Goal: Task Accomplishment & Management: Manage account settings

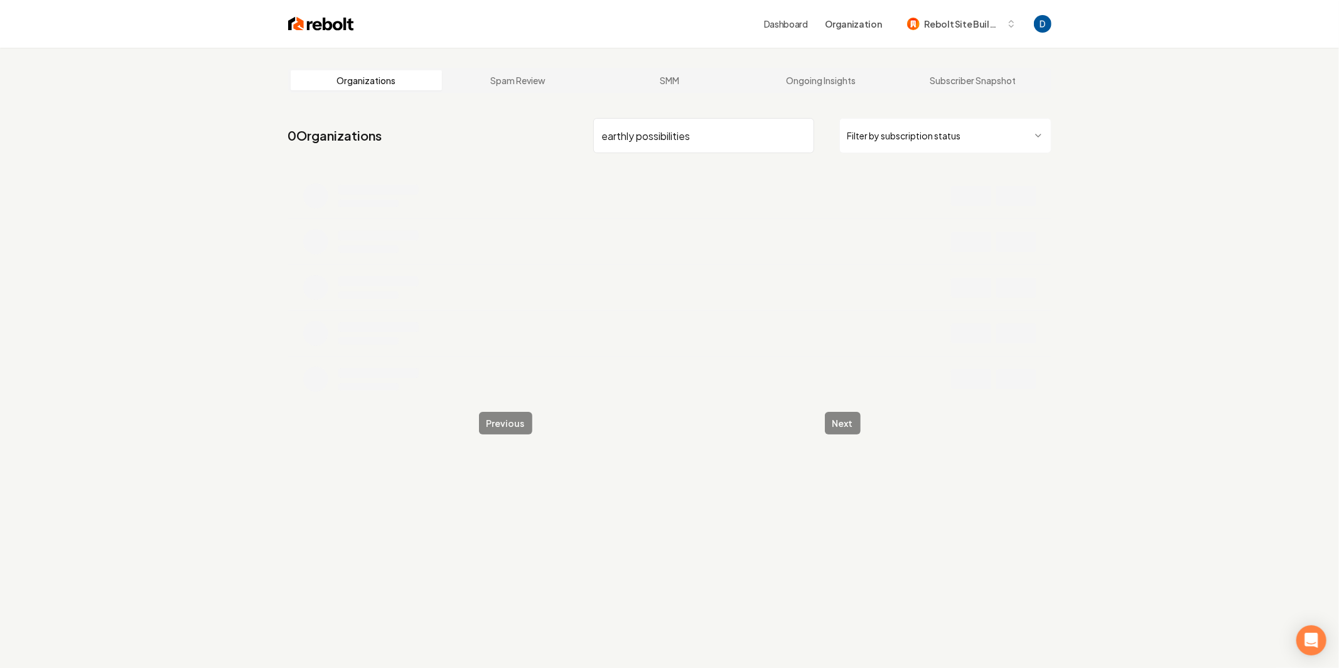
click at [692, 135] on input "earthly possibilities" at bounding box center [703, 135] width 221 height 35
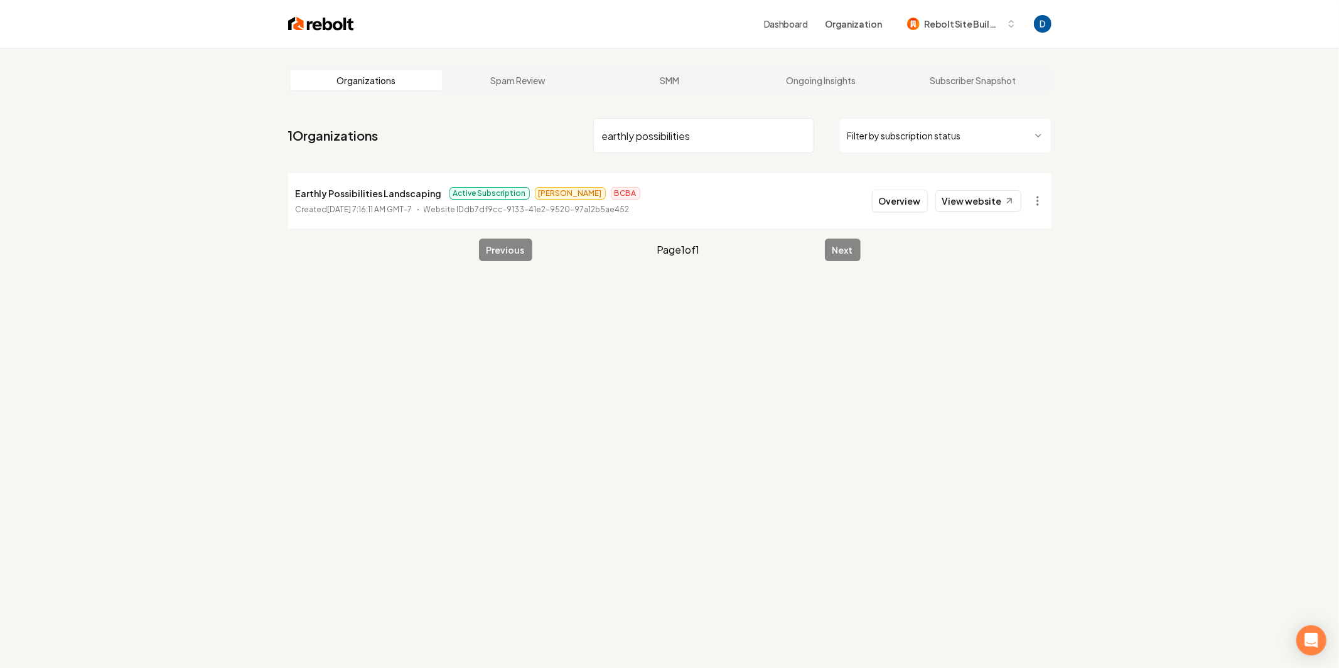
click at [403, 191] on p "Earthly Possibilities Landscaping" at bounding box center [369, 193] width 146 height 15
copy p "Earthly Possibilities Landscaping"
click at [694, 141] on input "earthly possibilities" at bounding box center [703, 135] width 221 height 35
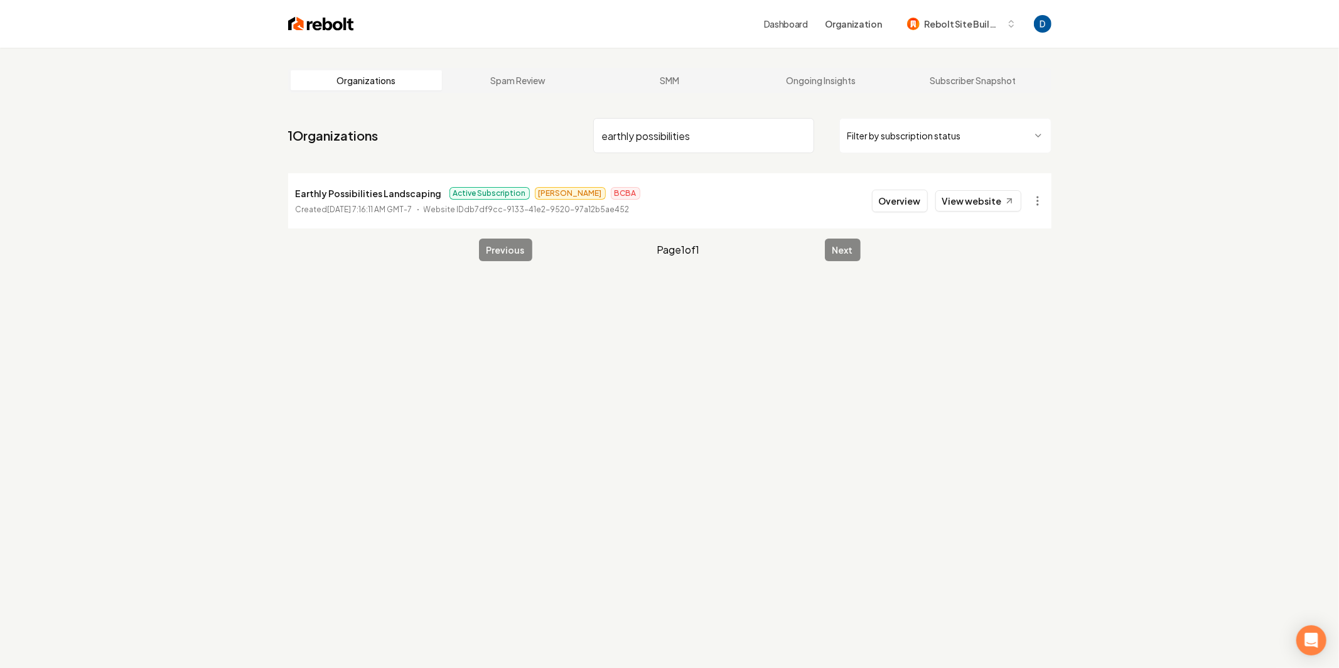
click at [694, 141] on input "earthly possibilities" at bounding box center [703, 135] width 221 height 35
type input "petree"
click at [348, 193] on p "Petree Electrical" at bounding box center [355, 193] width 119 height 15
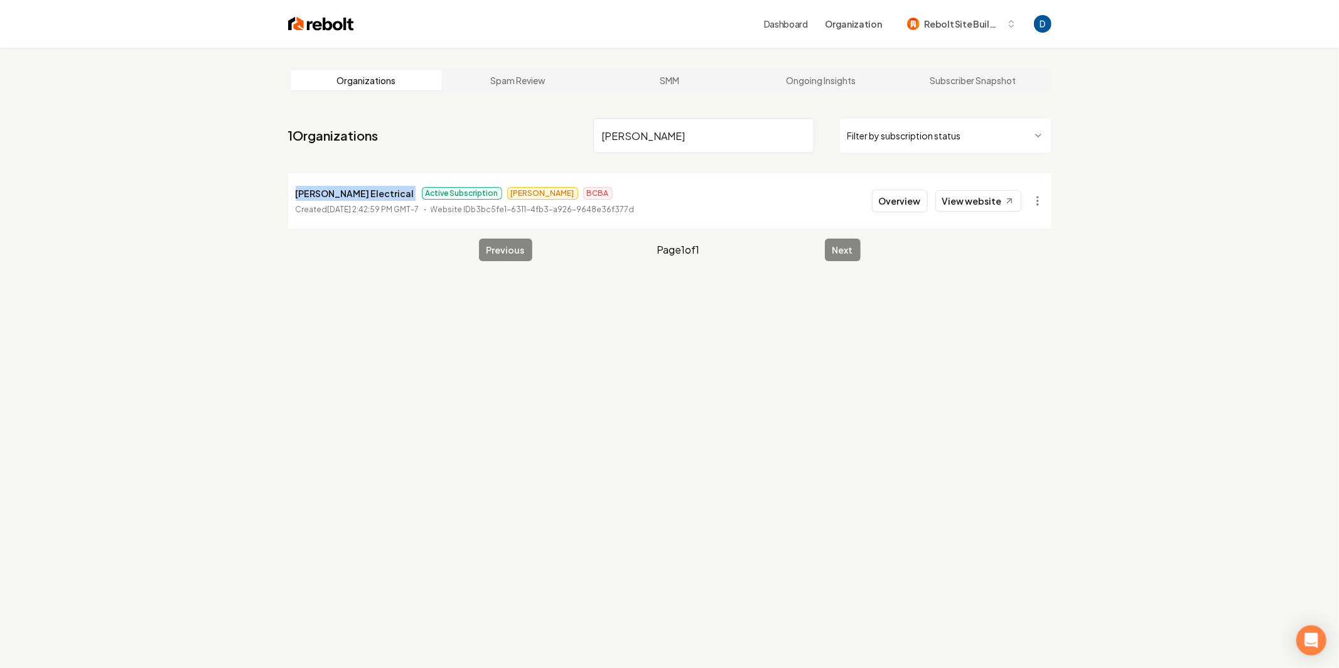
click at [348, 193] on p "Petree Electrical" at bounding box center [355, 193] width 119 height 15
copy p "Petree Electrical"
click at [894, 193] on button "Overview" at bounding box center [900, 201] width 56 height 23
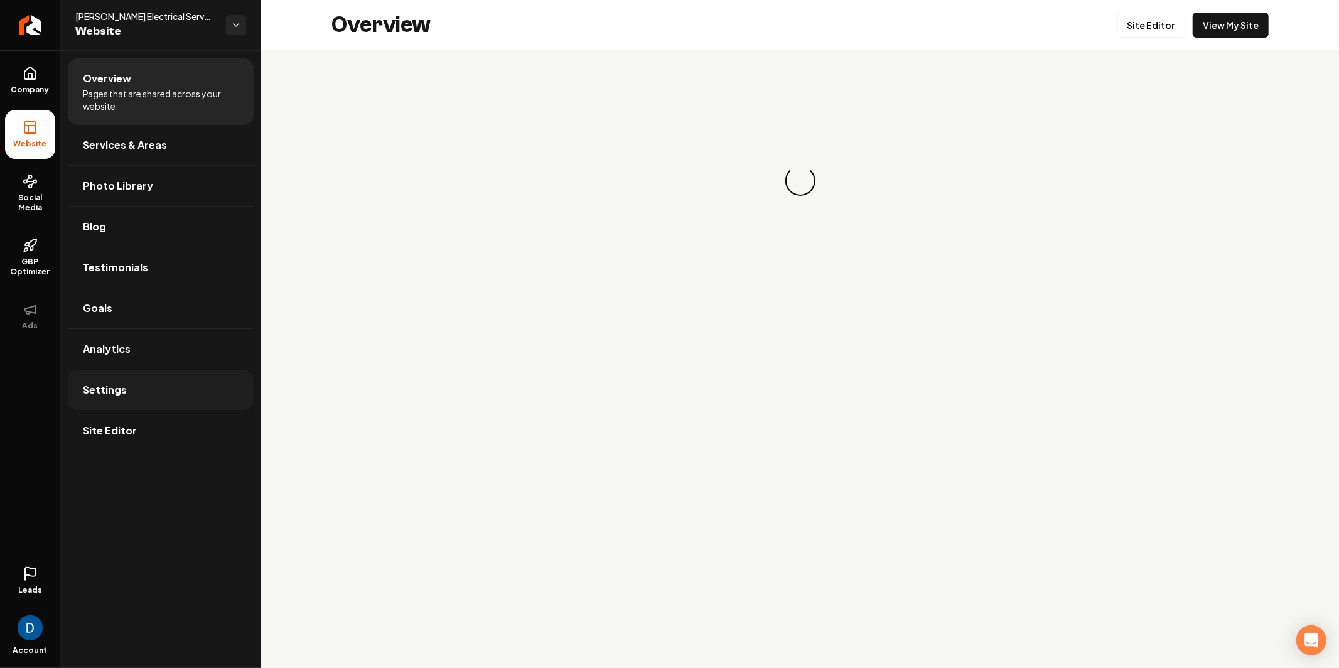
click at [146, 379] on link "Settings" at bounding box center [161, 390] width 186 height 40
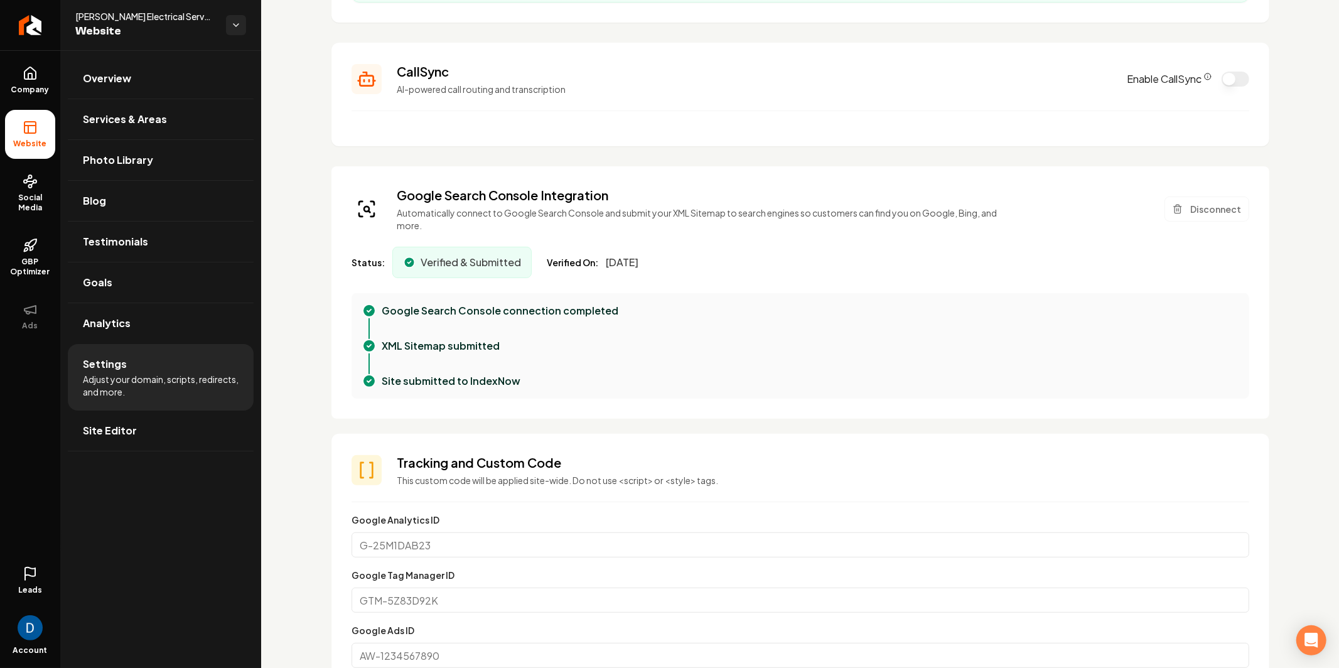
scroll to position [235, 0]
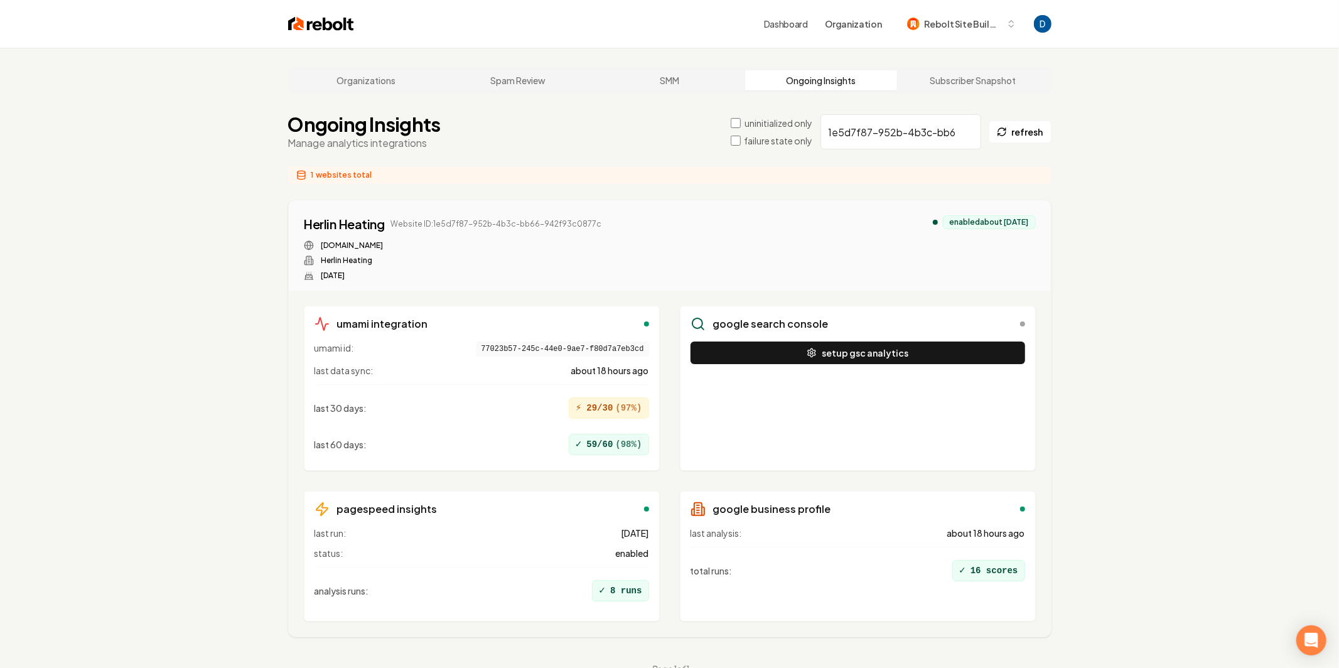
scroll to position [48, 0]
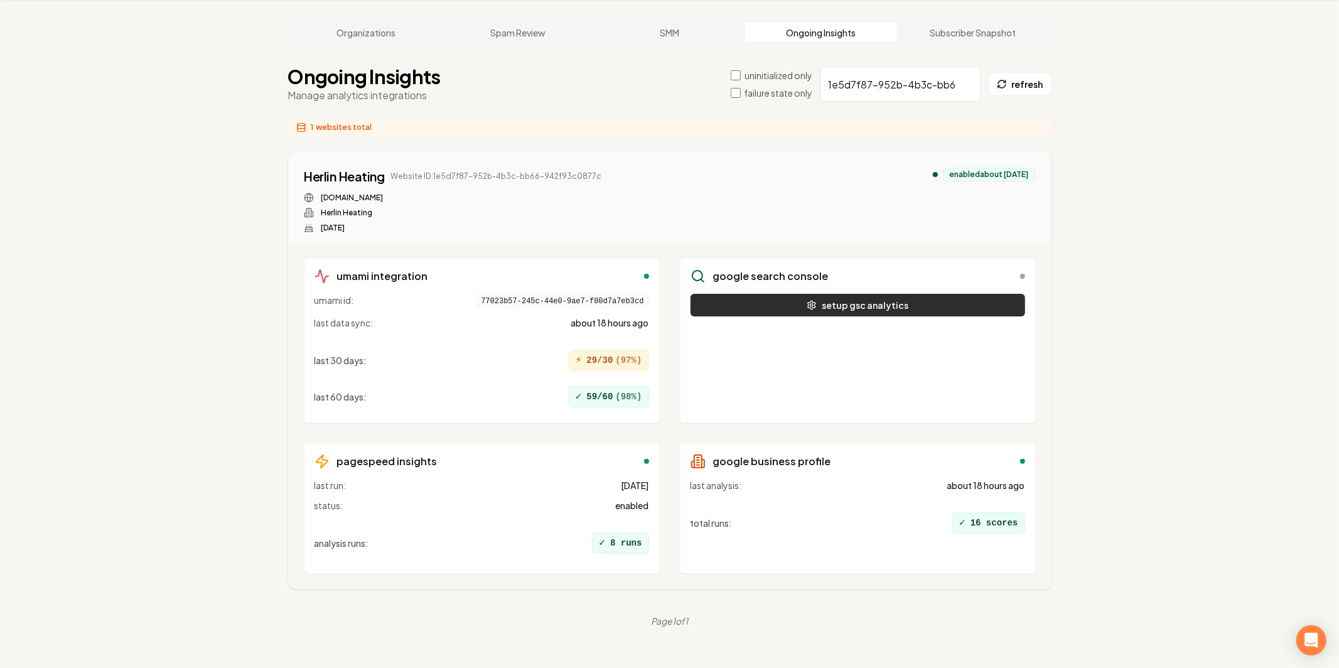
click at [837, 312] on button "setup gsc analytics" at bounding box center [858, 305] width 335 height 23
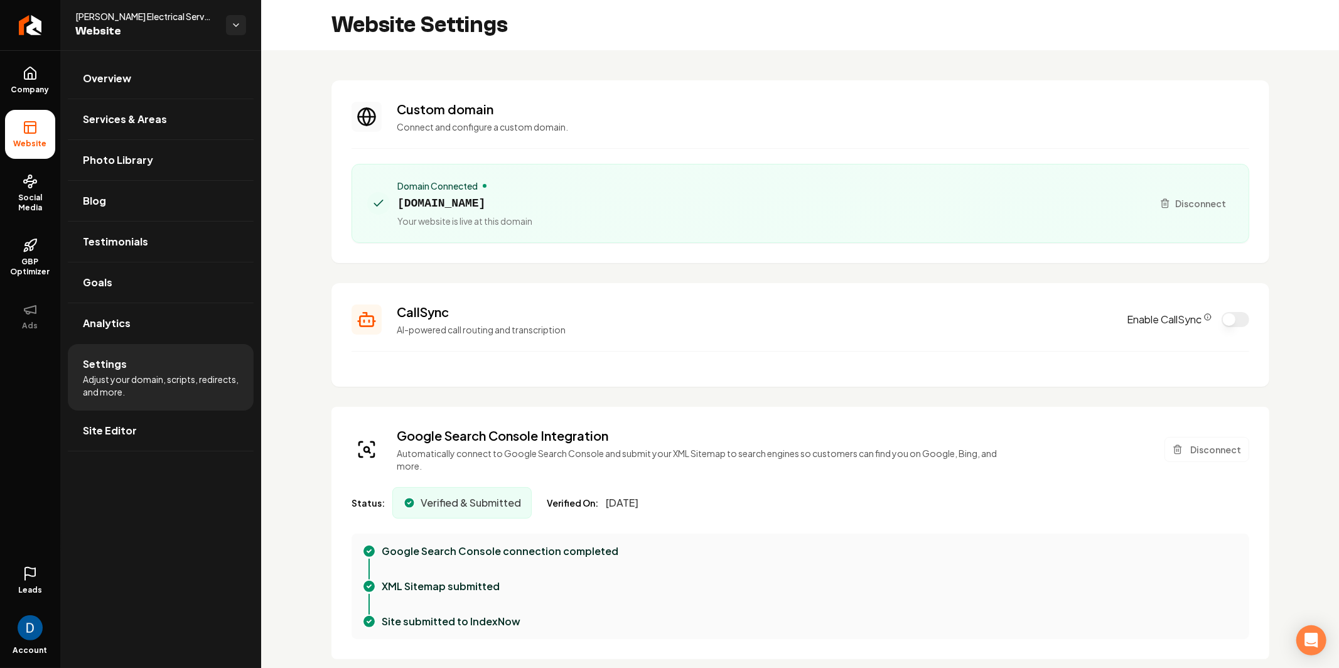
scroll to position [235, 0]
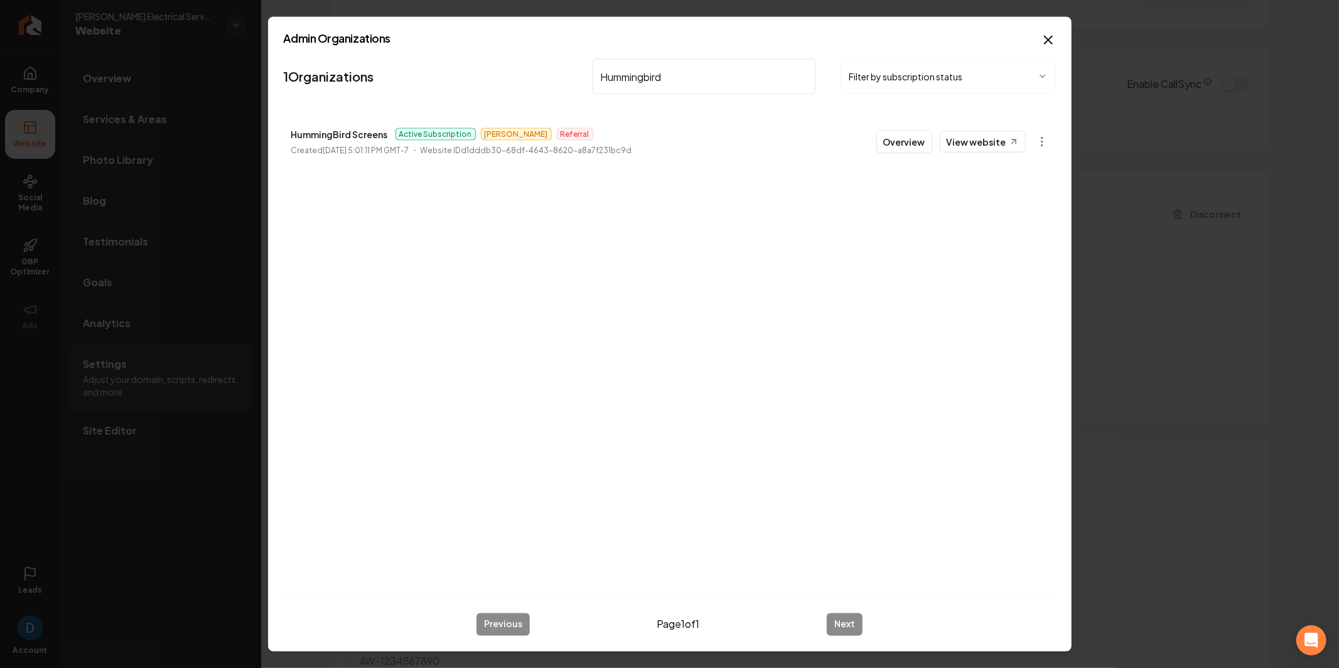
type input "Hummingbird"
drag, startPoint x: 939, startPoint y: 139, endPoint x: 955, endPoint y: 133, distance: 17.3
click at [955, 133] on div "Overview View website" at bounding box center [950, 142] width 149 height 23
click at [954, 140] on link "View website" at bounding box center [983, 141] width 86 height 21
click at [911, 136] on button "Overview" at bounding box center [904, 142] width 56 height 23
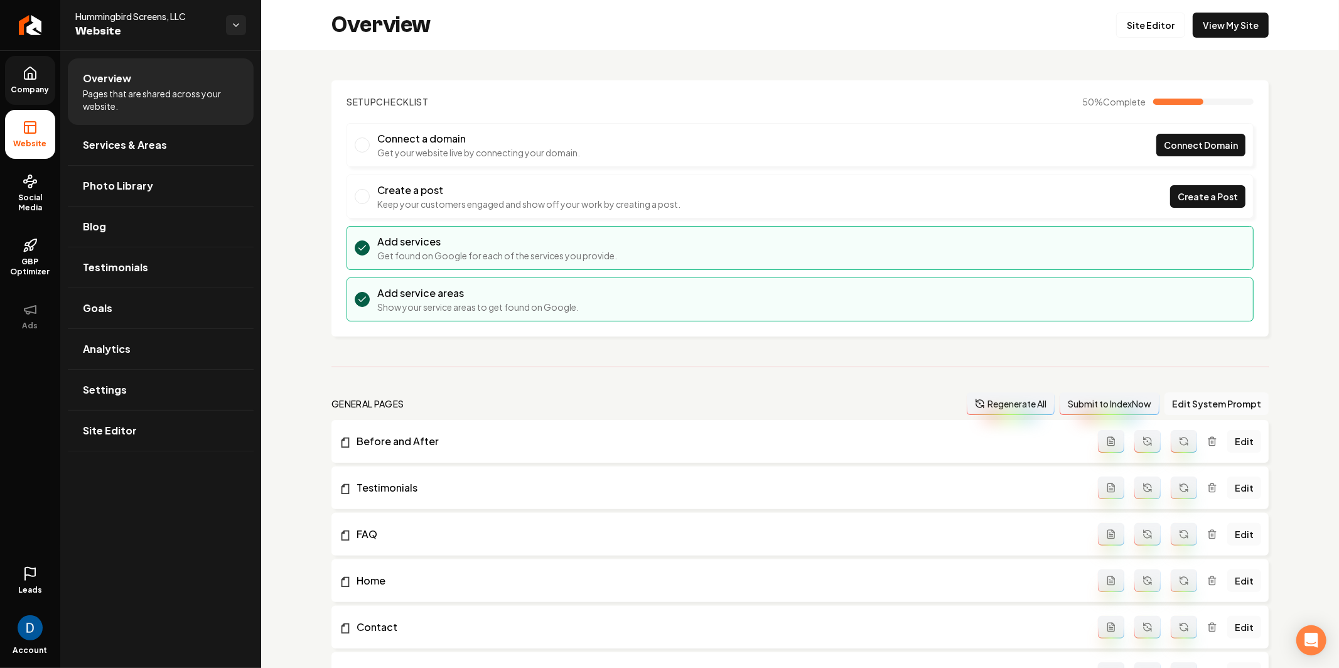
click at [13, 85] on span "Company" at bounding box center [30, 90] width 48 height 10
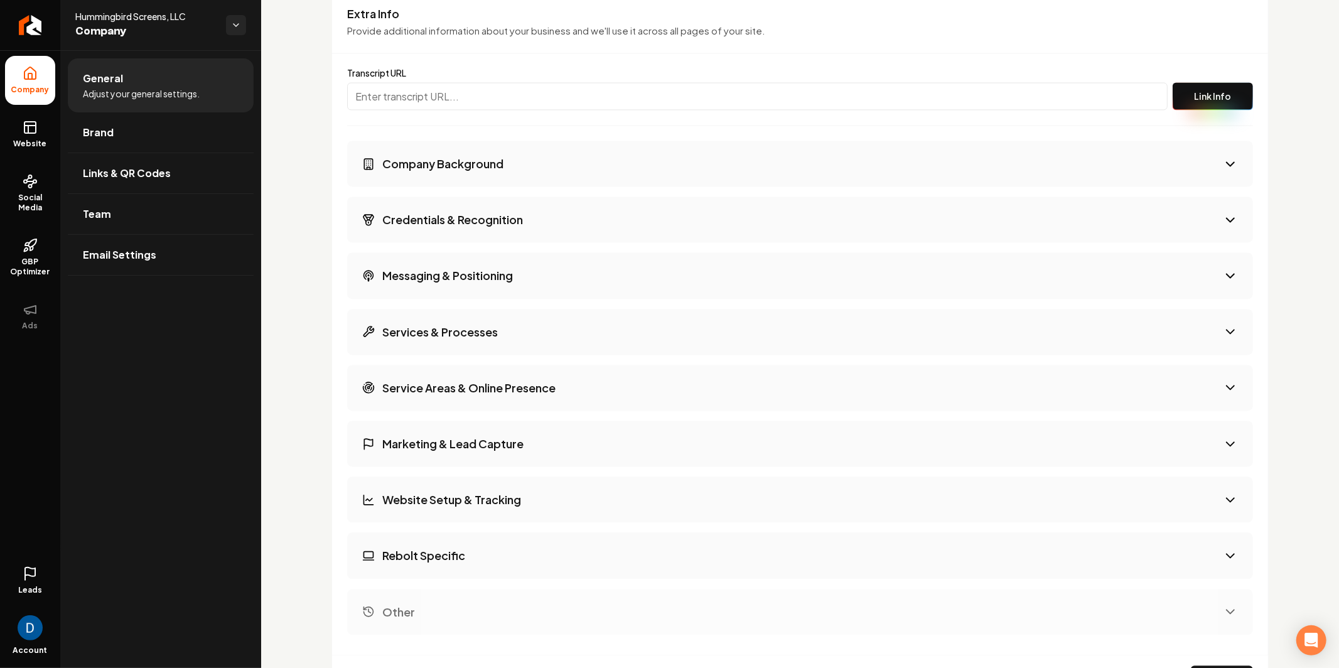
scroll to position [2045, 0]
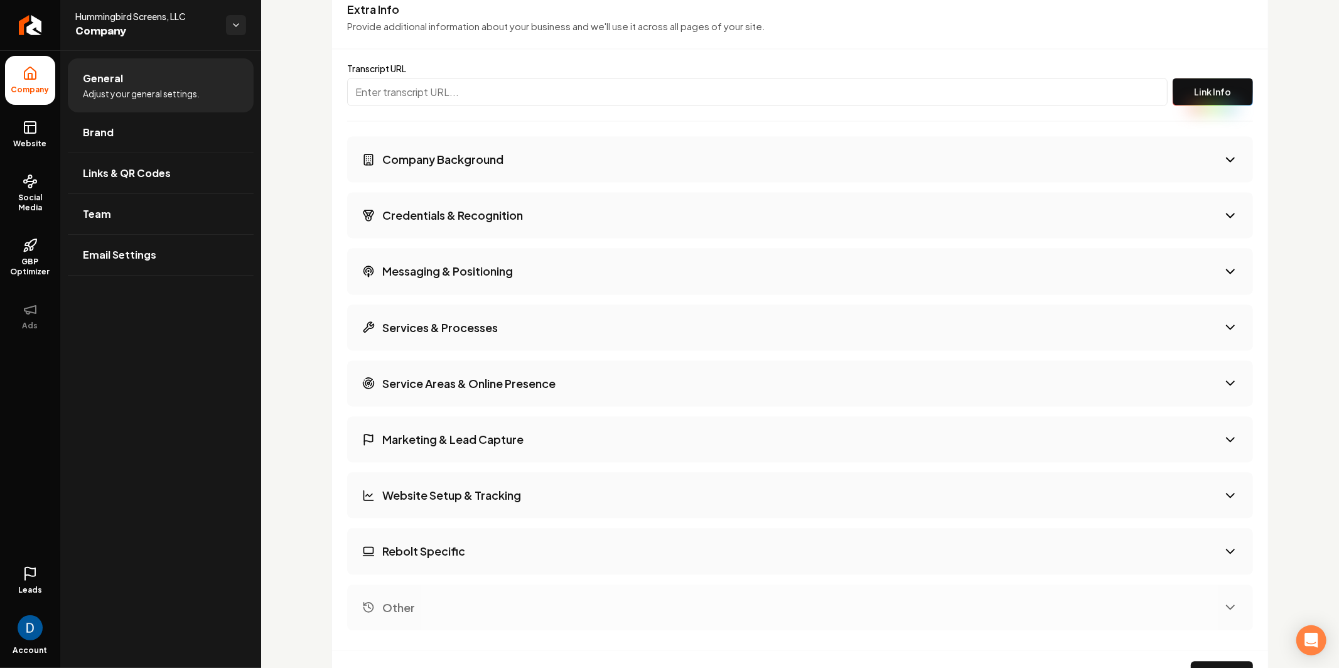
click at [472, 152] on h3 "Company Background" at bounding box center [442, 159] width 121 height 16
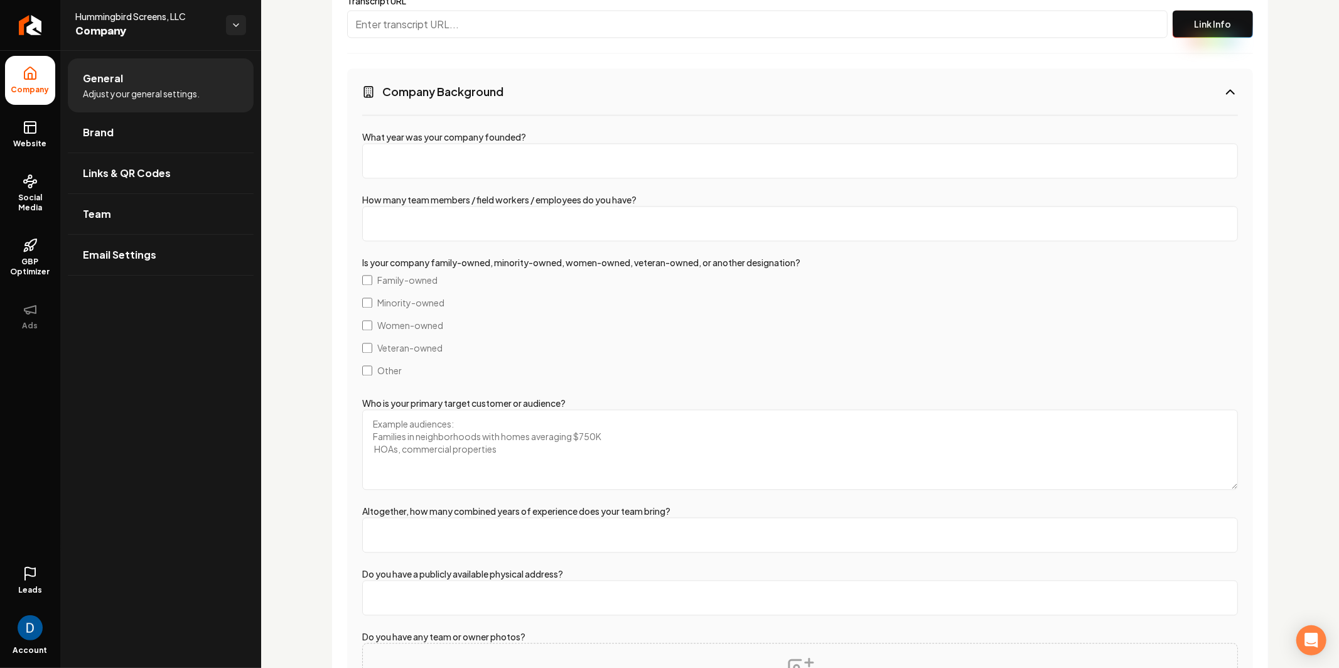
scroll to position [2117, 0]
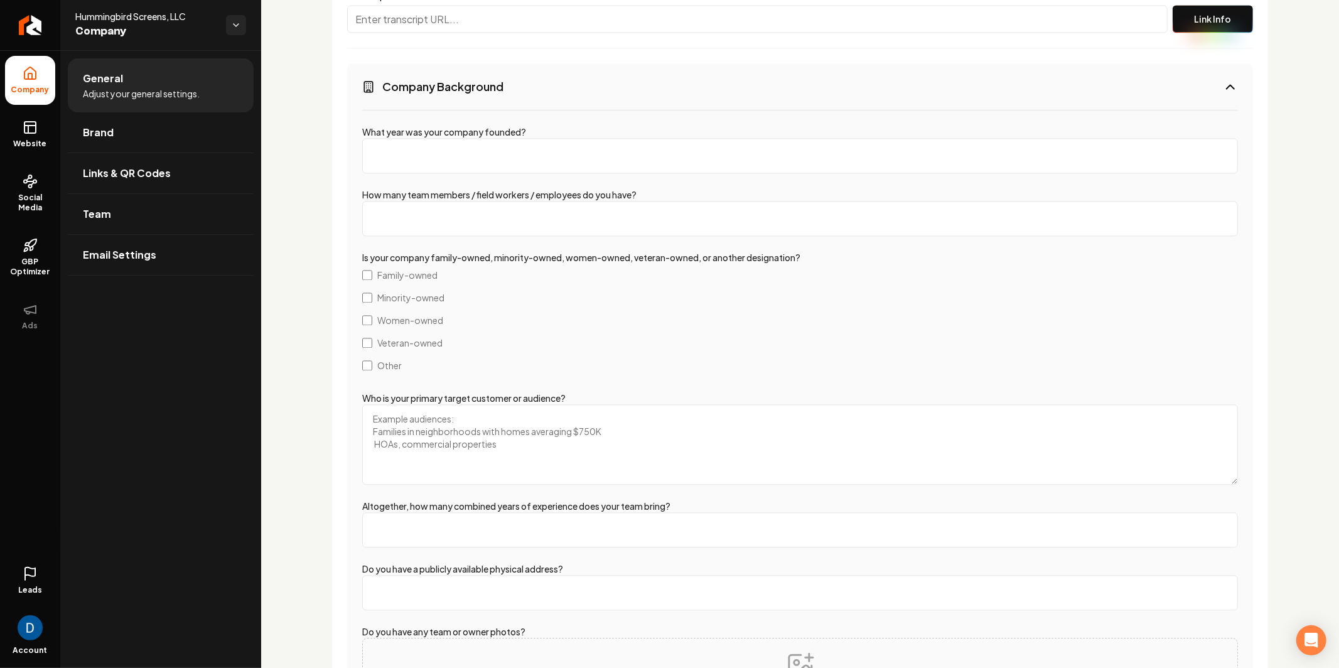
click at [441, 146] on input "What year was your company founded?" at bounding box center [800, 155] width 876 height 35
click at [463, 150] on input "What year was your company founded?" at bounding box center [800, 155] width 876 height 35
type input "2024"
click at [484, 207] on input "How many team members / field workers / employees do you have?" at bounding box center [800, 218] width 876 height 35
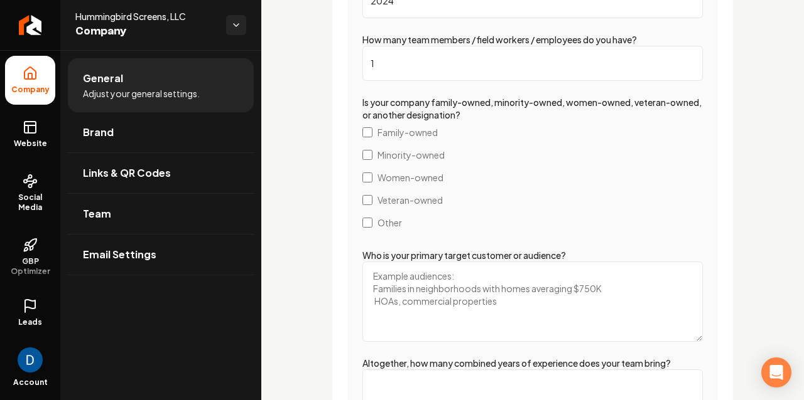
scroll to position [2329, 0]
type input "1"
click at [387, 196] on span "Veteran-owned" at bounding box center [409, 200] width 65 height 13
click at [395, 129] on span "Family-owned" at bounding box center [407, 133] width 60 height 13
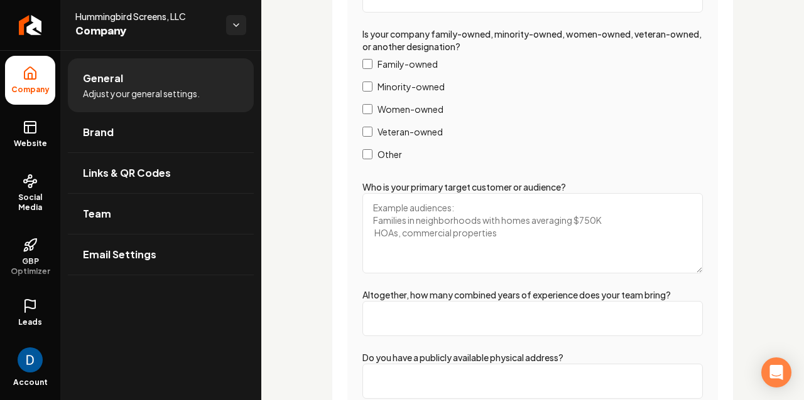
scroll to position [2397, 0]
click at [456, 220] on textarea "Who is your primary target customer or audience?" at bounding box center [532, 234] width 340 height 80
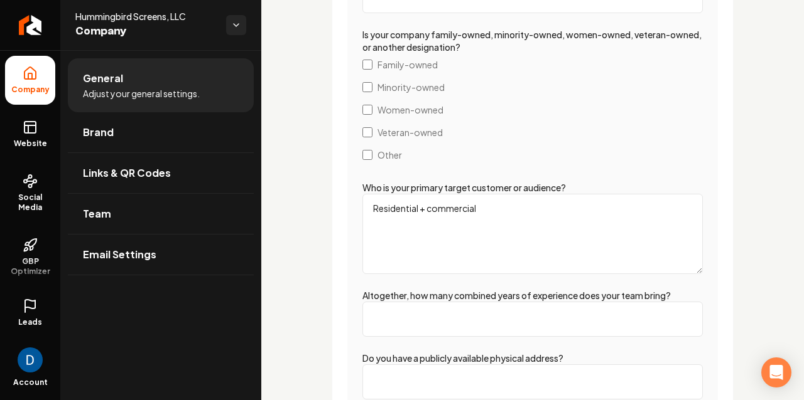
click at [510, 211] on textarea "Residential + commercial" at bounding box center [532, 234] width 340 height 80
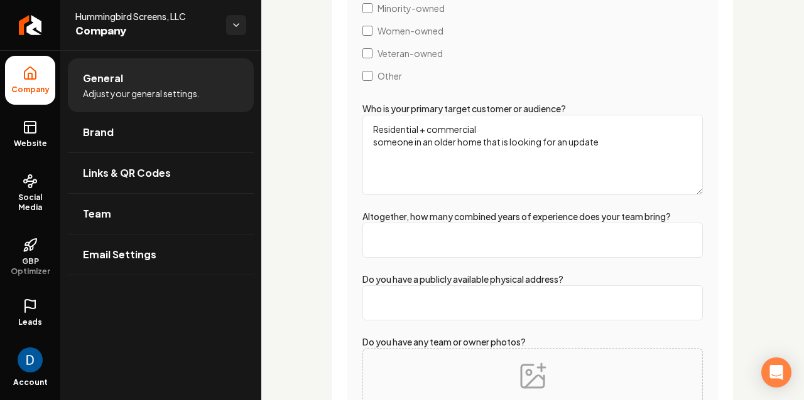
scroll to position [2513, 0]
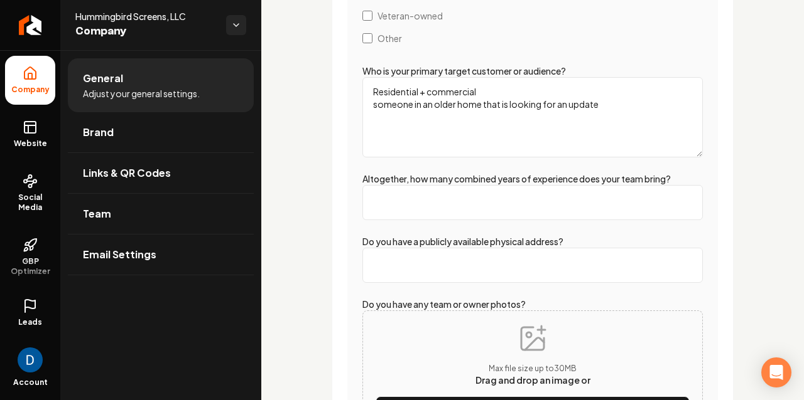
type textarea "Residential + commercial someone in an older home that is looking for an update"
click at [475, 191] on input "Altogether, how many combined years of experience does your team bring?" at bounding box center [532, 202] width 340 height 35
type input "-3"
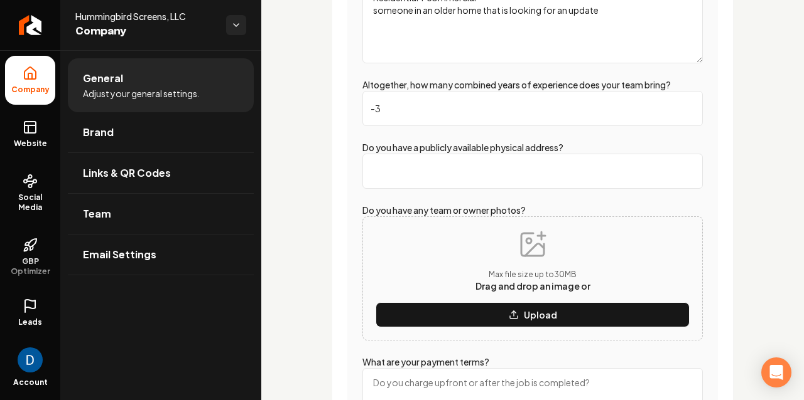
scroll to position [2607, 0]
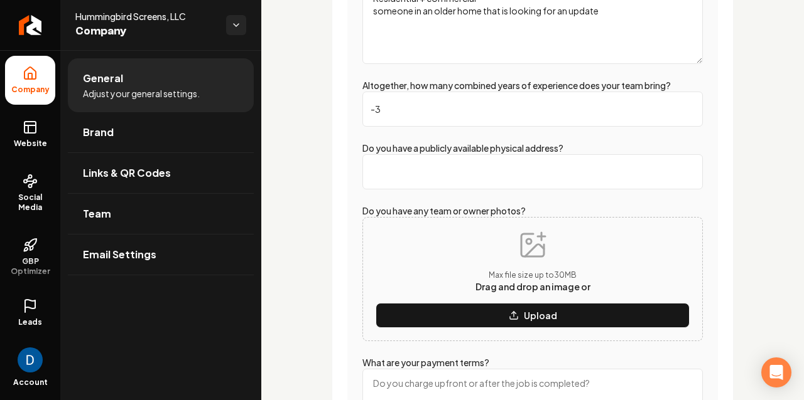
click at [413, 105] on input "-3" at bounding box center [532, 109] width 340 height 35
type input "15"
click at [429, 178] on input "Do you have a publicly available physical address?" at bounding box center [532, 171] width 340 height 35
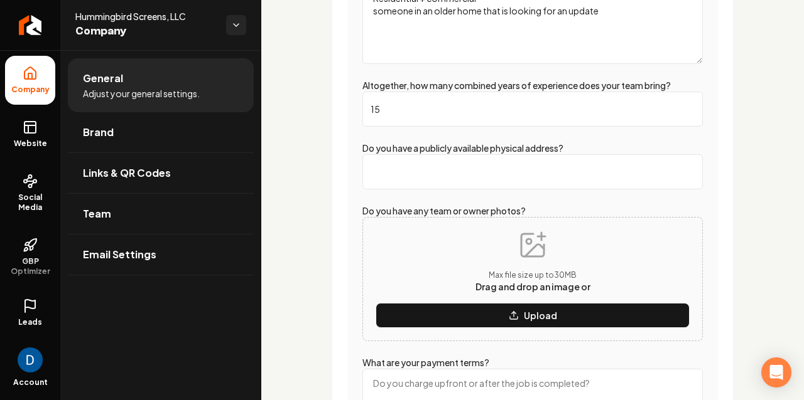
click at [372, 176] on input "Do you have a publicly available physical address?" at bounding box center [532, 171] width 340 height 35
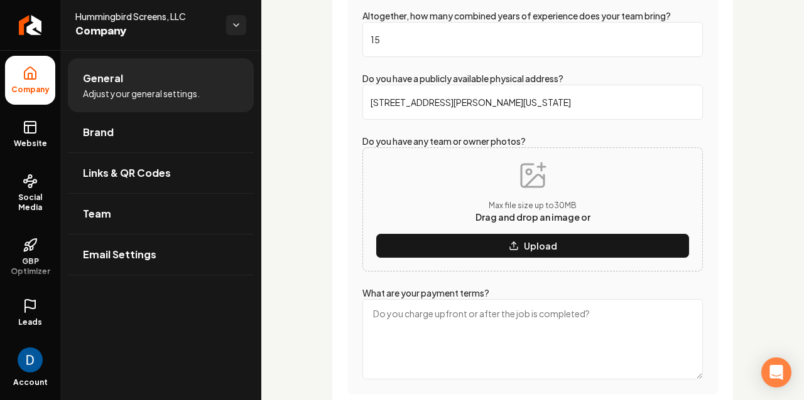
type input "11510 North Jerome Street, Surprise Arizona"
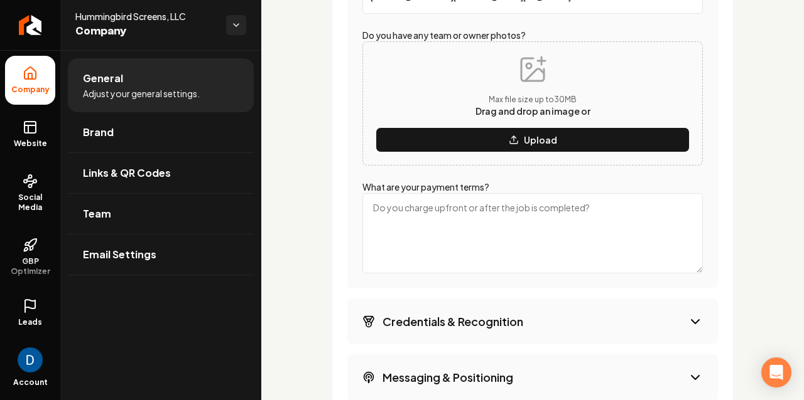
scroll to position [2854, 0]
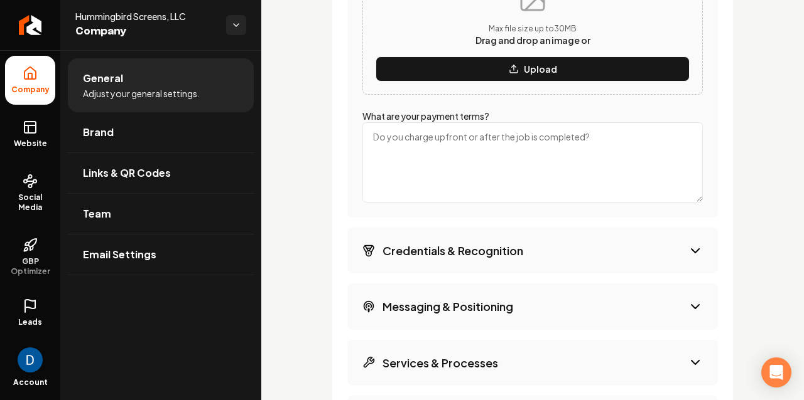
click at [446, 155] on textarea "What are your payment terms?" at bounding box center [532, 162] width 340 height 80
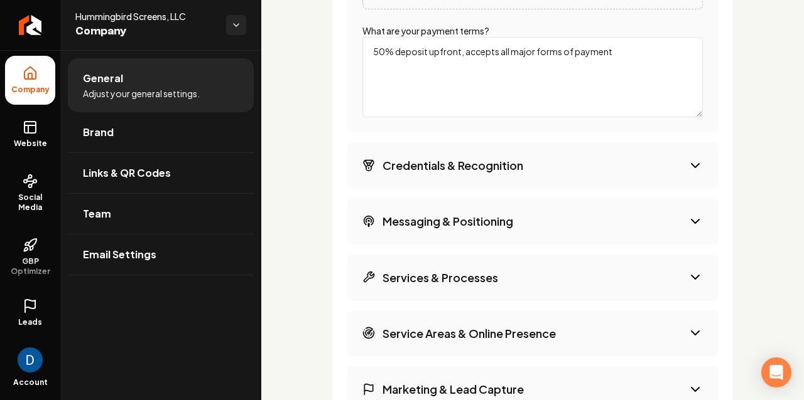
type textarea "50% deposit upfront, accepts all major forms of payment"
click at [513, 178] on button "Credentials & Recognition" at bounding box center [532, 165] width 370 height 46
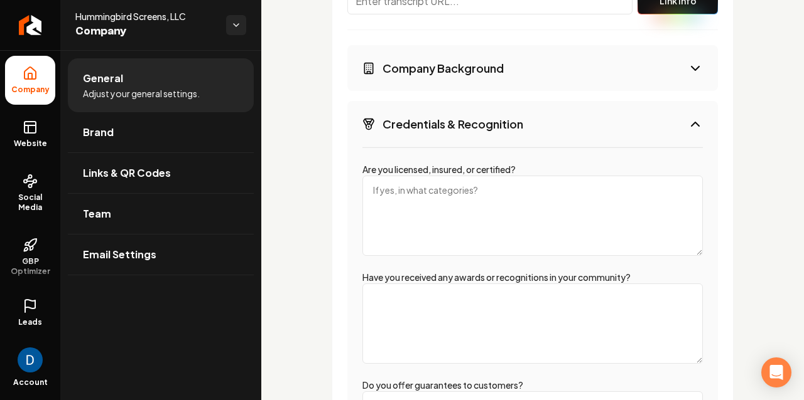
scroll to position [2180, 0]
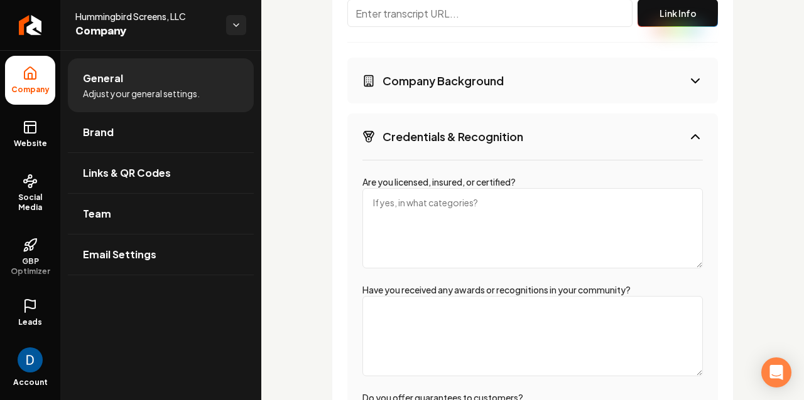
click at [431, 213] on textarea "Are you licensed, insured, or certified?" at bounding box center [532, 228] width 340 height 80
drag, startPoint x: 395, startPoint y: 183, endPoint x: 466, endPoint y: 183, distance: 70.9
click at [466, 183] on label "Are you licensed, insured, or certified?" at bounding box center [438, 181] width 153 height 11
copy label "licensed, insured"
click at [441, 202] on textarea "Are you licensed, insured, or certified?" at bounding box center [532, 228] width 340 height 80
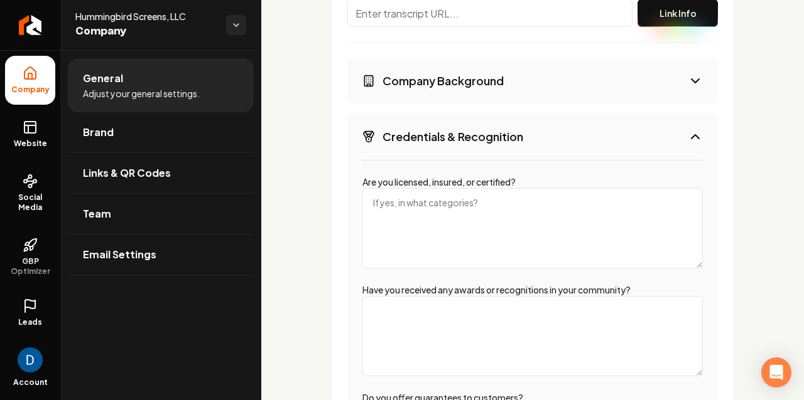
paste textarea "licensed, insured"
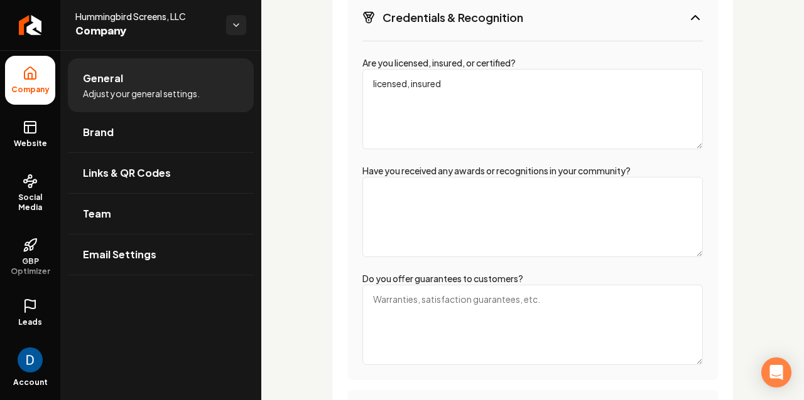
scroll to position [2254, 0]
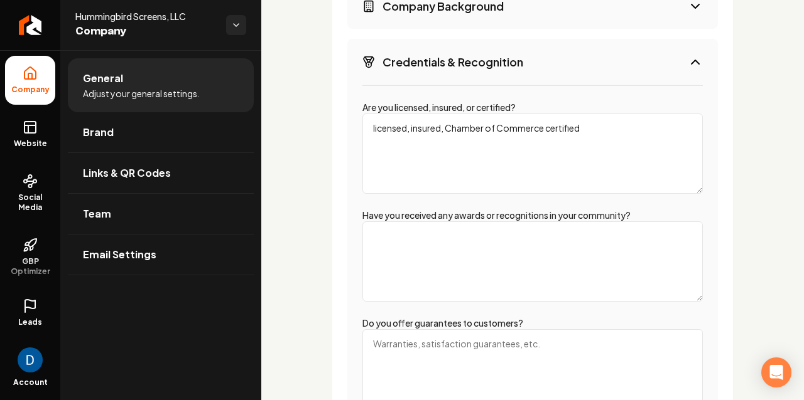
click at [445, 128] on textarea "licensed, insured, Chamber of Commerce certified" at bounding box center [532, 154] width 340 height 80
type textarea "licensed, insured, Chamber of Commerce certified"
click at [444, 236] on textarea "Have you received any awards or recognitions in your community?" at bounding box center [532, 262] width 340 height 80
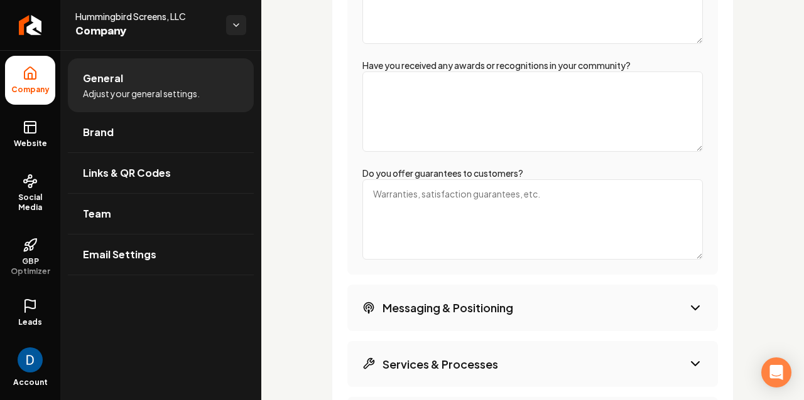
scroll to position [2429, 0]
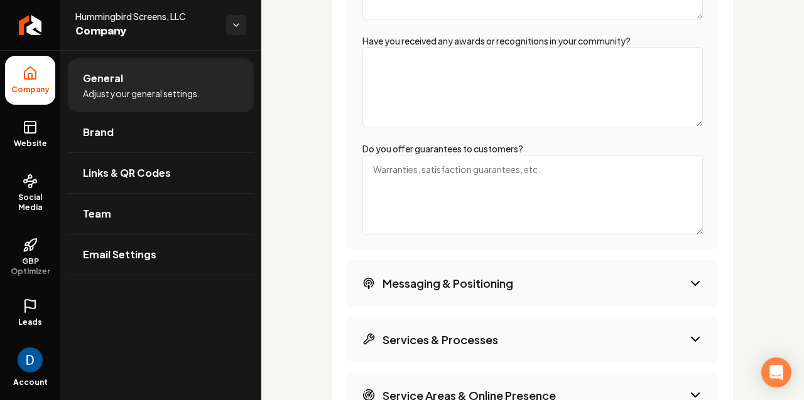
click at [470, 178] on textarea "Do you offer guarantees to customers?" at bounding box center [532, 195] width 340 height 80
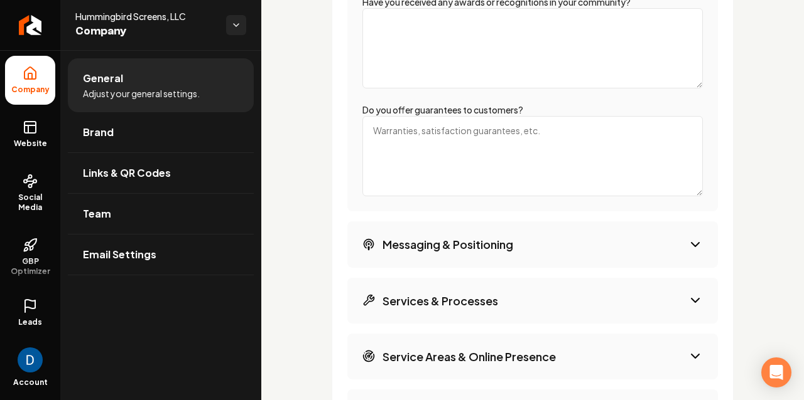
scroll to position [2475, 0]
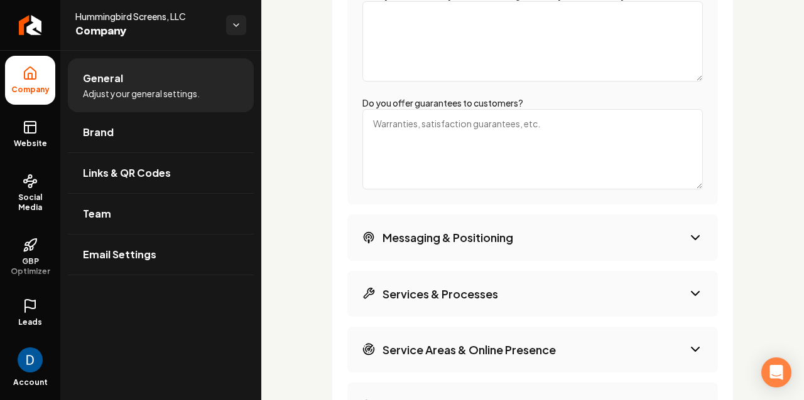
click at [476, 148] on textarea "Do you offer guarantees to customers?" at bounding box center [532, 149] width 340 height 80
type textarea "Some materials have a 10-year warranty"
click at [450, 236] on h3 "Messaging & Positioning" at bounding box center [447, 238] width 131 height 16
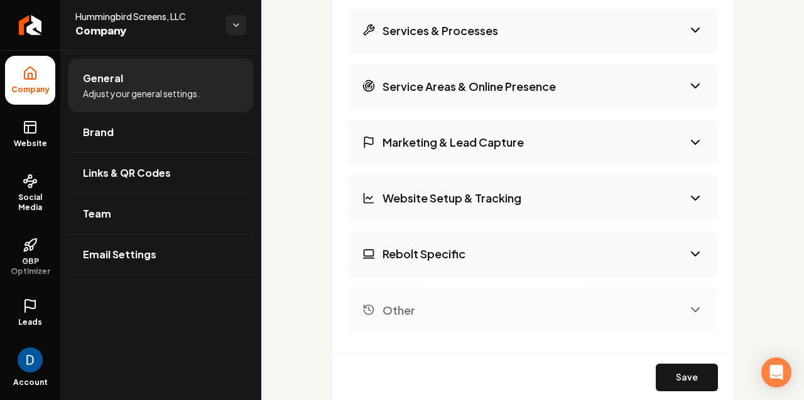
scroll to position [2808, 0]
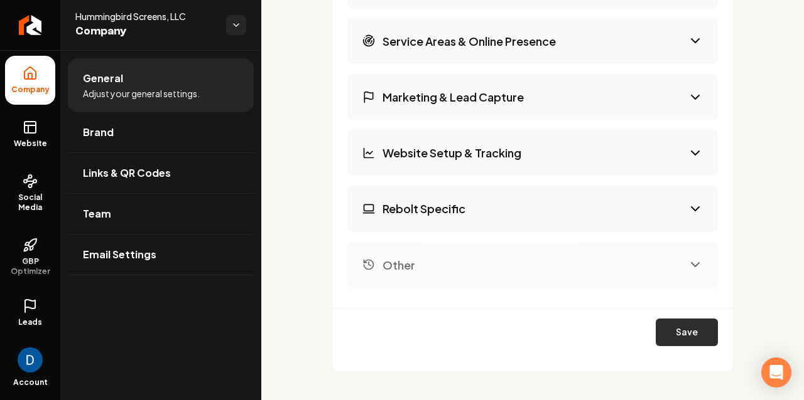
click at [685, 331] on button "Save" at bounding box center [686, 333] width 62 height 28
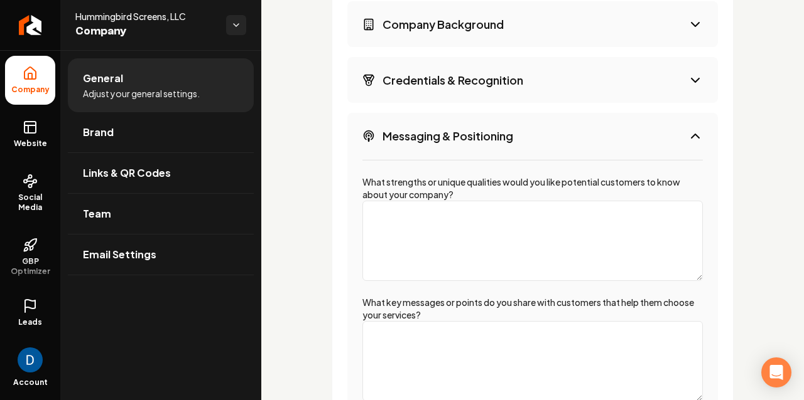
scroll to position [2228, 0]
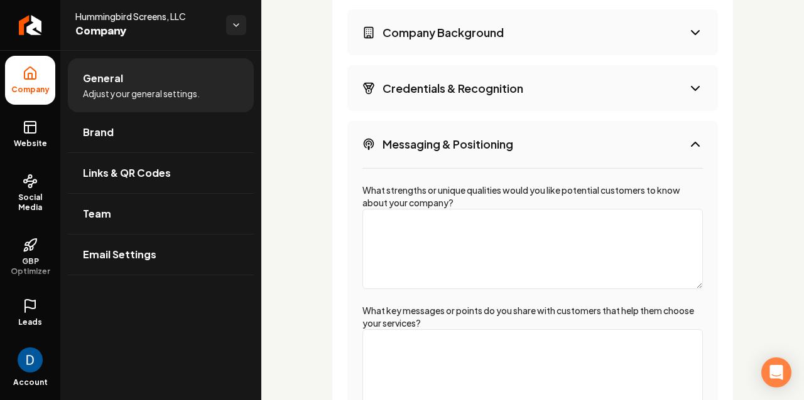
click at [453, 99] on button "Credentials & Recognition" at bounding box center [532, 88] width 370 height 46
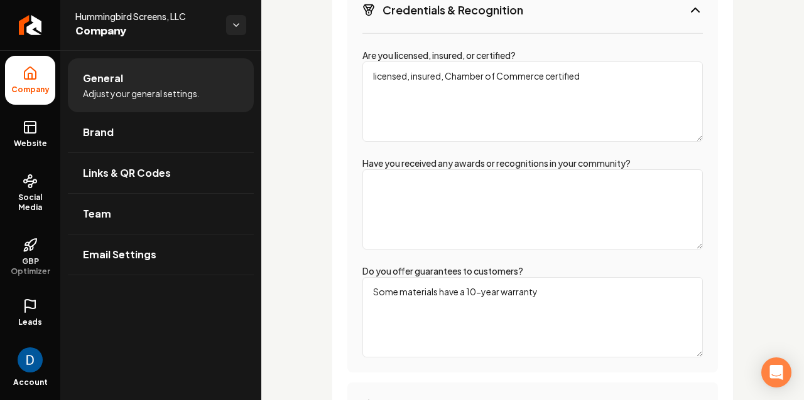
scroll to position [2403, 0]
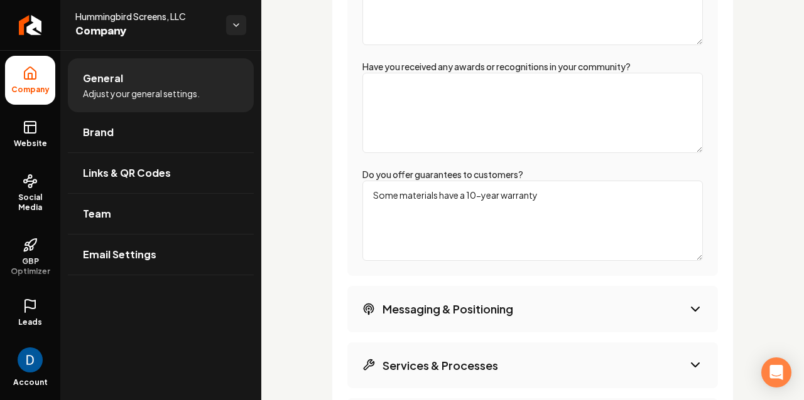
click at [387, 196] on textarea "Some materials have a 10-year warranty" at bounding box center [532, 221] width 340 height 80
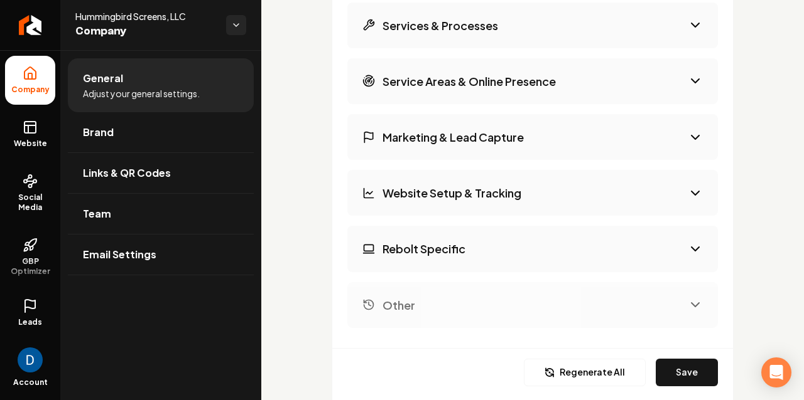
scroll to position [2773, 0]
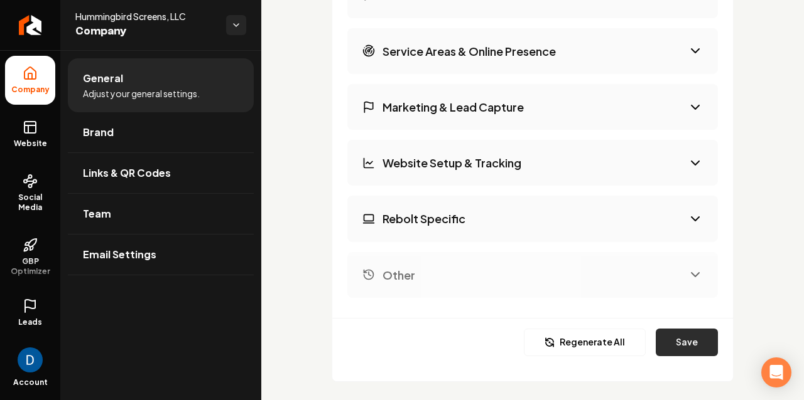
type textarea "Screen materials have a 10-year warranty"
click at [692, 346] on button "Save" at bounding box center [686, 343] width 62 height 28
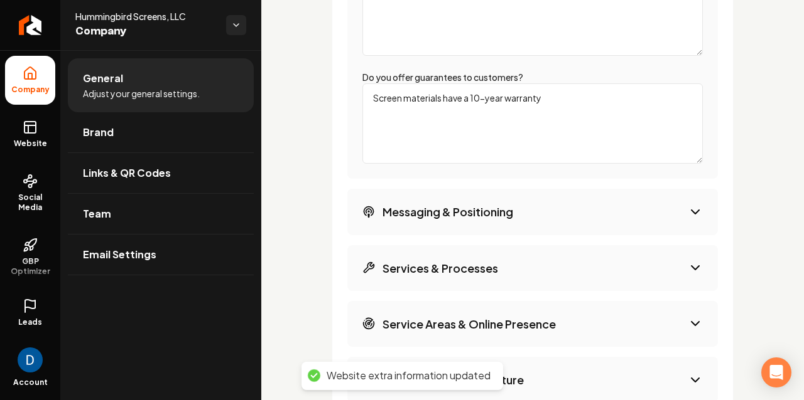
click at [519, 207] on button "Messaging & Positioning" at bounding box center [532, 212] width 370 height 46
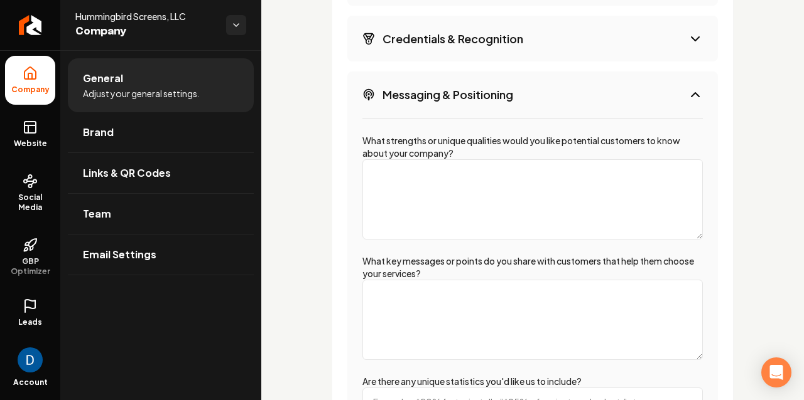
scroll to position [2287, 0]
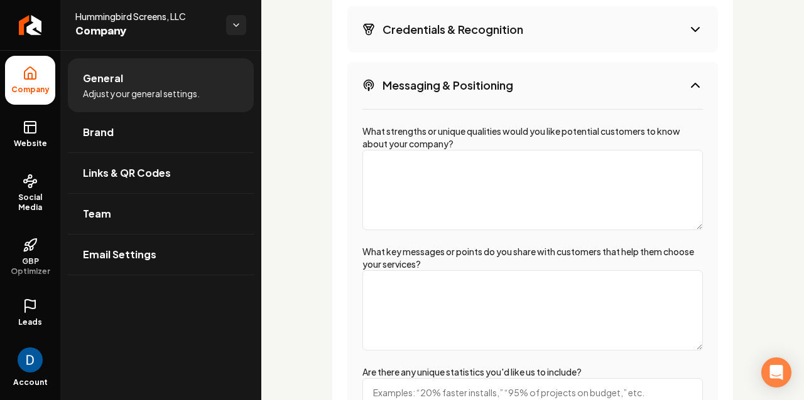
click at [441, 127] on label "What strengths or unique qualities would you like potential customers to know a…" at bounding box center [521, 138] width 318 height 24
click at [441, 150] on textarea "What strengths or unique qualities would you like potential customers to know a…" at bounding box center [532, 190] width 340 height 80
click at [441, 127] on label "What strengths or unique qualities would you like potential customers to know a…" at bounding box center [521, 138] width 318 height 24
click at [441, 150] on textarea "What strengths or unique qualities would you like potential customers to know a…" at bounding box center [532, 190] width 340 height 80
click at [441, 127] on label "What strengths or unique qualities would you like potential customers to know a…" at bounding box center [521, 138] width 318 height 24
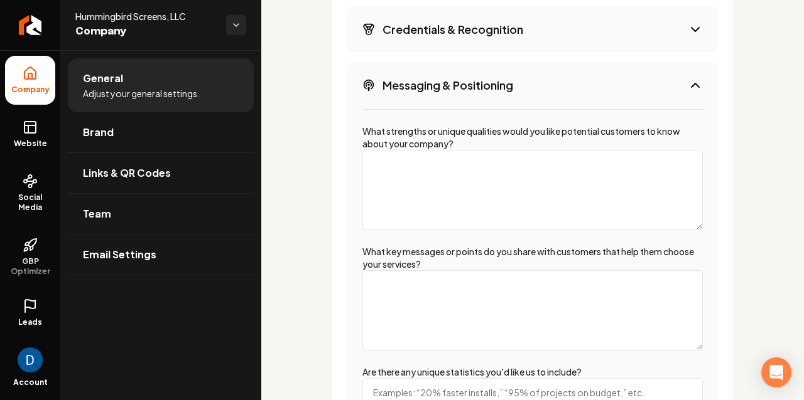
click at [441, 150] on textarea "What strengths or unique qualities would you like potential customers to know a…" at bounding box center [532, 190] width 340 height 80
click at [410, 134] on label "What strengths or unique qualities would you like potential customers to know a…" at bounding box center [521, 138] width 318 height 24
click at [410, 150] on textarea "What strengths or unique qualities would you like potential customers to know a…" at bounding box center [532, 190] width 340 height 80
click at [410, 134] on label "What strengths or unique qualities would you like potential customers to know a…" at bounding box center [521, 138] width 318 height 24
click at [410, 150] on textarea "What strengths or unique qualities would you like potential customers to know a…" at bounding box center [532, 190] width 340 height 80
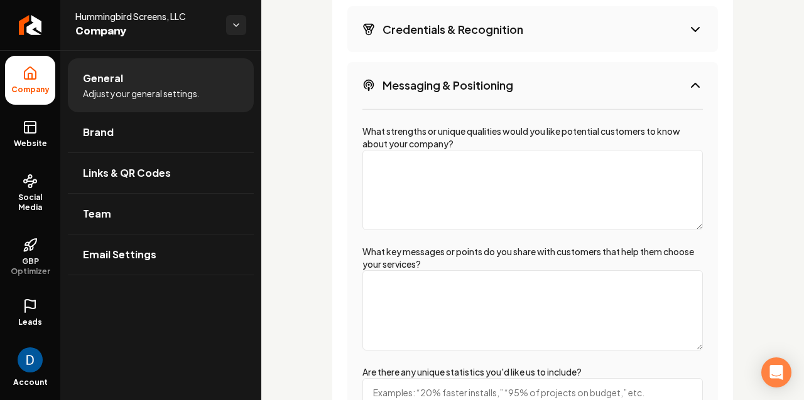
click at [410, 134] on label "What strengths or unique qualities would you like potential customers to know a…" at bounding box center [521, 138] width 318 height 24
click at [410, 150] on textarea "What strengths or unique qualities would you like potential customers to know a…" at bounding box center [532, 190] width 340 height 80
click at [404, 168] on textarea "What strengths or unique qualities would you like potential customers to know a…" at bounding box center [532, 190] width 340 height 80
paste textarea "Hummingbird Screens provides screen solutions for residential and commercial pr…"
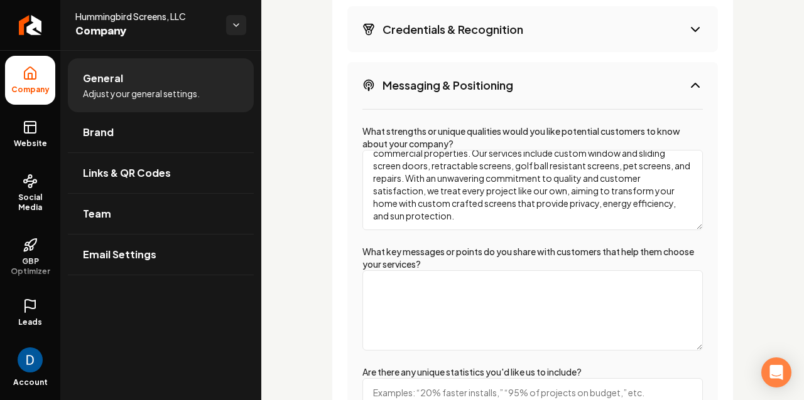
scroll to position [24, 0]
type textarea "Hummingbird Screens provides screen solutions for residential and commercial pr…"
click at [434, 309] on textarea "What key messages or points do you share with customers that help them choose y…" at bounding box center [532, 311] width 340 height 80
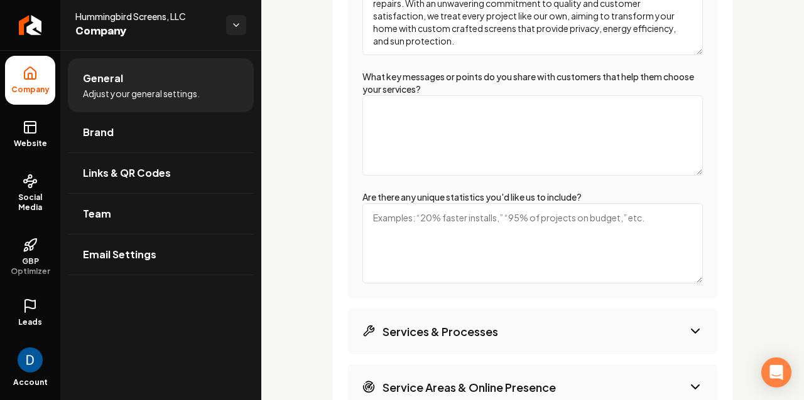
scroll to position [2471, 0]
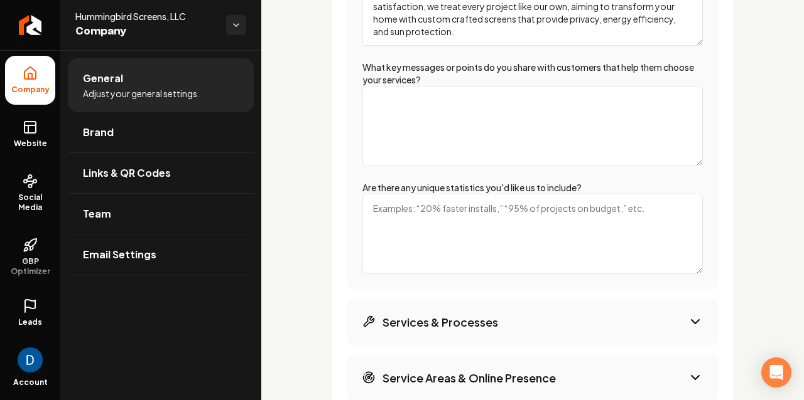
click at [453, 200] on textarea "Are there any unique statistics you'd like us to include?" at bounding box center [532, 234] width 340 height 80
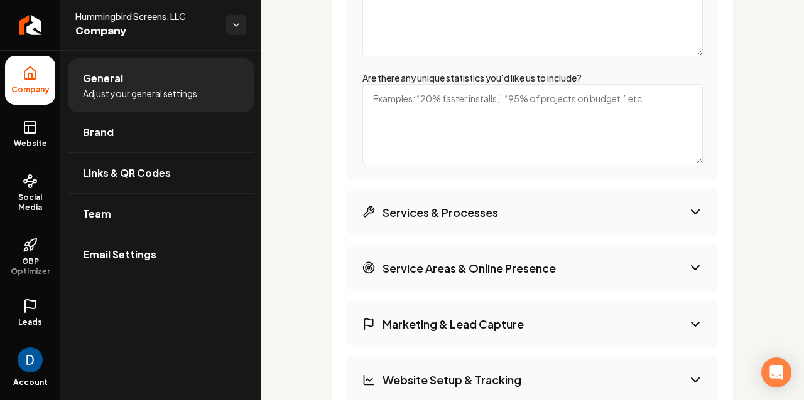
scroll to position [2581, 0]
click at [433, 206] on h3 "Services & Processes" at bounding box center [440, 213] width 116 height 16
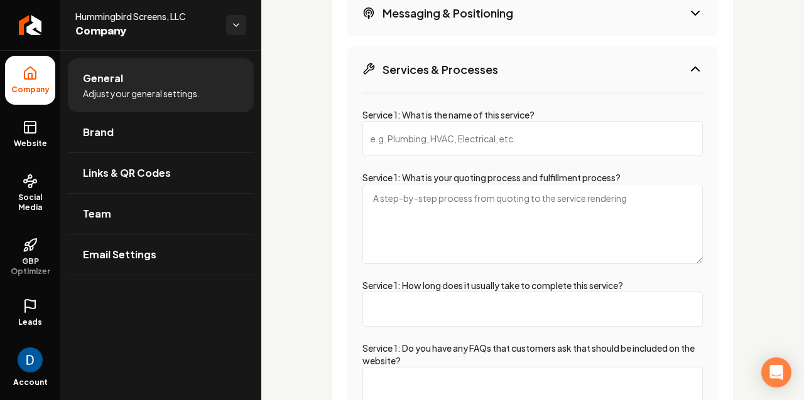
scroll to position [2350, 0]
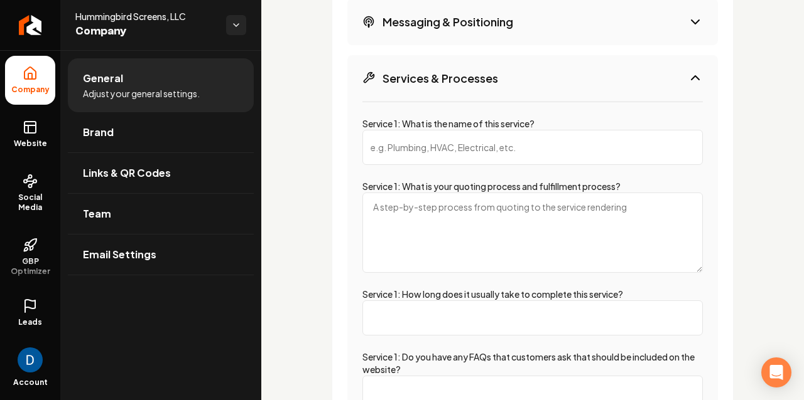
click at [455, 151] on input "Service 1: What is the name of this service?" at bounding box center [532, 147] width 340 height 35
paste input "Solar Sun Screens"
type input "Solar Sun Screens"
click at [430, 218] on textarea "Service 1: What is your quoting process and fulfillment process?" at bounding box center [532, 233] width 340 height 80
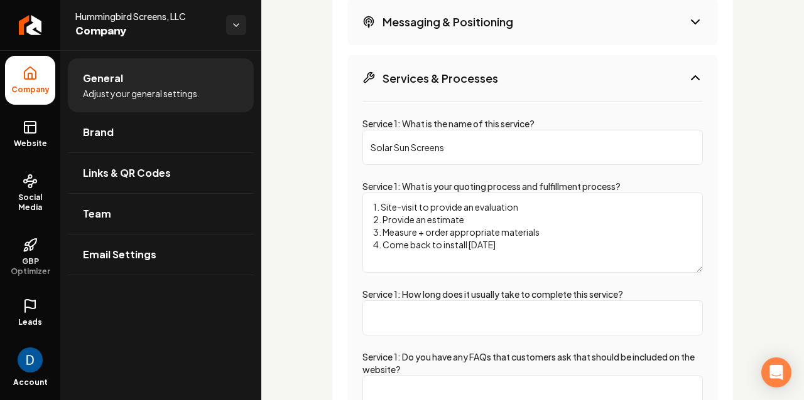
click at [455, 223] on textarea "1. Site-visit to provide an evaluation 2. Provide an estimate 3. Measure + orde…" at bounding box center [532, 233] width 340 height 80
click at [489, 214] on textarea "1. Site-visit to provide an evaluation 2. Provide an estimate 3. Measure + orde…" at bounding box center [532, 233] width 340 height 80
click at [444, 204] on textarea "1. Site-visit to provide an evaluation 2. Provide an estimate 3. Measure + orde…" at bounding box center [532, 233] width 340 height 80
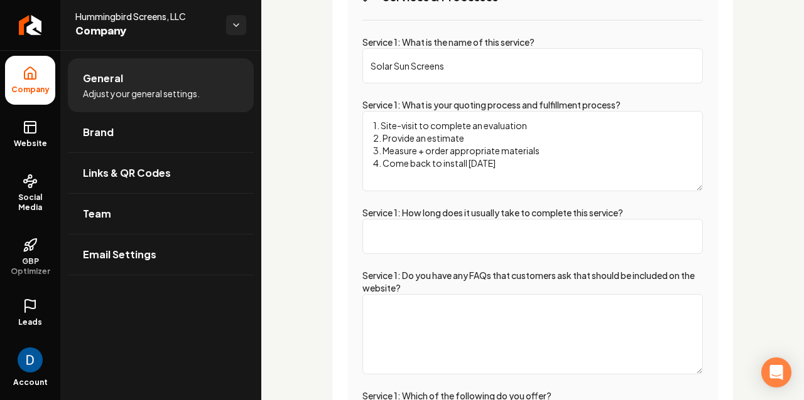
scroll to position [2500, 0]
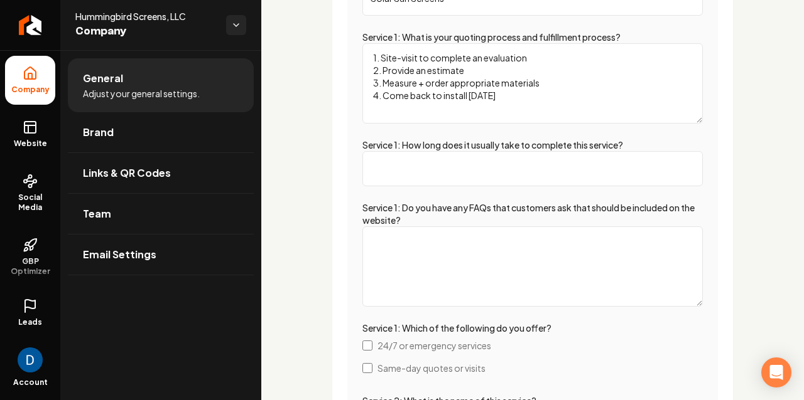
type textarea "1. Site-visit to complete an evaluation 2. Provide an estimate 3. Measure + ord…"
click at [475, 162] on input "Service 1: How long does it usually take to complete this service?" at bounding box center [532, 168] width 340 height 35
type input "2 weeks"
click at [470, 98] on textarea "1. Site-visit to complete an evaluation 2. Provide an estimate 3. Measure + ord…" at bounding box center [532, 83] width 340 height 80
type textarea "1. Site-visit to complete an evaluation 2. Provide an estimate 3. Measure + ord…"
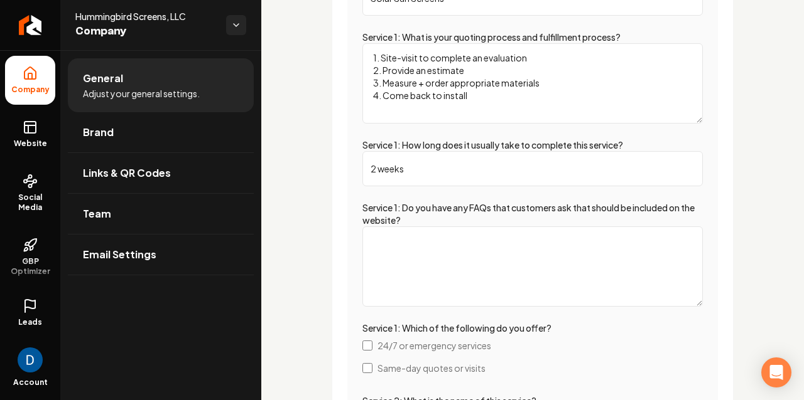
click at [457, 256] on textarea "Service 1: Do you have any FAQs that customers ask that should be included on t…" at bounding box center [532, 267] width 340 height 80
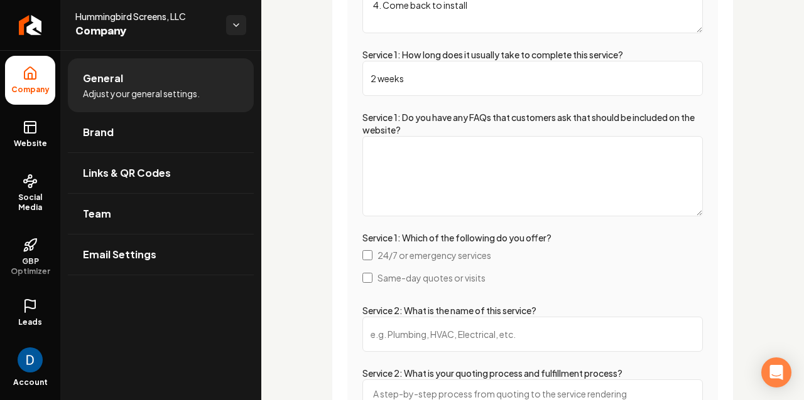
scroll to position [2588, 0]
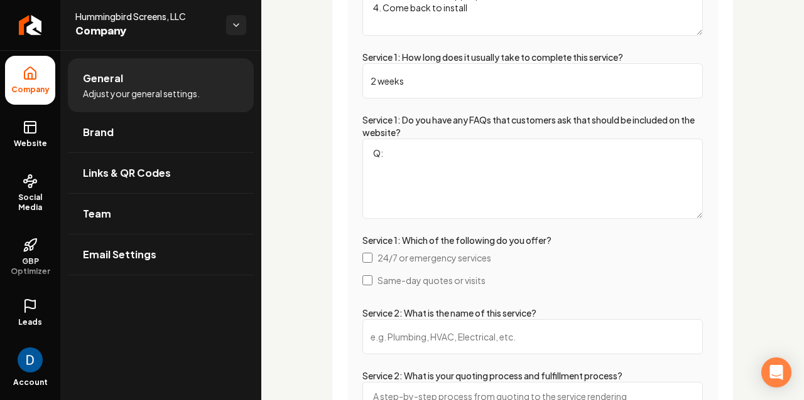
type textarea "Q:"
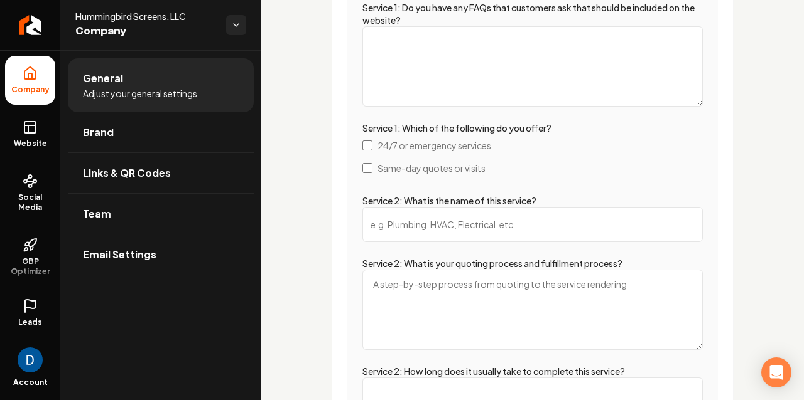
scroll to position [2701, 0]
click at [400, 169] on span "Same-day quotes or visits" at bounding box center [431, 167] width 108 height 13
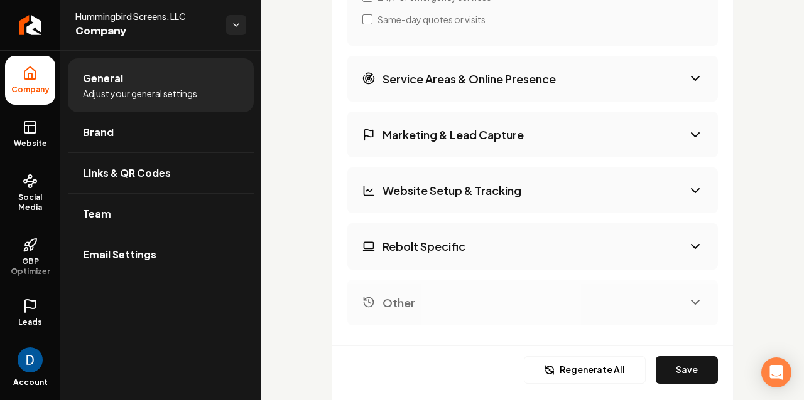
scroll to position [3761, 0]
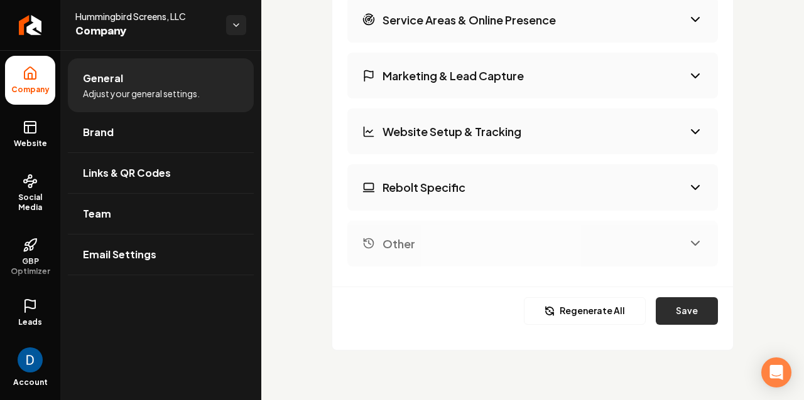
click at [700, 318] on button "Save" at bounding box center [686, 312] width 62 height 28
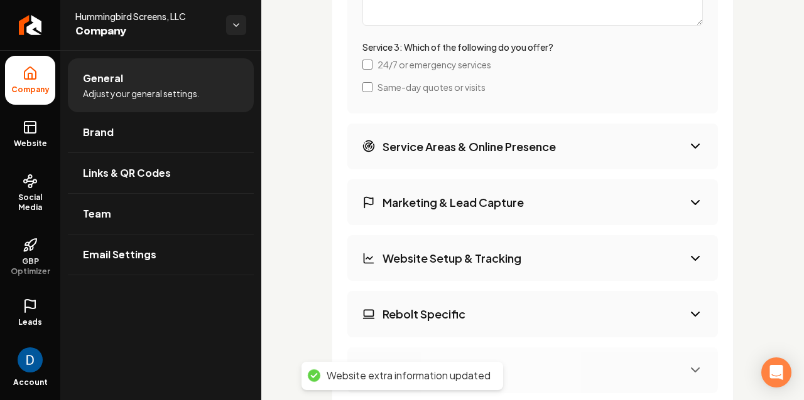
click at [535, 149] on h3 "Service Areas & Online Presence" at bounding box center [468, 147] width 173 height 16
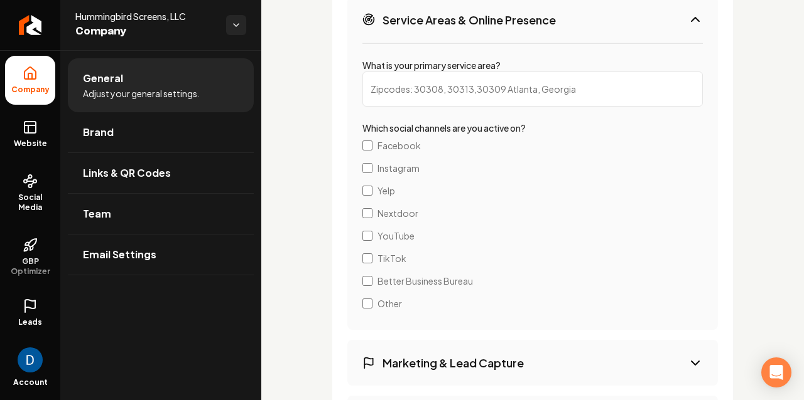
click at [421, 88] on input "What is your primary service area?" at bounding box center [532, 89] width 340 height 35
paste input "Surprise, AZ"
type input "Surprise, AZ"
click at [412, 125] on label "Which social channels are you active on?" at bounding box center [443, 127] width 163 height 11
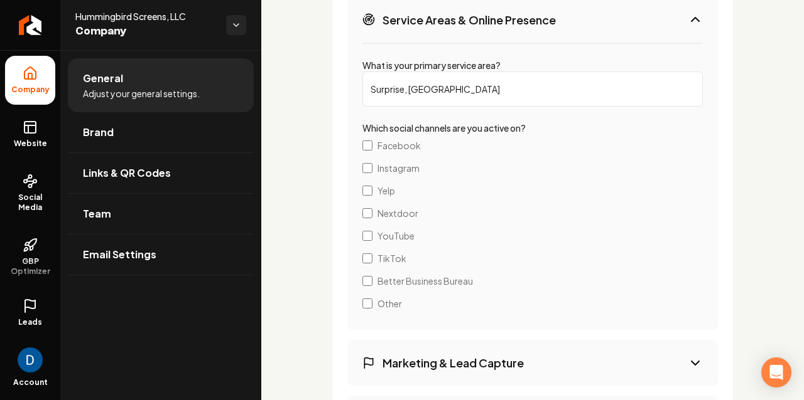
click at [412, 125] on label "Which social channels are you active on?" at bounding box center [443, 127] width 163 height 11
click at [397, 147] on span "Facebook" at bounding box center [398, 145] width 43 height 13
click at [387, 166] on span "Instagram" at bounding box center [398, 168] width 42 height 13
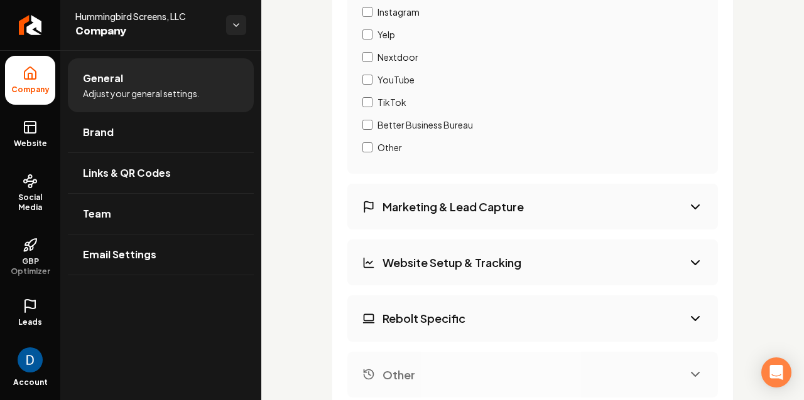
scroll to position [2603, 0]
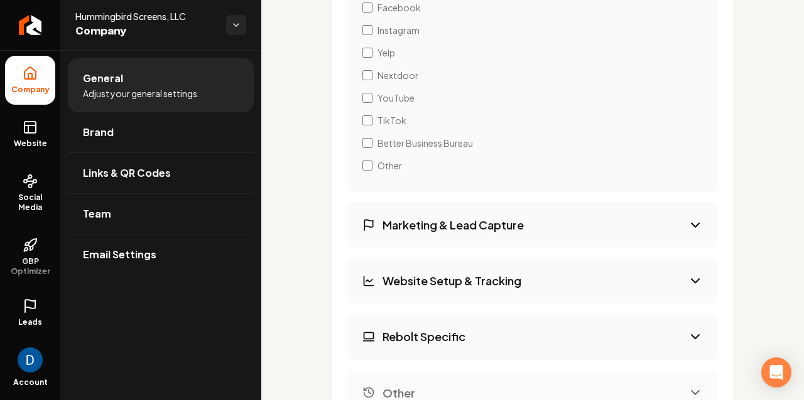
click at [390, 142] on span "Better Business Bureau" at bounding box center [424, 143] width 95 height 13
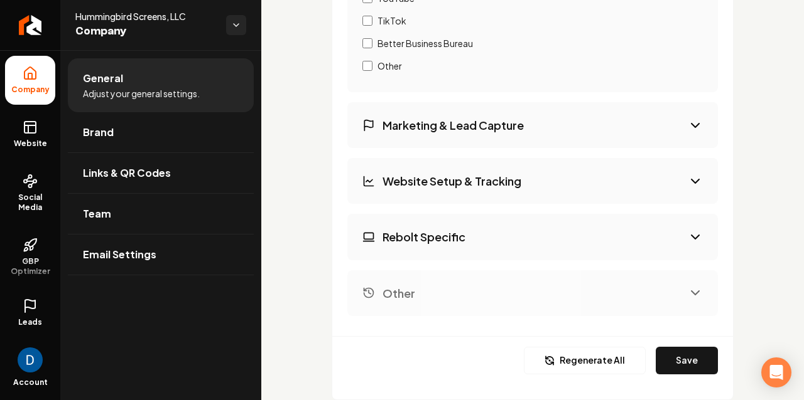
scroll to position [2717, 0]
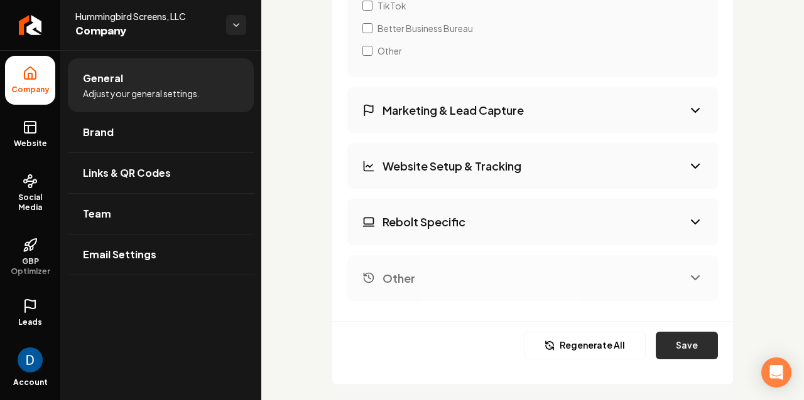
click at [691, 347] on button "Save" at bounding box center [686, 346] width 62 height 28
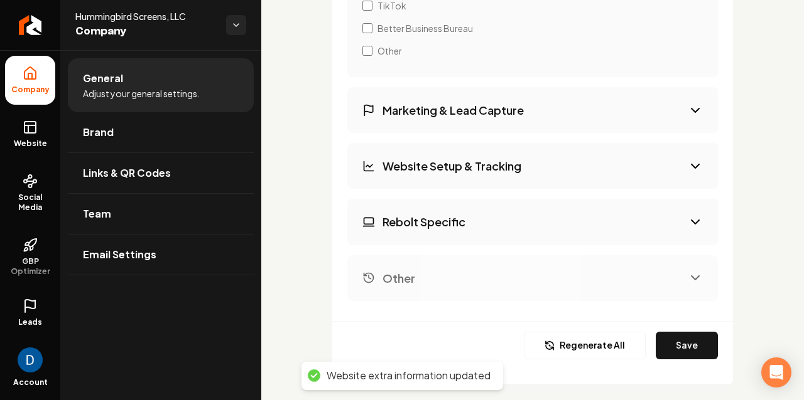
click at [564, 110] on button "Marketing & Lead Capture" at bounding box center [532, 110] width 370 height 46
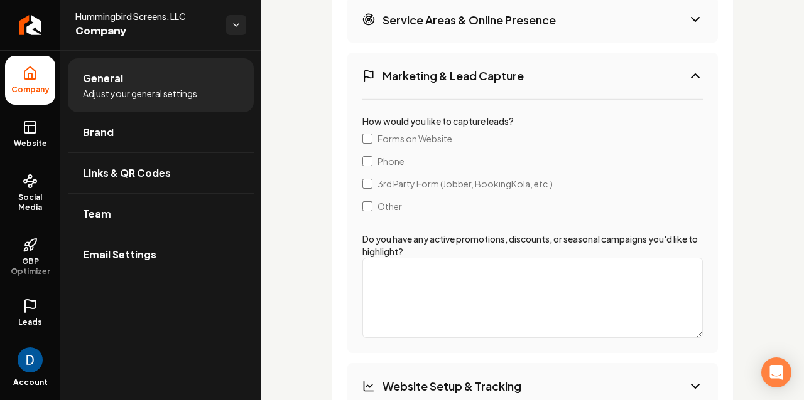
click at [397, 136] on span "Forms on Website" at bounding box center [414, 138] width 75 height 13
click at [384, 159] on span "Phone" at bounding box center [390, 161] width 27 height 13
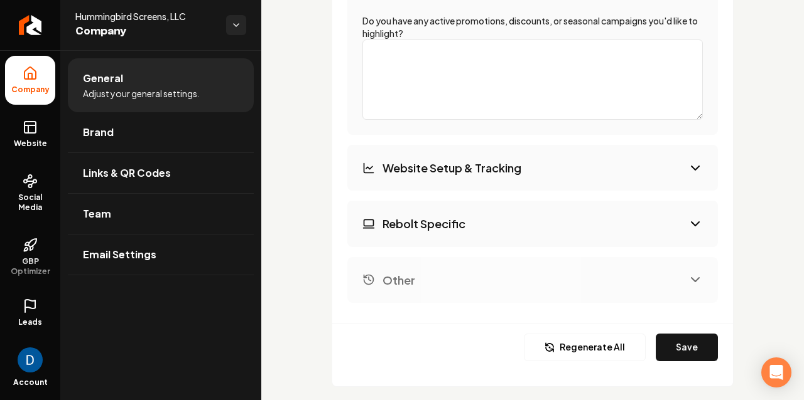
click at [445, 152] on button "Website Setup & Tracking" at bounding box center [532, 168] width 370 height 46
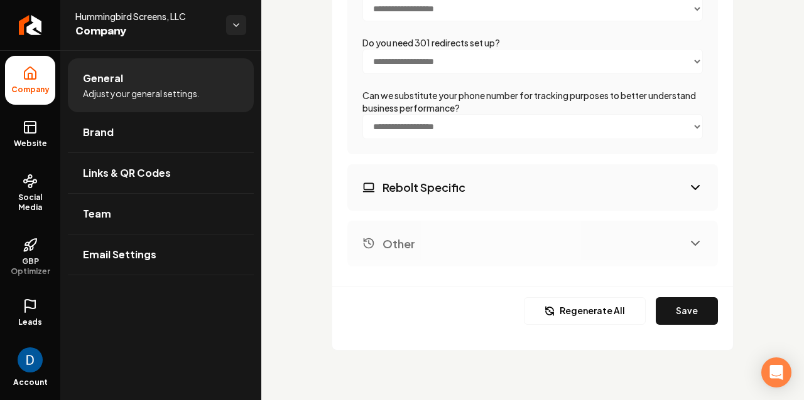
scroll to position [1, 0]
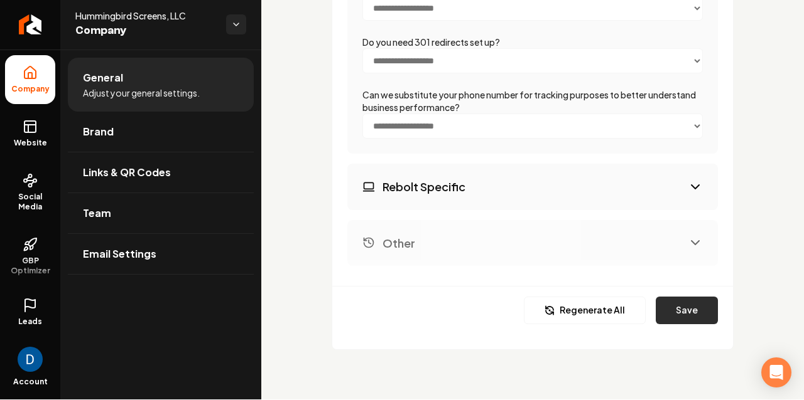
click at [711, 311] on button "Save" at bounding box center [686, 311] width 62 height 28
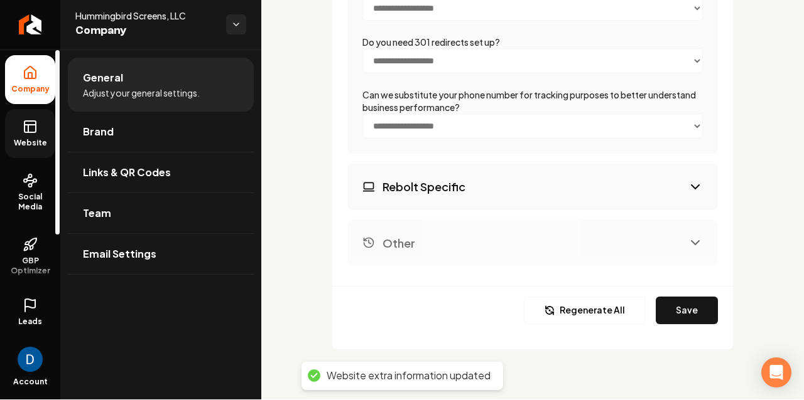
click at [37, 131] on icon at bounding box center [30, 126] width 15 height 15
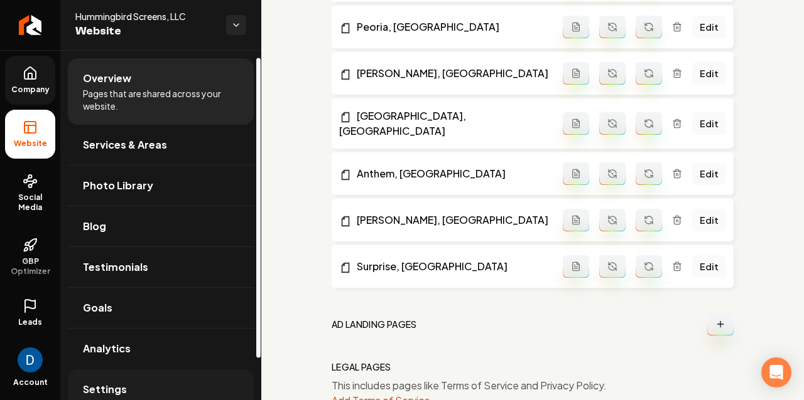
scroll to position [8, 0]
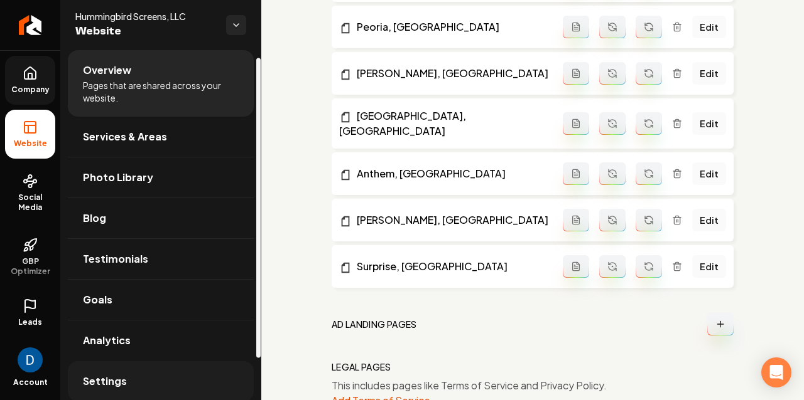
click at [183, 381] on link "Settings" at bounding box center [161, 382] width 186 height 40
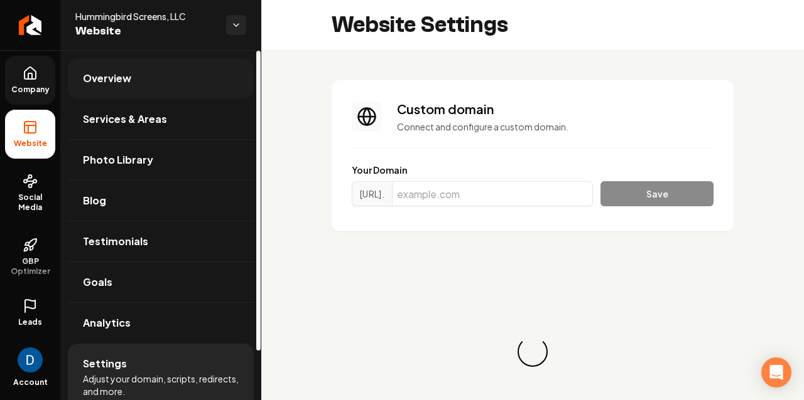
click at [149, 76] on link "Overview" at bounding box center [161, 78] width 186 height 40
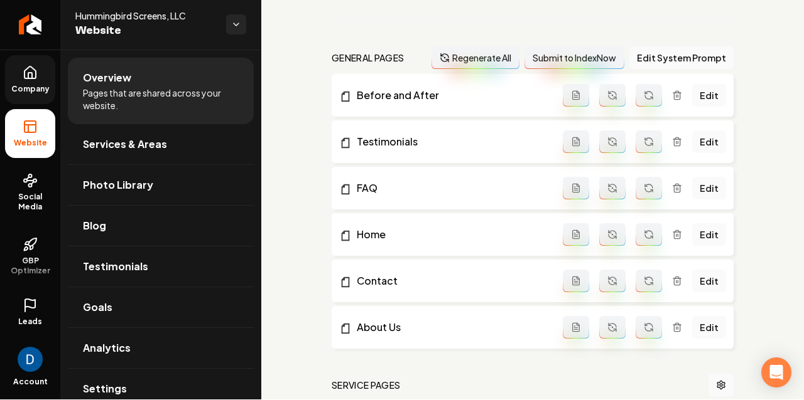
scroll to position [315, 0]
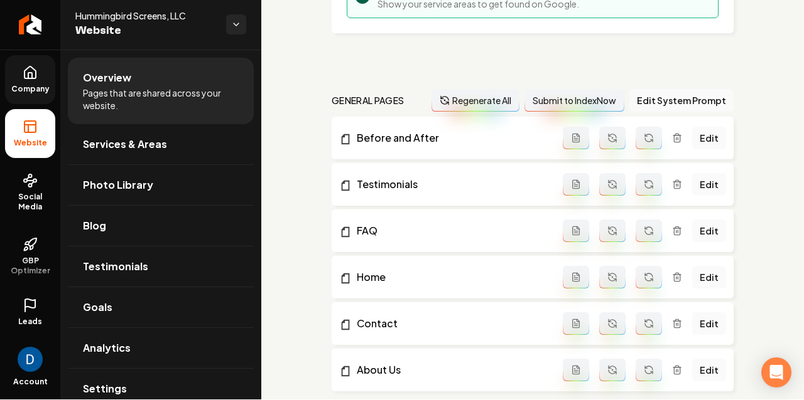
click at [498, 99] on button "Regenerate All" at bounding box center [475, 100] width 88 height 23
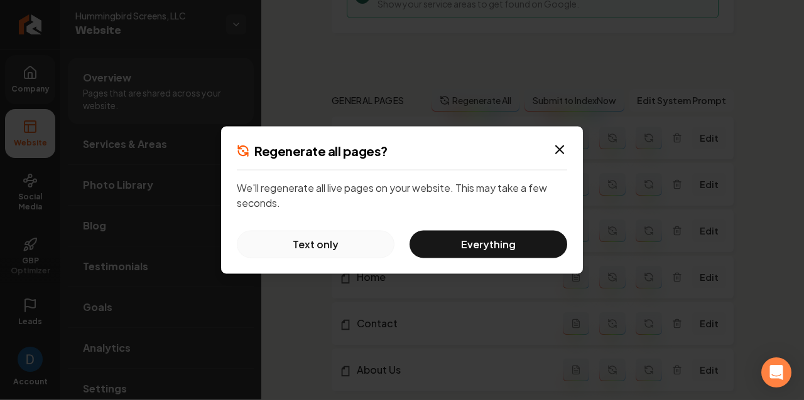
click at [324, 241] on button "Text only" at bounding box center [316, 245] width 158 height 28
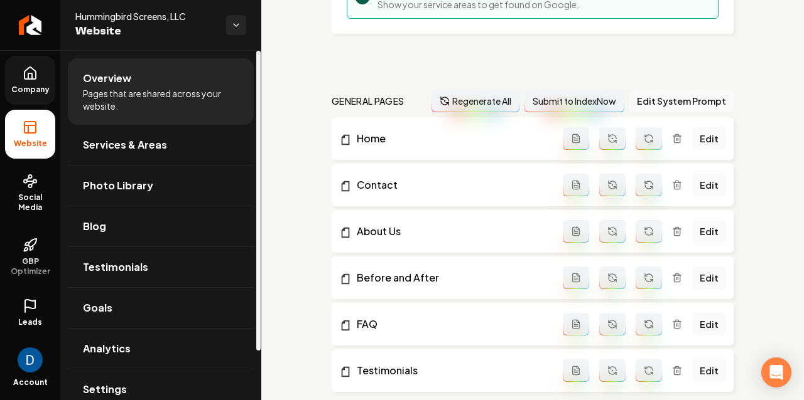
scroll to position [0, 0]
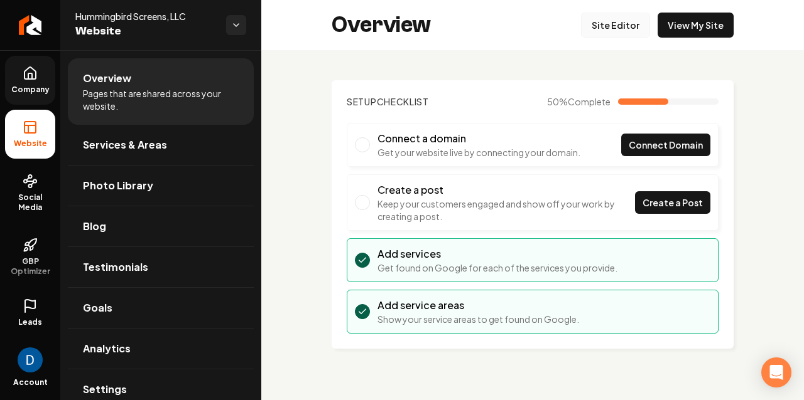
click at [604, 30] on link "Site Editor" at bounding box center [615, 25] width 69 height 25
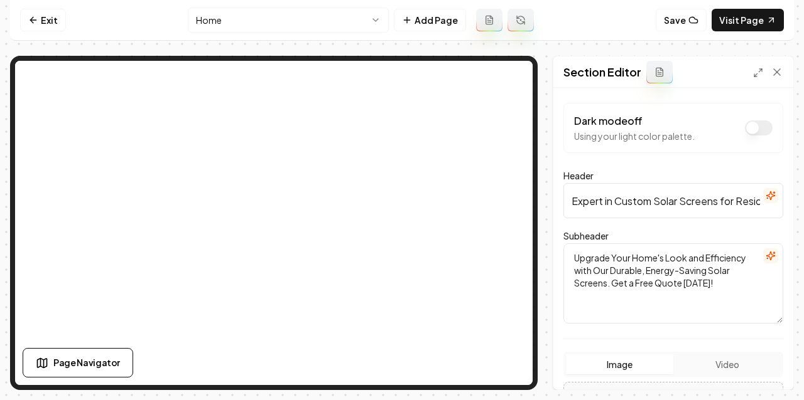
scroll to position [97, 0]
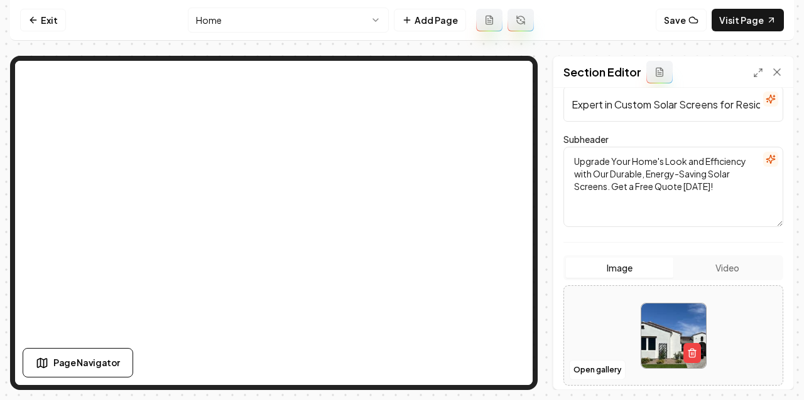
click at [707, 276] on button "Video" at bounding box center [726, 268] width 107 height 20
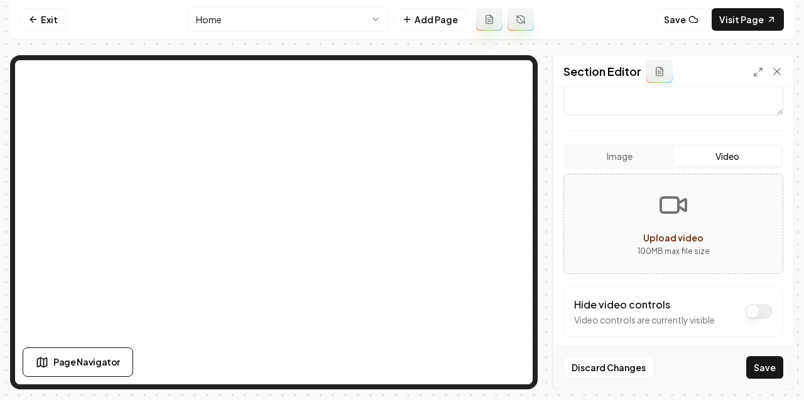
scroll to position [238, 0]
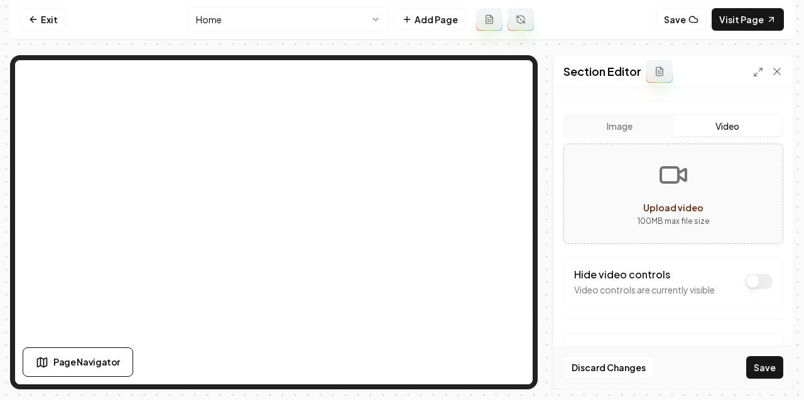
click at [675, 205] on span "Upload video" at bounding box center [673, 207] width 60 height 11
click at [643, 119] on button "Image" at bounding box center [619, 126] width 107 height 20
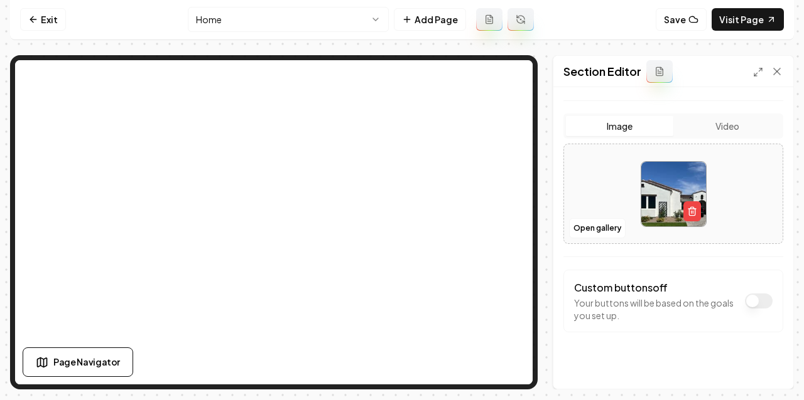
click at [730, 125] on button "Video" at bounding box center [726, 126] width 107 height 20
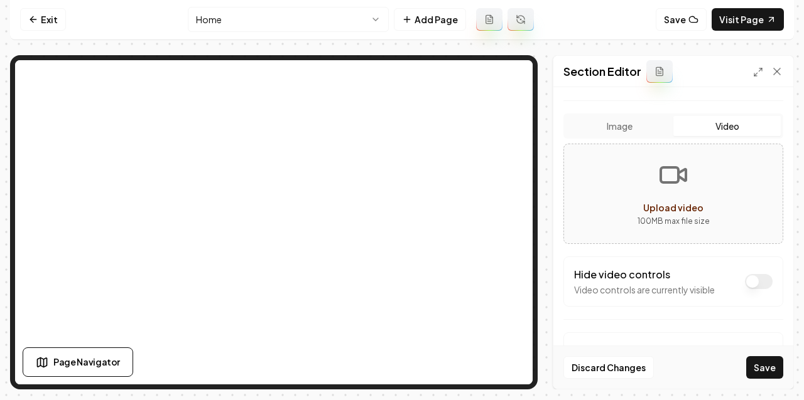
click at [626, 136] on button "Image" at bounding box center [619, 126] width 107 height 20
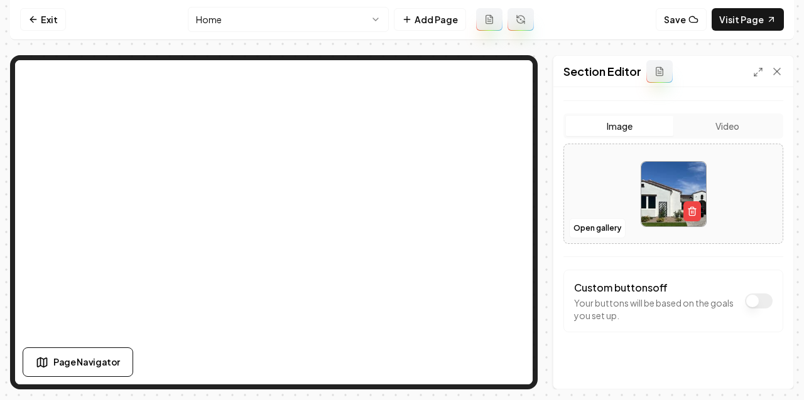
click at [738, 131] on button "Video" at bounding box center [726, 126] width 107 height 20
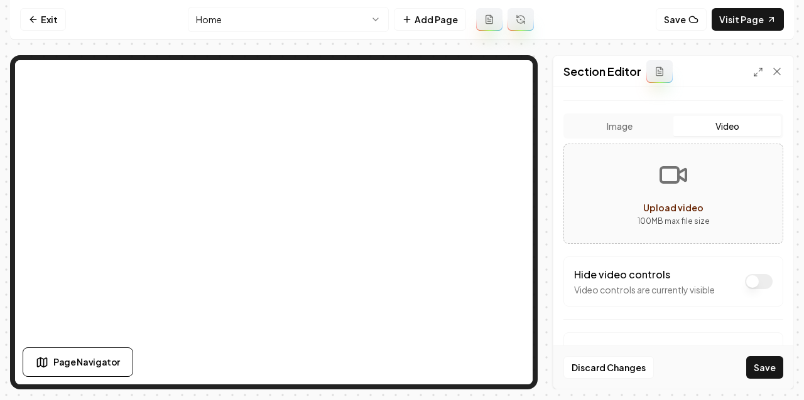
click at [619, 132] on button "Image" at bounding box center [619, 126] width 107 height 20
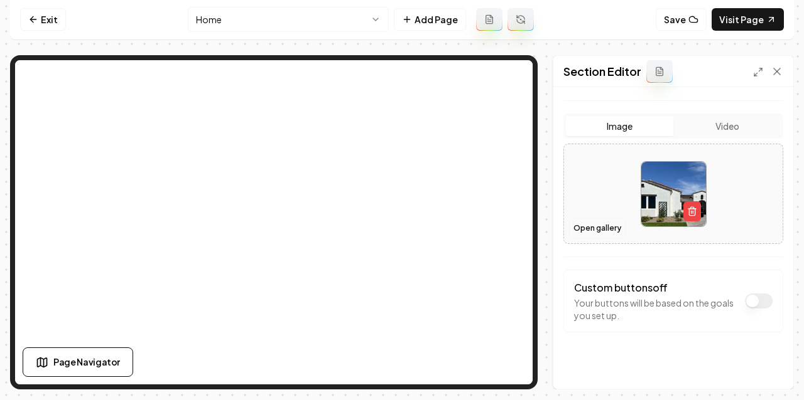
click at [605, 228] on button "Open gallery" at bounding box center [597, 228] width 56 height 20
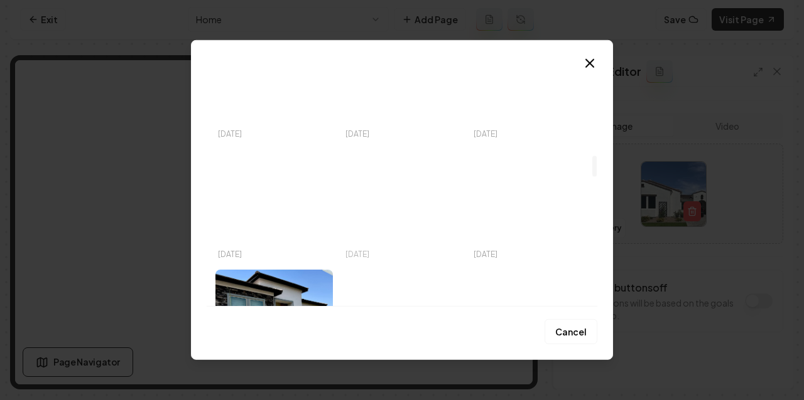
scroll to position [1050, 0]
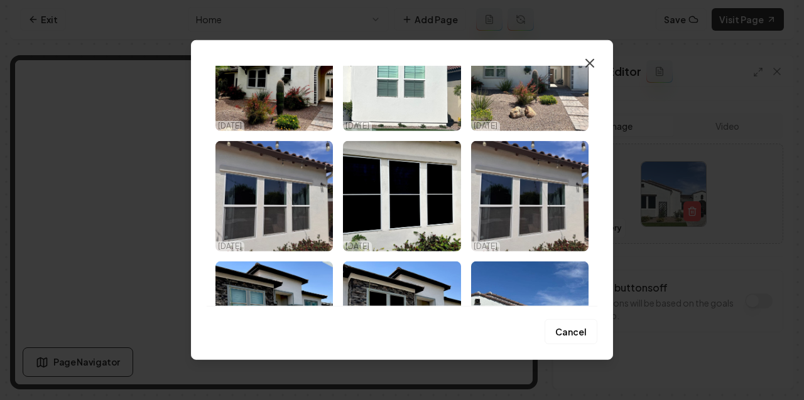
click at [591, 63] on icon "button" at bounding box center [589, 63] width 15 height 15
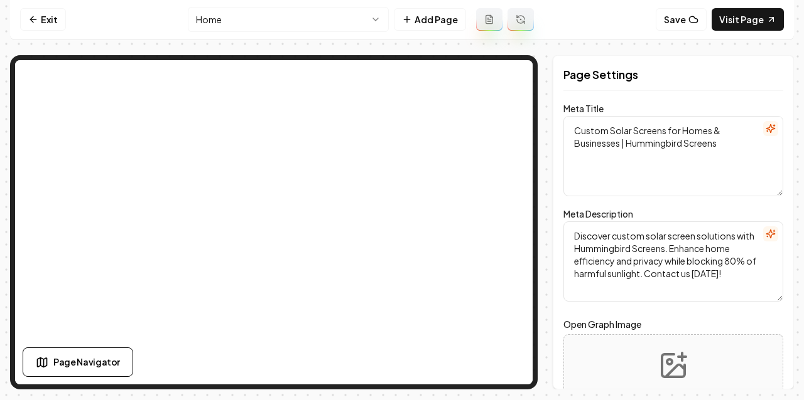
scroll to position [0, 0]
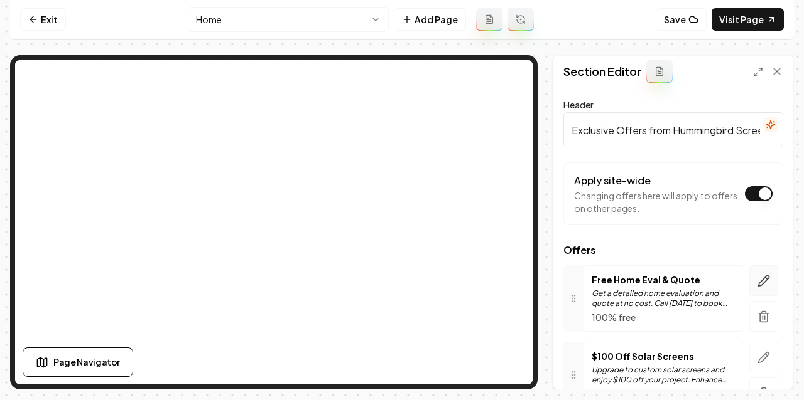
click at [765, 276] on icon "button" at bounding box center [763, 281] width 11 height 11
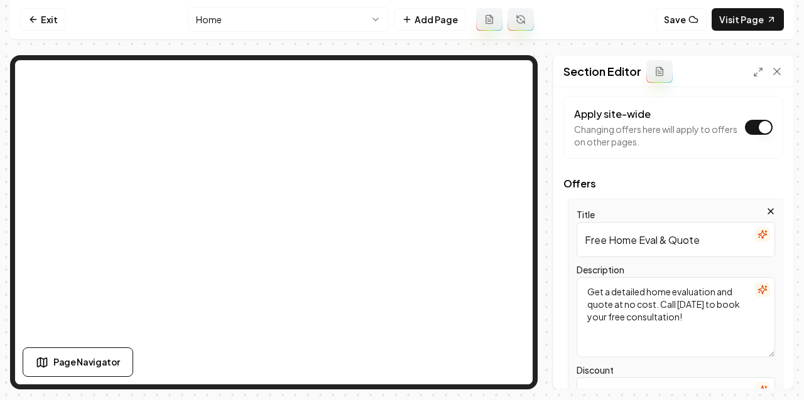
scroll to position [68, 0]
drag, startPoint x: 606, startPoint y: 240, endPoint x: 664, endPoint y: 240, distance: 58.4
click at [664, 240] on input "Free Home Eval & Quote" at bounding box center [675, 238] width 198 height 35
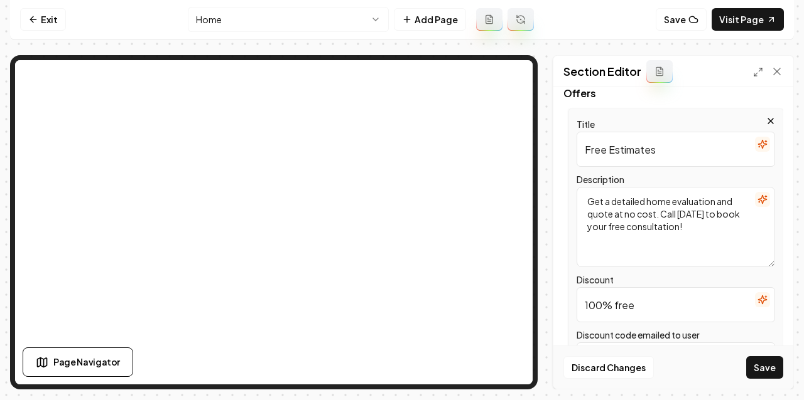
scroll to position [164, 0]
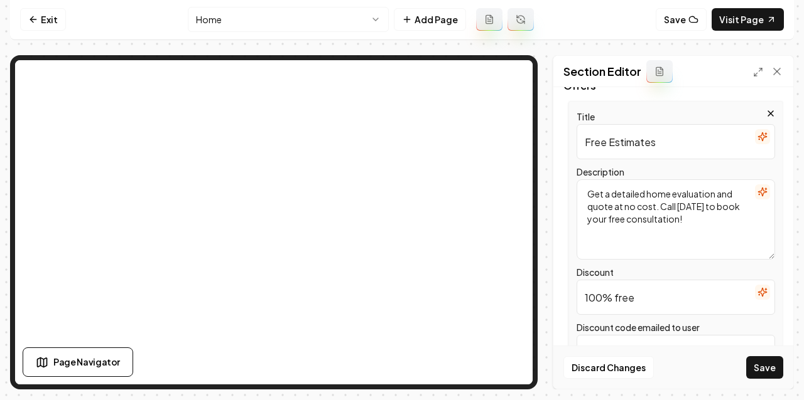
type input "Free Estimates"
click at [611, 291] on input "100% free" at bounding box center [675, 297] width 198 height 35
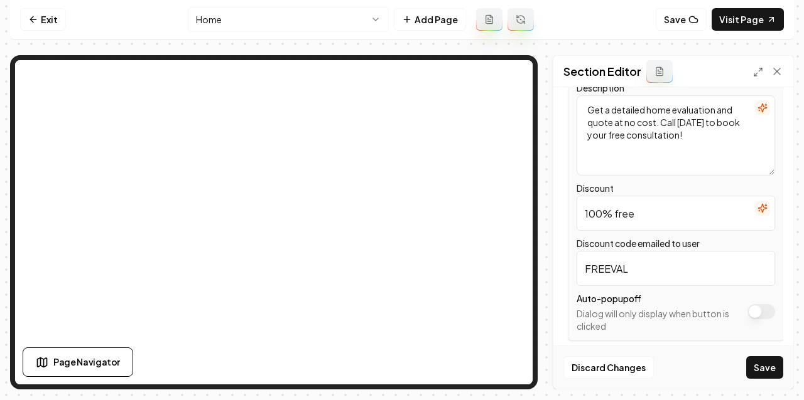
click at [628, 267] on input "FREEVAL" at bounding box center [675, 268] width 198 height 35
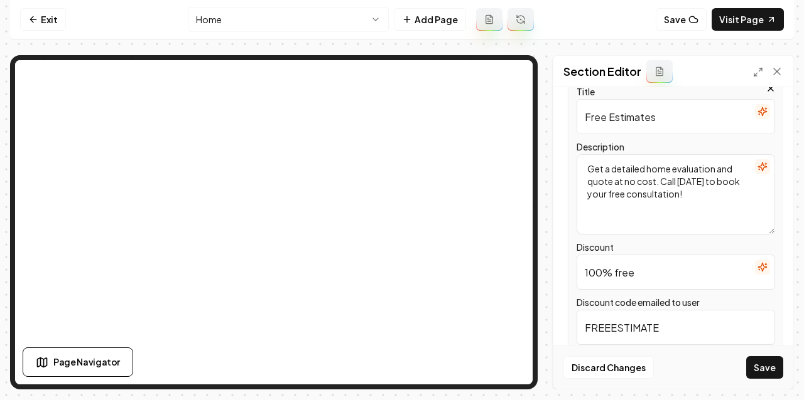
scroll to position [187, 0]
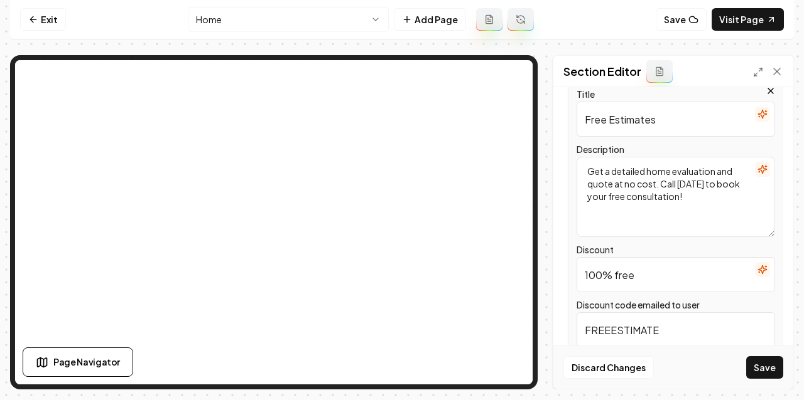
type input "FREEESTIMATE"
click at [620, 119] on input "Free Estimates" at bounding box center [675, 119] width 198 height 35
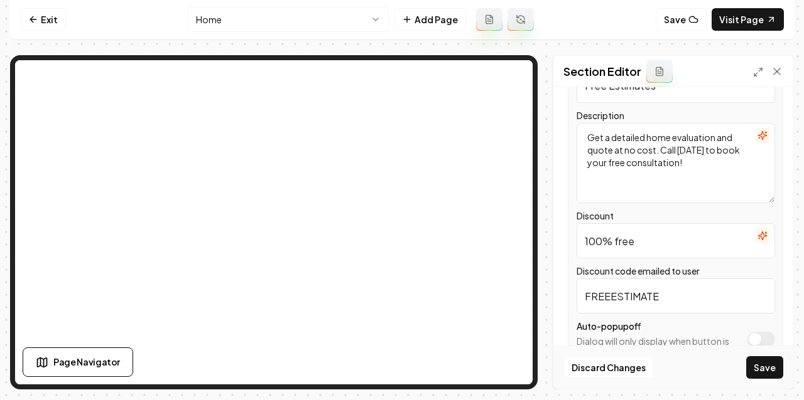
scroll to position [246, 0]
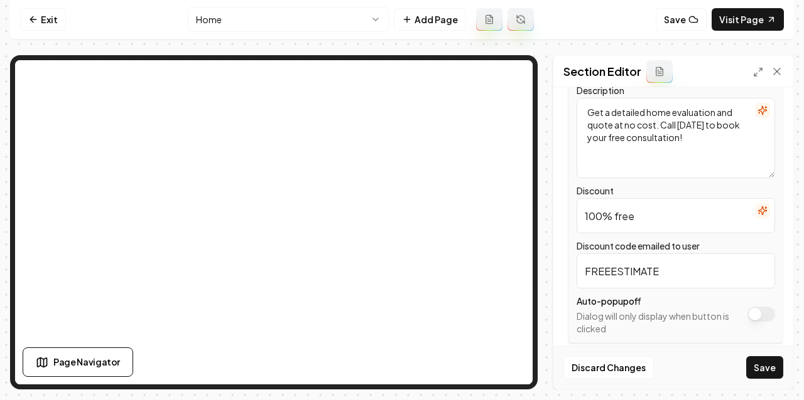
click at [622, 210] on input "100% free" at bounding box center [675, 215] width 198 height 35
click at [764, 213] on icon "button" at bounding box center [762, 211] width 10 height 10
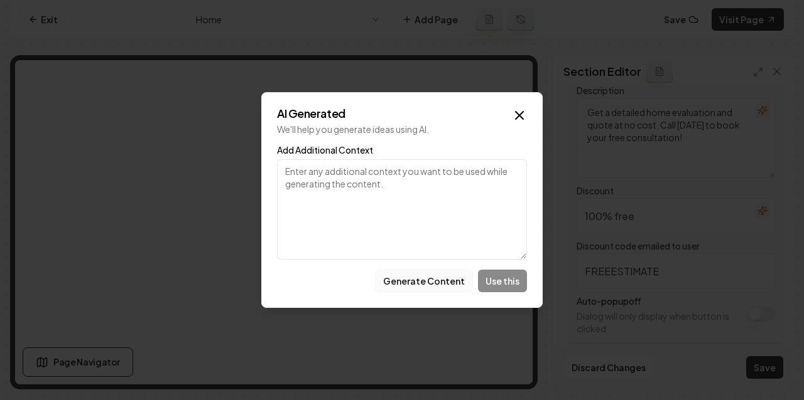
type textarea "Free Estimates"
click at [433, 284] on button "Generate Content" at bounding box center [424, 281] width 98 height 23
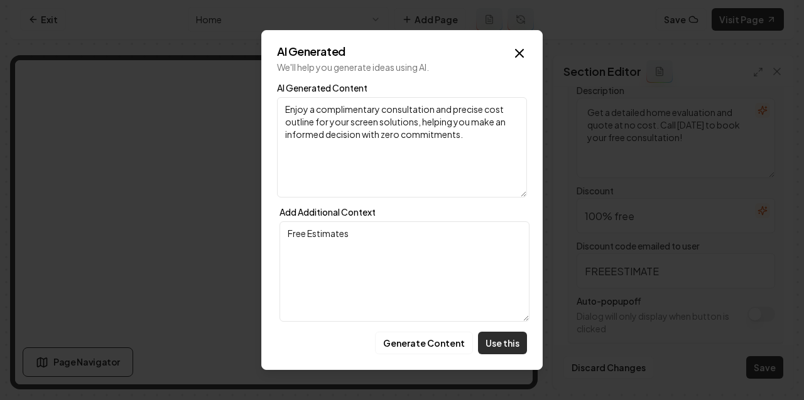
click at [501, 345] on button "Use this" at bounding box center [502, 343] width 49 height 23
type input "Enjoy a complimentary consultation and precise cost outline for your screen sol…"
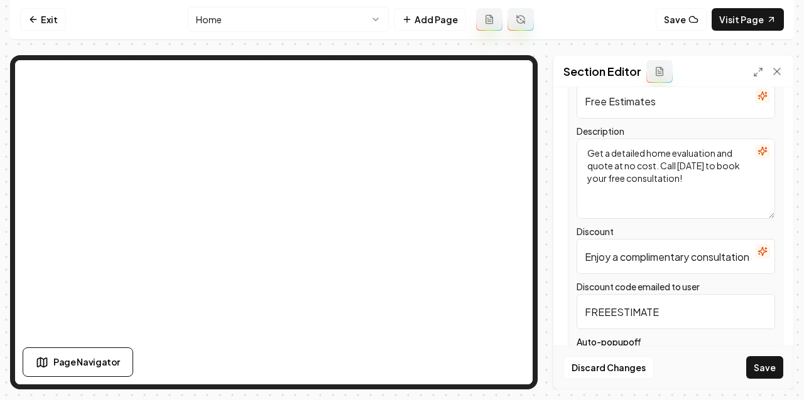
scroll to position [235, 0]
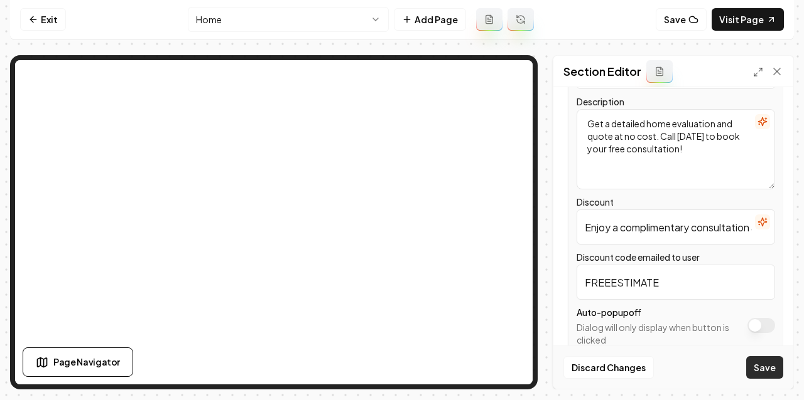
click at [765, 364] on button "Save" at bounding box center [764, 368] width 37 height 23
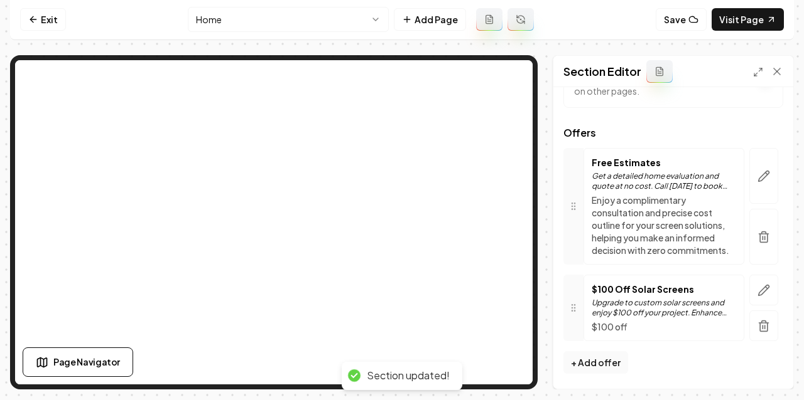
scroll to position [117, 0]
click at [770, 171] on button "button" at bounding box center [763, 177] width 29 height 56
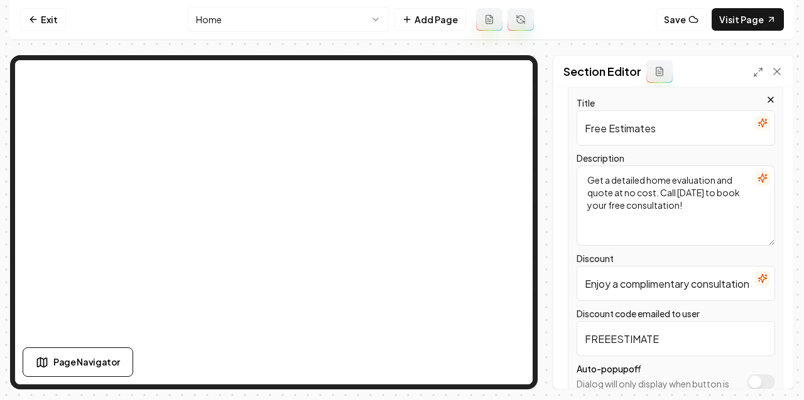
scroll to position [179, 0]
click at [644, 186] on textarea "Get a detailed home evaluation and quote at no cost. Call today to book your fr…" at bounding box center [675, 205] width 198 height 80
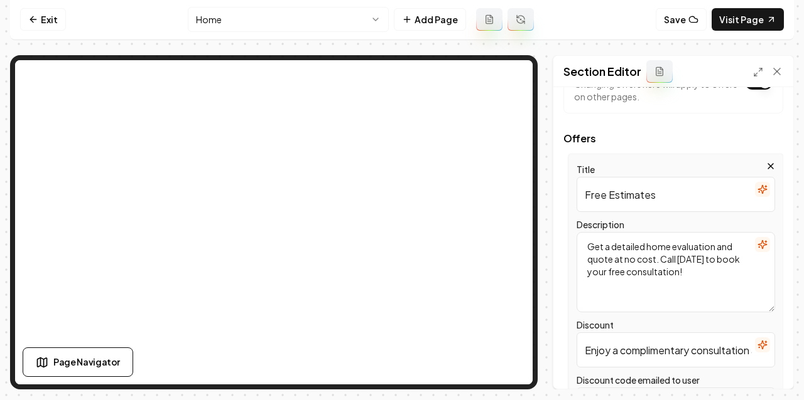
scroll to position [90, 0]
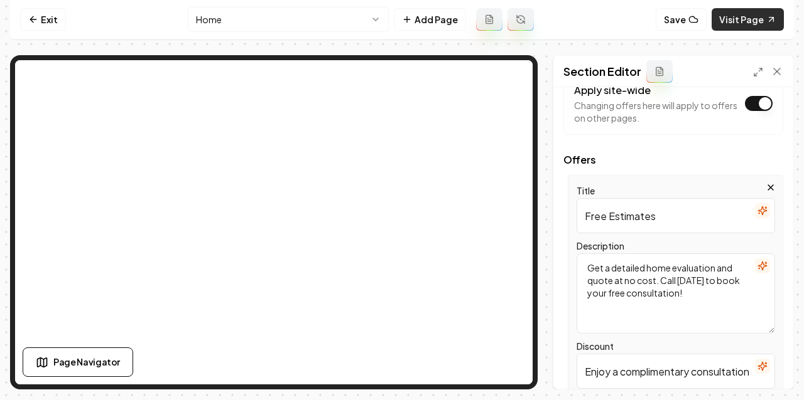
click at [763, 19] on link "Visit Page" at bounding box center [747, 19] width 72 height 23
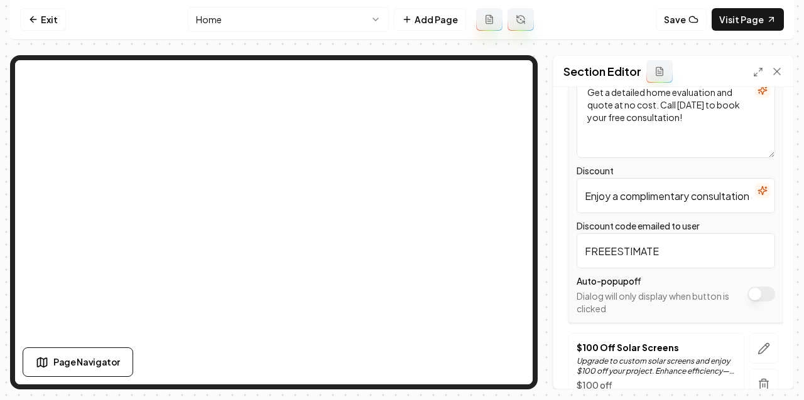
scroll to position [277, 0]
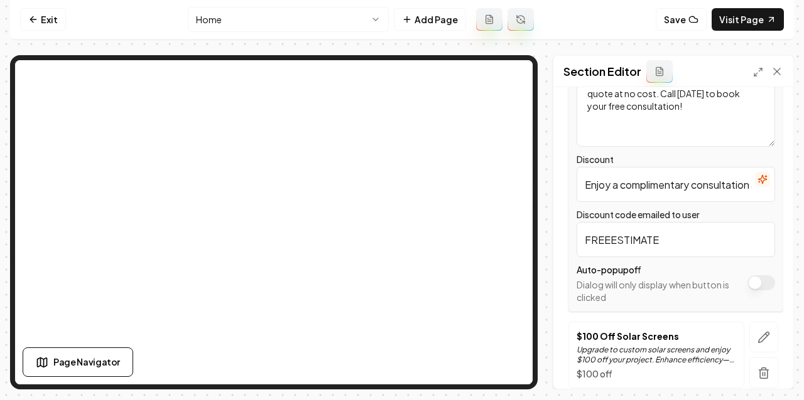
click at [657, 185] on input "Enjoy a complimentary consultation and precise cost outline for your screen sol…" at bounding box center [675, 184] width 198 height 35
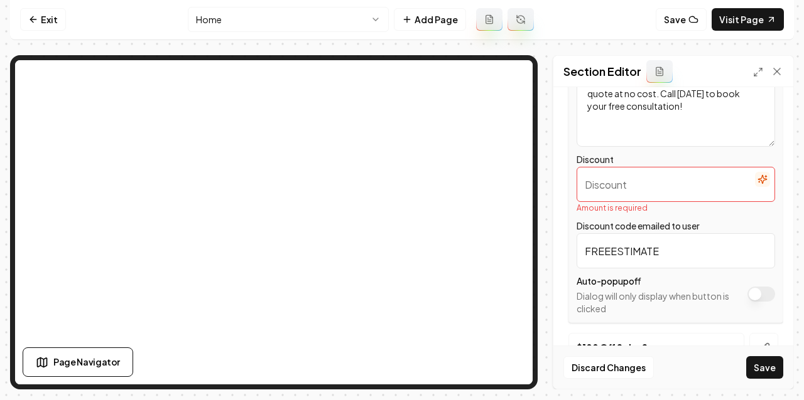
click at [607, 246] on input "FREEESTIMATE" at bounding box center [675, 251] width 198 height 35
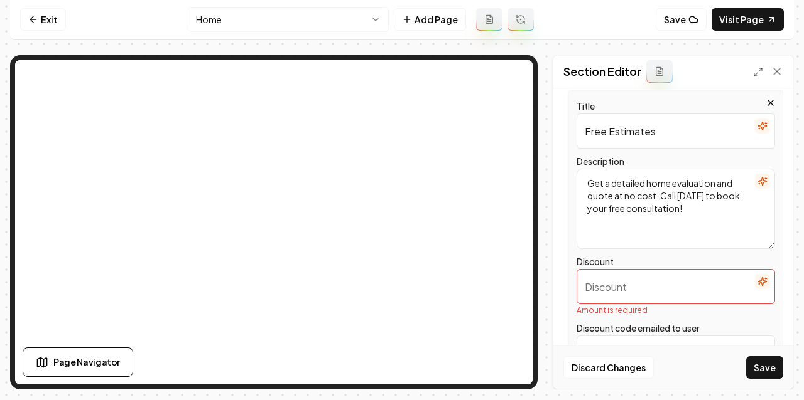
scroll to position [129, 0]
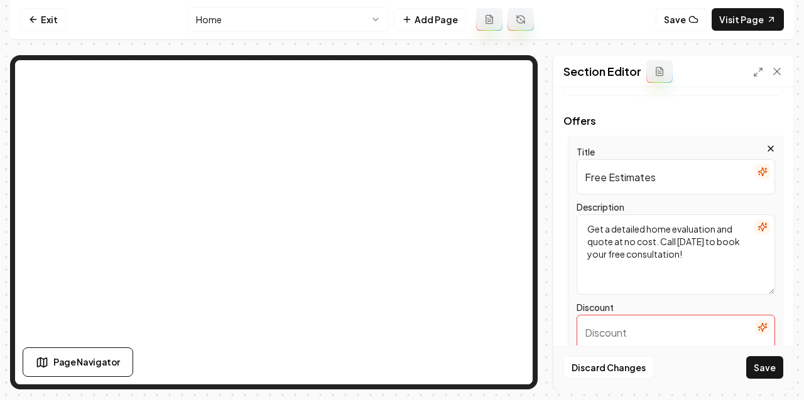
click at [603, 177] on input "Free Estimates" at bounding box center [675, 176] width 198 height 35
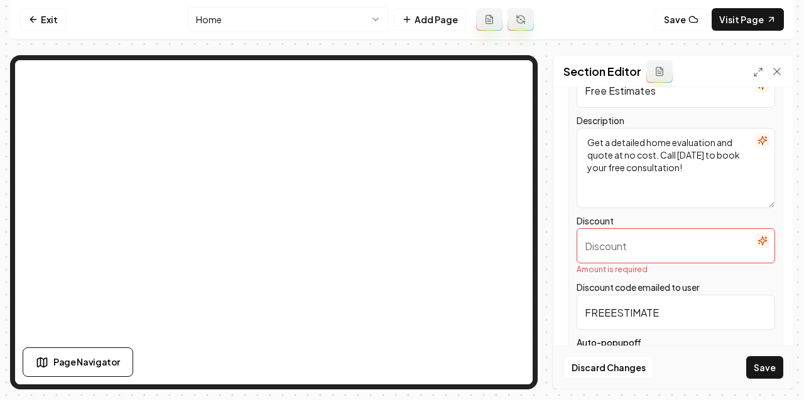
click at [605, 227] on div "Discount Amount is required" at bounding box center [675, 244] width 198 height 62
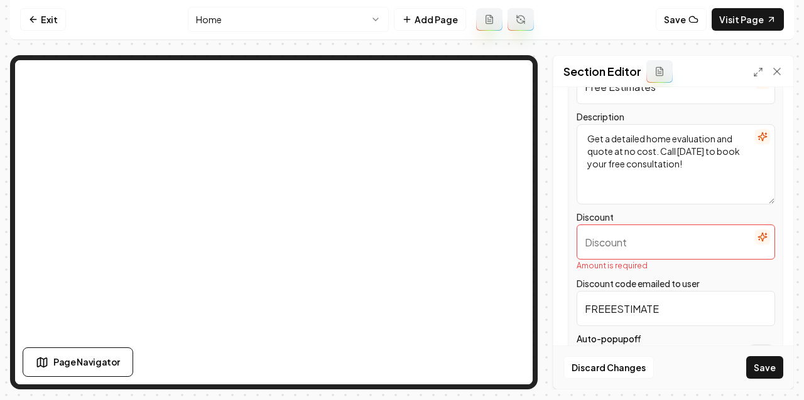
click at [605, 244] on input "Discount" at bounding box center [675, 242] width 198 height 35
paste input "Free Estimates"
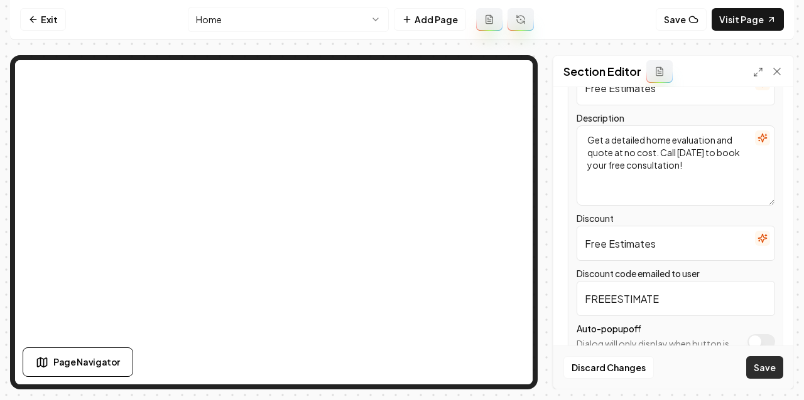
type input "Free Estimates"
click at [765, 370] on button "Save" at bounding box center [764, 368] width 37 height 23
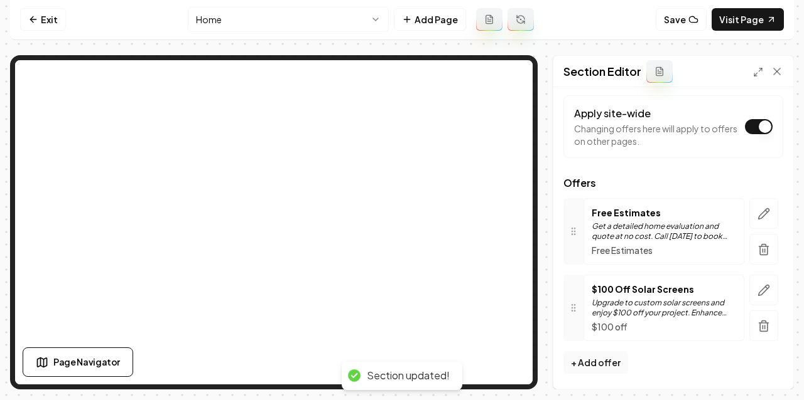
scroll to position [67, 0]
click at [755, 213] on button "button" at bounding box center [763, 214] width 29 height 31
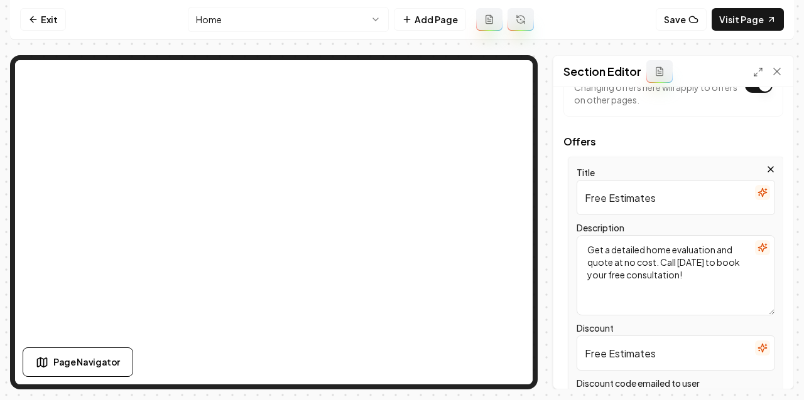
scroll to position [108, 0]
drag, startPoint x: 648, startPoint y: 251, endPoint x: 667, endPoint y: 259, distance: 20.3
click at [670, 251] on textarea "Get a detailed home evaluation and quote at no cost. Call today to book your fr…" at bounding box center [675, 276] width 198 height 80
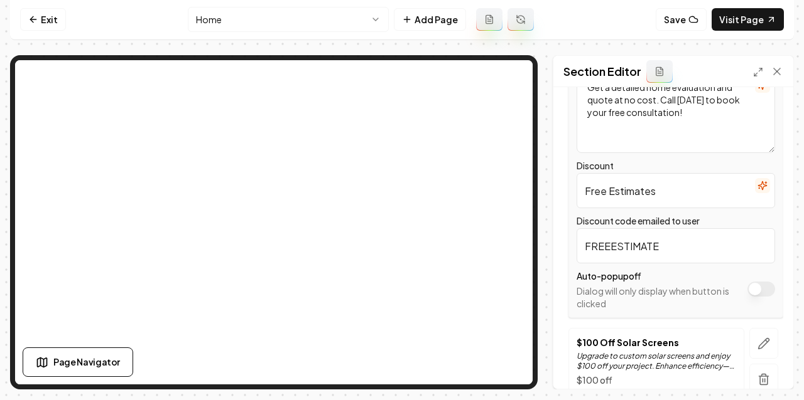
scroll to position [324, 0]
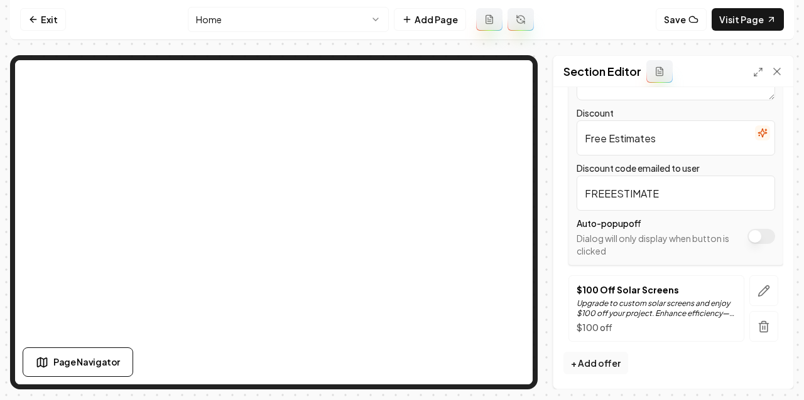
drag, startPoint x: 607, startPoint y: 140, endPoint x: 648, endPoint y: 127, distance: 43.5
click at [607, 140] on input "Free Estimates" at bounding box center [675, 138] width 198 height 35
click at [642, 137] on input "Free Estimates" at bounding box center [675, 138] width 198 height 35
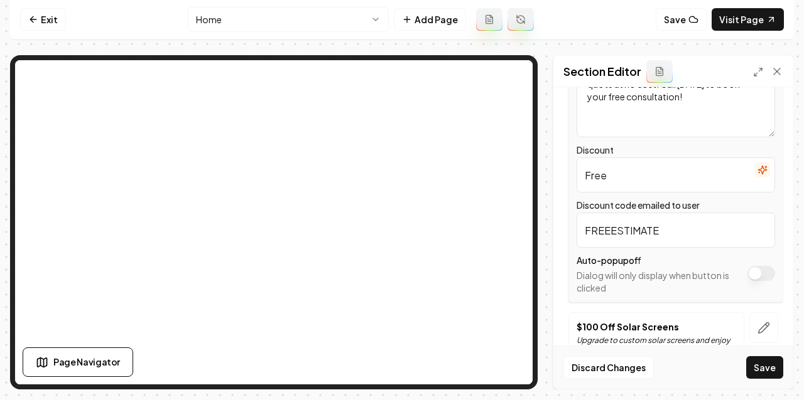
scroll to position [285, 0]
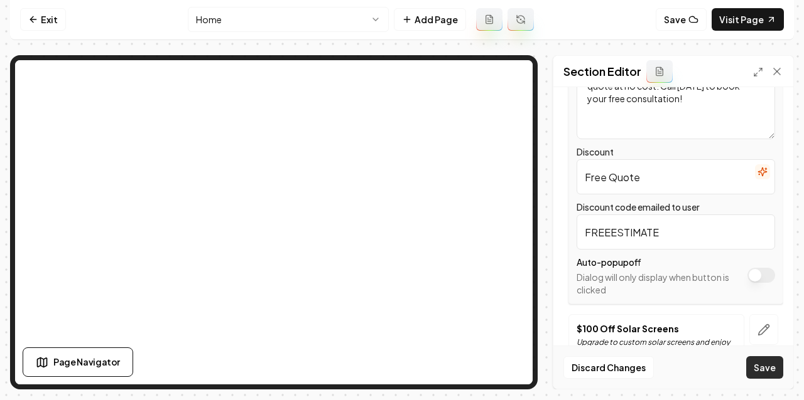
type input "Free Quote"
click at [755, 357] on button "Save" at bounding box center [764, 368] width 37 height 23
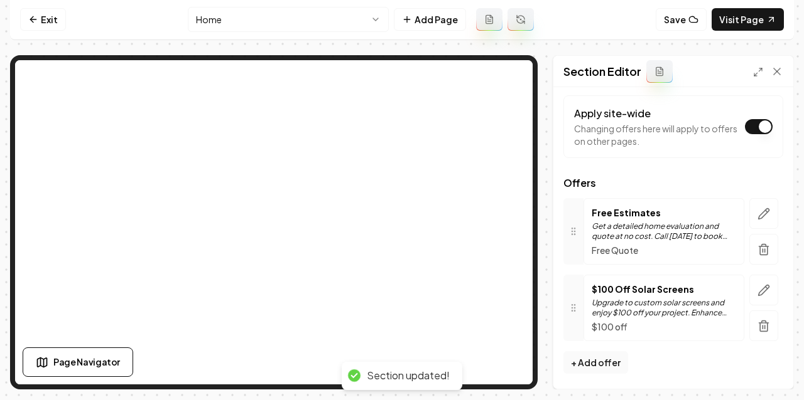
scroll to position [67, 0]
click at [761, 209] on icon "button" at bounding box center [763, 214] width 13 height 13
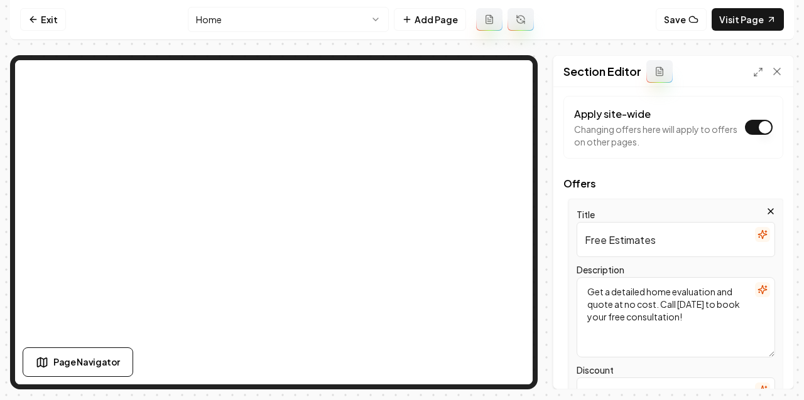
click at [654, 293] on textarea "Get a detailed home evaluation and quote at no cost. Call today to book your fr…" at bounding box center [675, 317] width 198 height 80
type textarea "Get a detailed evaluation and quote at no cost. Call today to book your free co…"
click at [766, 365] on button "Save" at bounding box center [764, 368] width 37 height 23
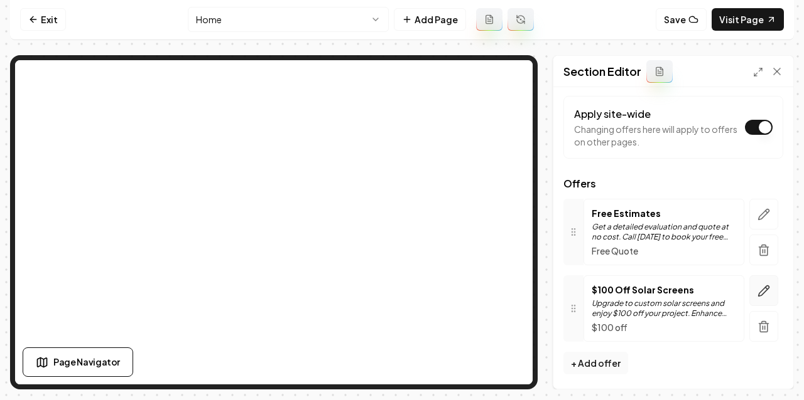
click at [755, 287] on button "button" at bounding box center [763, 291] width 29 height 31
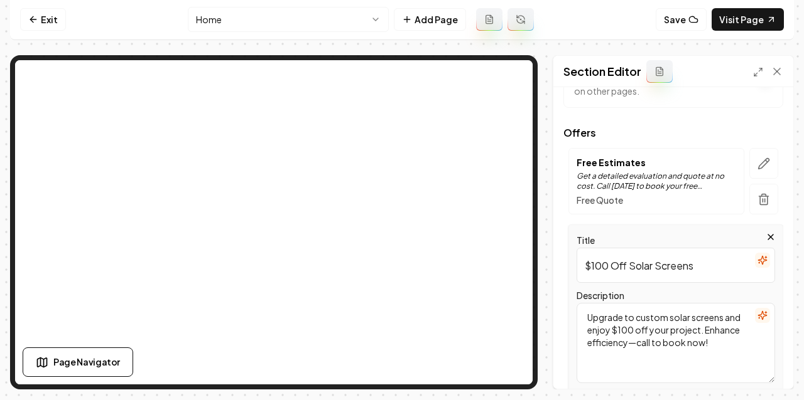
scroll to position [128, 0]
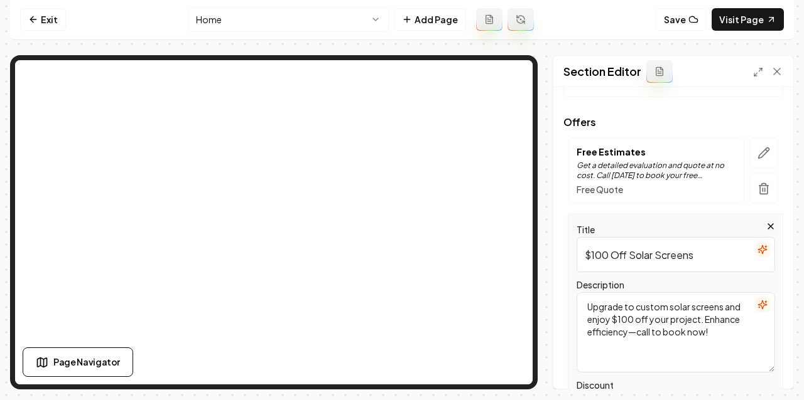
click at [677, 261] on input "$100 Off Solar Screens" at bounding box center [675, 254] width 198 height 35
click at [606, 259] on input "$100 Off Solar Screens" at bounding box center [675, 254] width 198 height 35
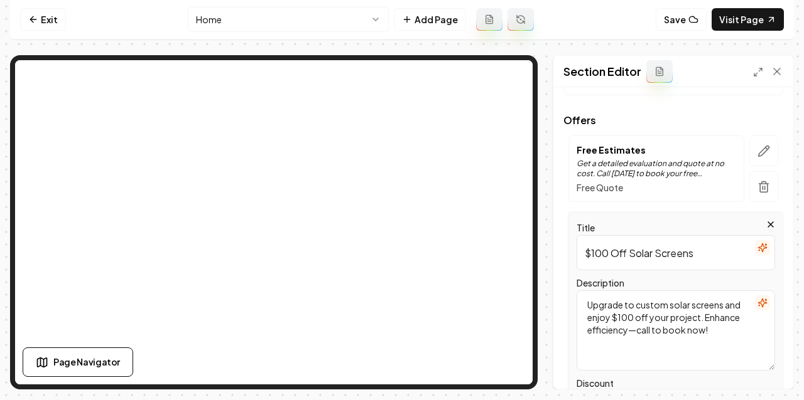
scroll to position [129, 0]
click at [586, 151] on p "Free Estimates" at bounding box center [655, 151] width 159 height 13
click at [608, 255] on input "$100 Off Solar Screens" at bounding box center [675, 254] width 198 height 35
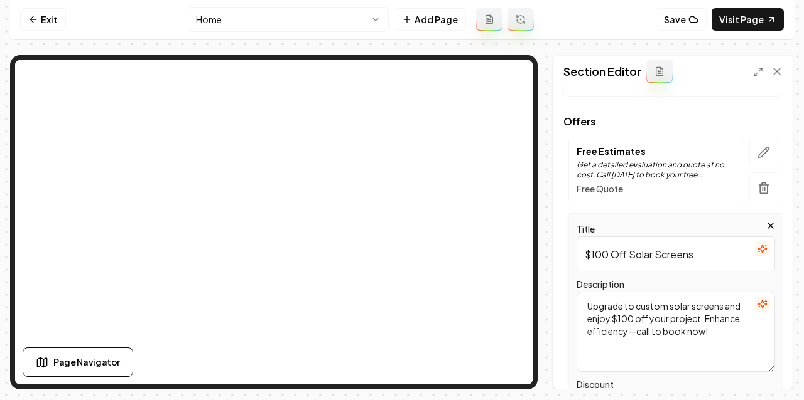
click at [608, 255] on input "$100 Off Solar Screens" at bounding box center [675, 254] width 198 height 35
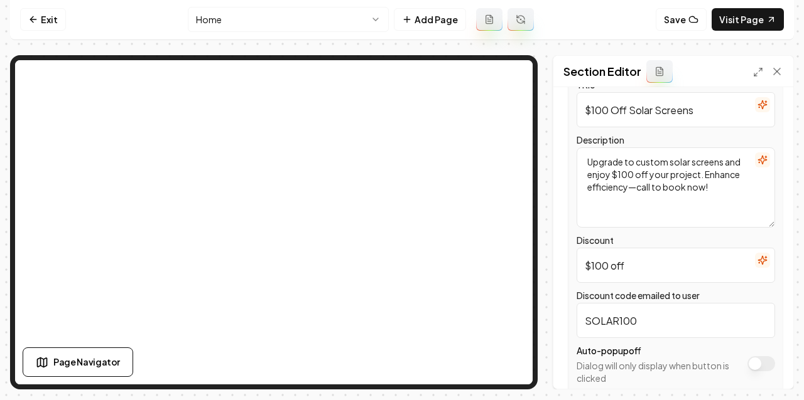
scroll to position [304, 0]
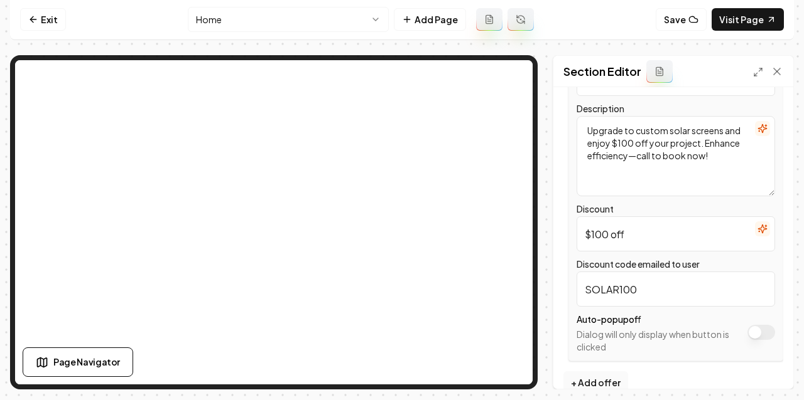
click at [765, 333] on button "Apply site-wide" at bounding box center [761, 332] width 28 height 15
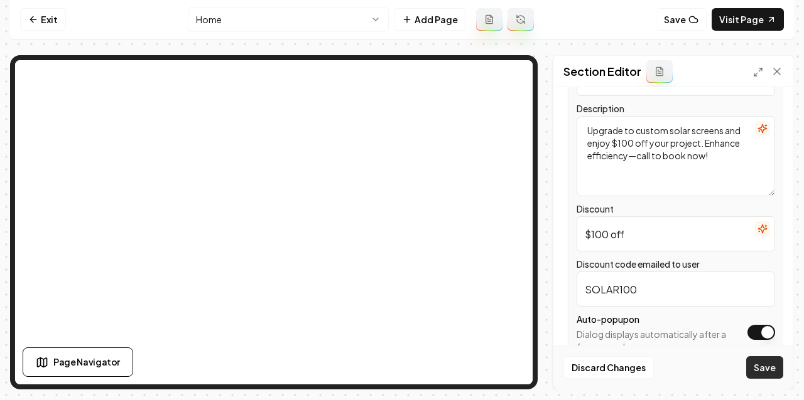
click at [768, 374] on button "Save" at bounding box center [764, 368] width 37 height 23
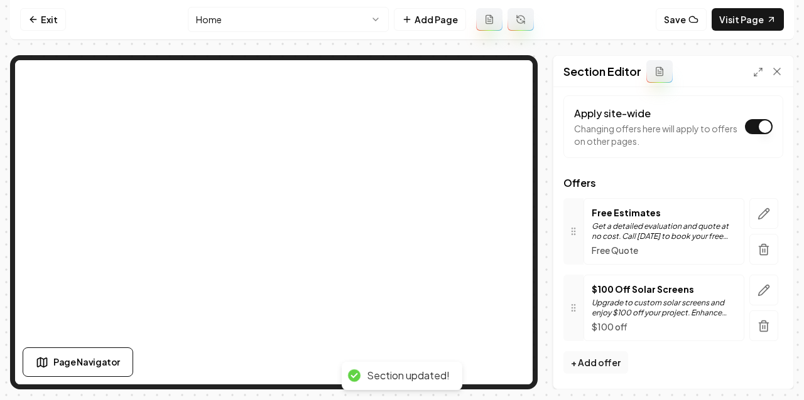
scroll to position [67, 0]
click at [223, 23] on html "Computer Required This feature is only available on a computer. Please switch t…" at bounding box center [402, 199] width 804 height 400
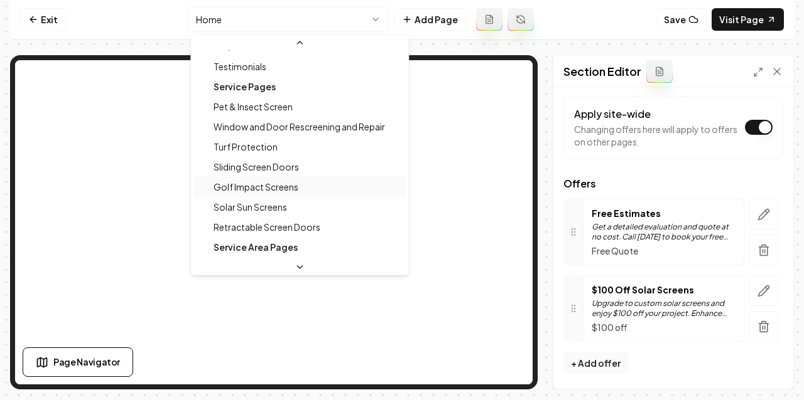
scroll to position [116, 0]
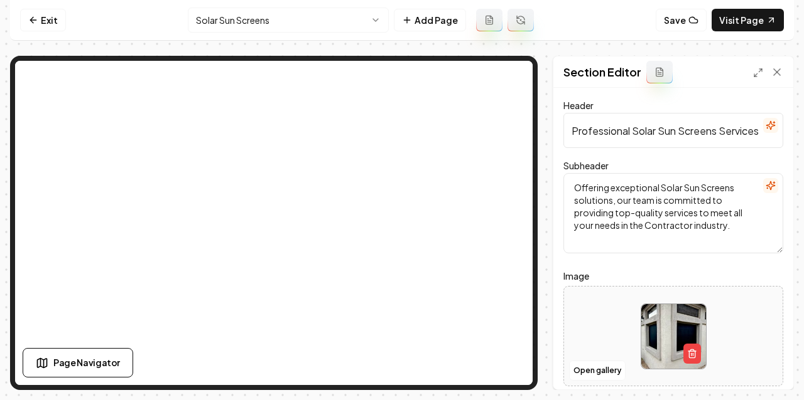
drag, startPoint x: 621, startPoint y: 228, endPoint x: 724, endPoint y: 222, distance: 103.1
click at [724, 222] on textarea "Offering exceptional Solar Sun Screens solutions, our team is committed to prov…" at bounding box center [673, 213] width 220 height 80
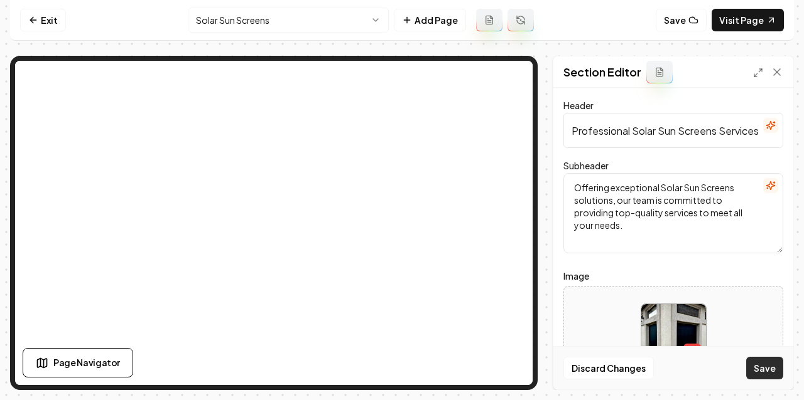
type textarea "Offering exceptional Solar Sun Screens solutions, our team is committed to prov…"
click at [761, 364] on button "Save" at bounding box center [764, 368] width 37 height 23
click at [642, 128] on input "Professional Solar Sun Screens Services" at bounding box center [673, 130] width 220 height 35
click at [658, 131] on input "Professional Solar Sun Screens Services" at bounding box center [673, 130] width 220 height 35
click at [648, 132] on input "Professional Solar Sun Screens Services" at bounding box center [673, 130] width 220 height 35
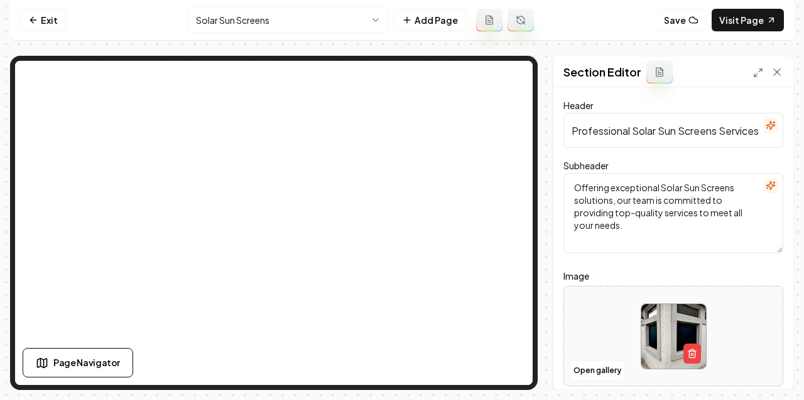
click at [648, 132] on input "Professional Solar Sun Screens Services" at bounding box center [673, 130] width 220 height 35
click at [290, 19] on html "Computer Required This feature is only available on a computer. Please switch t…" at bounding box center [402, 200] width 804 height 400
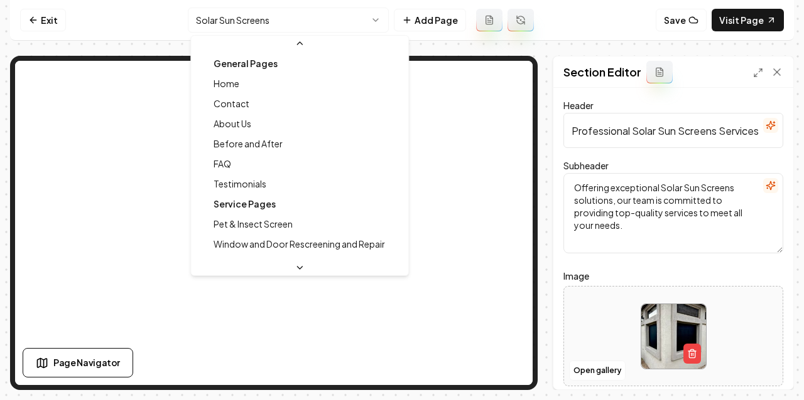
scroll to position [74, 0]
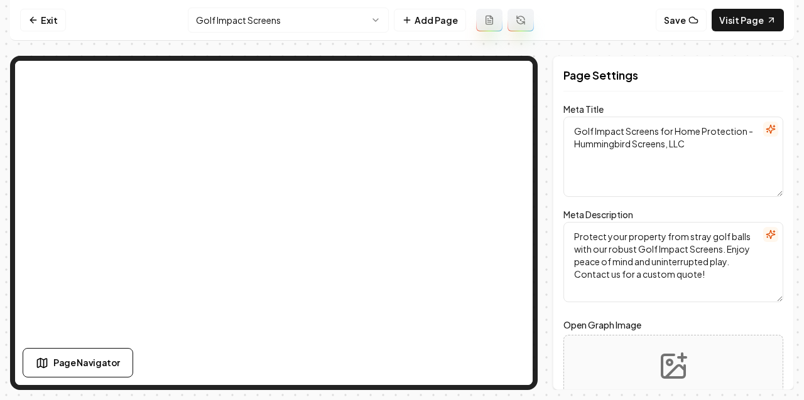
click at [267, 19] on html "Computer Required This feature is only available on a computer. Please switch t…" at bounding box center [402, 200] width 804 height 400
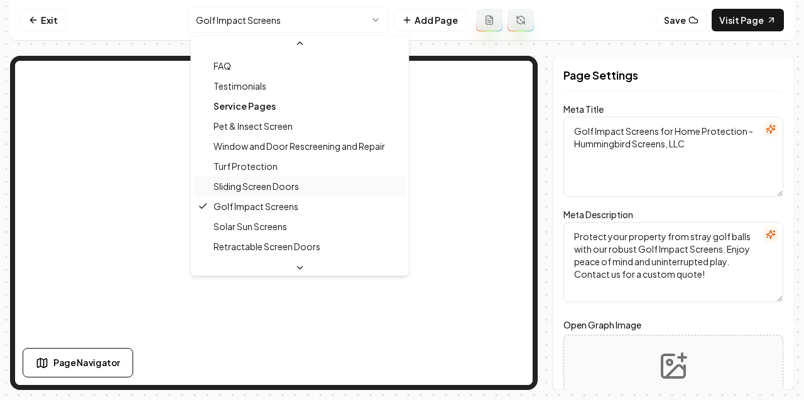
scroll to position [99, 0]
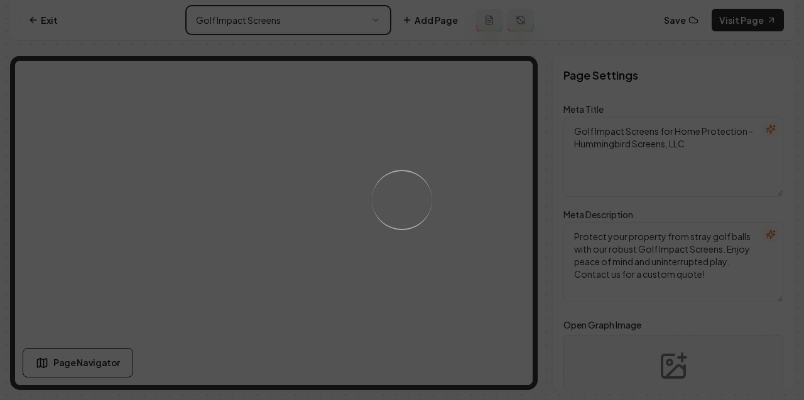
type textarea "Custom Solar Screens - Energy-Efficient Solutions | Hummingbird Screens"
type textarea "Upgrade your home with custom solar screens from Hummingbird Screens, LLC. Our …"
type input "solar-sun-screens"
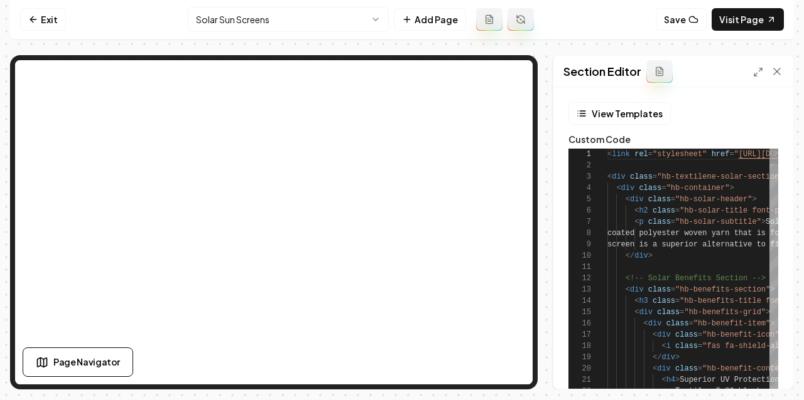
click at [620, 172] on span "< div class = "hb-textilene-solar-section font-pairing-secondary " >" at bounding box center [749, 176] width 285 height 11
type textarea "**********"
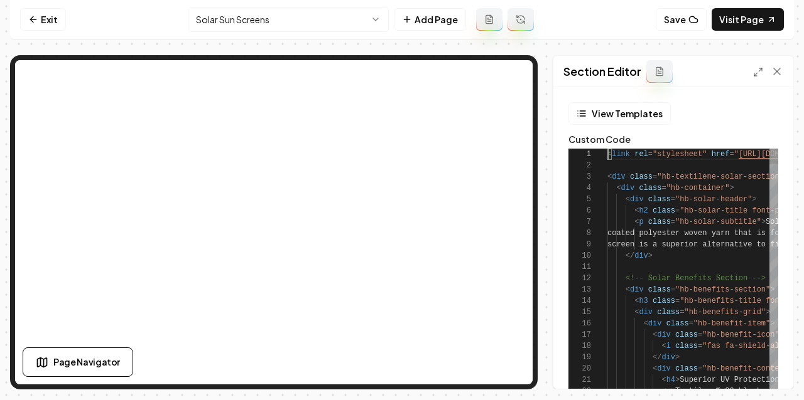
scroll to position [0, 41]
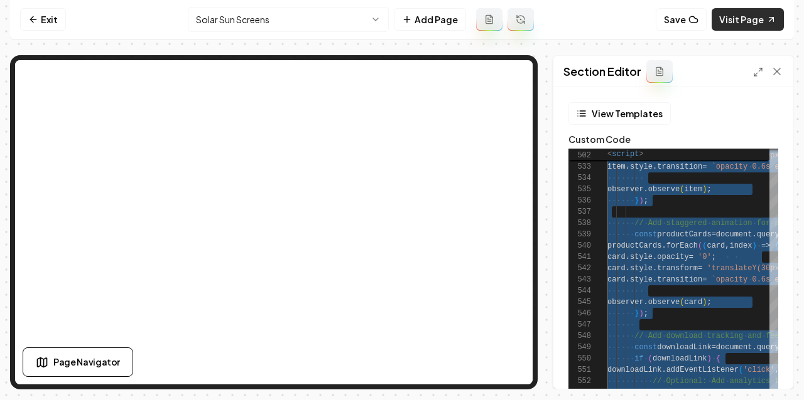
click at [736, 17] on link "Visit Page" at bounding box center [747, 19] width 72 height 23
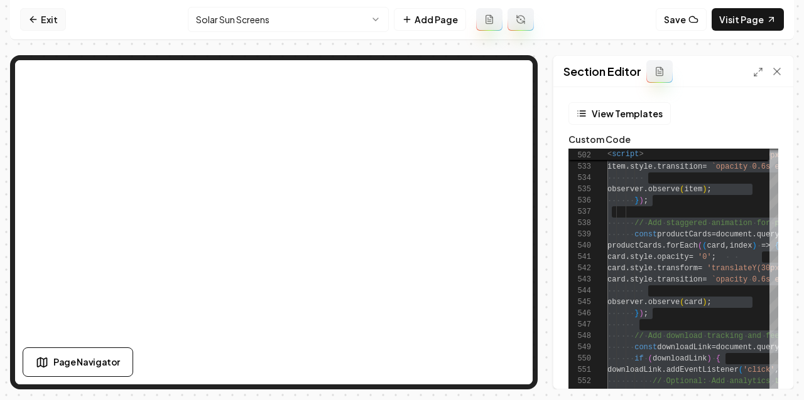
click at [49, 16] on link "Exit" at bounding box center [43, 19] width 46 height 23
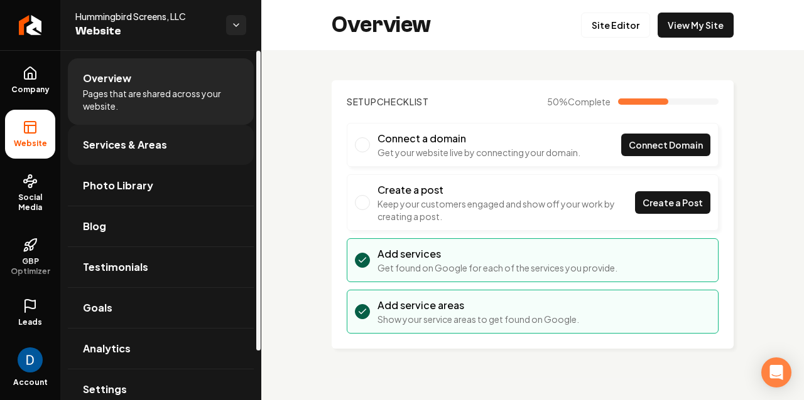
click at [186, 148] on link "Services & Areas" at bounding box center [161, 145] width 186 height 40
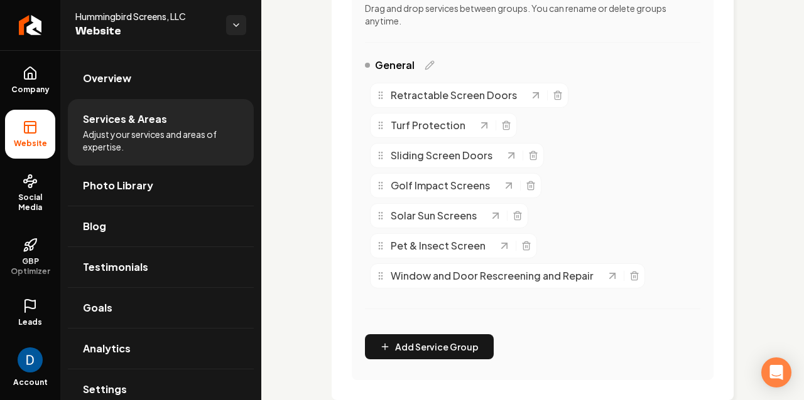
scroll to position [335, 0]
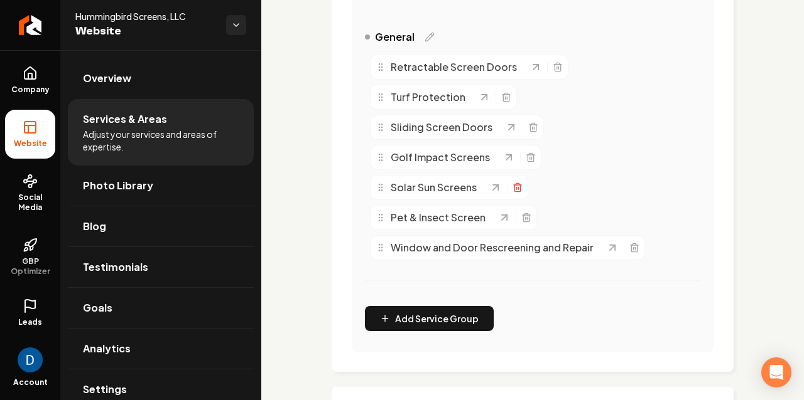
click at [519, 185] on icon "Main content area" at bounding box center [517, 188] width 6 height 7
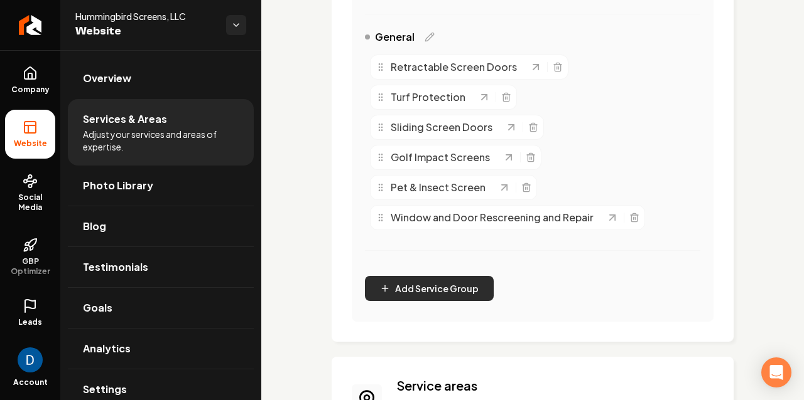
click at [426, 276] on button "Add Service Group" at bounding box center [429, 288] width 129 height 25
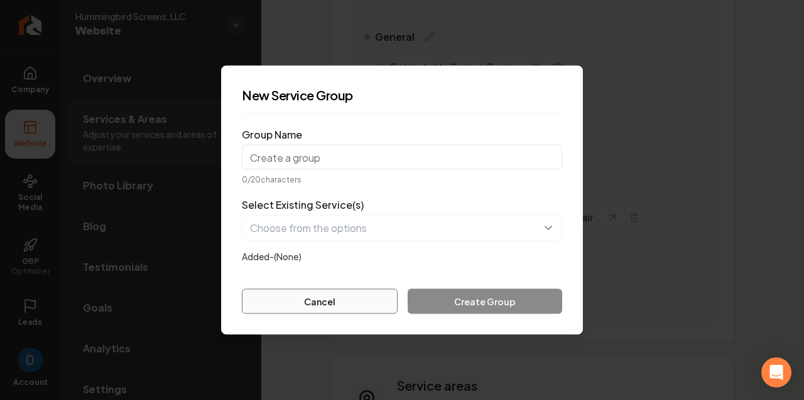
click at [349, 300] on button "Cancel" at bounding box center [320, 301] width 156 height 25
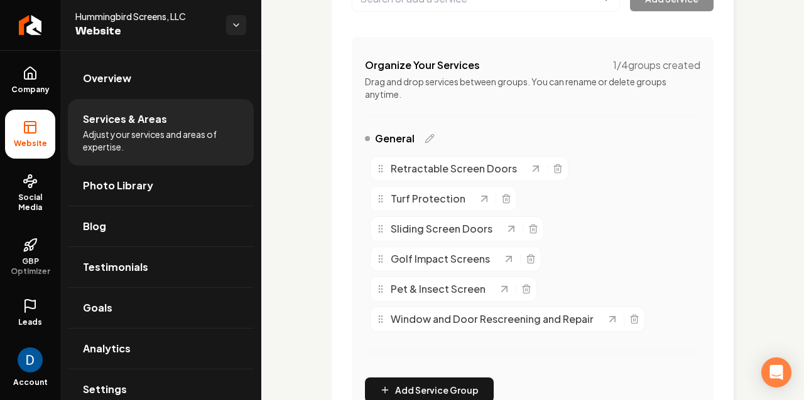
scroll to position [215, 0]
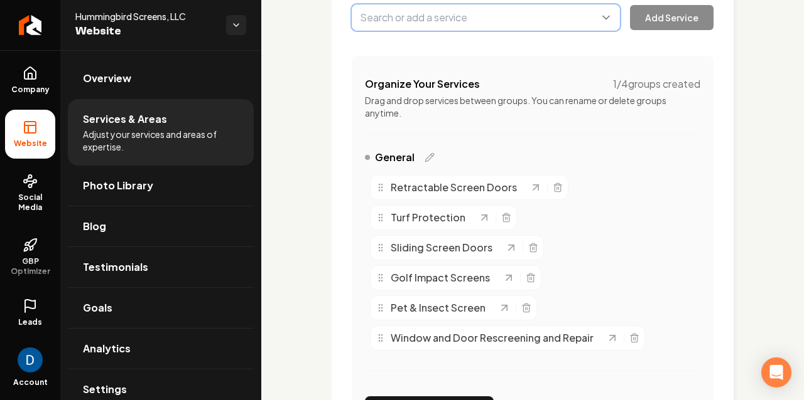
click at [434, 21] on button "Main content area" at bounding box center [486, 17] width 268 height 26
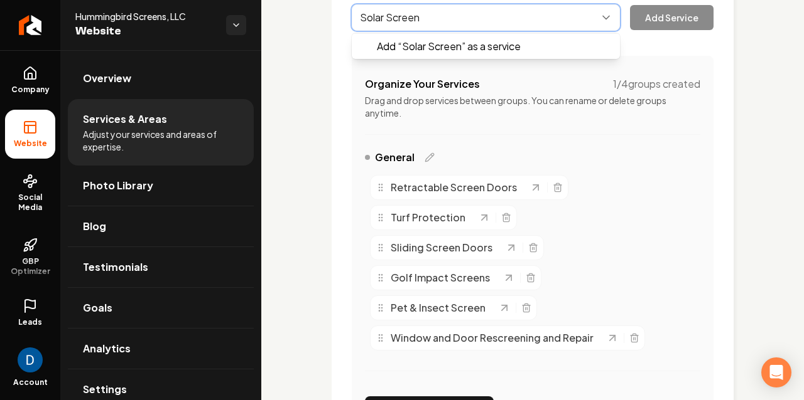
type input "Solar Screens"
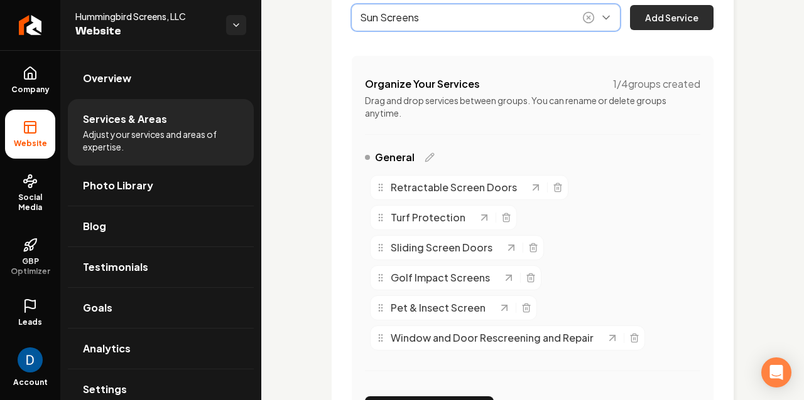
type input "Sun Screens"
click at [660, 18] on button "Add Service" at bounding box center [671, 17] width 83 height 25
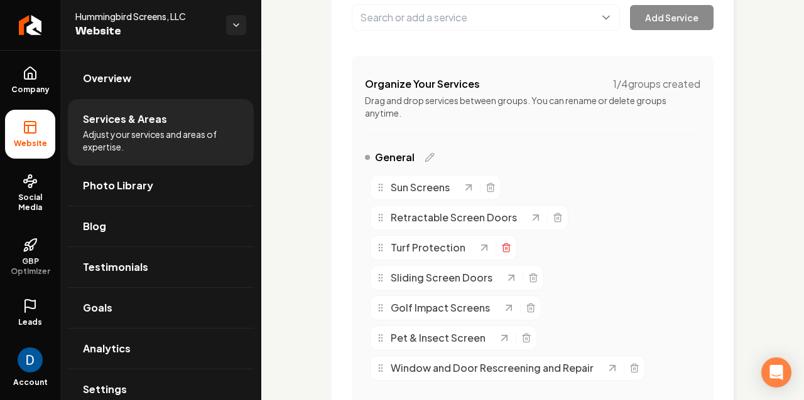
click at [507, 248] on line "Main content area" at bounding box center [507, 248] width 0 height 3
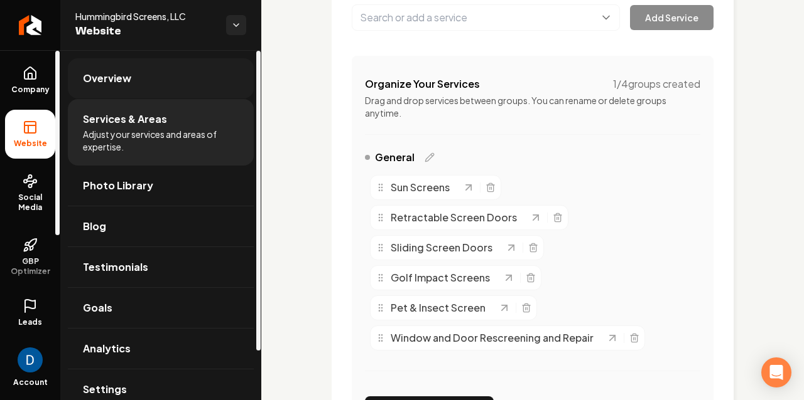
click at [239, 82] on link "Overview" at bounding box center [161, 78] width 186 height 40
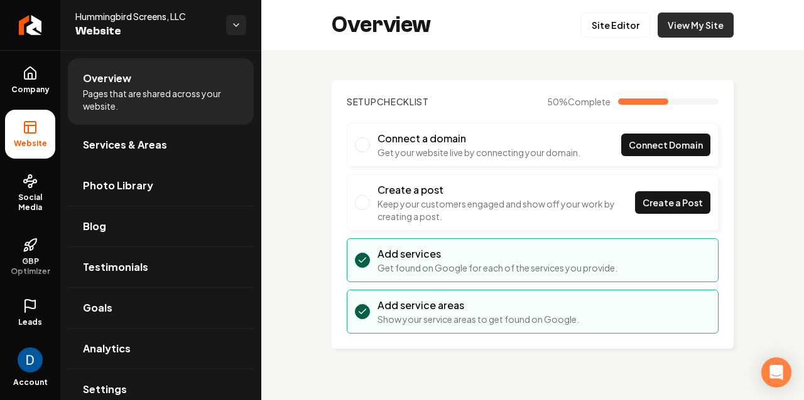
click at [701, 21] on link "View My Site" at bounding box center [695, 25] width 76 height 25
click at [614, 19] on link "Site Editor" at bounding box center [615, 25] width 69 height 25
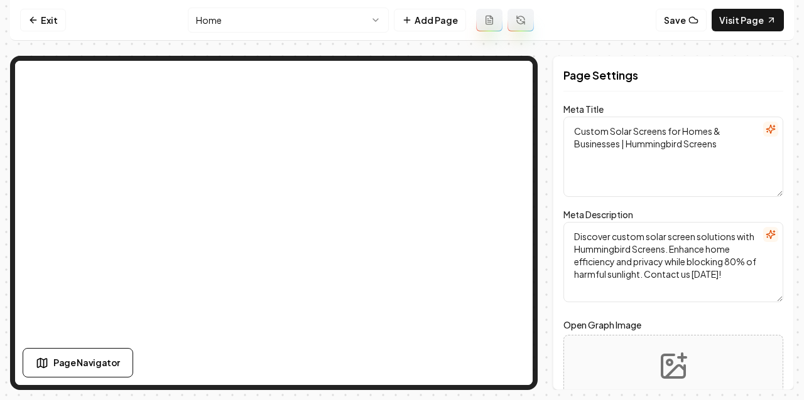
click at [283, 8] on html "Computer Required This feature is only available on a computer. Please switch t…" at bounding box center [402, 200] width 804 height 400
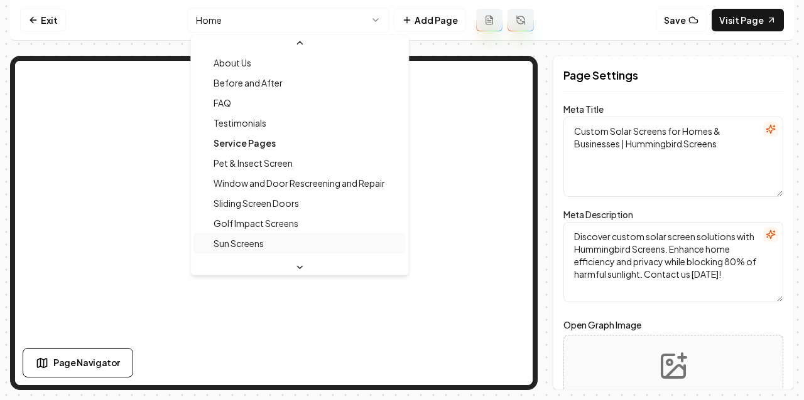
scroll to position [70, 0]
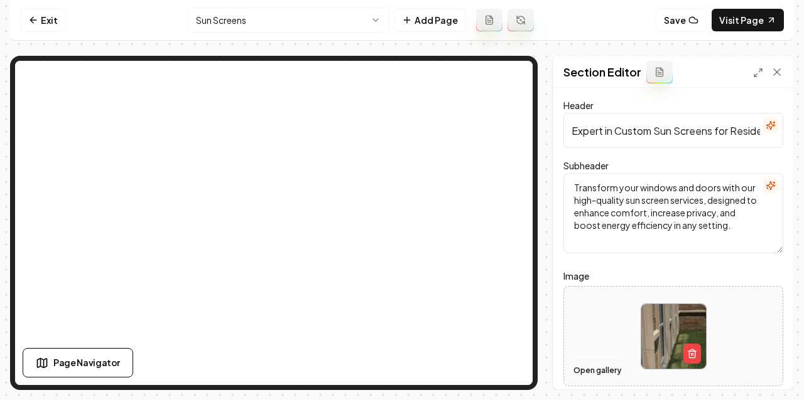
click at [600, 375] on button "Open gallery" at bounding box center [597, 371] width 56 height 20
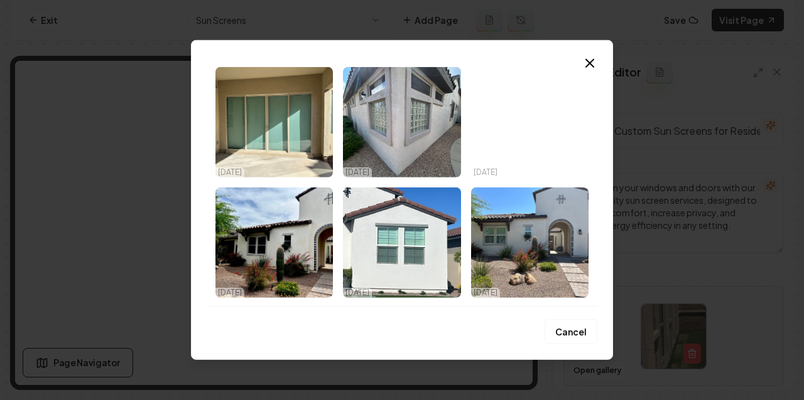
scroll to position [898, 0]
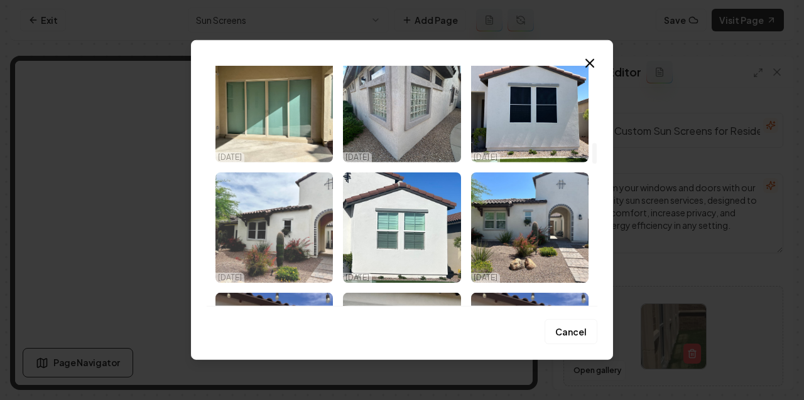
click at [277, 236] on img "Select image image_68712fe55c7cd75eb8ca00a8.jpg" at bounding box center [273, 228] width 117 height 110
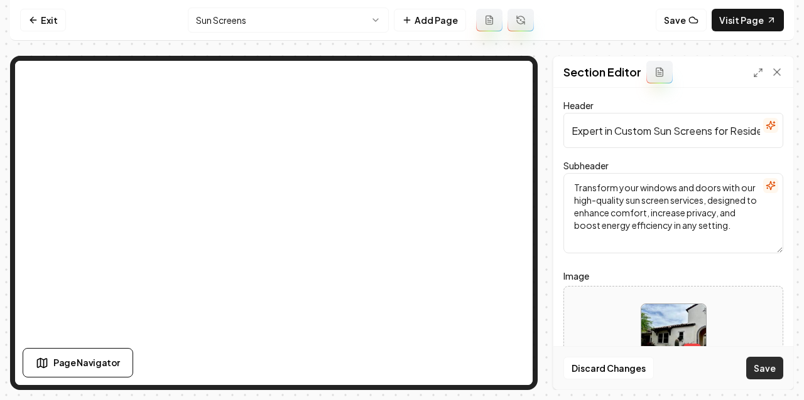
click at [775, 372] on button "Save" at bounding box center [764, 368] width 37 height 23
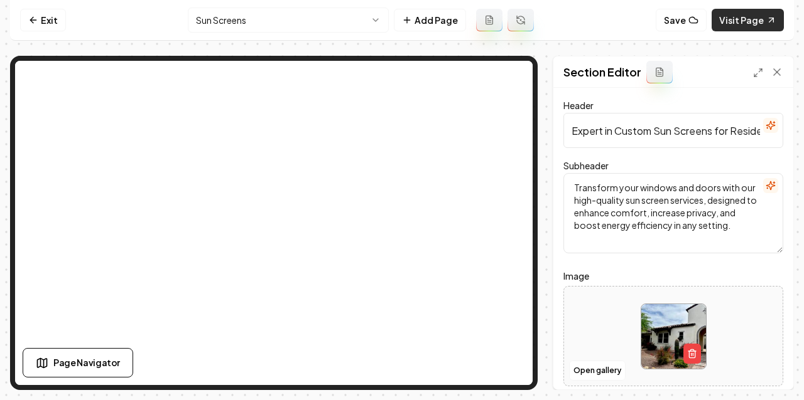
click at [737, 19] on link "Visit Page" at bounding box center [747, 20] width 72 height 23
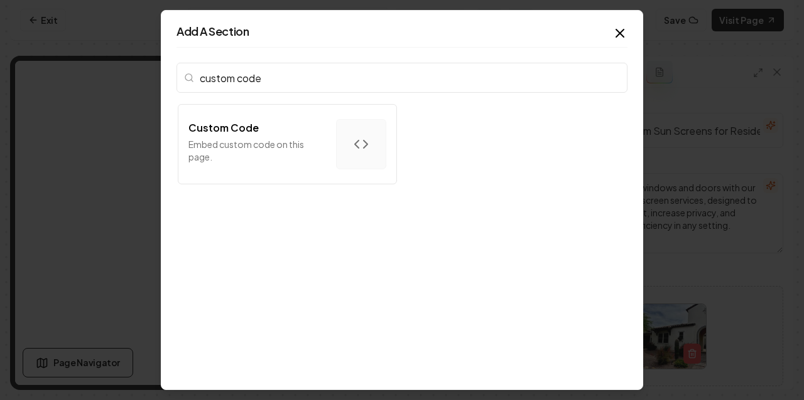
type input "custom code"
click at [257, 208] on div "custom code Custom Code Embed custom code on this page." at bounding box center [401, 216] width 451 height 317
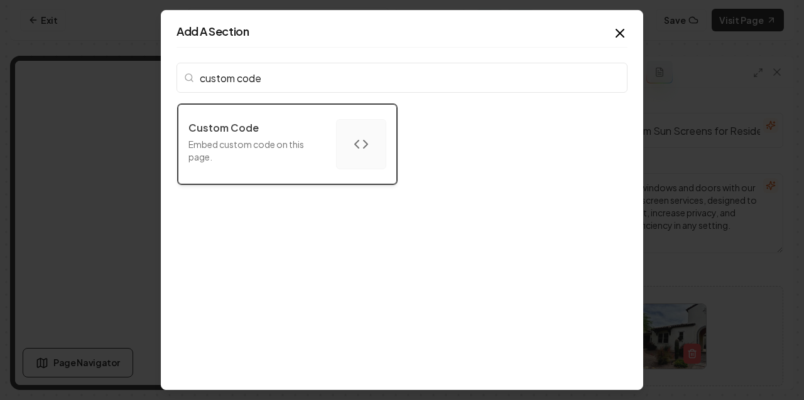
click at [276, 154] on p "Embed custom code on this page." at bounding box center [256, 150] width 137 height 25
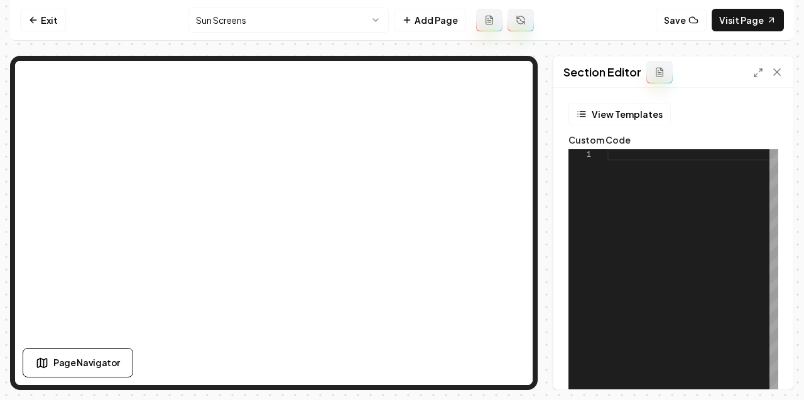
click at [658, 210] on div at bounding box center [692, 306] width 171 height 314
type textarea "**********"
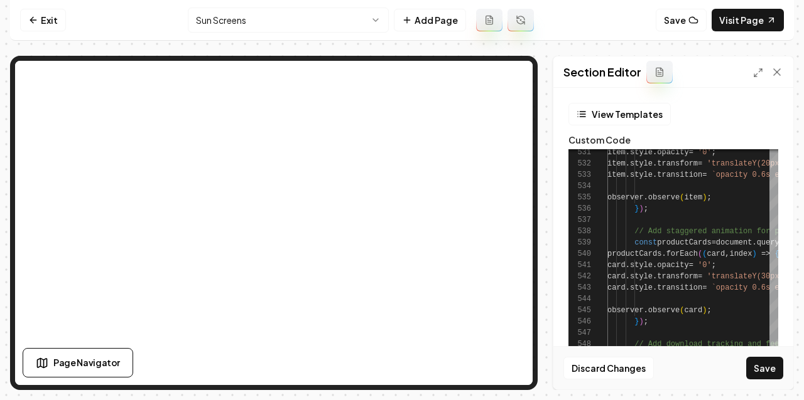
scroll to position [79, 41]
click at [764, 363] on button "Save" at bounding box center [764, 368] width 37 height 23
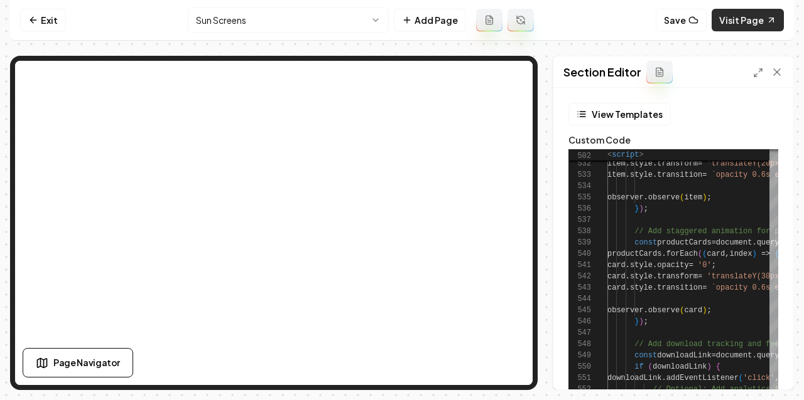
click at [761, 23] on link "Visit Page" at bounding box center [747, 20] width 72 height 23
click at [252, 19] on html "Computer Required This feature is only available on a computer. Please switch t…" at bounding box center [402, 200] width 804 height 400
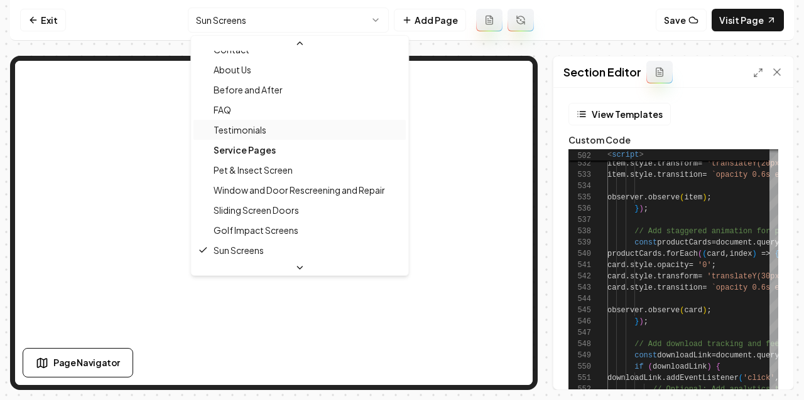
scroll to position [34, 0]
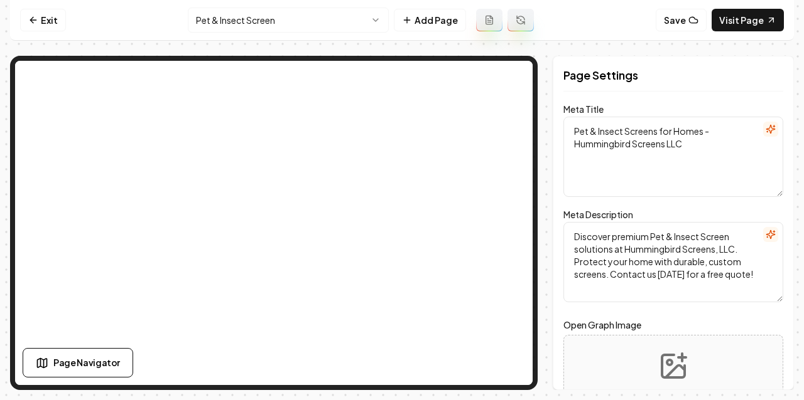
click at [244, 18] on html "Computer Required This feature is only available on a computer. Please switch t…" at bounding box center [402, 200] width 804 height 400
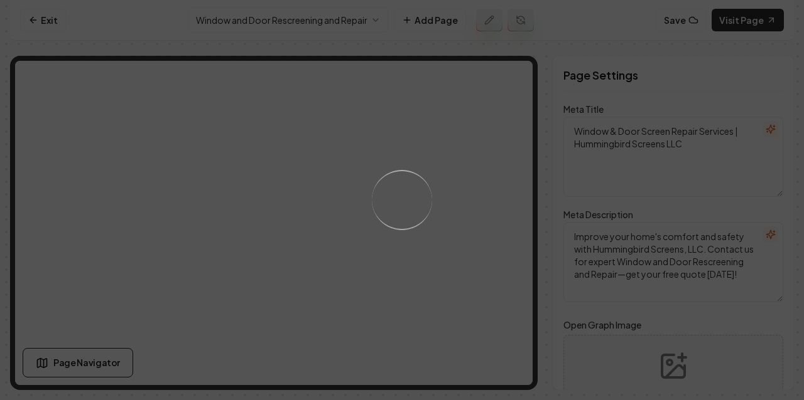
scroll to position [1, 0]
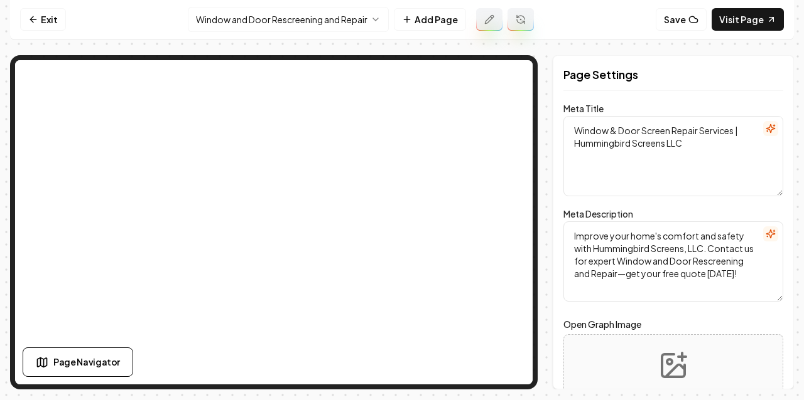
click at [298, 16] on html "Computer Required This feature is only available on a computer. Please switch t…" at bounding box center [402, 199] width 804 height 400
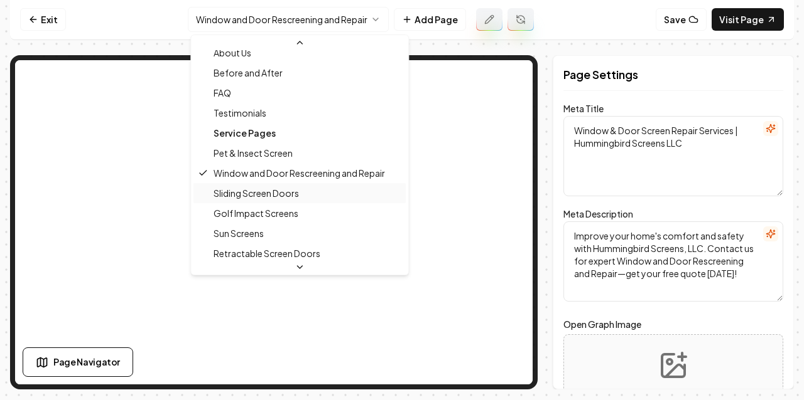
scroll to position [70, 0]
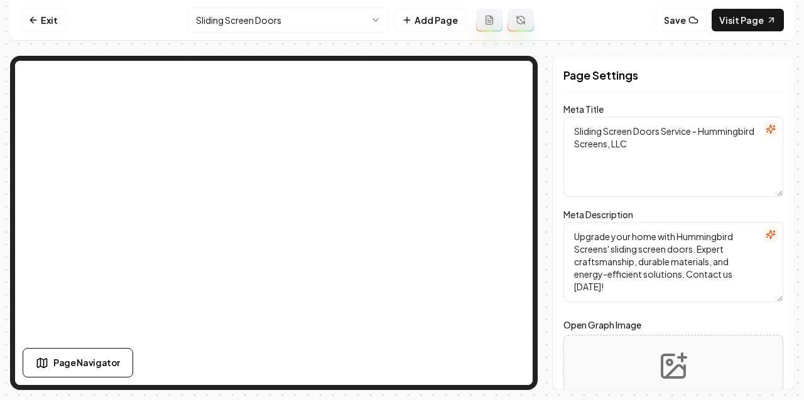
scroll to position [1, 0]
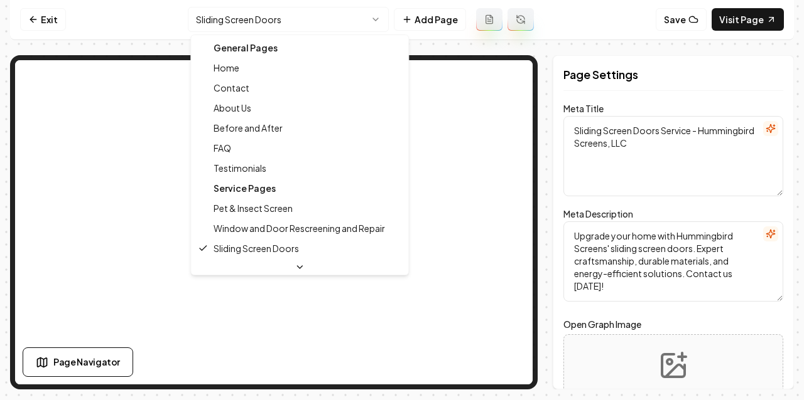
click at [261, 26] on html "Computer Required This feature is only available on a computer. Please switch t…" at bounding box center [402, 199] width 804 height 400
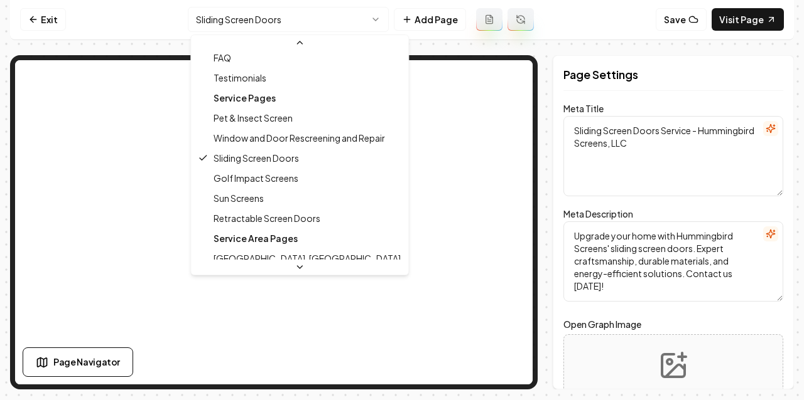
scroll to position [134, 0]
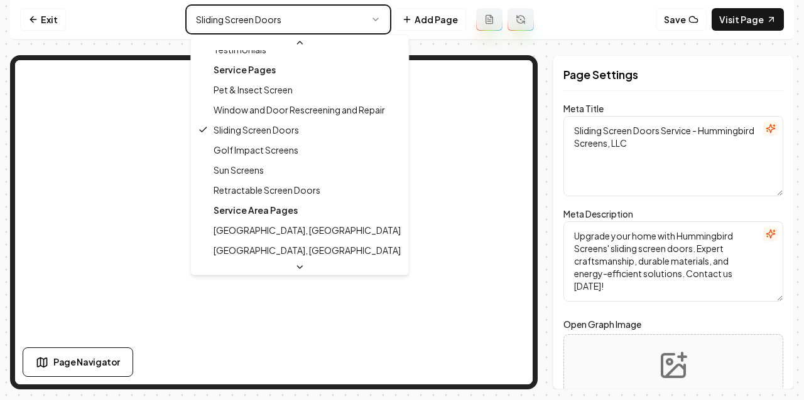
type textarea "Golf Impact Screens for Home Protection - Hummingbird Screens, LLC"
type textarea "Protect your property from stray golf balls with our robust Golf Impact Screens…"
type input "golf-impact-screens"
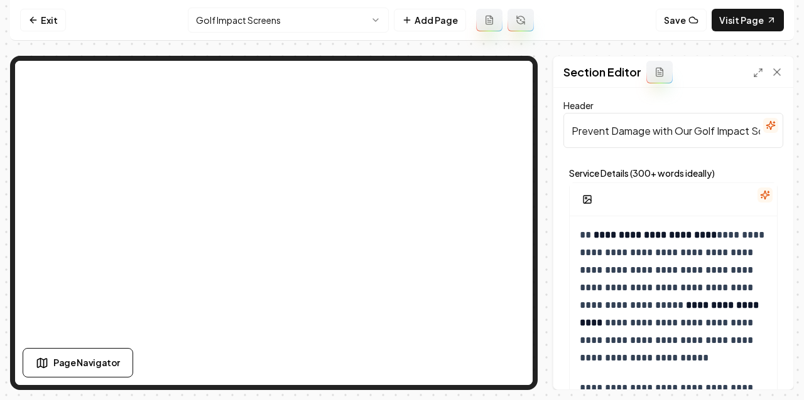
click at [286, 22] on html "**********" at bounding box center [402, 200] width 804 height 400
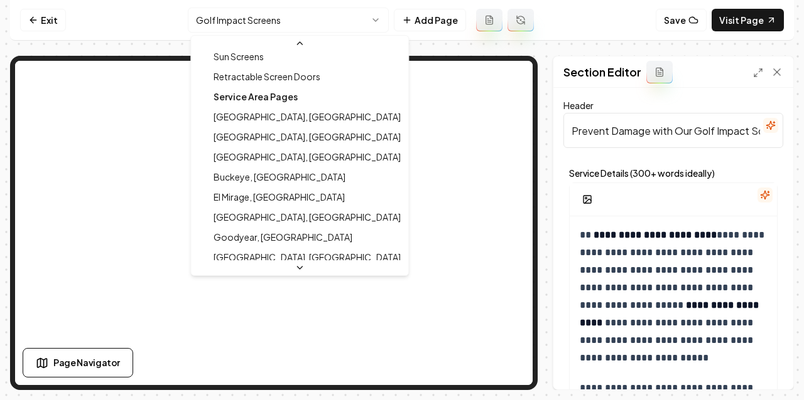
scroll to position [141, 0]
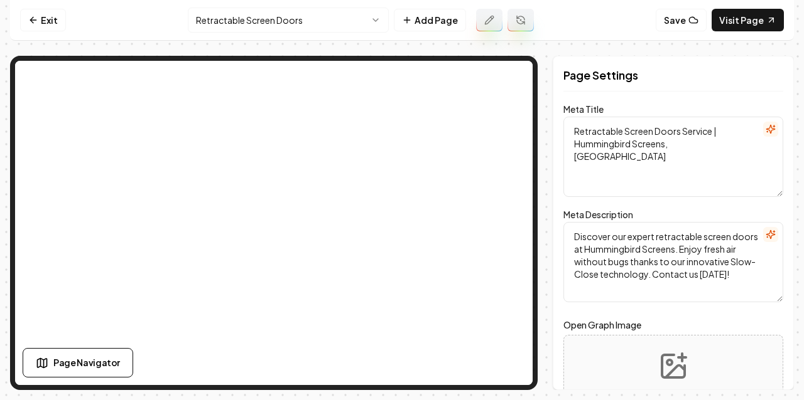
click at [291, 18] on html "Computer Required This feature is only available on a computer. Please switch t…" at bounding box center [402, 200] width 804 height 400
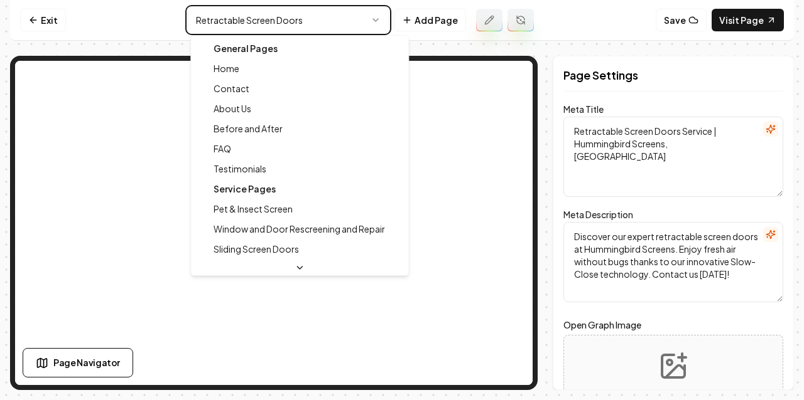
type textarea "Custom Solar Screens for Homes & Businesses | Hummingbird Screens"
type textarea "Discover custom solar screen solutions with Hummingbird Screens. Enhance home e…"
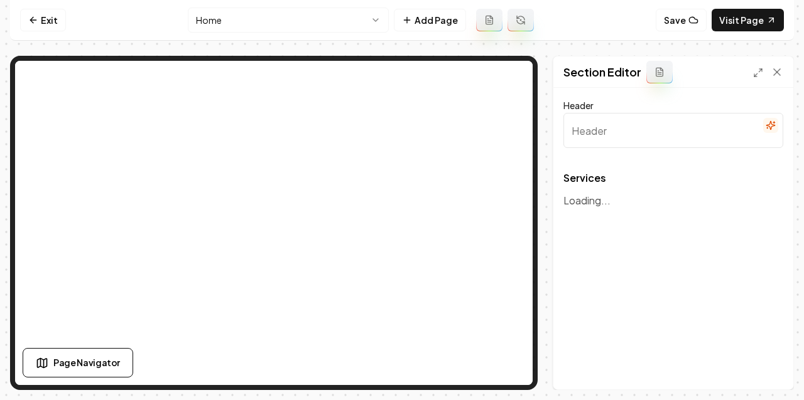
type input "Custom Screen Solutions for Your Home and Business"
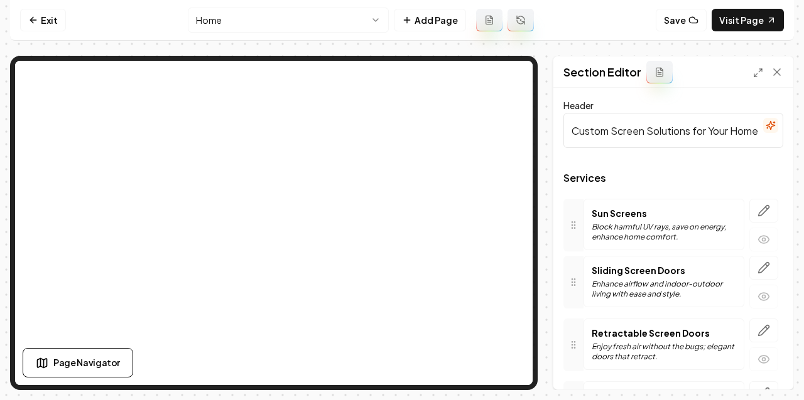
drag, startPoint x: 579, startPoint y: 303, endPoint x: 575, endPoint y: 222, distance: 80.5
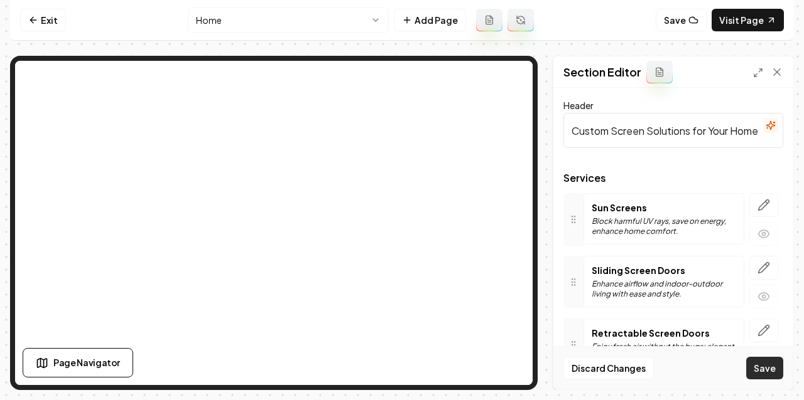
click at [764, 365] on button "Save" at bounding box center [764, 368] width 37 height 23
click at [21, 12] on link "Exit" at bounding box center [43, 20] width 46 height 23
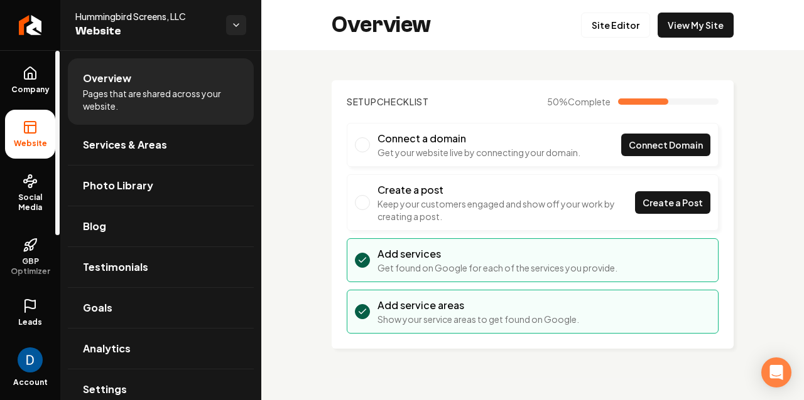
scroll to position [62, 0]
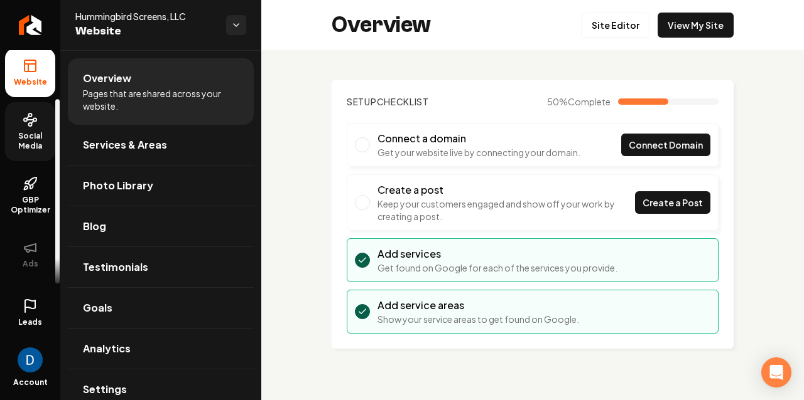
click at [39, 128] on link "Social Media" at bounding box center [30, 131] width 50 height 59
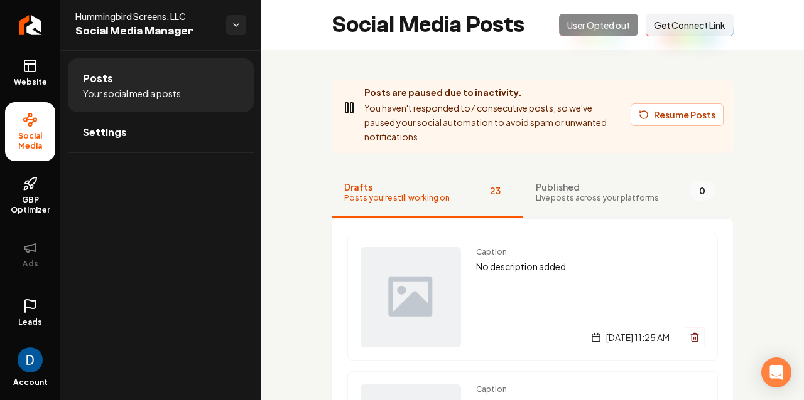
click at [655, 195] on button "Published Live posts across your platforms 0" at bounding box center [625, 193] width 205 height 50
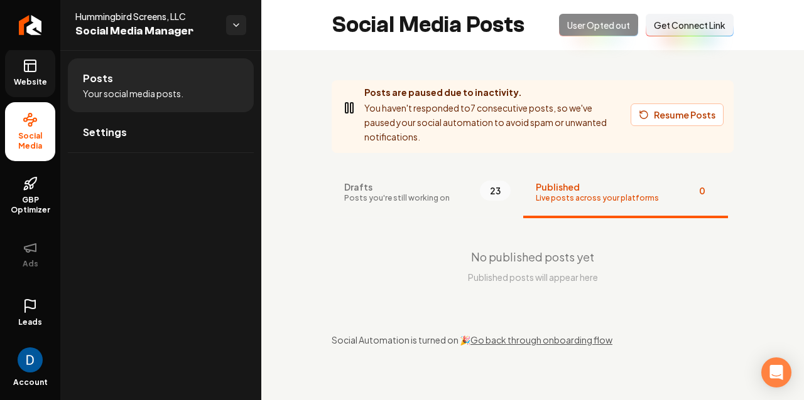
click at [51, 59] on link "Website" at bounding box center [30, 72] width 50 height 49
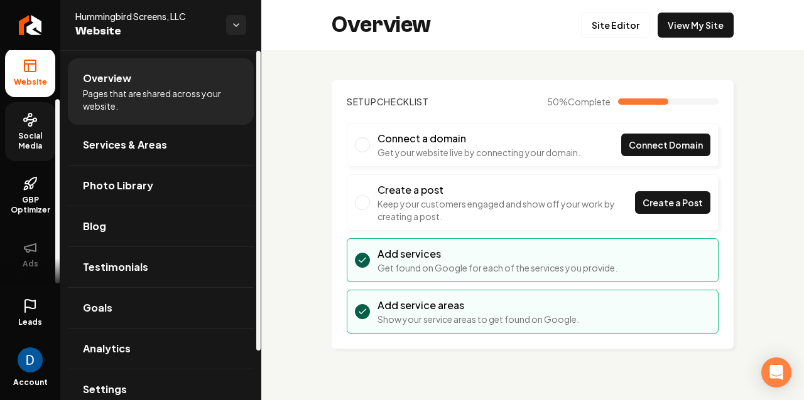
click at [36, 65] on icon at bounding box center [30, 65] width 15 height 15
click at [156, 251] on link "Testimonials" at bounding box center [161, 267] width 186 height 40
click at [158, 231] on link "Blog" at bounding box center [161, 227] width 186 height 40
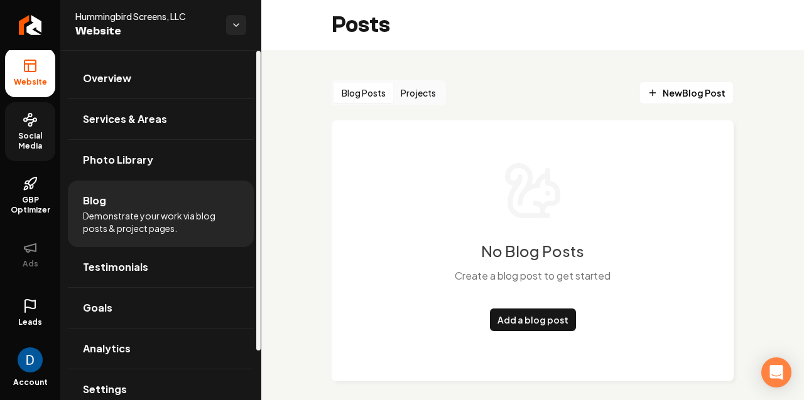
click at [425, 92] on button "Projects" at bounding box center [418, 93] width 50 height 20
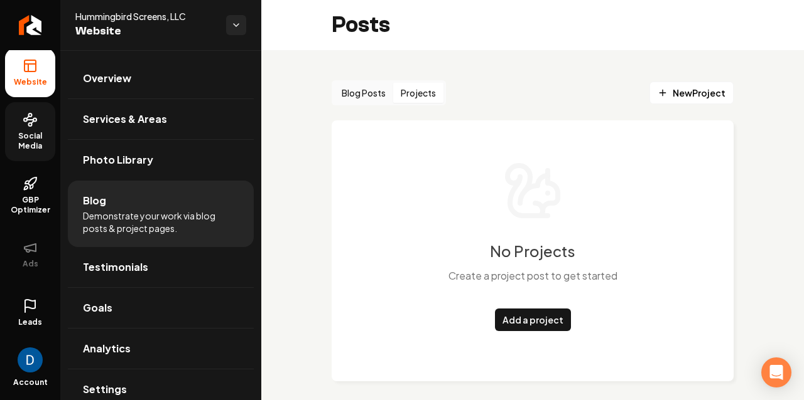
click at [355, 92] on button "Blog Posts" at bounding box center [363, 93] width 59 height 20
click at [408, 91] on button "Projects" at bounding box center [418, 93] width 50 height 20
click at [360, 94] on button "Blog Posts" at bounding box center [363, 93] width 59 height 20
click at [410, 90] on button "Projects" at bounding box center [418, 93] width 50 height 20
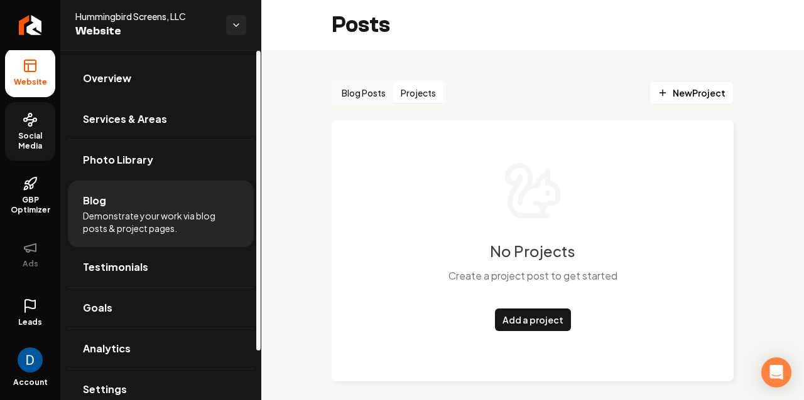
click at [152, 75] on link "Overview" at bounding box center [161, 78] width 186 height 40
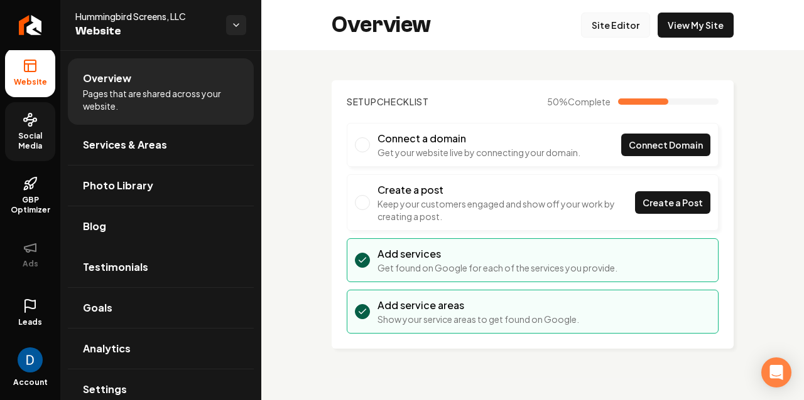
click at [626, 28] on link "Site Editor" at bounding box center [615, 25] width 69 height 25
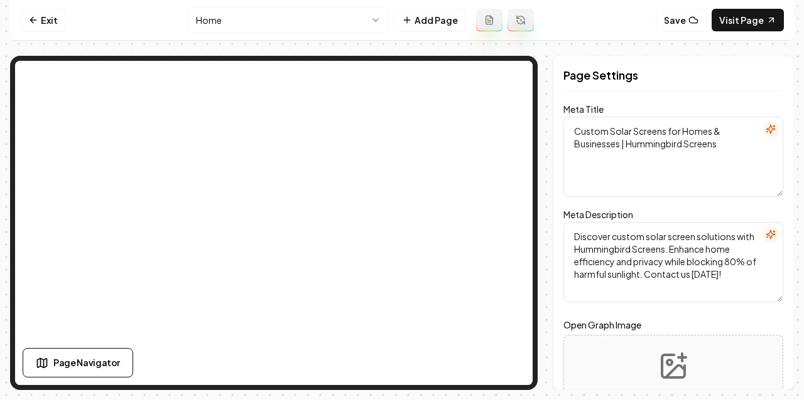
click at [268, 17] on html "Computer Required This feature is only available on a computer. Please switch t…" at bounding box center [402, 200] width 804 height 400
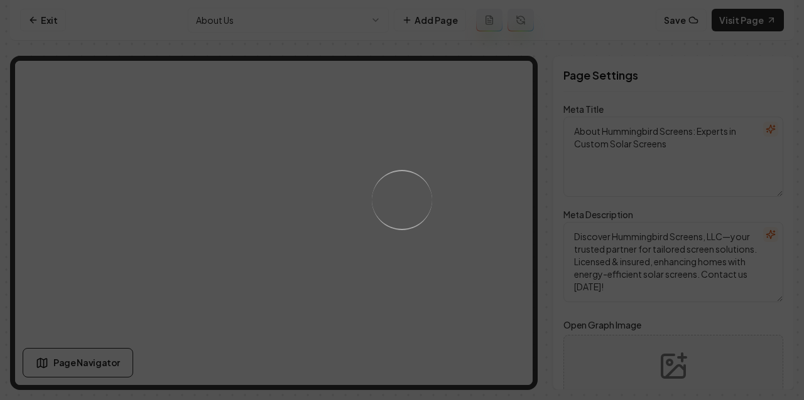
scroll to position [1, 0]
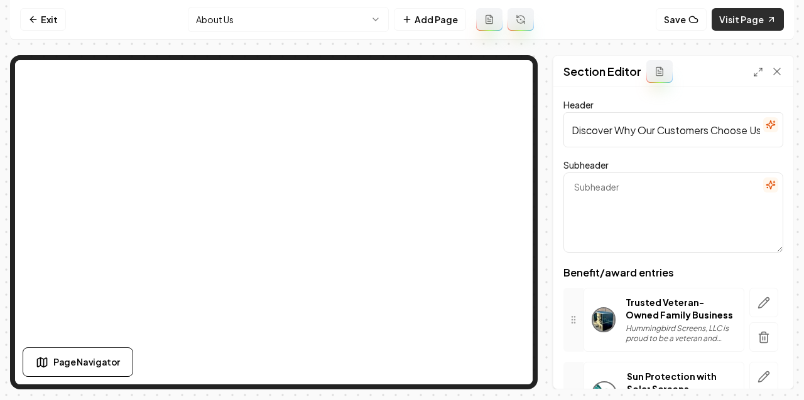
click at [738, 21] on link "Visit Page" at bounding box center [747, 19] width 72 height 23
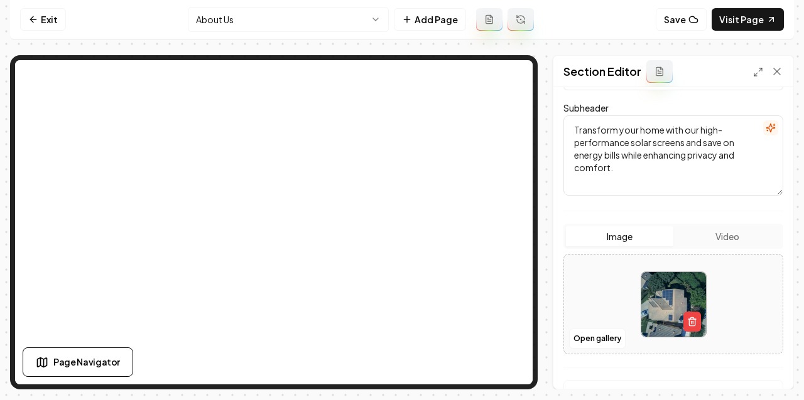
scroll to position [155, 0]
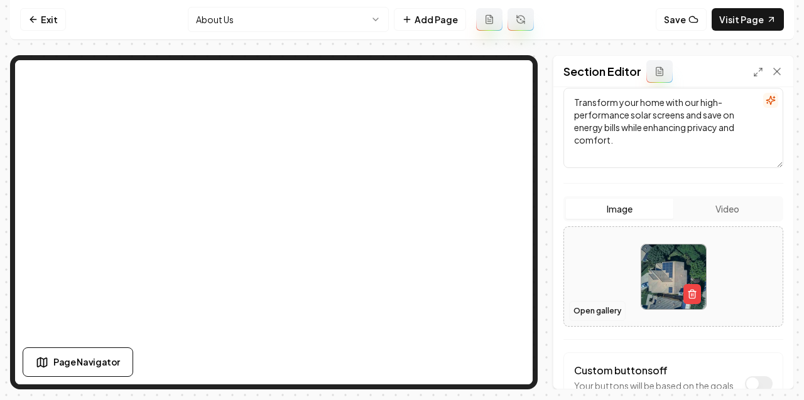
click at [606, 316] on button "Open gallery" at bounding box center [597, 311] width 56 height 20
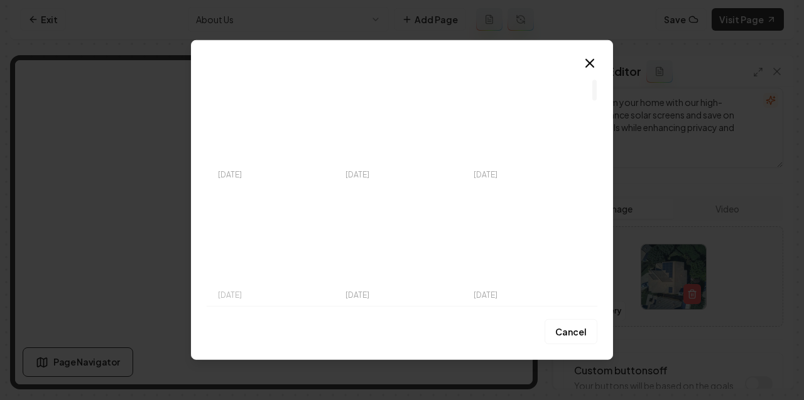
scroll to position [142, 0]
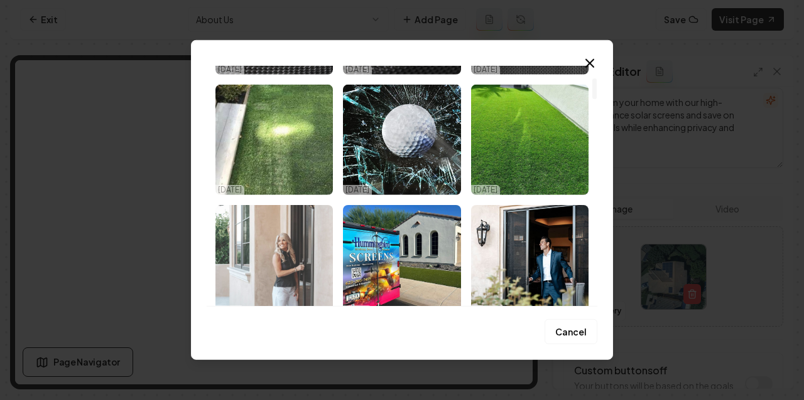
click at [284, 242] on img "Select image image_68d4674f5c7cd75eb897741c.jpg" at bounding box center [273, 260] width 117 height 110
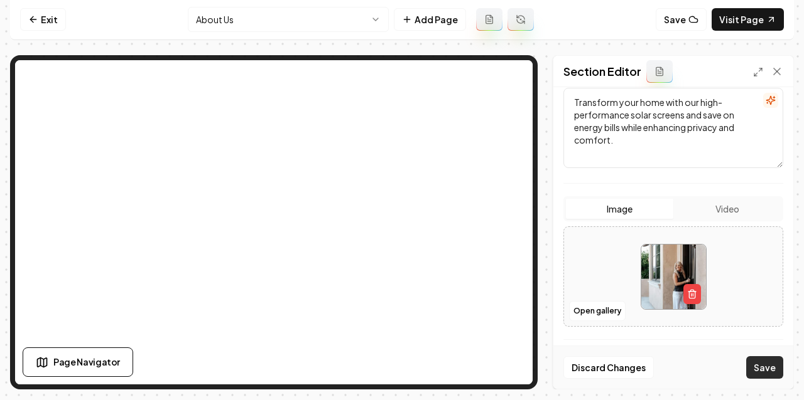
click at [768, 365] on button "Save" at bounding box center [764, 368] width 37 height 23
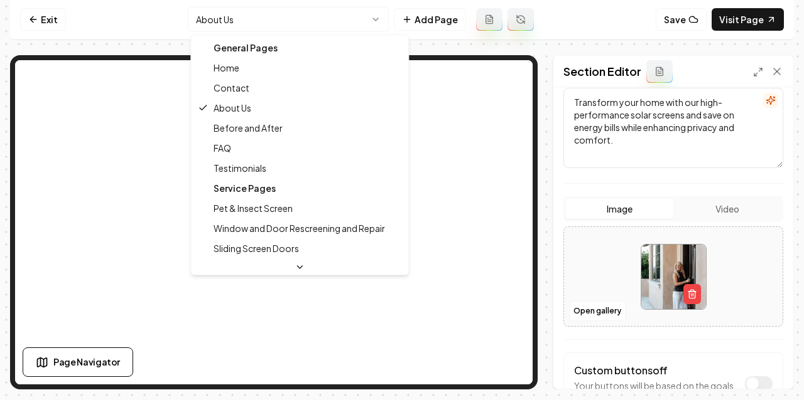
click at [252, 19] on html "Computer Required This feature is only available on a computer. Please switch t…" at bounding box center [402, 199] width 804 height 400
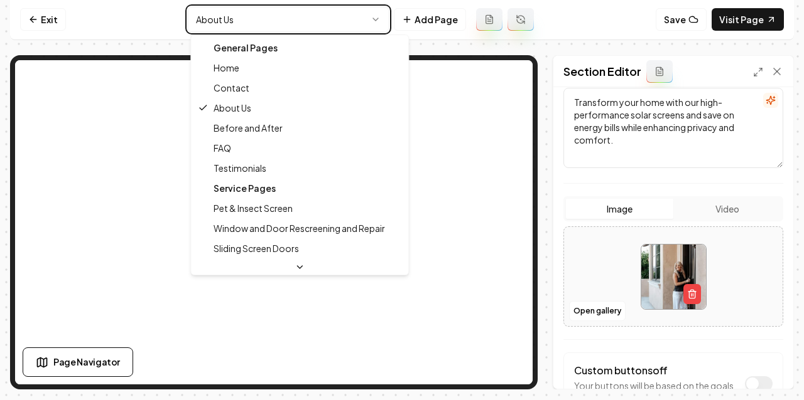
click at [255, 18] on html "Computer Required This feature is only available on a computer. Please switch t…" at bounding box center [402, 199] width 804 height 400
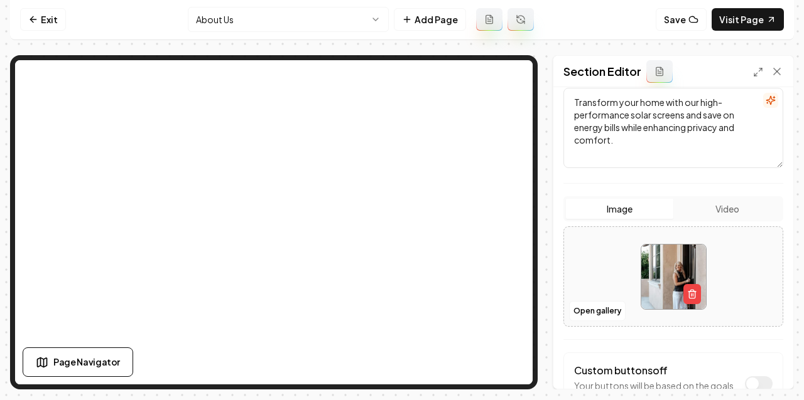
click at [244, 12] on html "Computer Required This feature is only available on a computer. Please switch t…" at bounding box center [402, 199] width 804 height 400
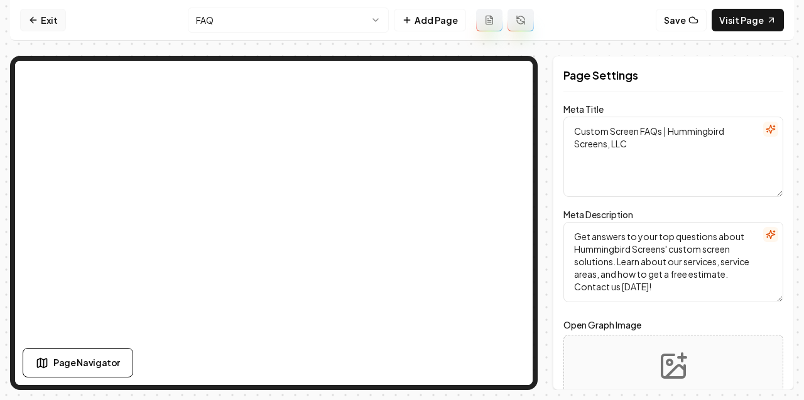
click at [52, 16] on link "Exit" at bounding box center [43, 20] width 46 height 23
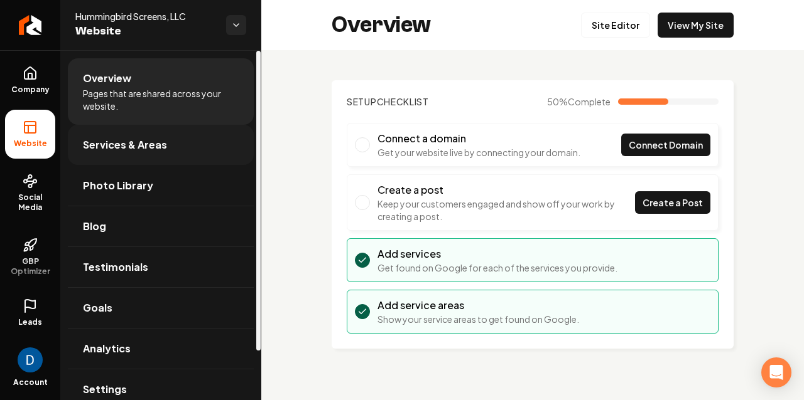
click at [131, 141] on span "Services & Areas" at bounding box center [125, 144] width 84 height 15
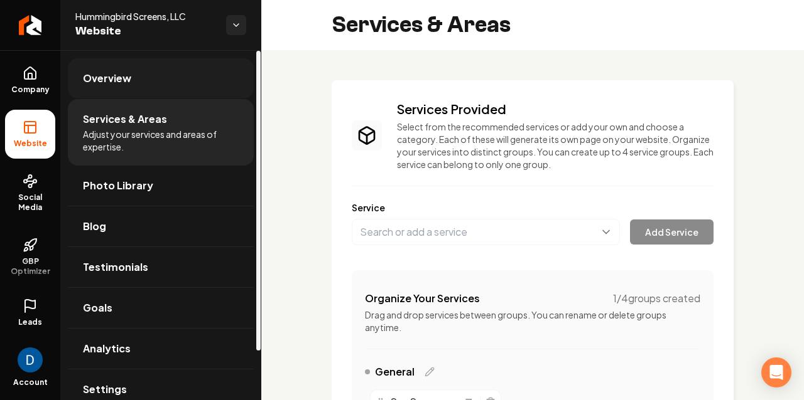
click at [131, 82] on link "Overview" at bounding box center [161, 78] width 186 height 40
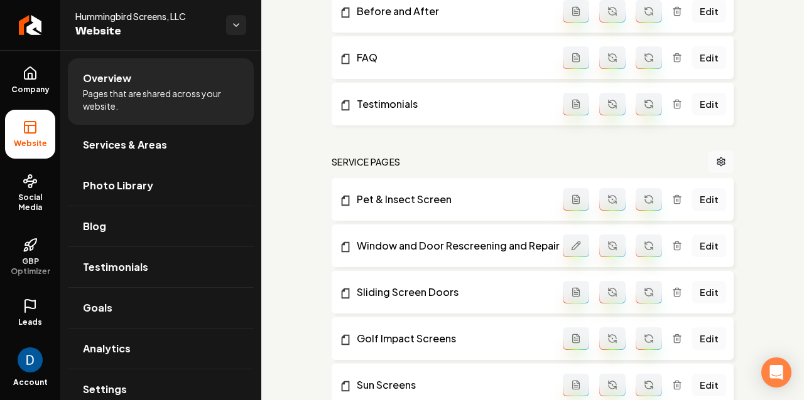
scroll to position [513, 0]
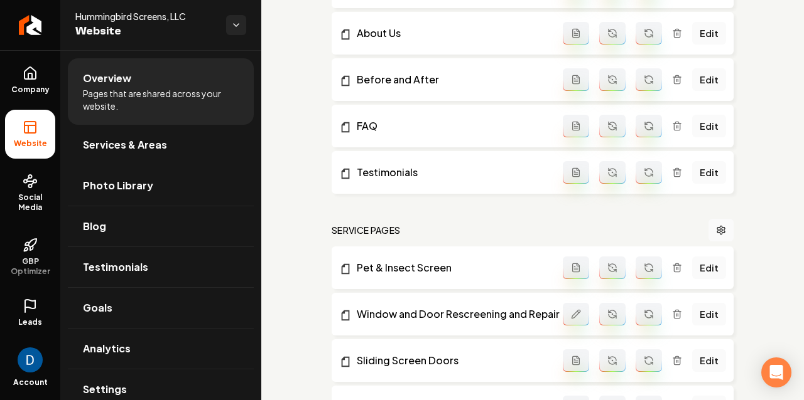
click at [673, 124] on div "Edit" at bounding box center [643, 126] width 163 height 23
click at [677, 124] on icon "Main content area" at bounding box center [677, 126] width 10 height 10
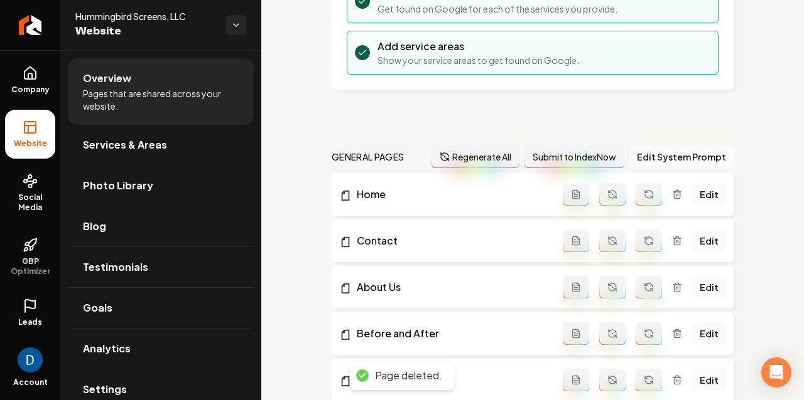
scroll to position [0, 0]
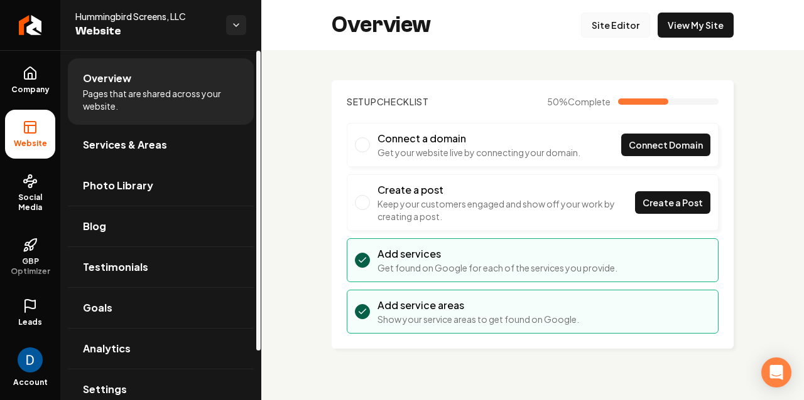
click at [617, 26] on link "Site Editor" at bounding box center [615, 25] width 69 height 25
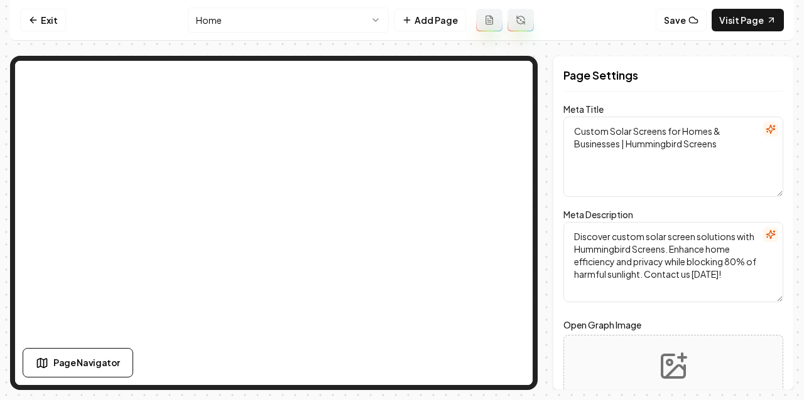
click at [200, 23] on html "Computer Required This feature is only available on a computer. Please switch t…" at bounding box center [402, 200] width 804 height 400
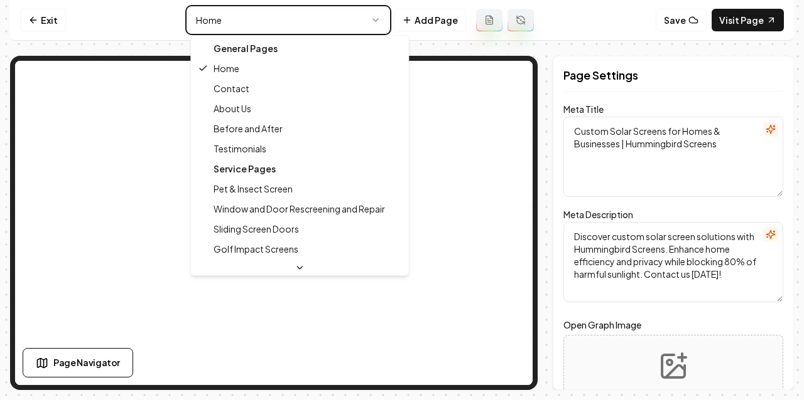
click at [244, 22] on html "Computer Required This feature is only available on a computer. Please switch t…" at bounding box center [402, 200] width 804 height 400
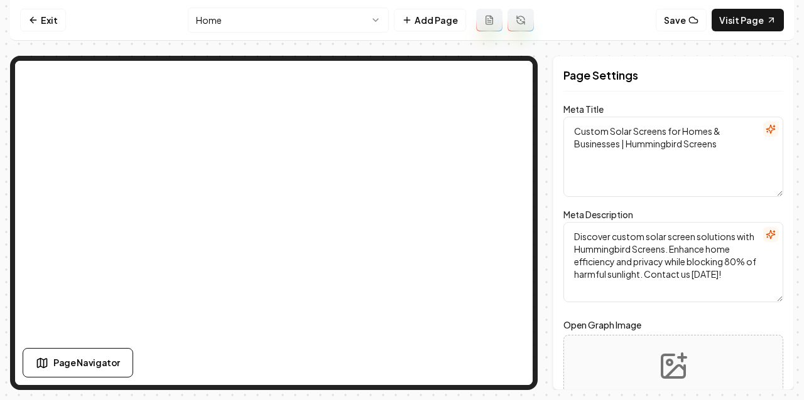
click at [261, 20] on html "Computer Required This feature is only available on a computer. Please switch t…" at bounding box center [402, 200] width 804 height 400
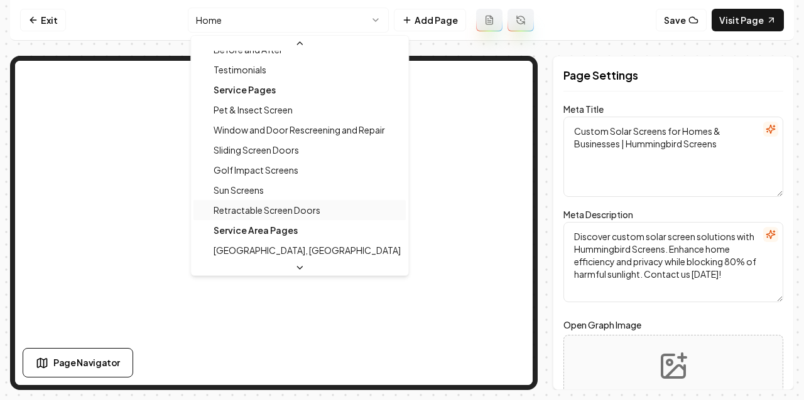
scroll to position [98, 0]
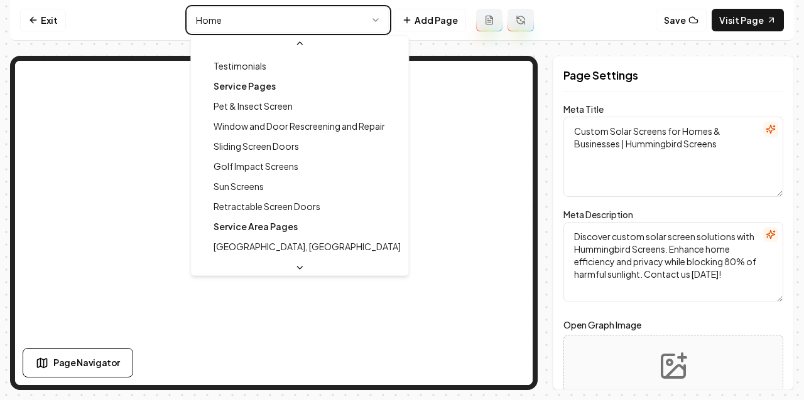
type textarea "Upgrade your home with custom solar screens from Hummingbird Screens, LLC. Prot…"
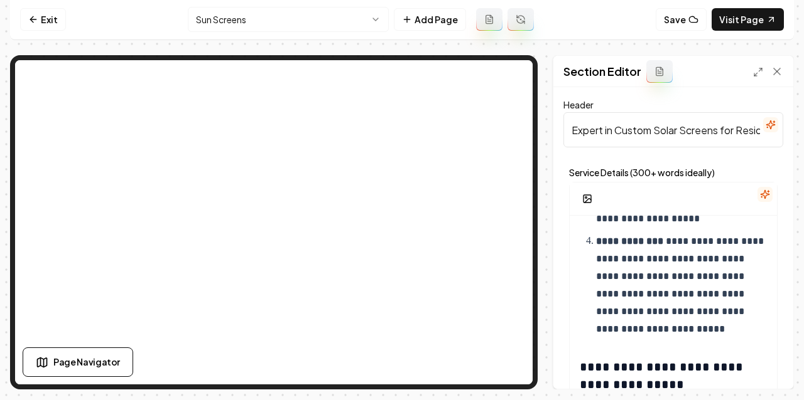
scroll to position [984, 0]
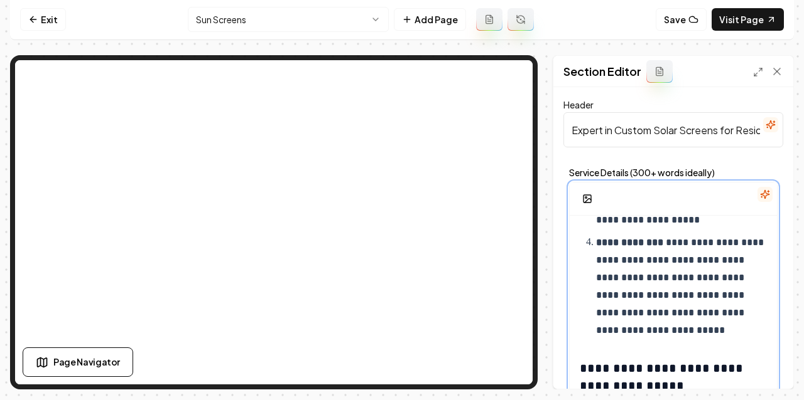
click at [692, 274] on p "**********" at bounding box center [681, 286] width 171 height 105
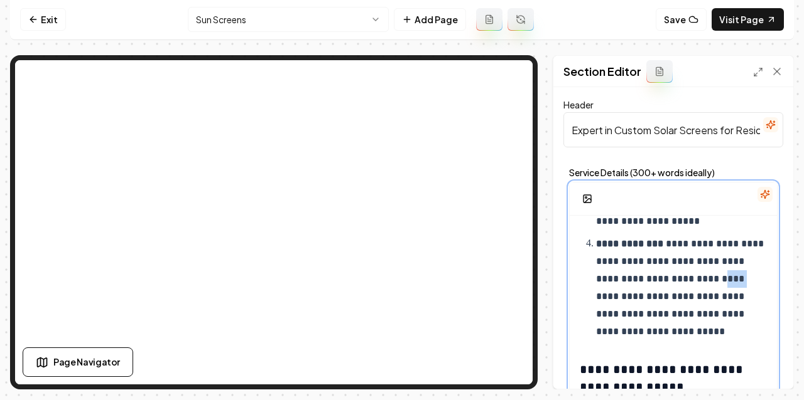
scroll to position [0, 0]
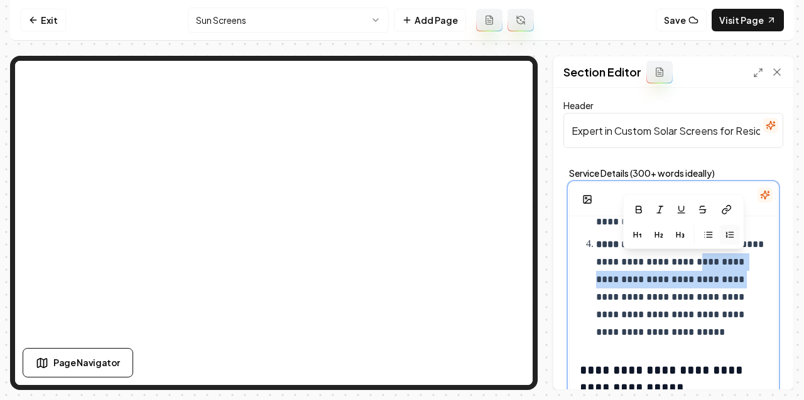
drag, startPoint x: 689, startPoint y: 282, endPoint x: 675, endPoint y: 267, distance: 20.0
click at [675, 267] on p "**********" at bounding box center [681, 288] width 171 height 105
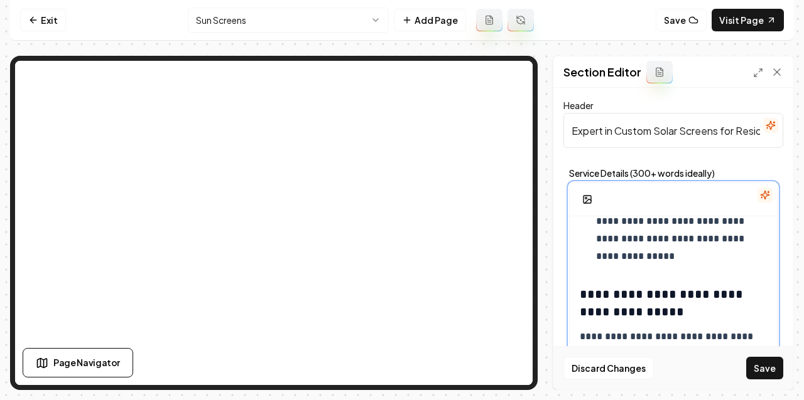
scroll to position [1040, 0]
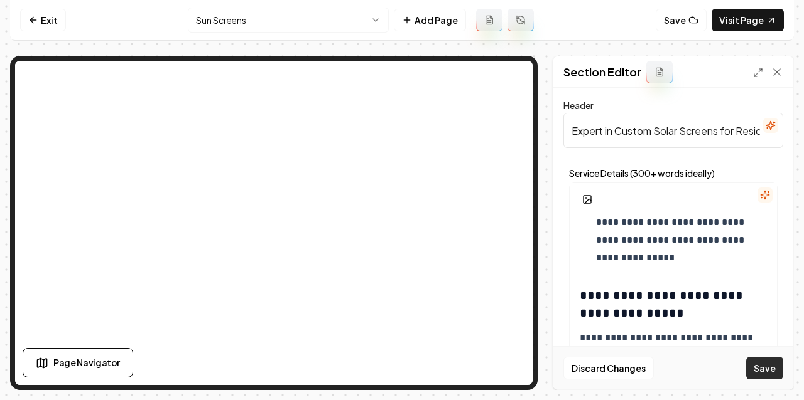
click at [772, 377] on button "Save" at bounding box center [764, 368] width 37 height 23
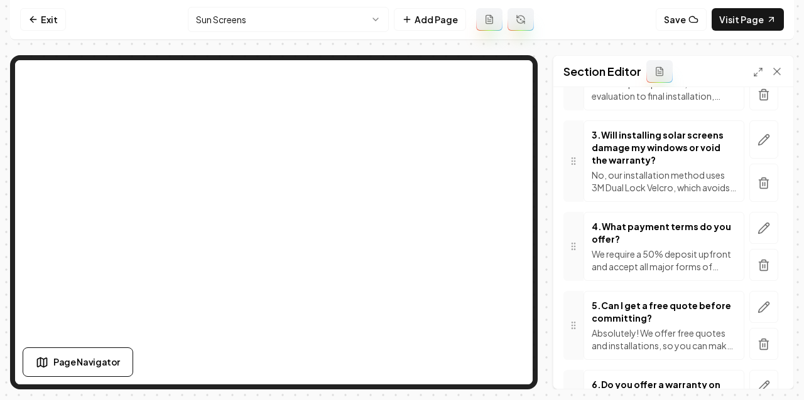
scroll to position [339, 0]
click at [762, 138] on icon "button" at bounding box center [763, 139] width 11 height 11
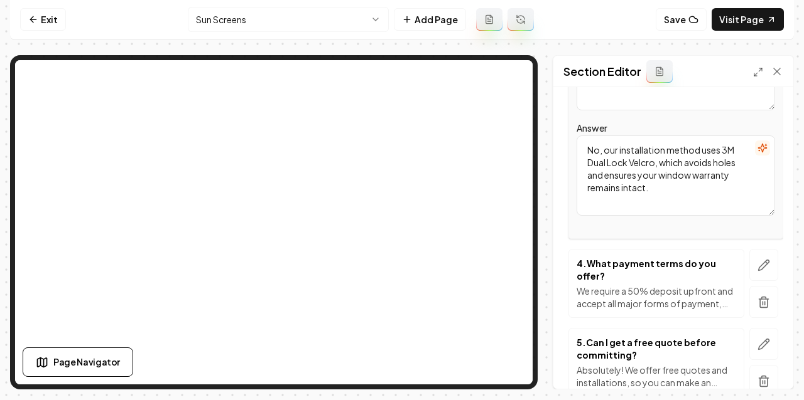
scroll to position [501, 0]
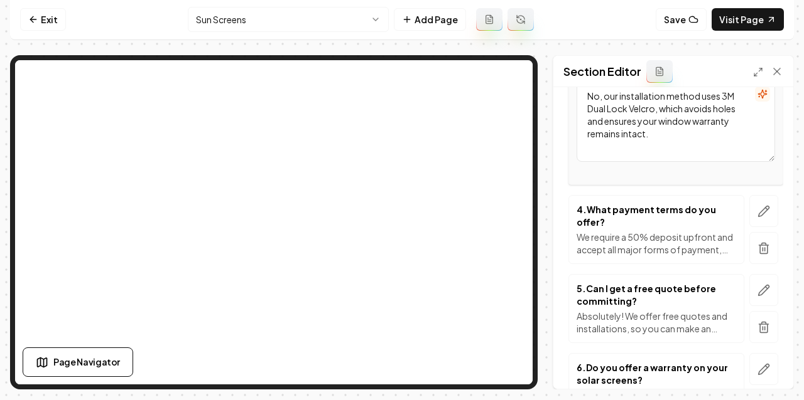
drag, startPoint x: 604, startPoint y: 97, endPoint x: 657, endPoint y: 102, distance: 53.5
click at [657, 102] on textarea "No, our installation method uses 3M Dual Lock Velcro, which avoids holes and en…" at bounding box center [675, 122] width 198 height 80
click at [672, 99] on textarea "No, our installation method uses 3M Dual Lock Velcro, which avoids holes and en…" at bounding box center [675, 122] width 198 height 80
drag, startPoint x: 701, startPoint y: 96, endPoint x: 684, endPoint y: 107, distance: 20.6
click at [684, 107] on textarea "No, our installation method uses 3M Dual Lock Velcro, which avoids holes and en…" at bounding box center [675, 122] width 198 height 80
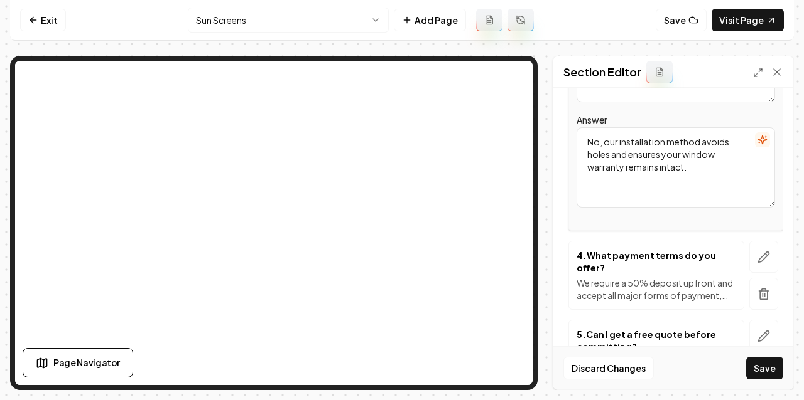
scroll to position [453, 0]
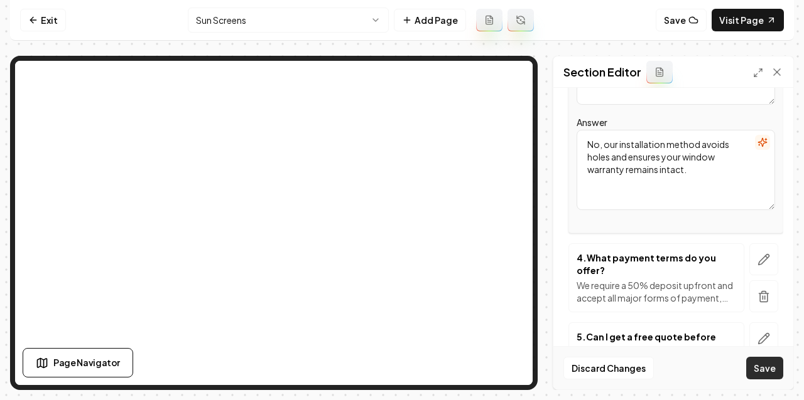
type textarea "No, our installation method avoids holes and ensures your window warranty remai…"
click at [764, 364] on button "Save" at bounding box center [764, 368] width 37 height 23
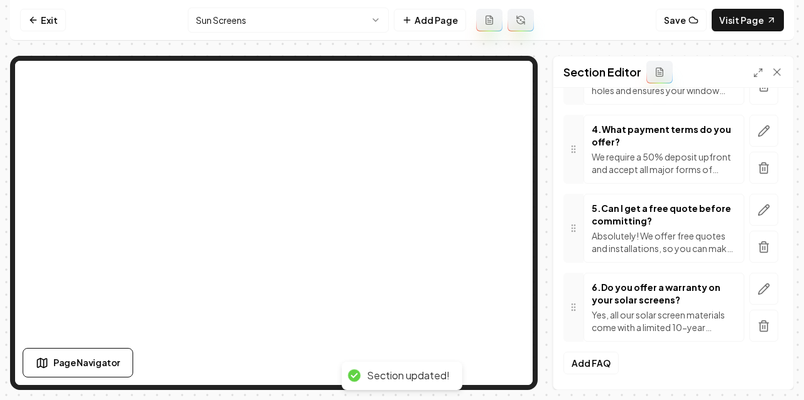
scroll to position [436, 0]
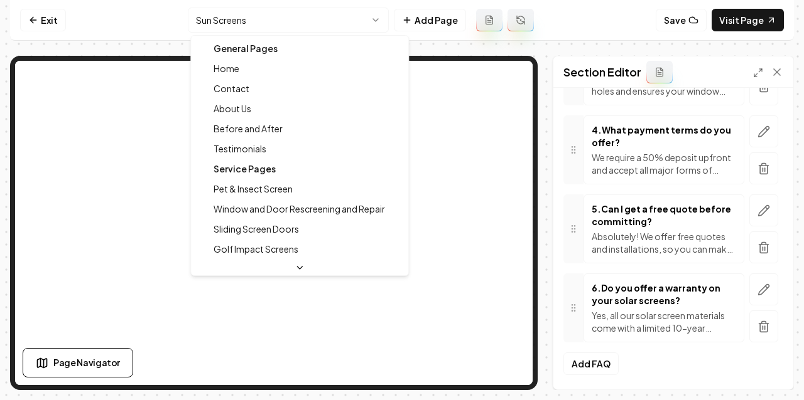
click at [252, 23] on html "Computer Required This feature is only available on a computer. Please switch t…" at bounding box center [402, 200] width 804 height 400
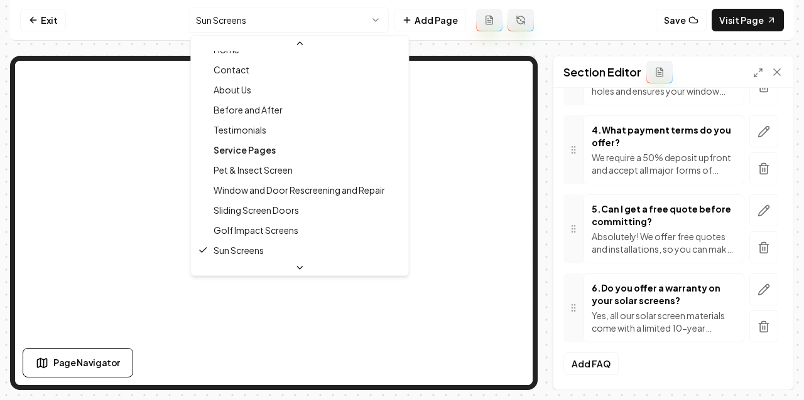
scroll to position [0, 0]
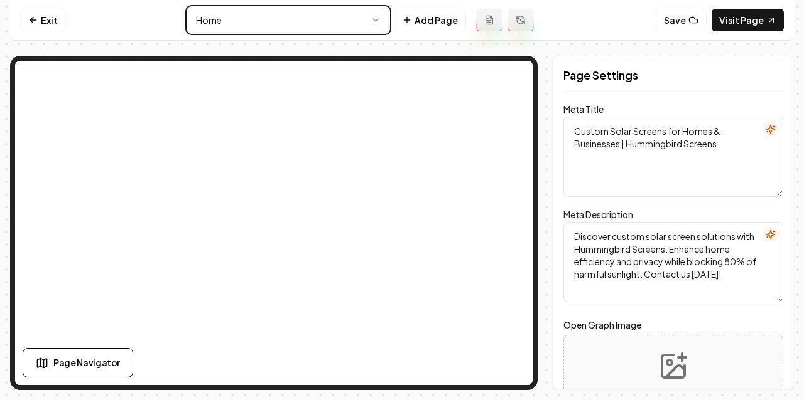
scroll to position [1, 0]
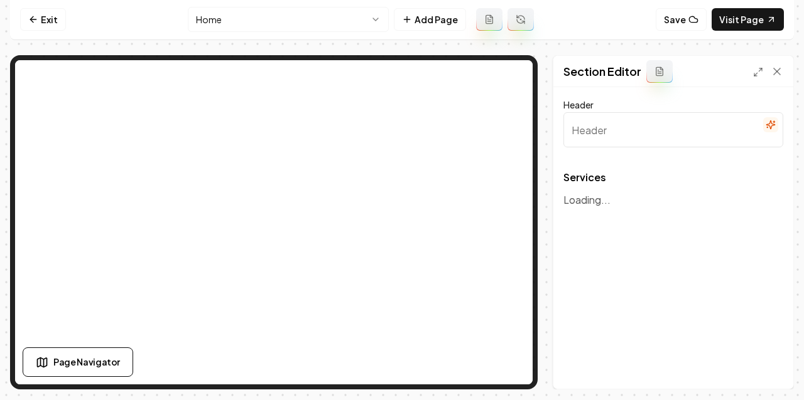
type input "Custom Screen Solutions for Your Home and Business"
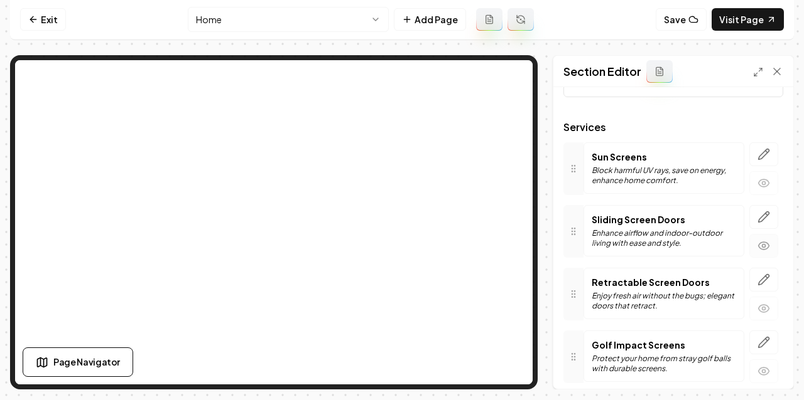
scroll to position [51, 0]
click at [765, 275] on icon "button" at bounding box center [766, 276] width 2 height 2
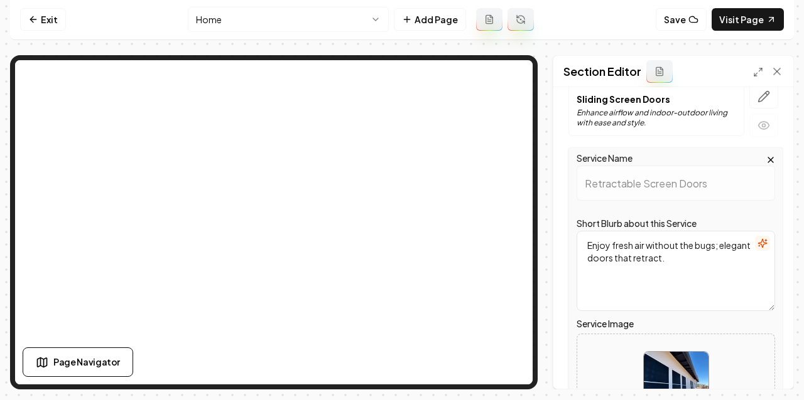
scroll to position [236, 0]
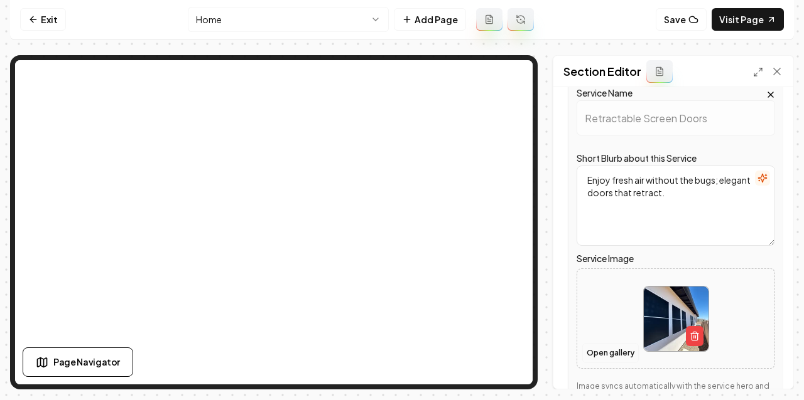
click at [608, 350] on button "Open gallery" at bounding box center [610, 353] width 56 height 20
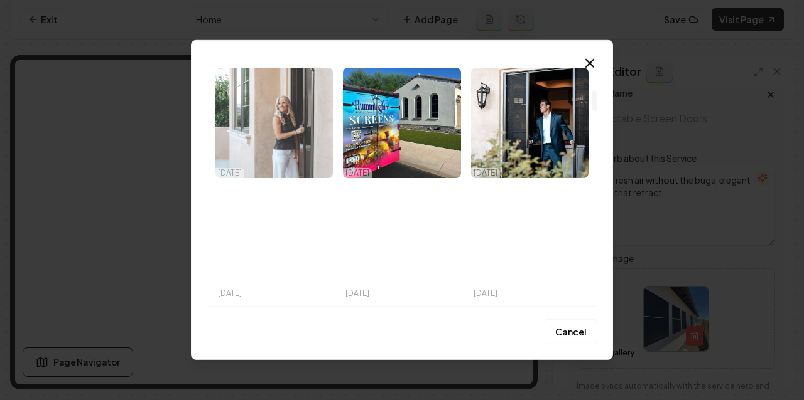
scroll to position [279, 0]
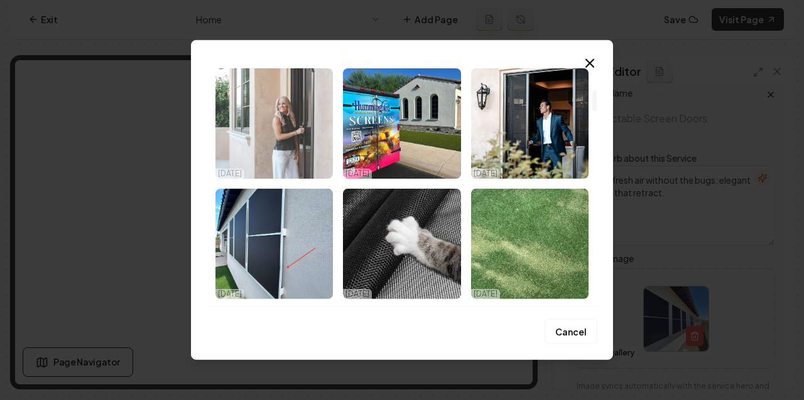
click at [293, 140] on img "Select image image_68d4674f5c7cd75eb897741c.jpg" at bounding box center [273, 123] width 117 height 110
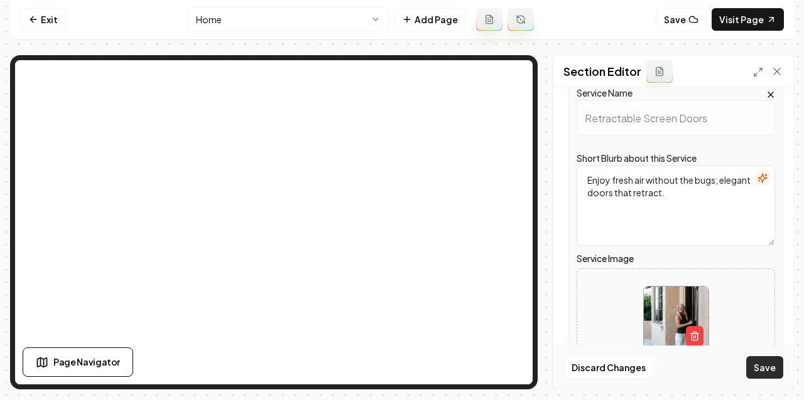
click at [775, 367] on button "Save" at bounding box center [764, 368] width 37 height 23
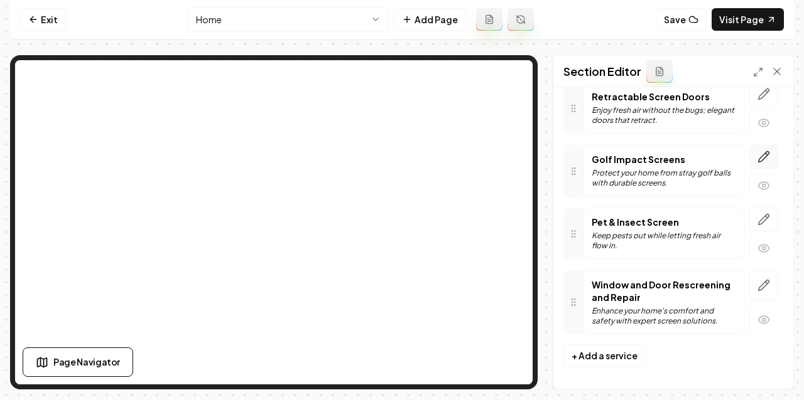
click at [769, 158] on icon "button" at bounding box center [763, 157] width 13 height 13
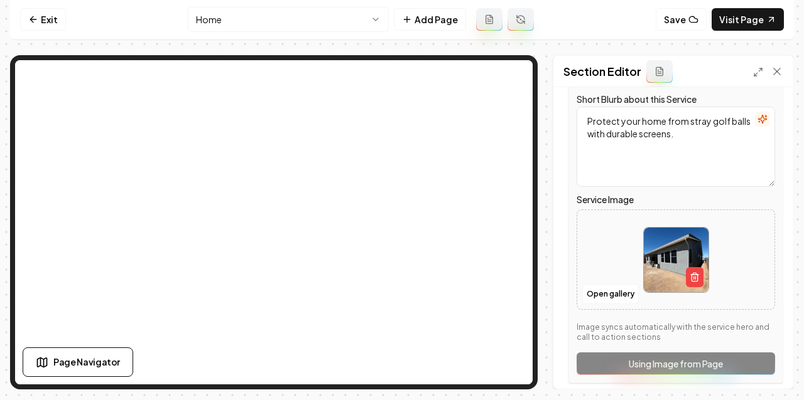
scroll to position [374, 0]
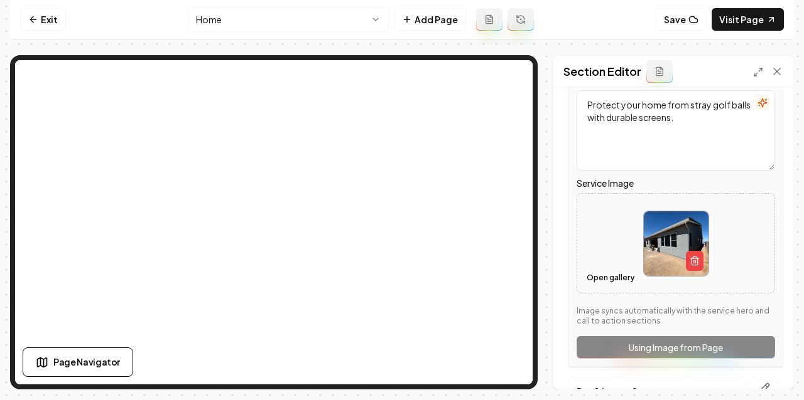
click at [614, 284] on button "Open gallery" at bounding box center [610, 278] width 56 height 20
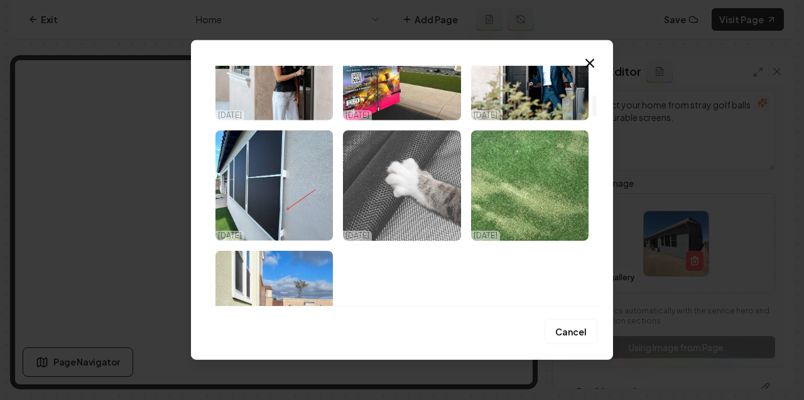
scroll to position [340, 0]
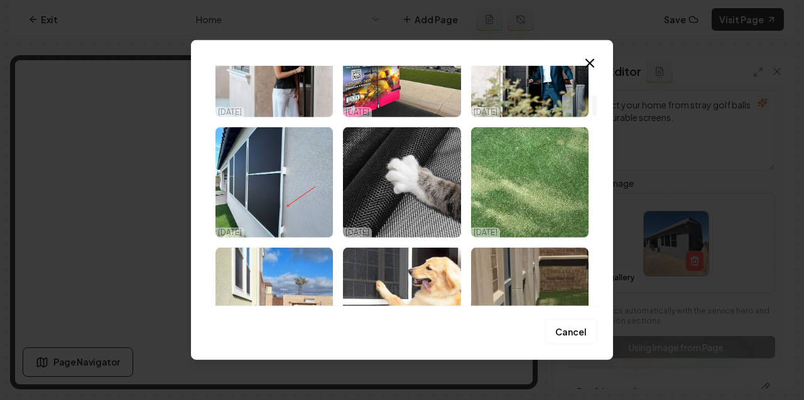
click at [288, 197] on img "Select image image_68d4674b5c7cd75eb8976aa8.jpg" at bounding box center [273, 182] width 117 height 110
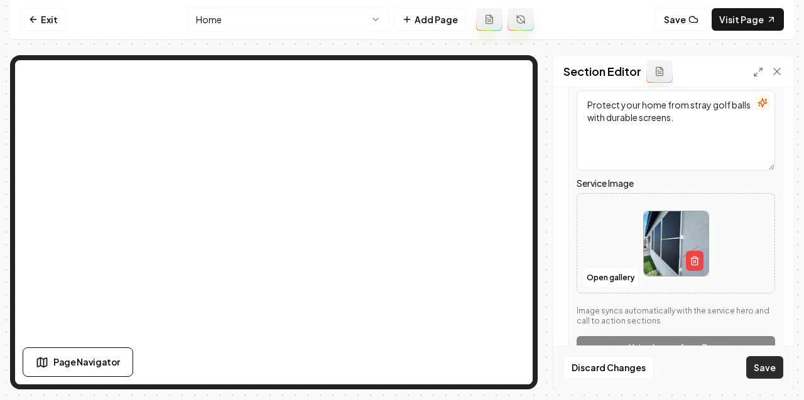
click at [768, 370] on button "Save" at bounding box center [764, 368] width 37 height 23
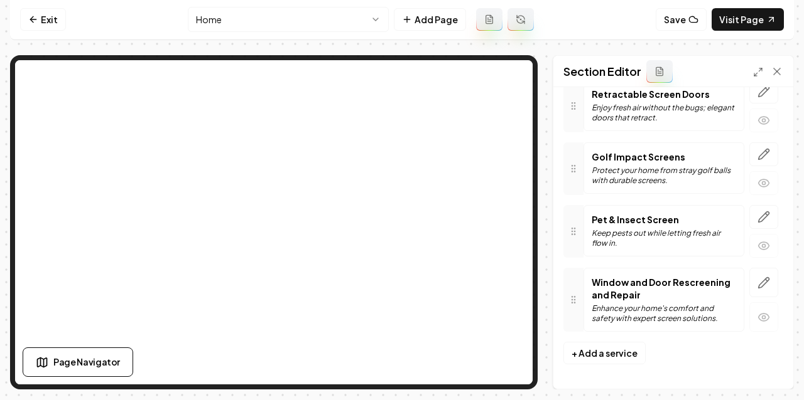
scroll to position [0, 0]
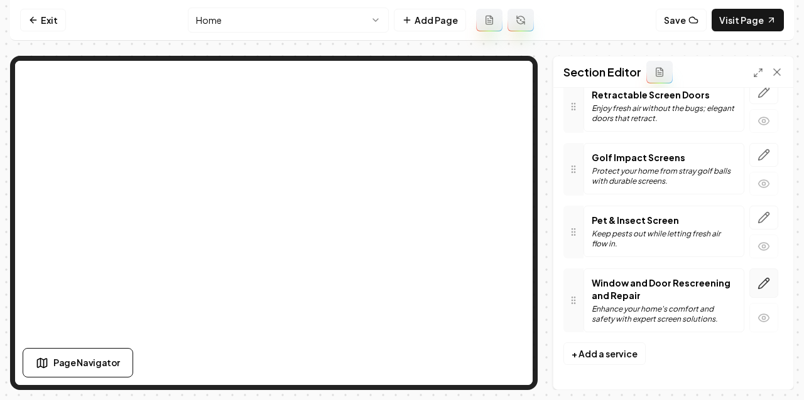
click at [766, 282] on icon "button" at bounding box center [763, 283] width 11 height 11
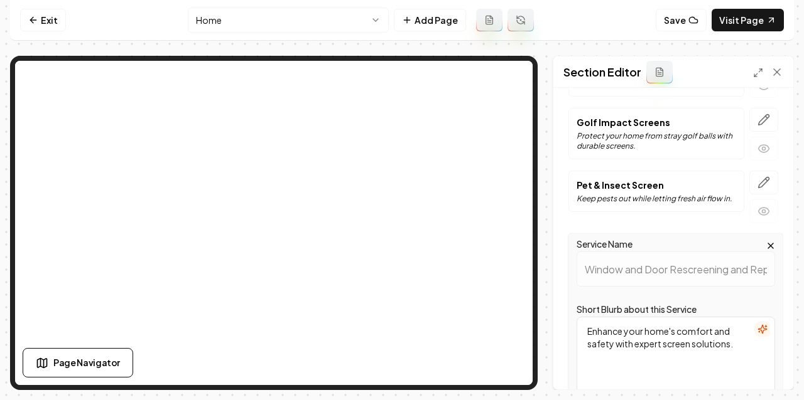
click at [768, 245] on icon "button" at bounding box center [770, 246] width 10 height 10
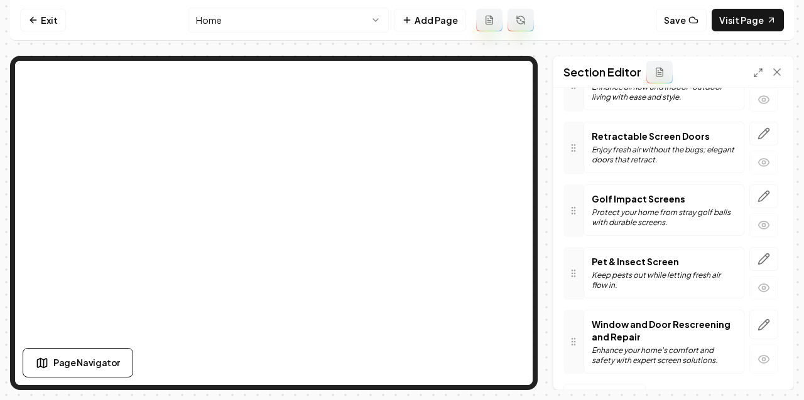
scroll to position [186, 0]
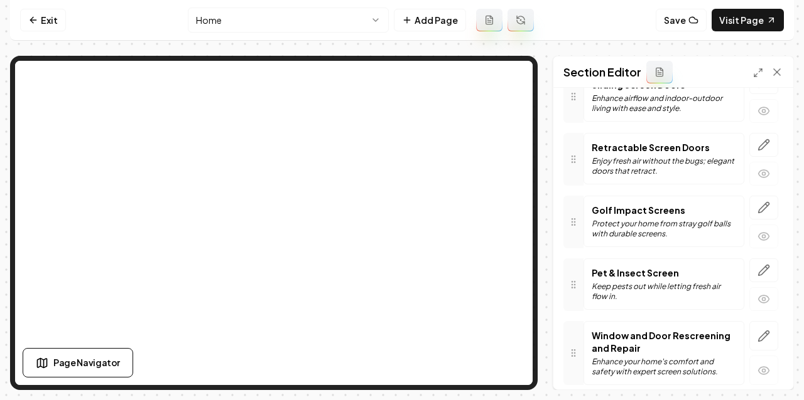
click at [252, 16] on html "Computer Required This feature is only available on a computer. Please switch t…" at bounding box center [402, 200] width 804 height 400
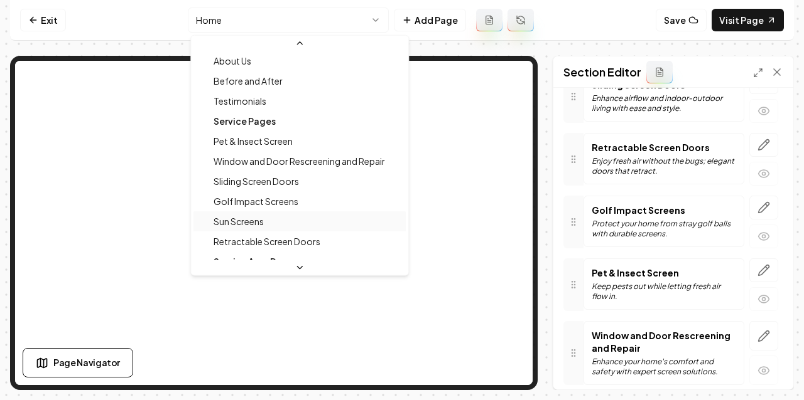
scroll to position [63, 0]
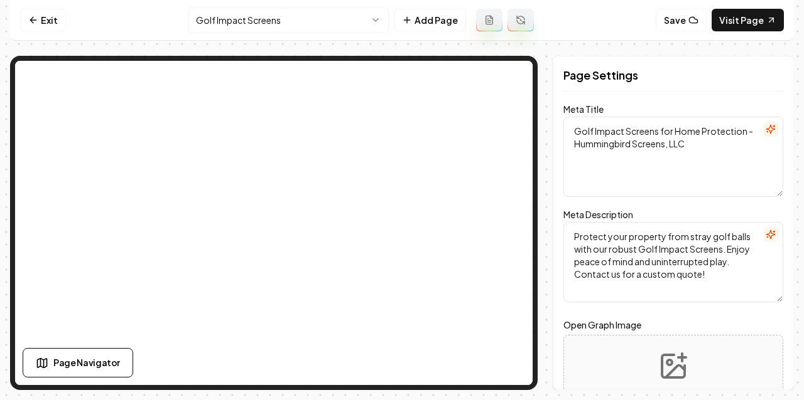
click at [271, 20] on html "Computer Required This feature is only available on a computer. Please switch t…" at bounding box center [402, 200] width 804 height 400
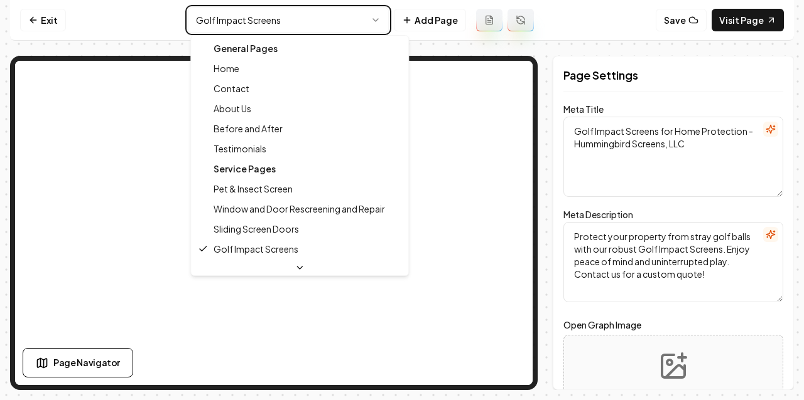
type textarea "Custom Solar Screens for Homes & Businesses | Hummingbird Screens"
type textarea "Discover custom solar screen solutions with Hummingbird Screens. Enhance home e…"
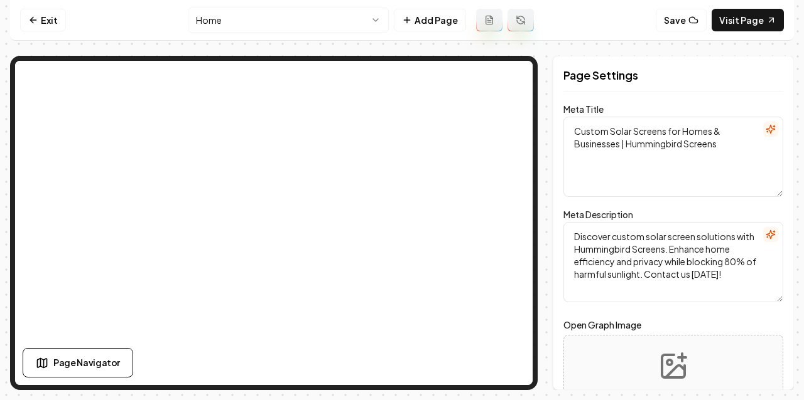
click at [261, 9] on html "Computer Required This feature is only available on a computer. Please switch t…" at bounding box center [402, 200] width 804 height 400
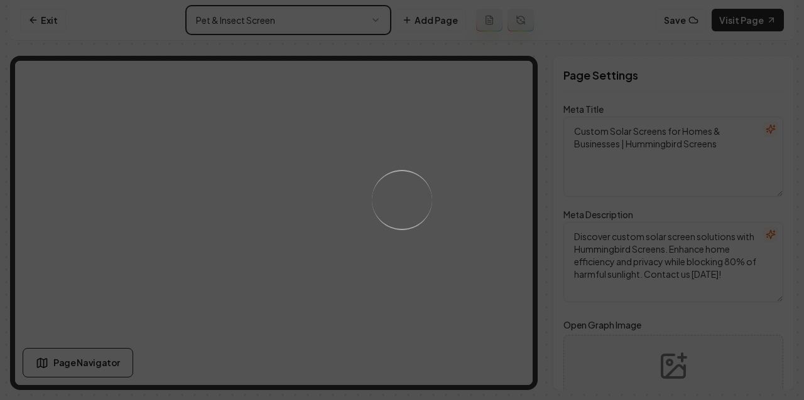
type textarea "Pet & Insect Screens for Homes - Hummingbird Screens LLC"
type textarea "Discover premium Pet & Insect Screen solutions at Hummingbird Screens, LLC. Pro…"
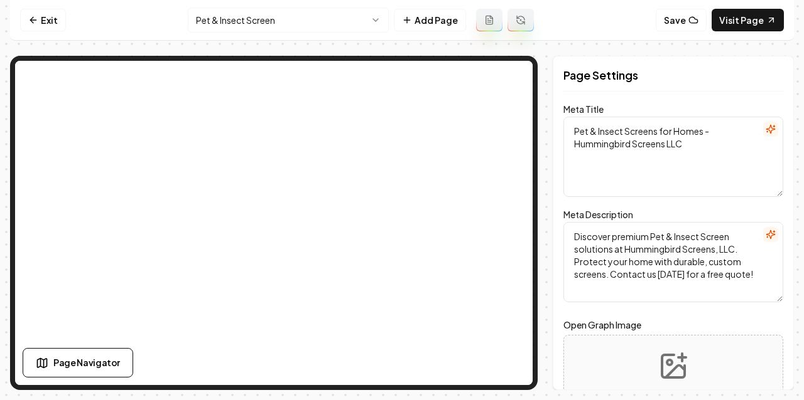
click at [249, 19] on html "Computer Required This feature is only available on a computer. Please switch t…" at bounding box center [402, 200] width 804 height 400
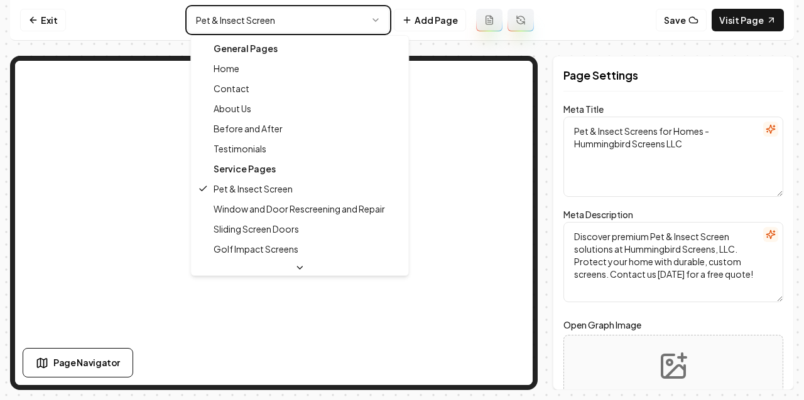
type textarea "Window & Door Screen Repair Services | Hummingbird Screens LLC"
type textarea "Improve your home's comfort and safety with Hummingbird Screens, LLC. Contact u…"
type input "window-and-door-rescreening-and-repair"
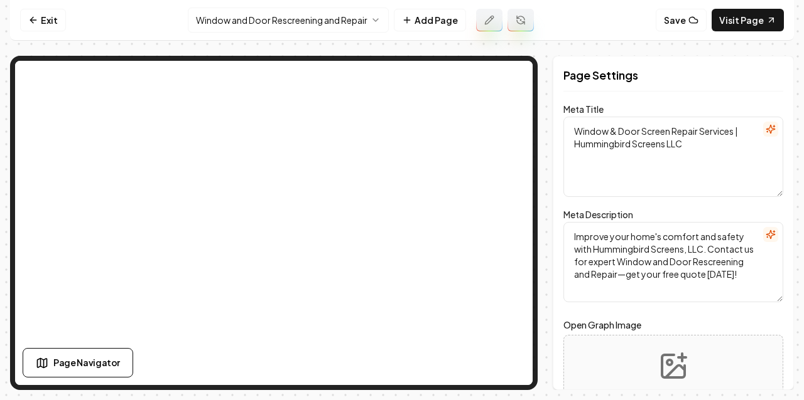
click at [252, 16] on html "Computer Required This feature is only available on a computer. Please switch t…" at bounding box center [402, 200] width 804 height 400
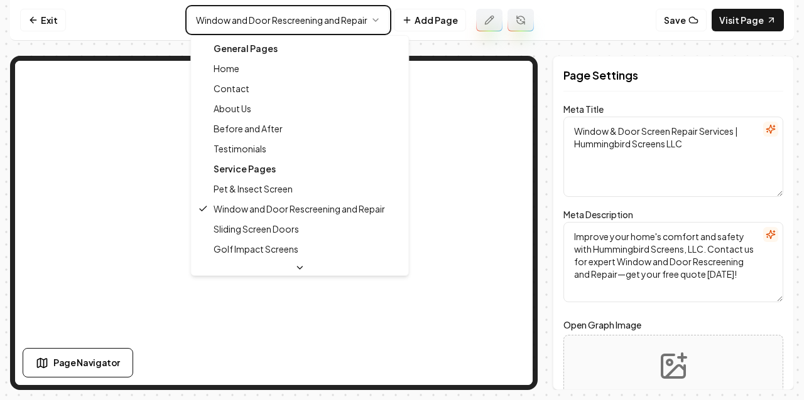
drag, startPoint x: 140, startPoint y: 22, endPoint x: 106, endPoint y: 19, distance: 34.0
click at [140, 22] on html "Computer Required This feature is only available on a computer. Please switch t…" at bounding box center [402, 200] width 804 height 400
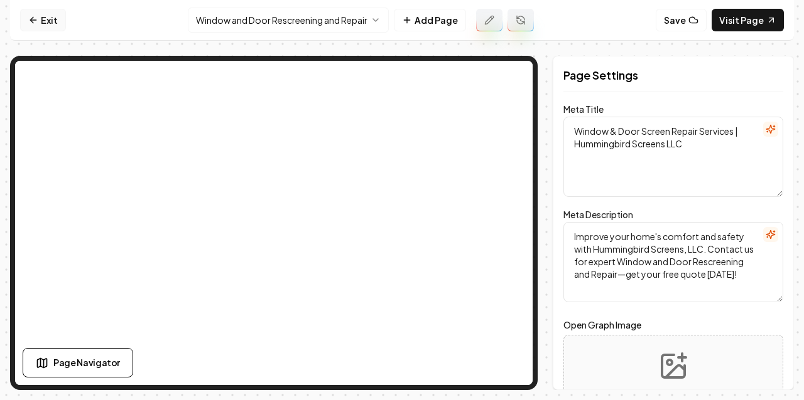
click at [48, 12] on link "Exit" at bounding box center [43, 20] width 46 height 23
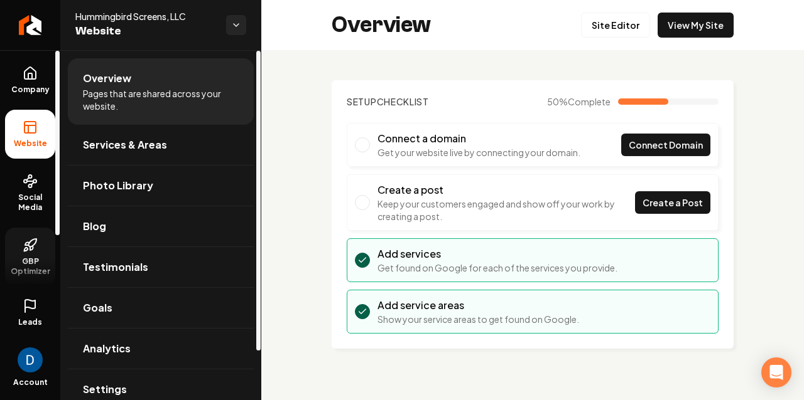
click at [25, 262] on span "GBP Optimizer" at bounding box center [30, 267] width 50 height 20
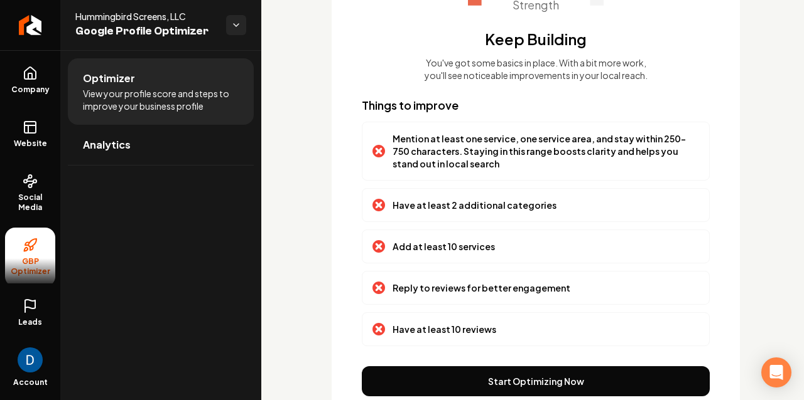
scroll to position [225, 0]
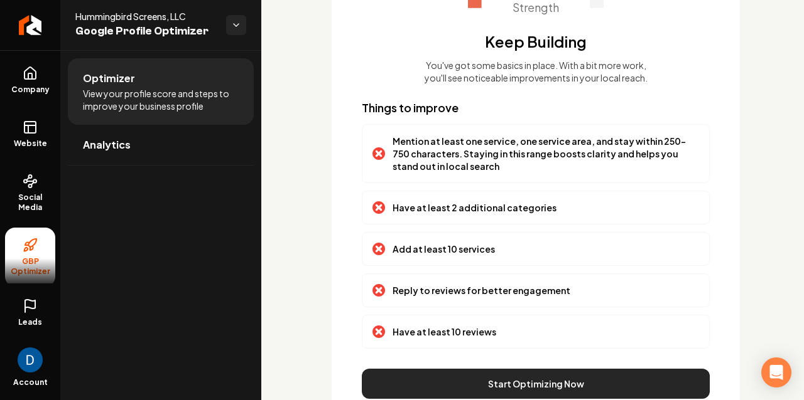
click at [514, 380] on button "Start Optimizing Now" at bounding box center [536, 384] width 348 height 30
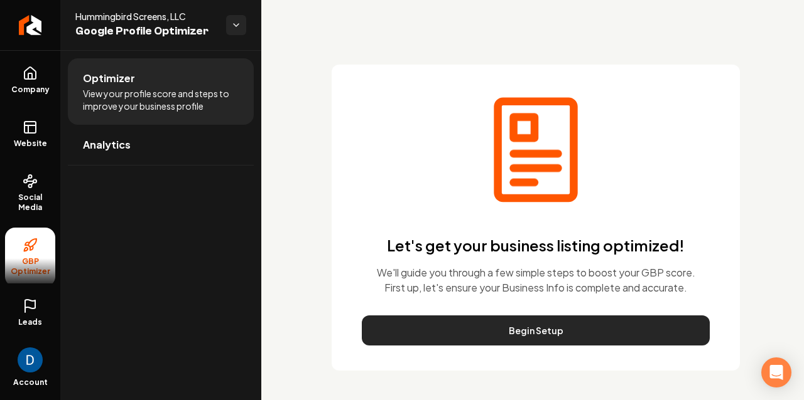
click at [453, 318] on button "Begin Setup" at bounding box center [536, 331] width 348 height 30
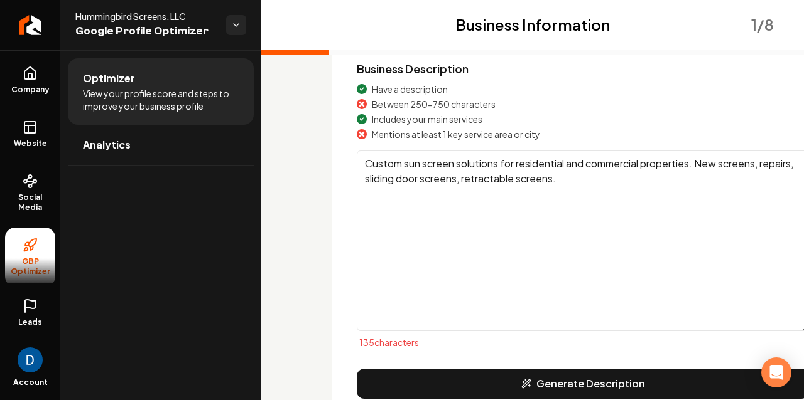
scroll to position [185, 0]
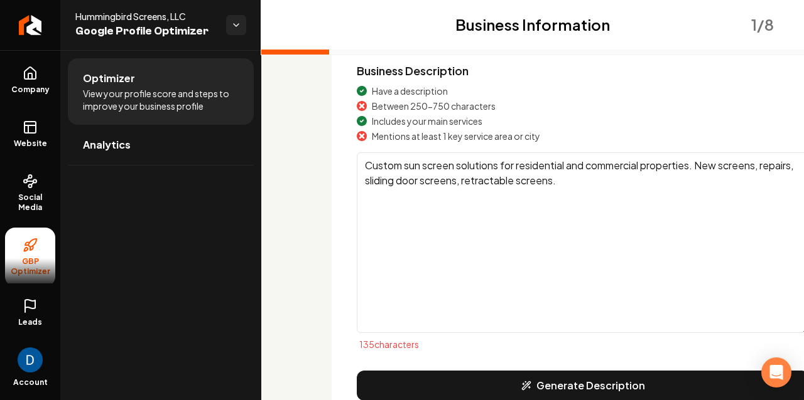
click at [479, 198] on textarea "Custom sun screen solutions for residential and commercial properties. New scre…" at bounding box center [583, 243] width 452 height 181
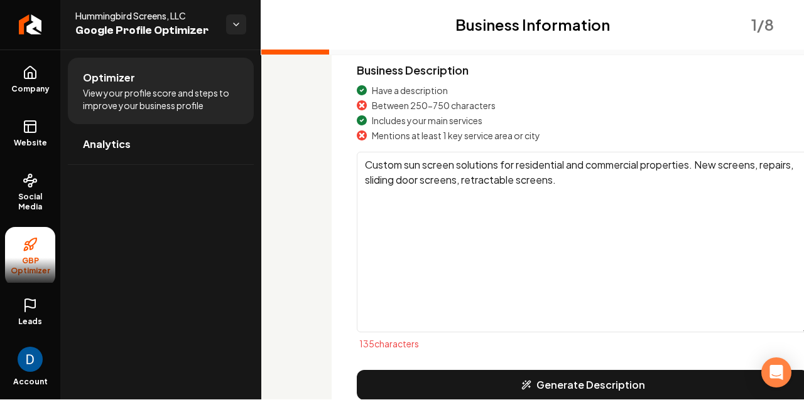
click at [414, 104] on span "Between 250-750 characters" at bounding box center [434, 105] width 124 height 13
click at [419, 126] on div "Have a description Between 250-750 characters Includes your main services Menti…" at bounding box center [583, 113] width 452 height 58
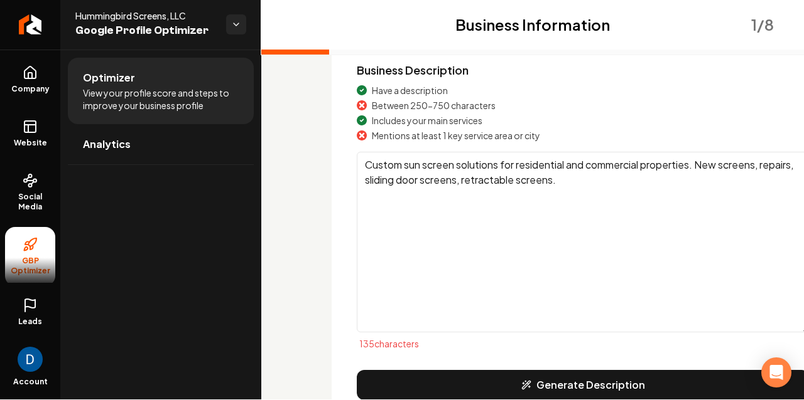
click at [417, 129] on span "Mentions at least 1 key service area or city" at bounding box center [456, 135] width 168 height 13
click at [551, 374] on button "Generate Description" at bounding box center [583, 385] width 452 height 30
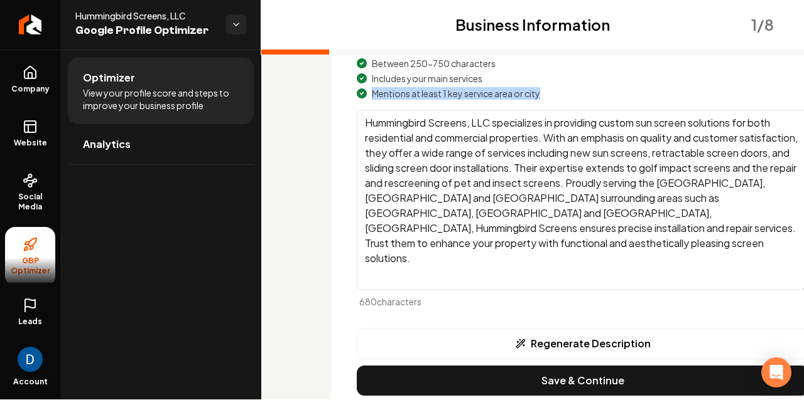
scroll to position [226, 0]
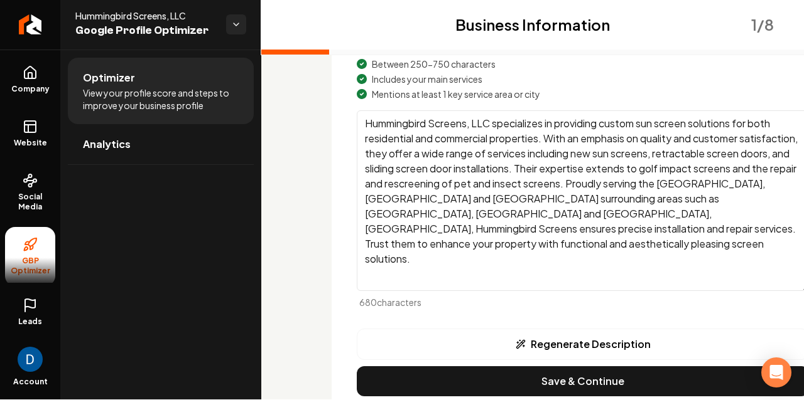
click at [727, 225] on textarea "Hummingbird Screens, LLC specializes in providing custom sun screen solutions f…" at bounding box center [583, 200] width 452 height 181
paste textarea "Hummingbird Screens provides screen solutions for residential and commercial pr…"
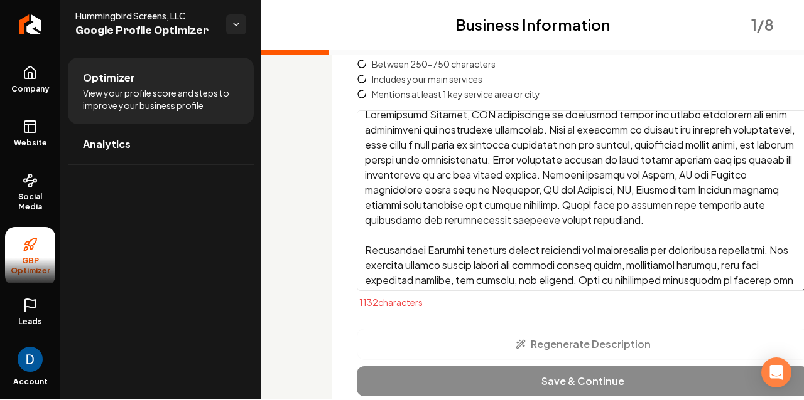
scroll to position [0, 0]
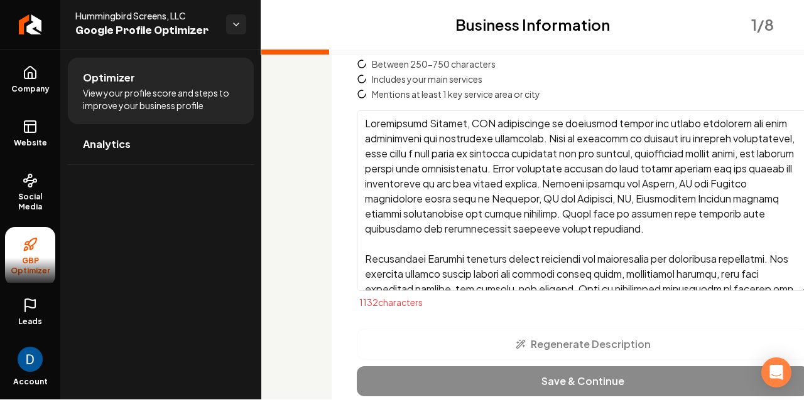
click at [729, 228] on textarea "Main content area" at bounding box center [583, 200] width 452 height 181
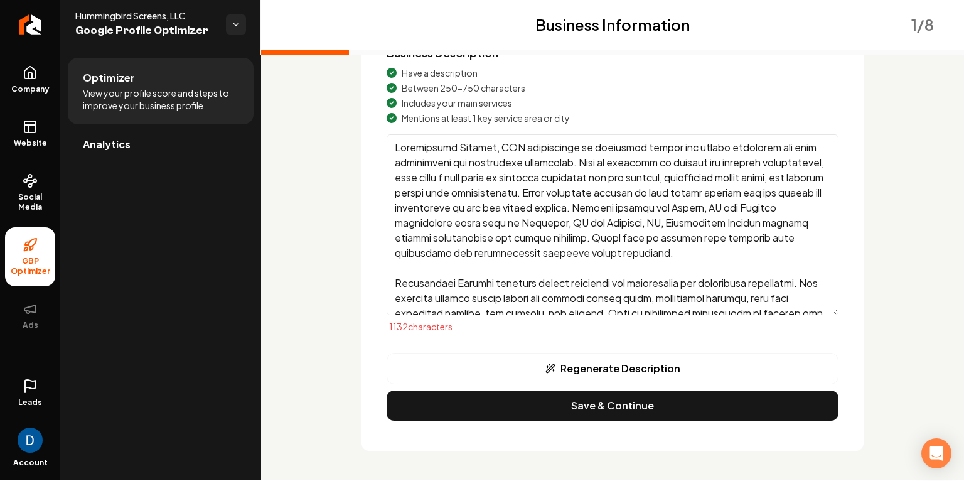
scroll to position [202, 0]
click at [549, 267] on textarea "Main content area" at bounding box center [613, 224] width 452 height 181
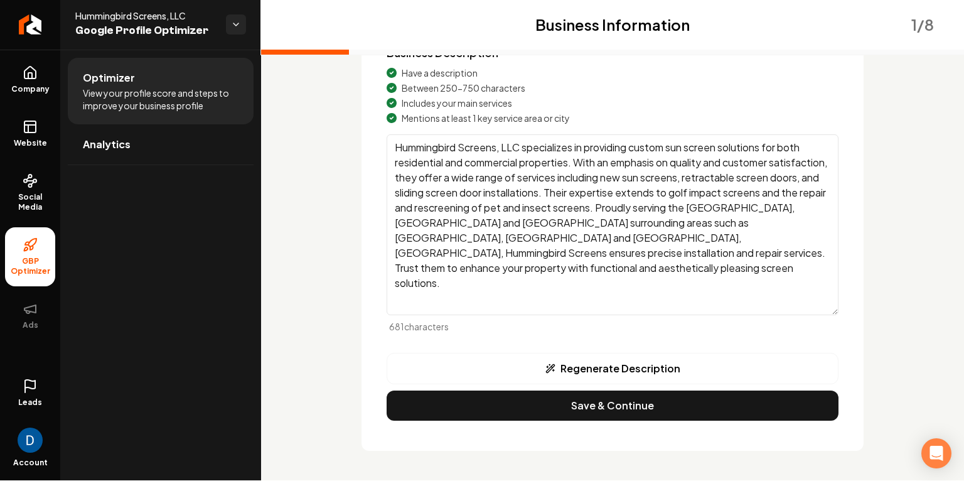
scroll to position [0, 0]
drag, startPoint x: 395, startPoint y: 223, endPoint x: 428, endPoint y: 224, distance: 32.6
click at [428, 224] on textarea "Hummingbird Screens, LLC specializes in providing custom sun screen solutions f…" at bounding box center [613, 224] width 452 height 181
click at [430, 222] on textarea "Hummingbird Screens, LLC specializes in providing custom sun screen solutions f…" at bounding box center [613, 224] width 452 height 181
drag, startPoint x: 395, startPoint y: 223, endPoint x: 778, endPoint y: 225, distance: 382.3
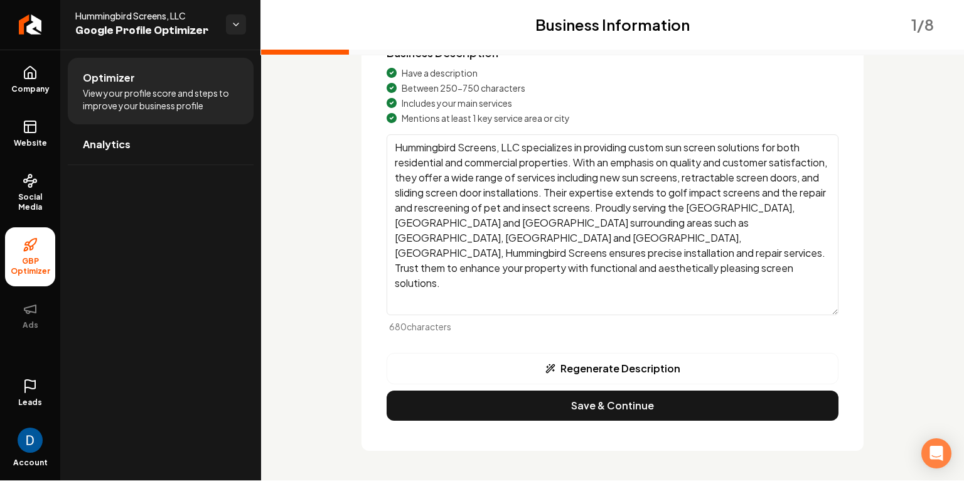
click at [778, 225] on textarea "Hummingbird Screens, LLC specializes in providing custom sun screen solutions f…" at bounding box center [613, 224] width 452 height 181
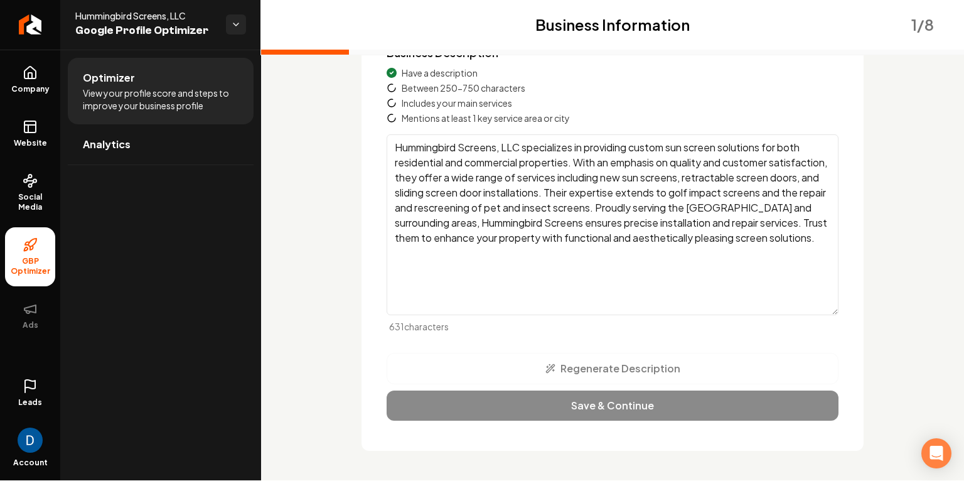
click at [606, 195] on textarea "Hummingbird Screens, LLC specializes in providing custom sun screen solutions f…" at bounding box center [613, 224] width 452 height 181
click at [415, 222] on textarea "Hummingbird Screens, LLC specializes in providing custom sun screen solutions f…" at bounding box center [613, 224] width 452 height 181
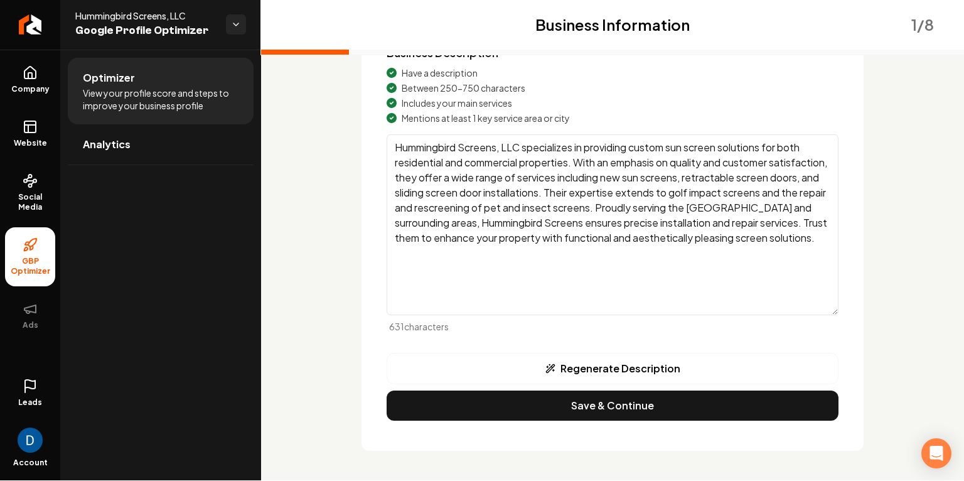
click at [478, 225] on textarea "Hummingbird Screens, LLC specializes in providing custom sun screen solutions f…" at bounding box center [613, 224] width 452 height 181
click at [632, 227] on textarea "Hummingbird Screens, LLC specializes in providing custom sun screen solutions f…" at bounding box center [613, 224] width 452 height 181
click at [787, 209] on textarea "Hummingbird Screens, LLC specializes in providing custom sun screen solutions f…" at bounding box center [613, 224] width 452 height 181
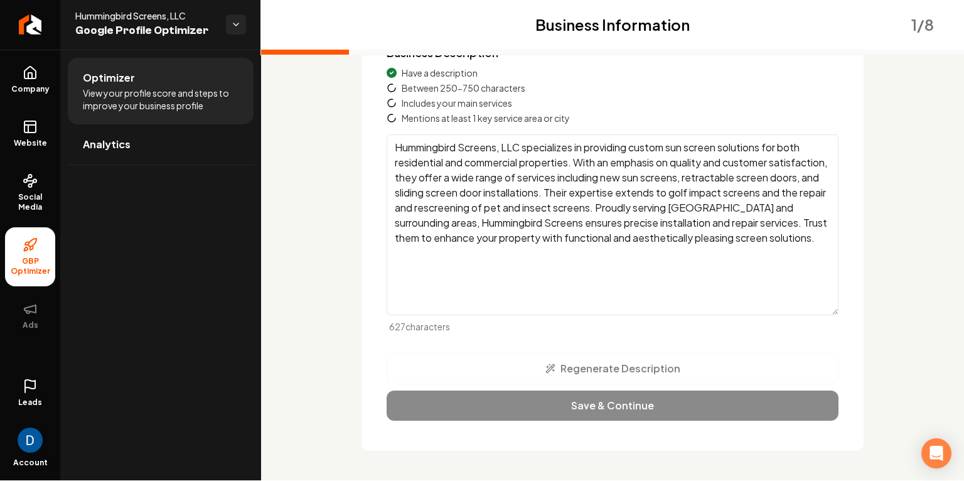
click at [407, 225] on textarea "Hummingbird Screens, LLC specializes in providing custom sun screen solutions f…" at bounding box center [613, 224] width 452 height 181
click at [526, 210] on textarea "Hummingbird Screens, LLC specializes in providing custom sun screen solutions f…" at bounding box center [613, 224] width 452 height 181
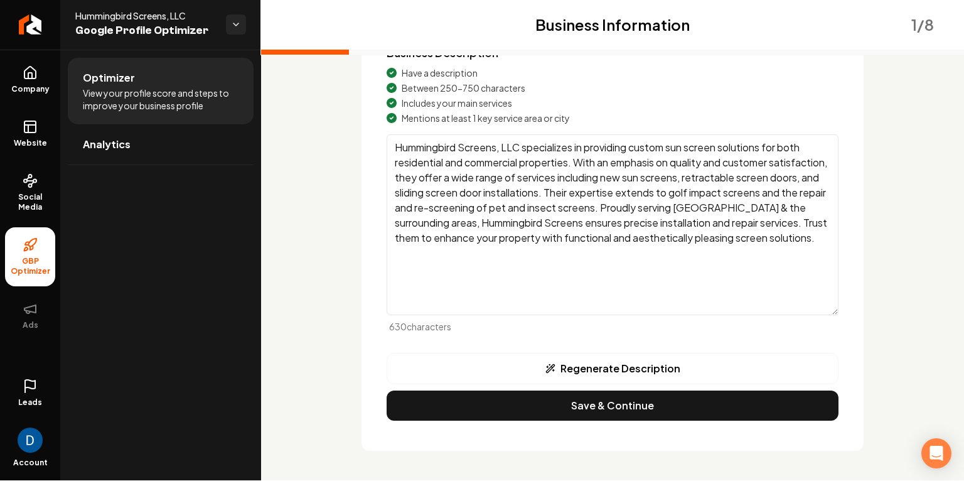
scroll to position [202, 0]
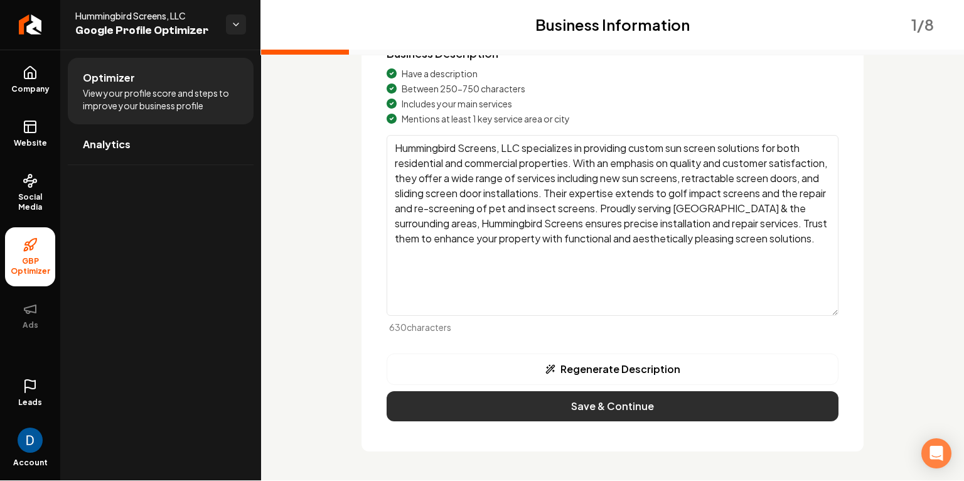
type textarea "Hummingbird Screens, LLC specializes in providing custom sun screen solutions f…"
click at [632, 402] on button "Save & Continue" at bounding box center [613, 406] width 452 height 30
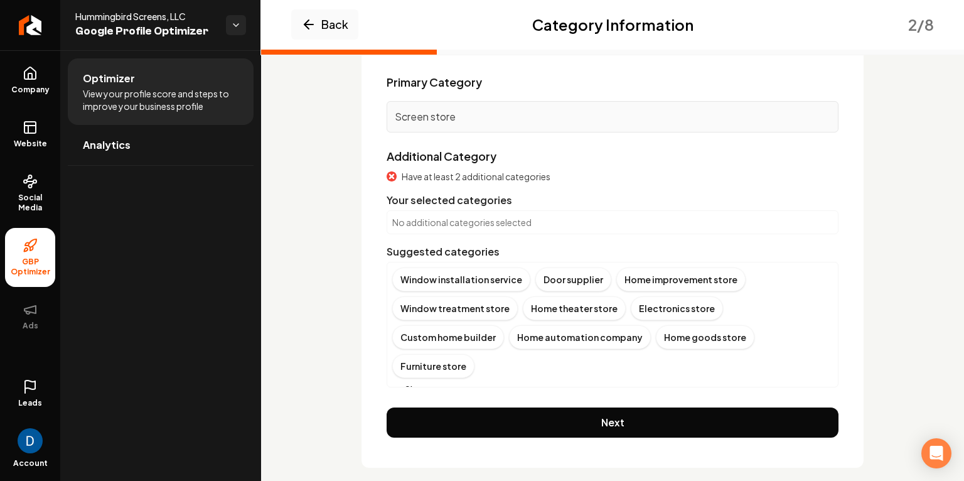
scroll to position [1, 0]
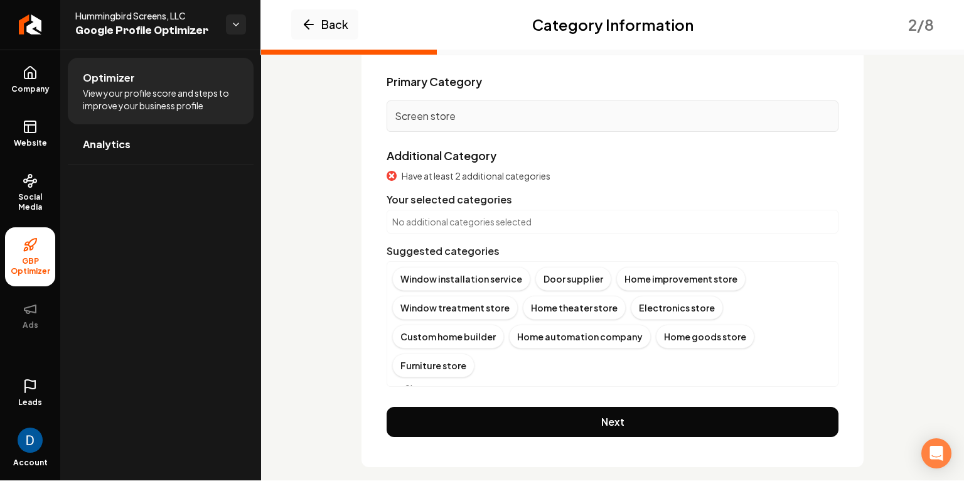
click at [425, 252] on div "Suggested categories" at bounding box center [613, 251] width 452 height 15
click at [439, 382] on button "Show more" at bounding box center [422, 388] width 60 height 13
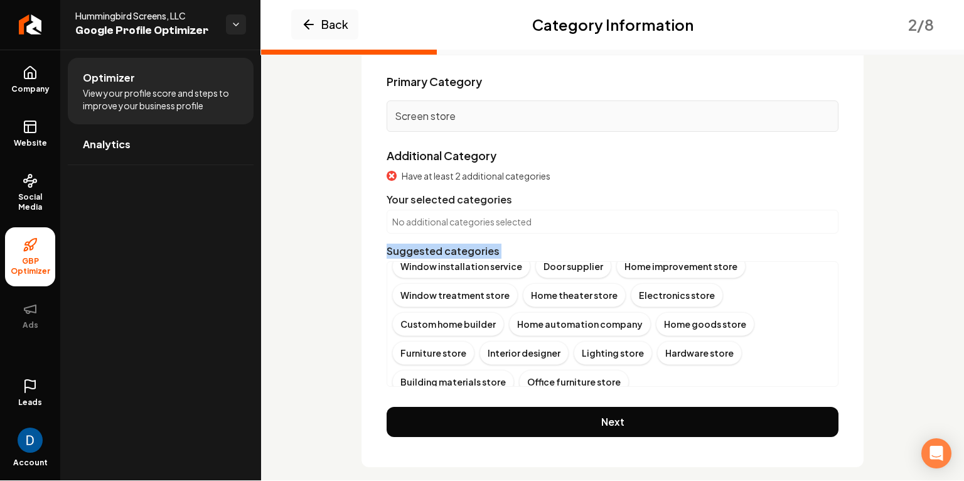
click at [437, 399] on button "Show more" at bounding box center [422, 405] width 60 height 13
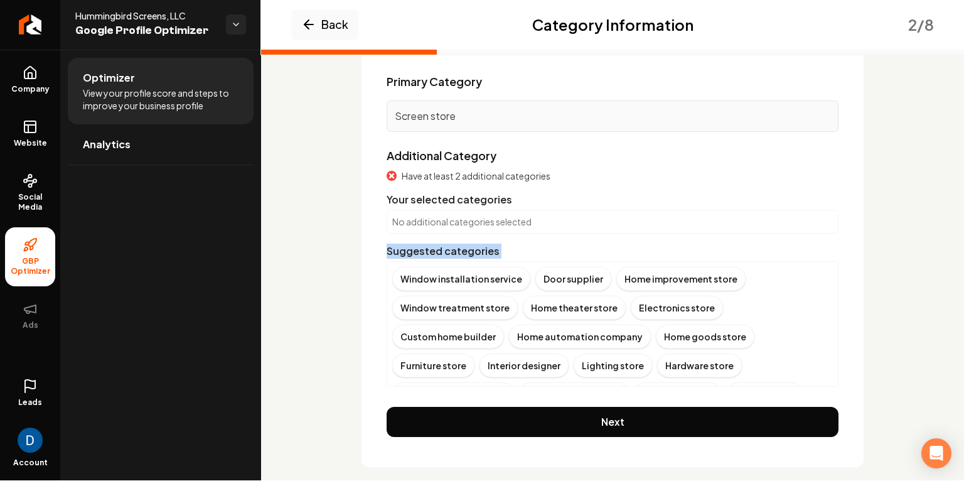
click at [468, 177] on span "Have at least 2 additional categories" at bounding box center [476, 175] width 149 height 13
click at [569, 278] on div "Door supplier" at bounding box center [573, 279] width 76 height 24
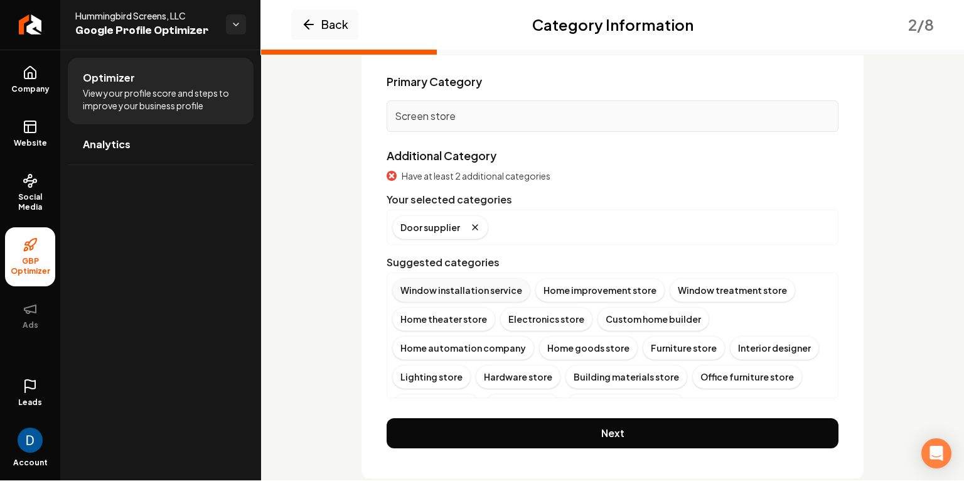
click at [446, 291] on div "Window installation service" at bounding box center [461, 290] width 138 height 24
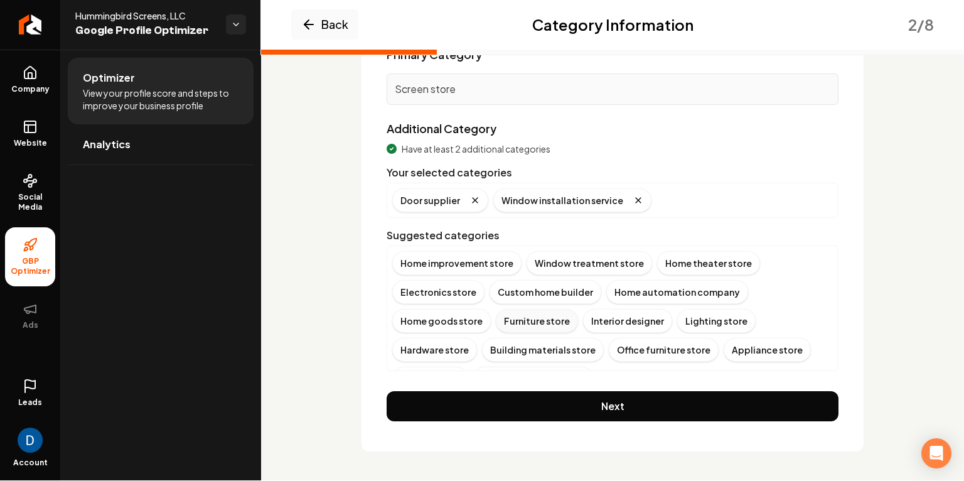
scroll to position [23, 0]
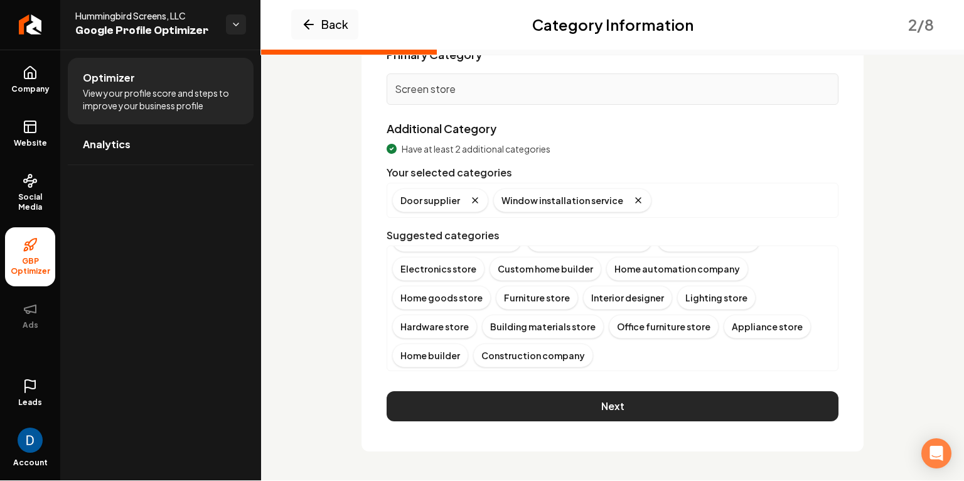
click at [571, 404] on button "Next" at bounding box center [613, 406] width 452 height 30
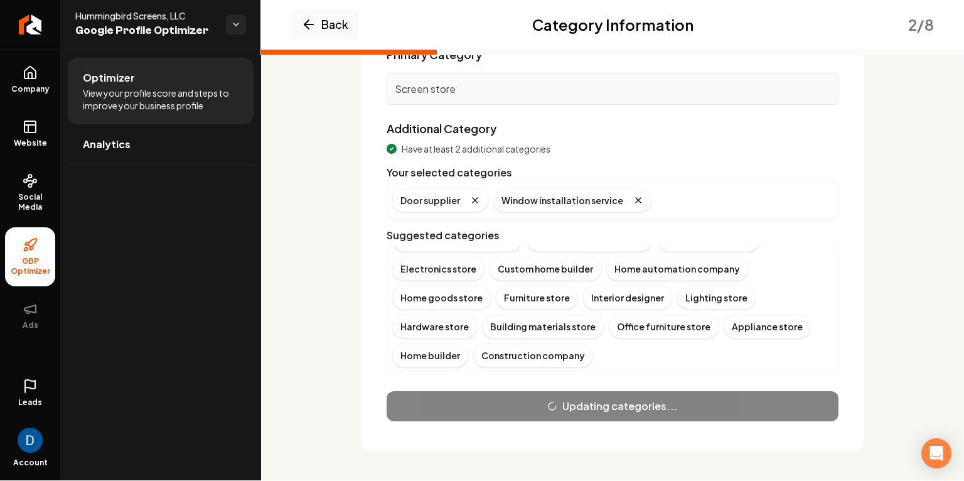
scroll to position [0, 0]
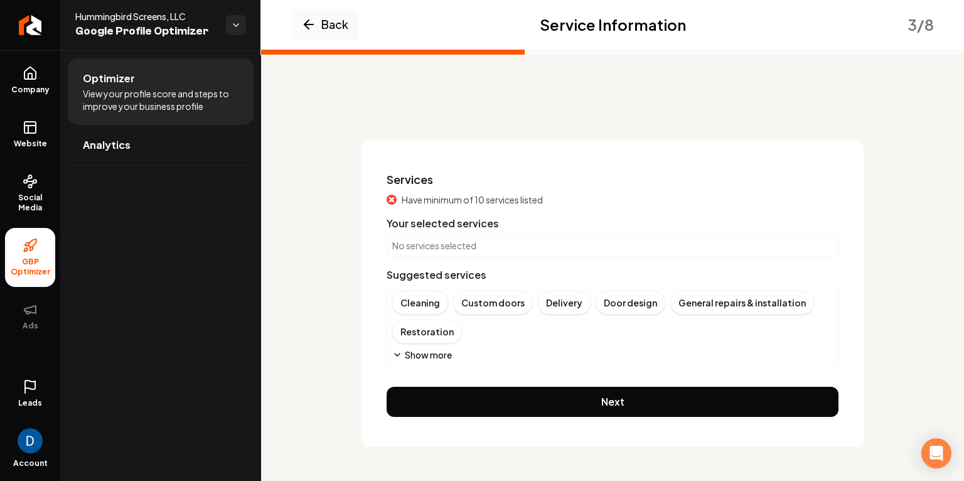
click at [424, 352] on button "Show more" at bounding box center [422, 354] width 60 height 13
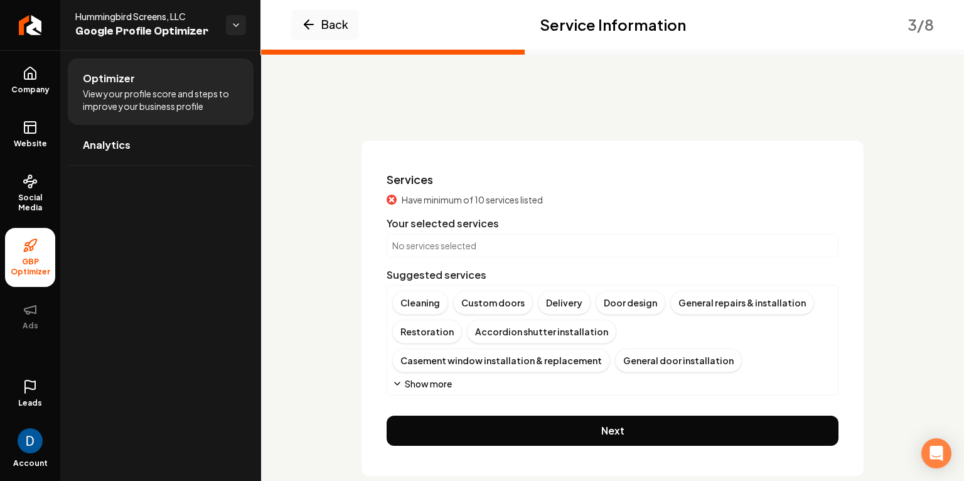
click at [422, 249] on p "No services selected" at bounding box center [612, 245] width 441 height 13
click at [500, 299] on div "Custom doors" at bounding box center [493, 303] width 80 height 24
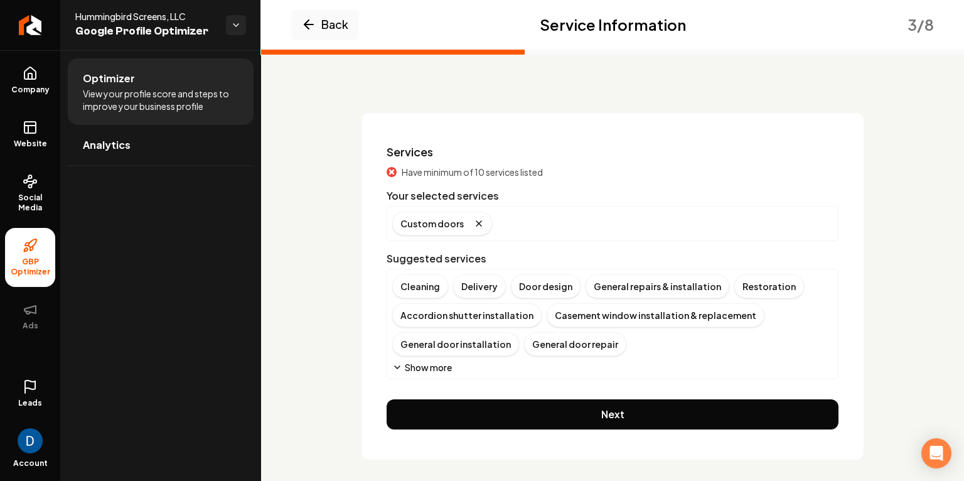
scroll to position [35, 0]
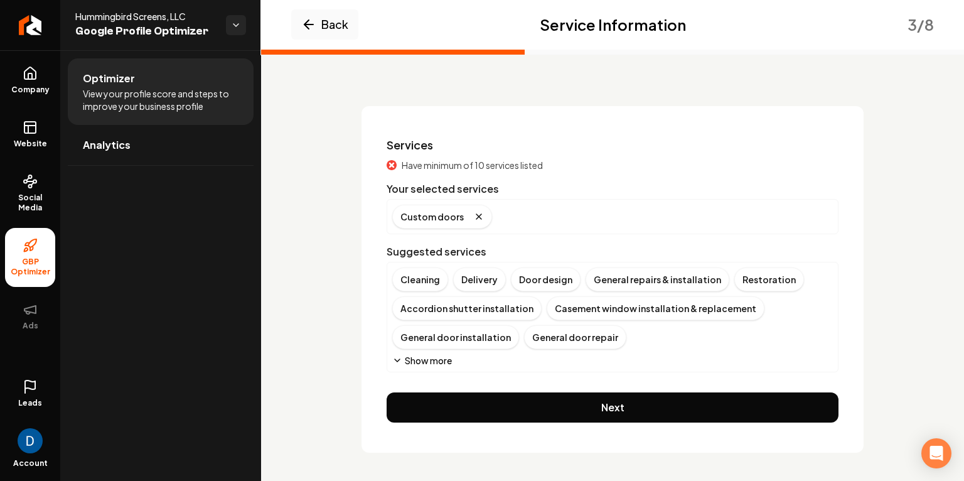
click at [422, 356] on button "Show more" at bounding box center [422, 360] width 60 height 13
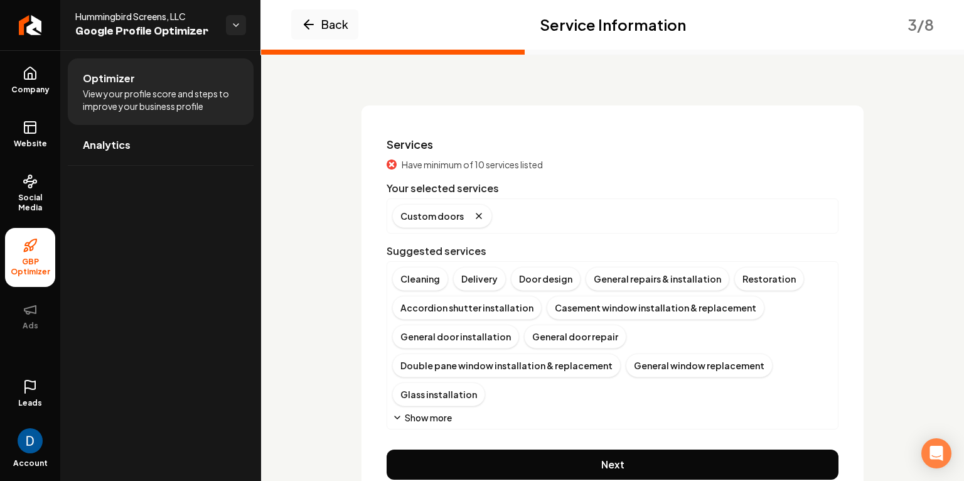
scroll to position [36, 0]
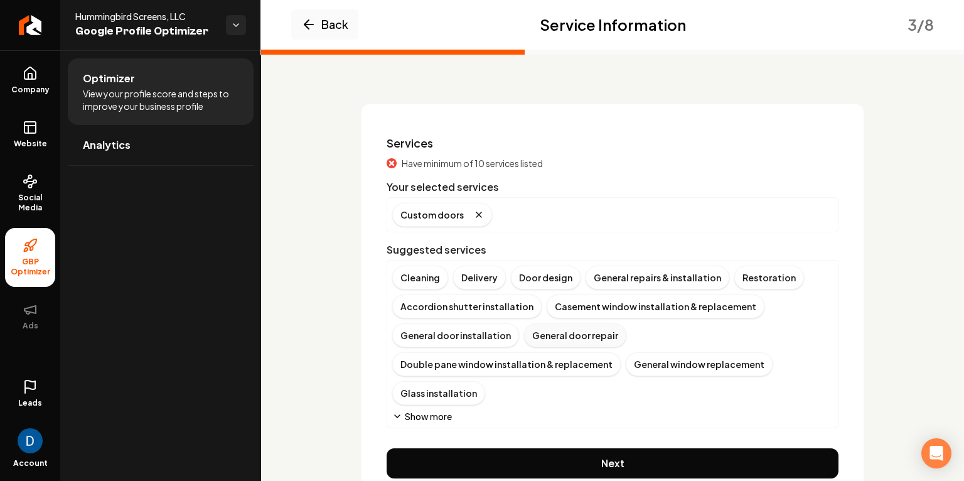
click at [554, 331] on div "General door repair" at bounding box center [575, 335] width 102 height 24
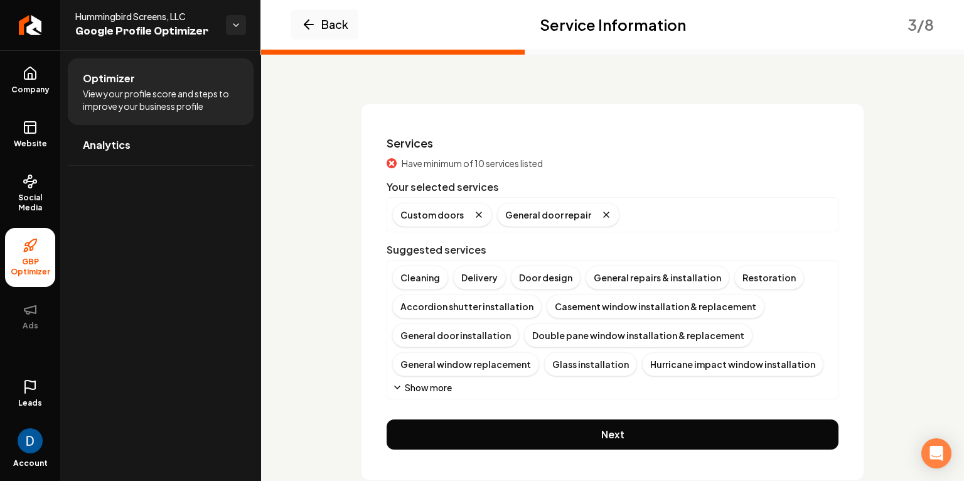
click at [439, 387] on button "Show more" at bounding box center [422, 387] width 60 height 13
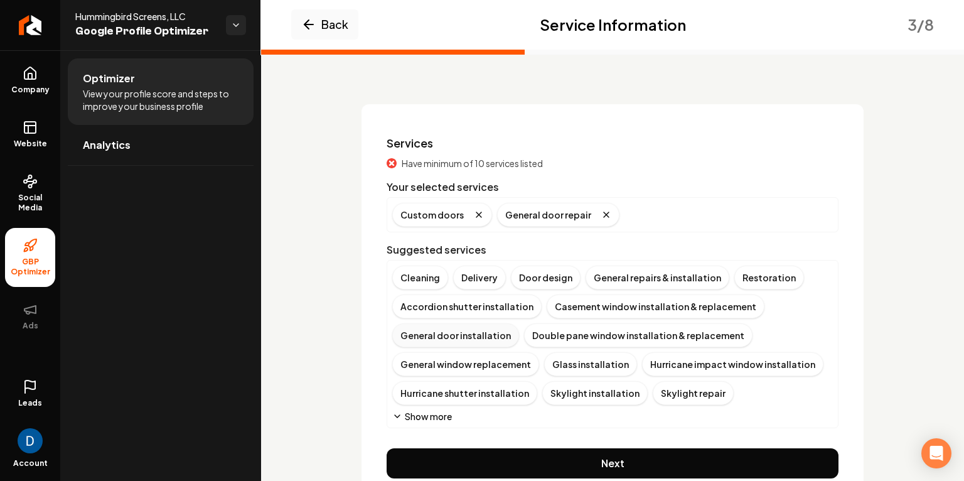
scroll to position [92, 0]
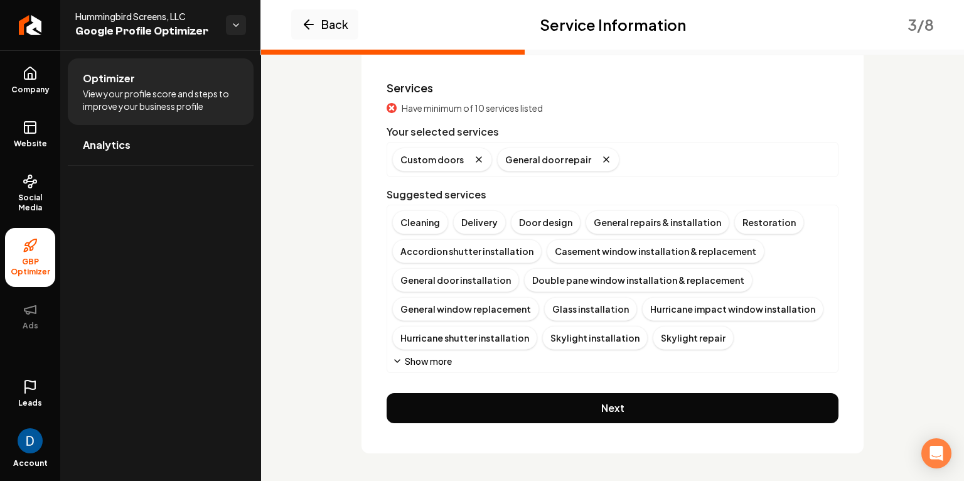
click at [425, 355] on button "Show more" at bounding box center [422, 361] width 60 height 13
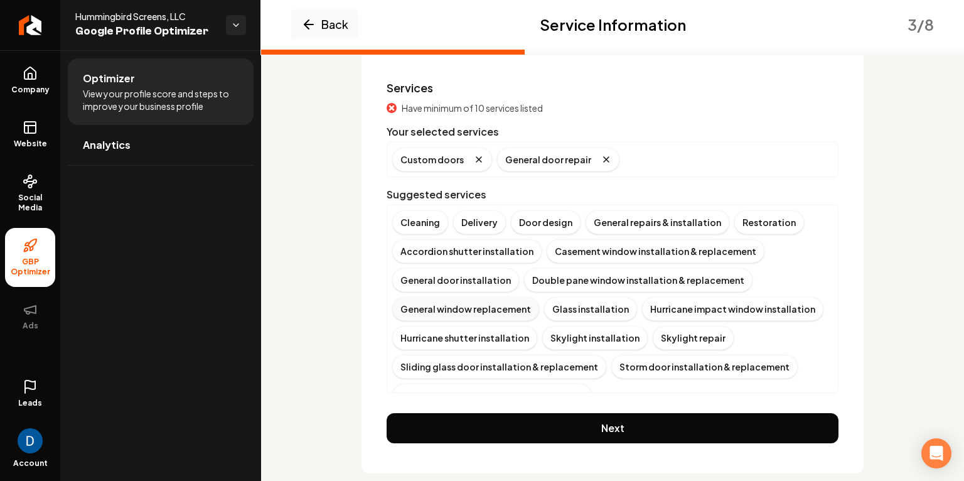
scroll to position [35, 0]
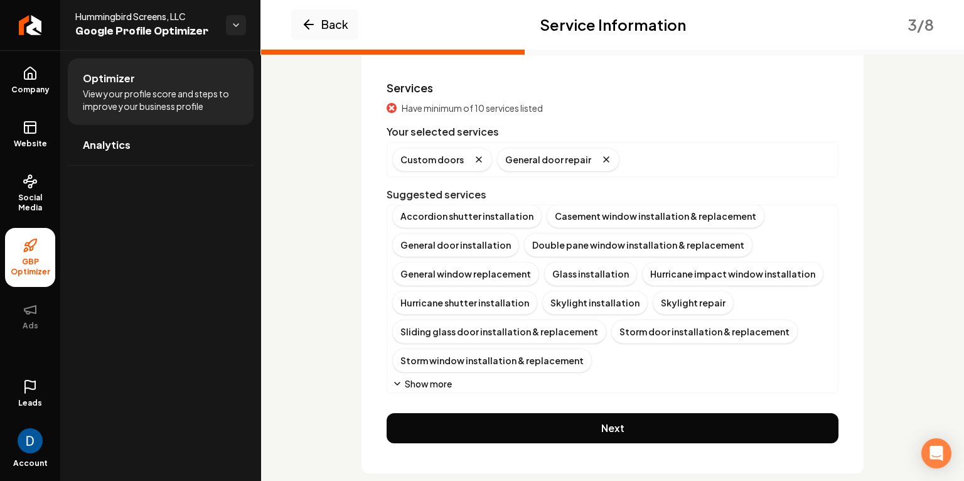
click at [422, 377] on button "Show more" at bounding box center [422, 383] width 60 height 13
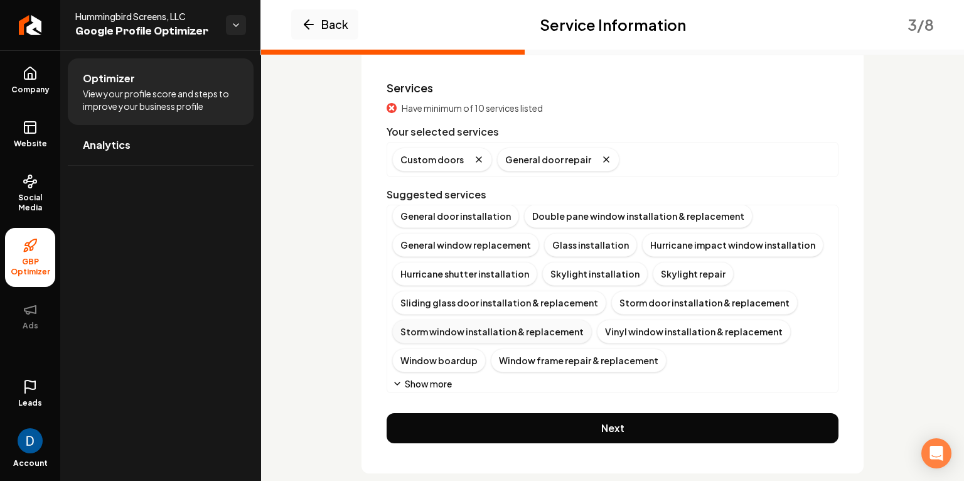
scroll to position [113, 0]
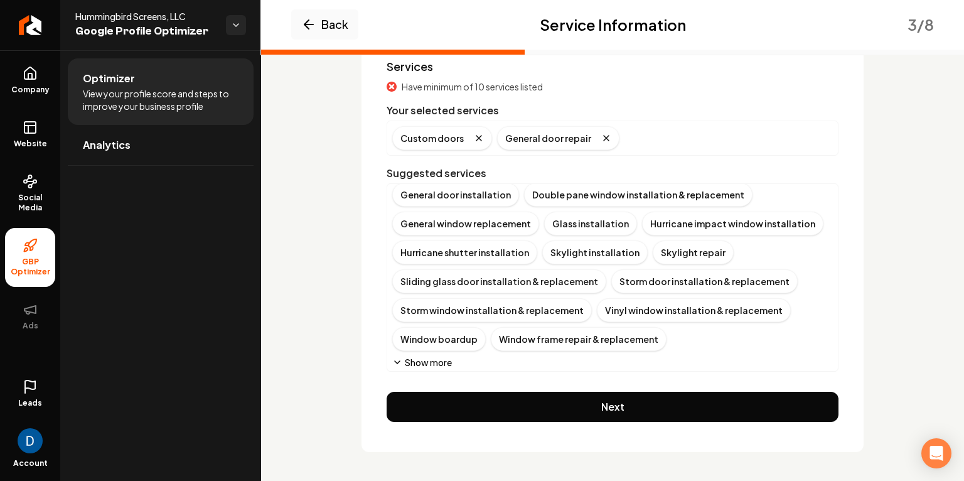
click at [426, 358] on button "Show more" at bounding box center [422, 362] width 60 height 13
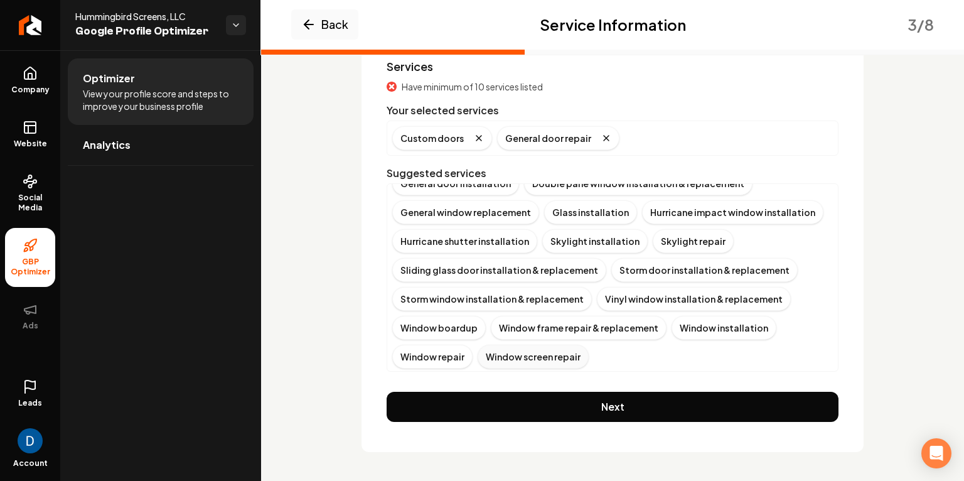
click at [557, 358] on div "Window screen repair" at bounding box center [533, 357] width 111 height 24
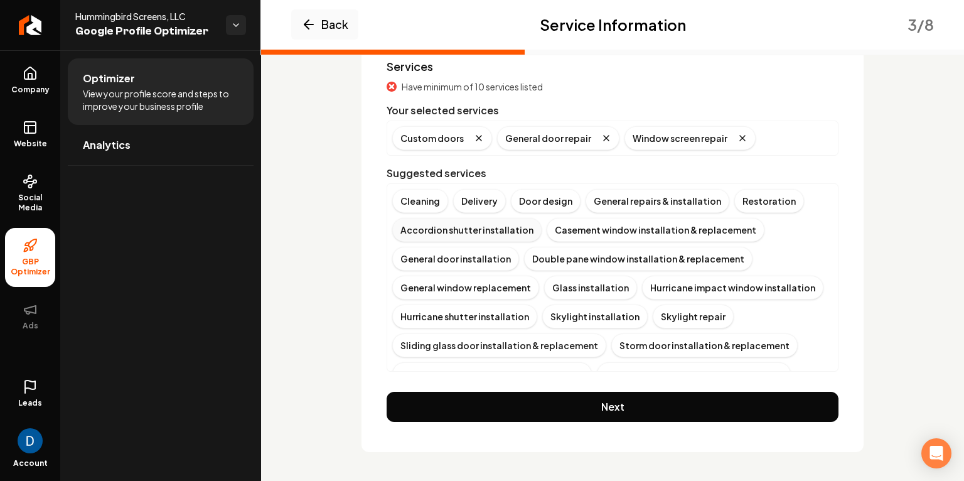
scroll to position [0, 0]
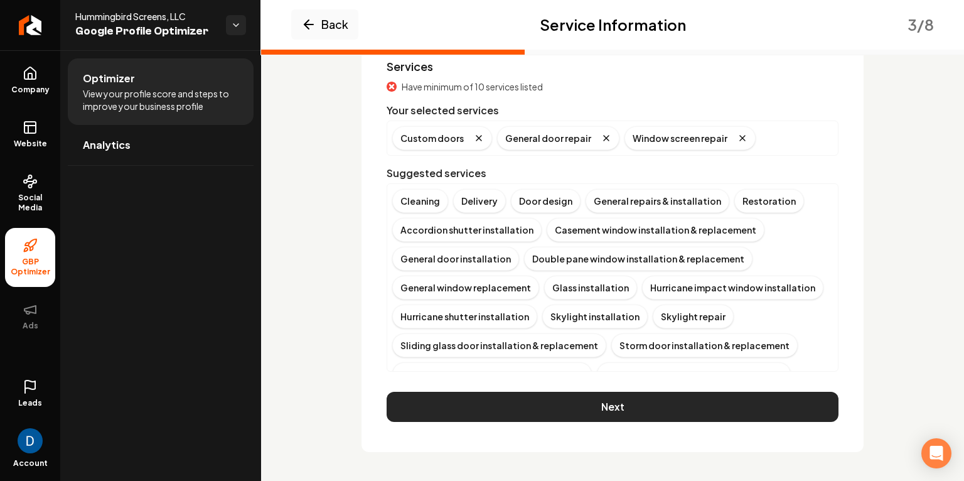
click at [670, 400] on button "Next" at bounding box center [613, 407] width 452 height 30
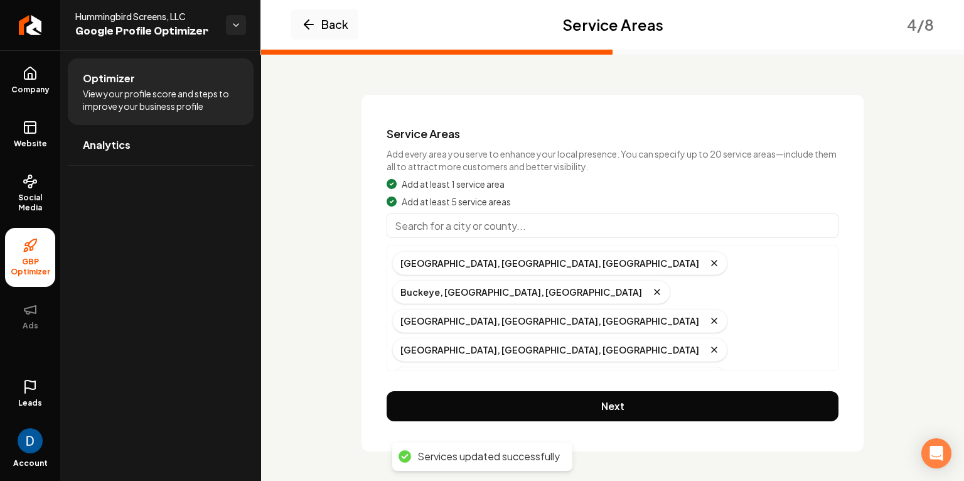
scroll to position [52, 0]
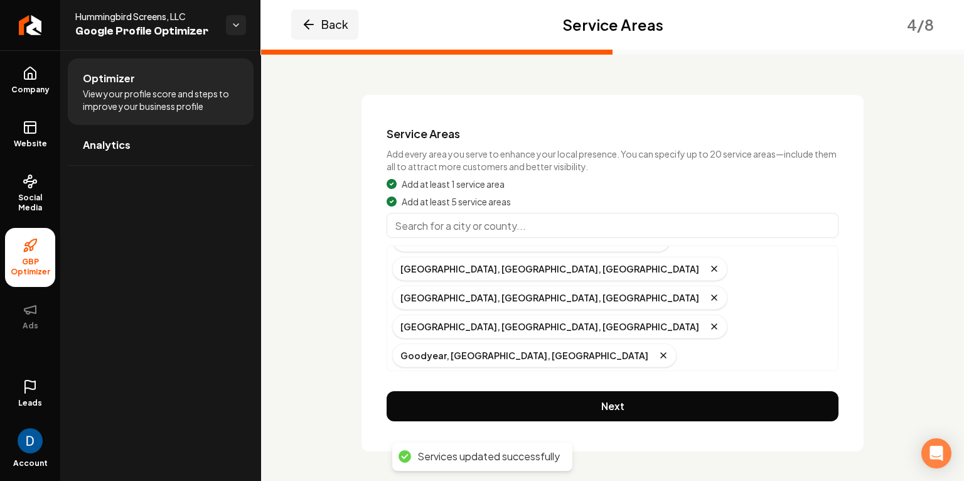
click at [309, 21] on icon "Main content area" at bounding box center [308, 24] width 15 height 15
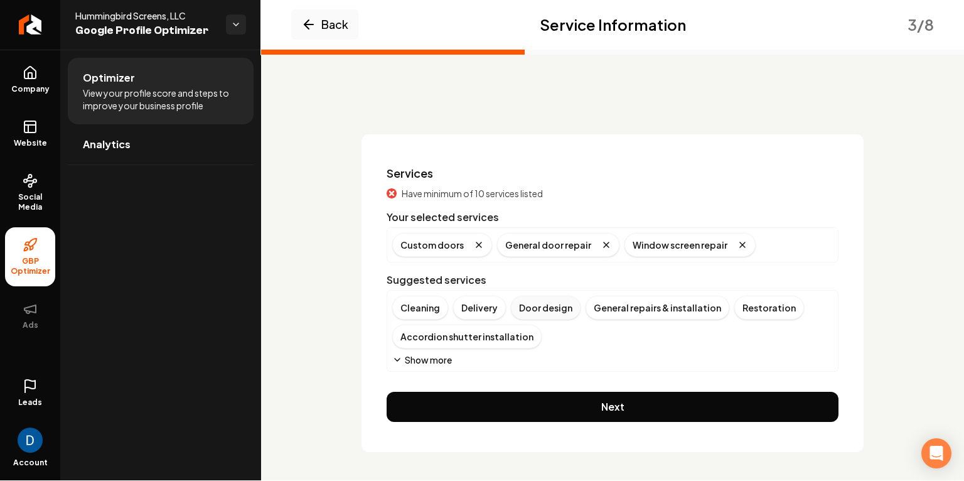
scroll to position [1, 0]
drag, startPoint x: 689, startPoint y: 311, endPoint x: 659, endPoint y: 320, distance: 31.4
click at [689, 311] on div "General repairs & installation" at bounding box center [658, 308] width 144 height 24
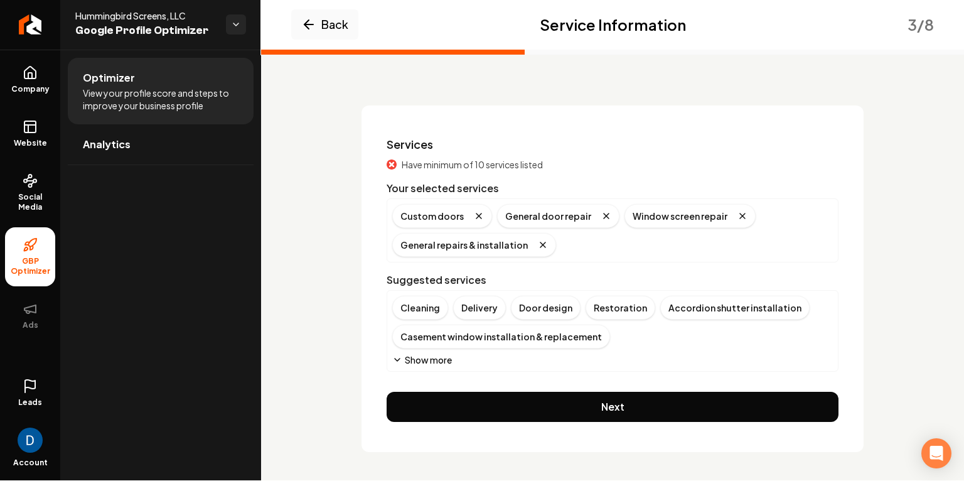
click at [427, 355] on button "Show more" at bounding box center [422, 359] width 60 height 13
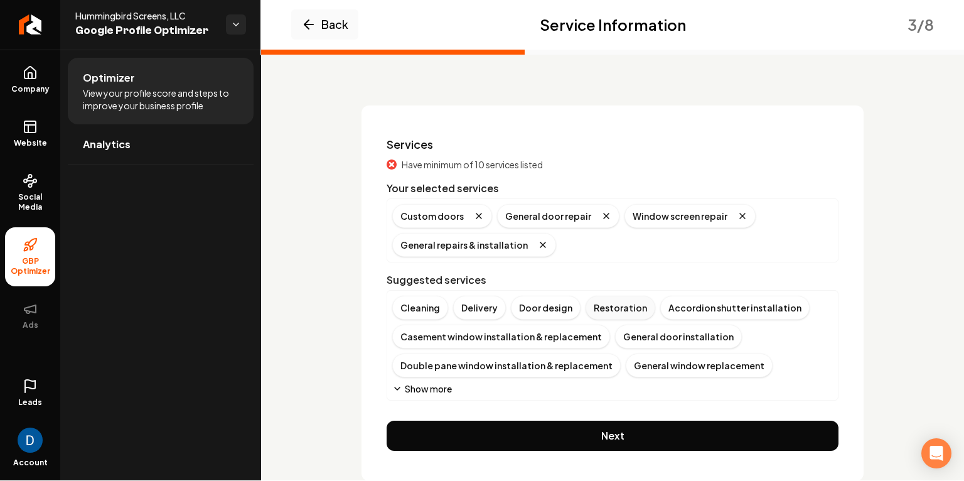
scroll to position [63, 0]
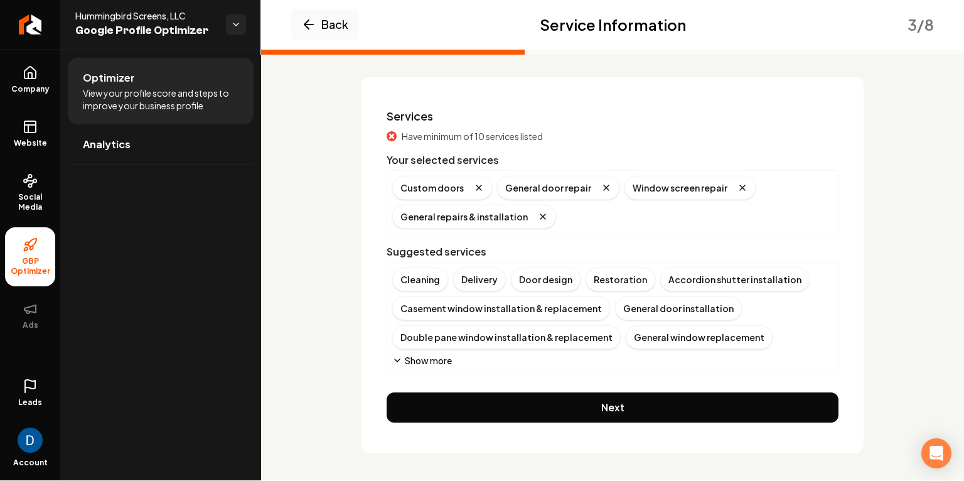
click at [426, 356] on button "Show more" at bounding box center [422, 360] width 60 height 13
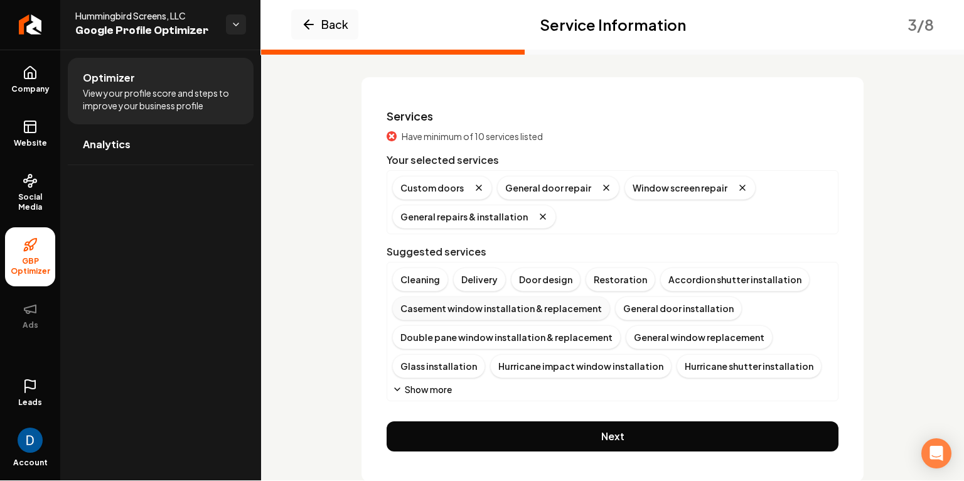
scroll to position [92, 0]
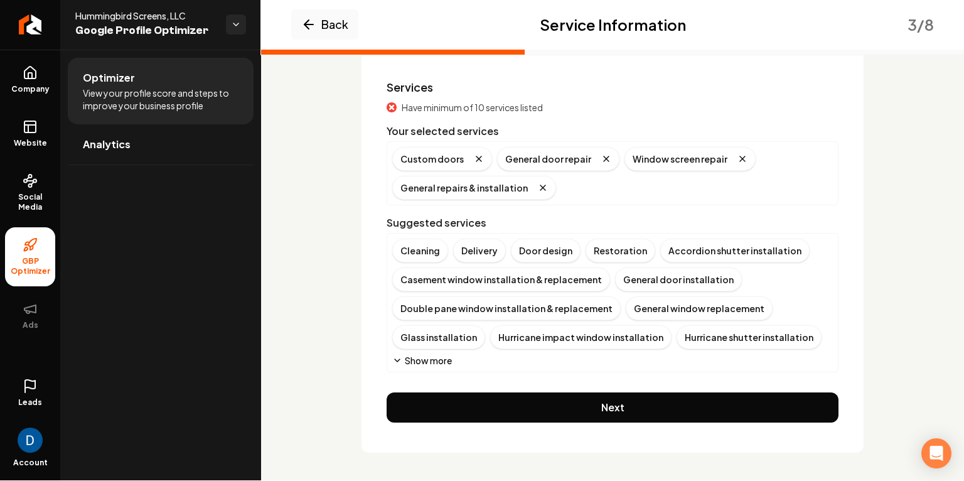
click at [420, 358] on button "Show more" at bounding box center [422, 360] width 60 height 13
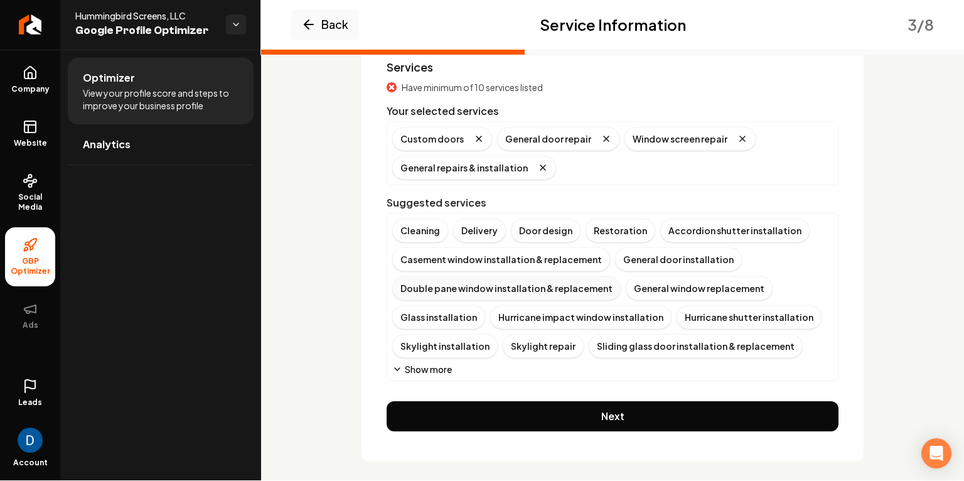
scroll to position [121, 0]
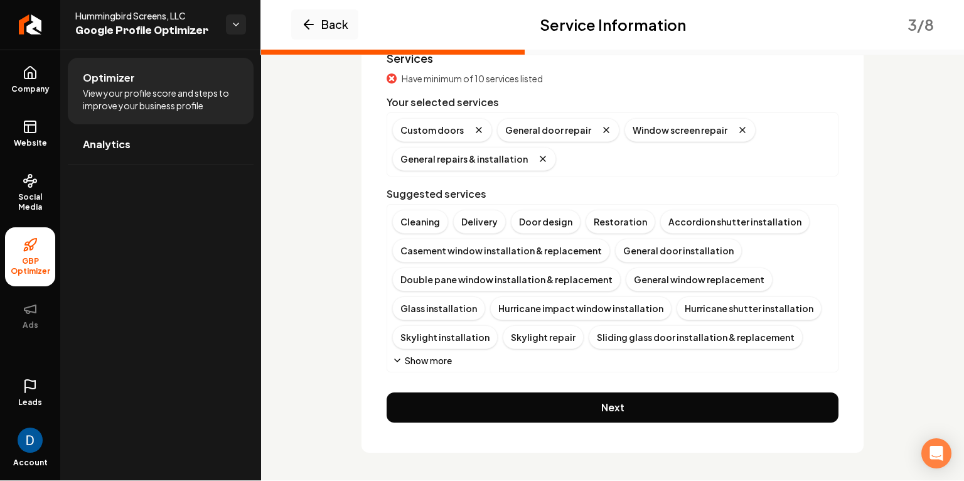
click at [444, 355] on button "Show more" at bounding box center [422, 360] width 60 height 13
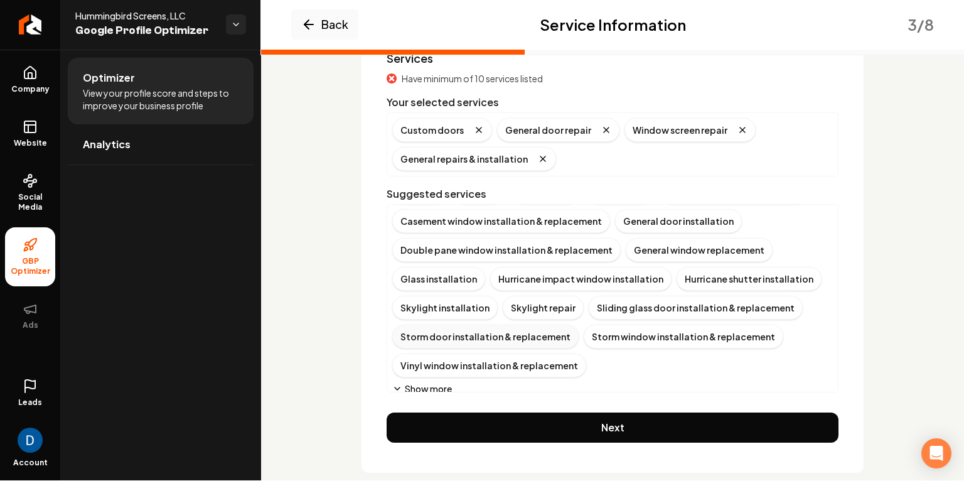
scroll to position [27, 0]
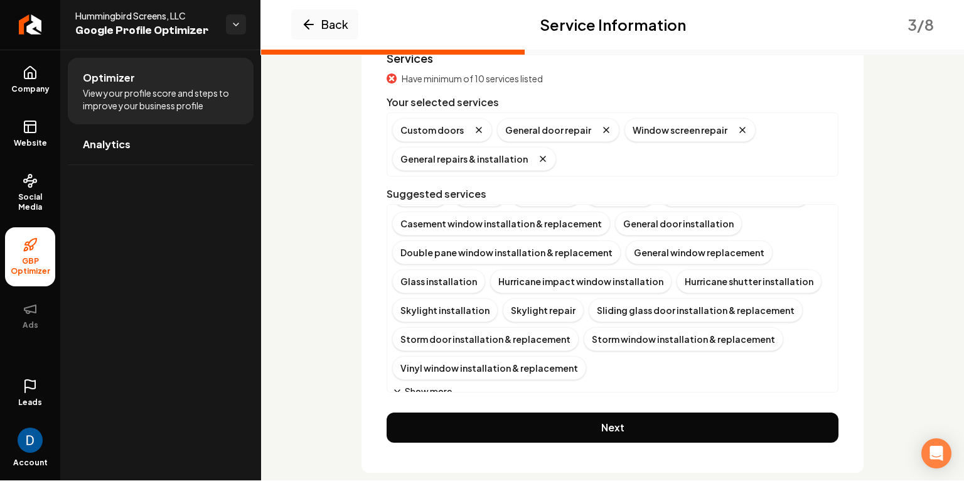
click at [423, 385] on button "Show more" at bounding box center [422, 391] width 60 height 13
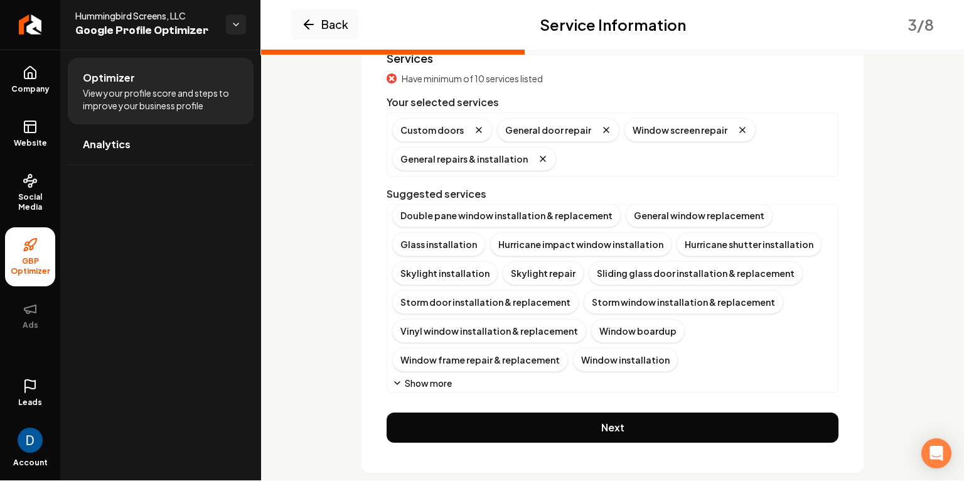
click at [439, 384] on button "Show more" at bounding box center [422, 383] width 60 height 13
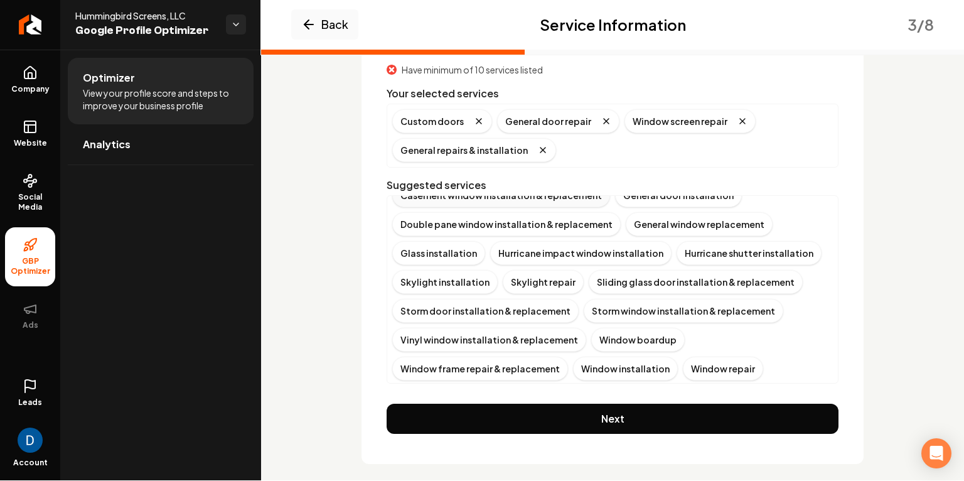
scroll to position [142, 0]
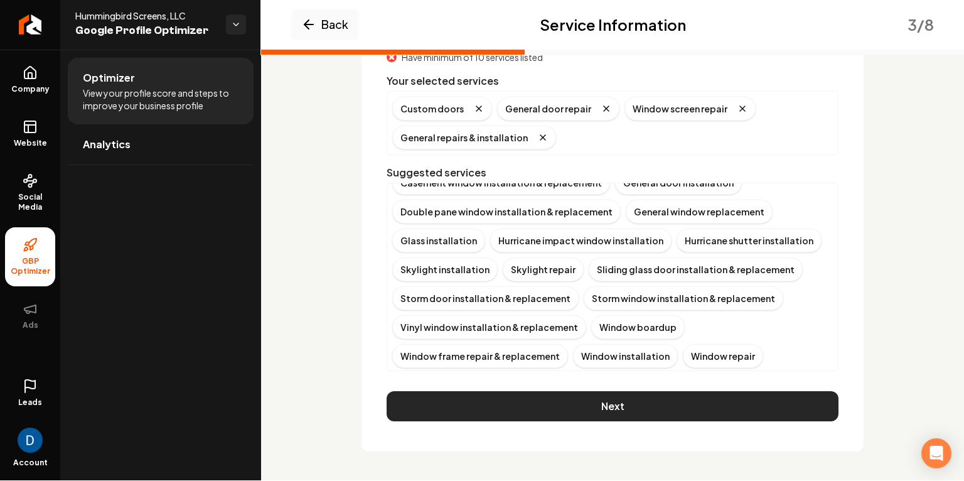
click at [539, 397] on button "Next" at bounding box center [613, 406] width 452 height 30
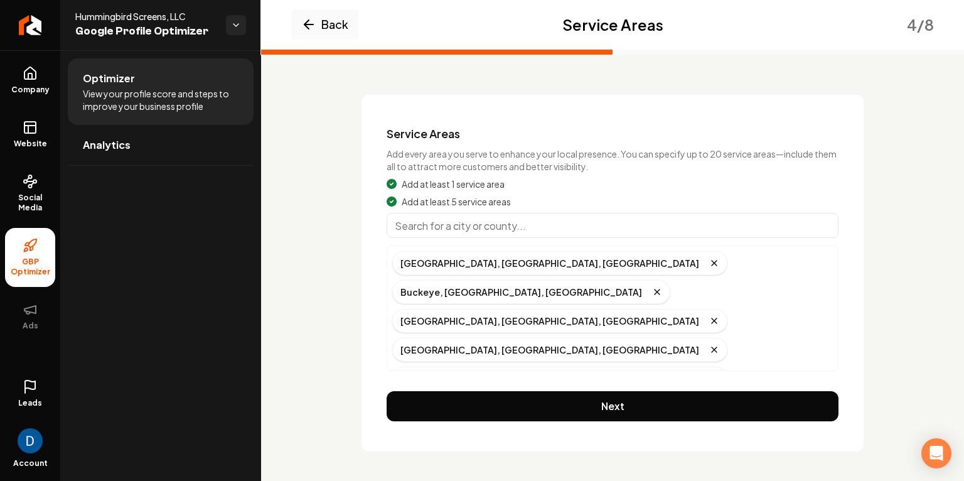
scroll to position [1, 0]
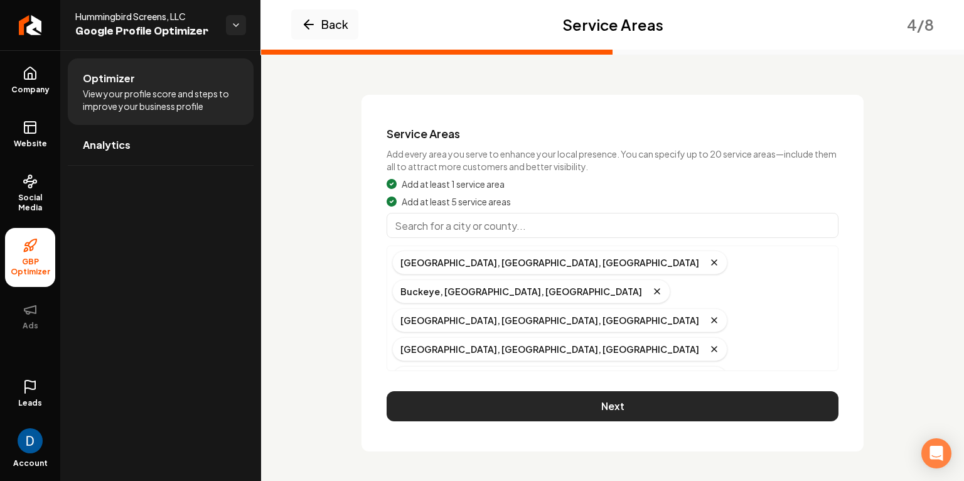
click at [512, 397] on button "Next" at bounding box center [613, 406] width 452 height 30
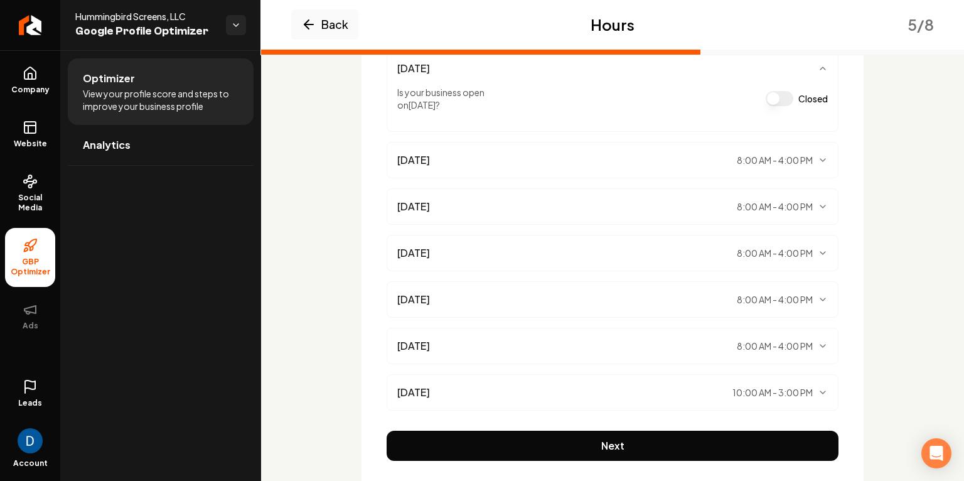
scroll to position [227, 0]
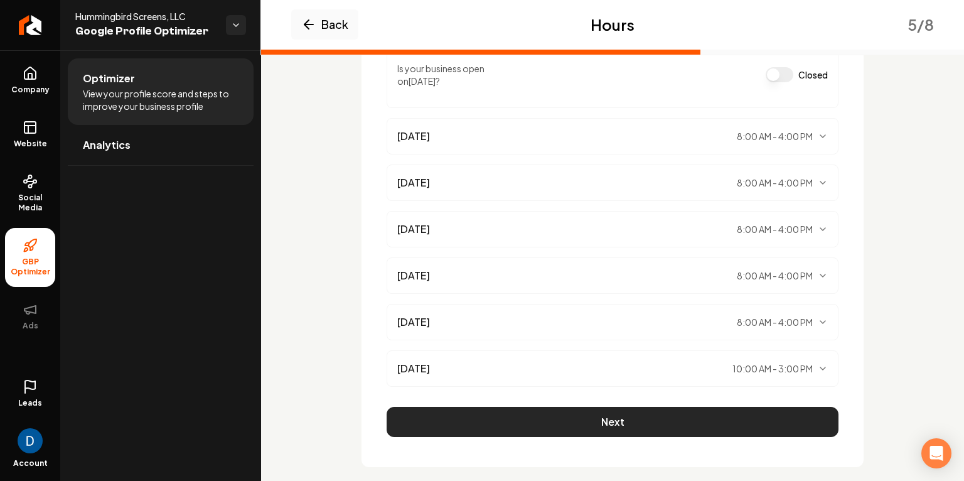
click at [629, 411] on button "Next" at bounding box center [613, 422] width 452 height 30
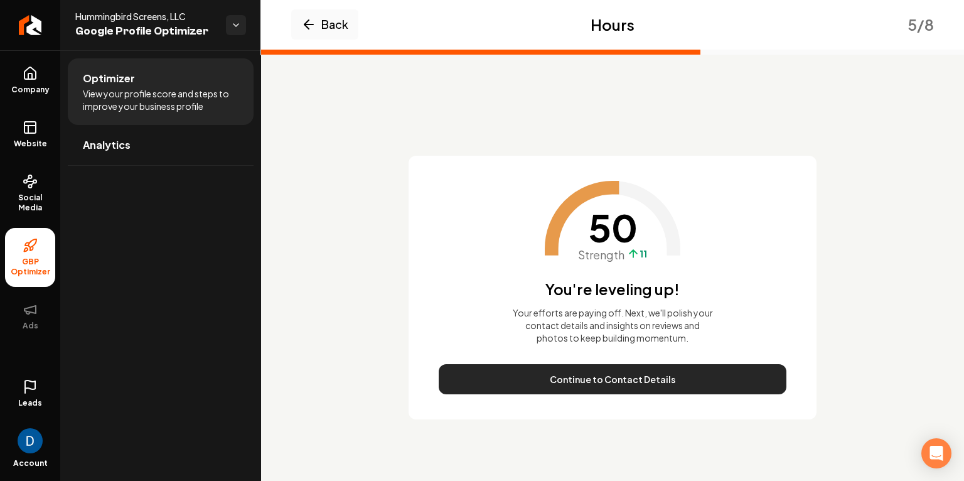
click at [617, 378] on button "Continue to Contact Details" at bounding box center [613, 379] width 348 height 30
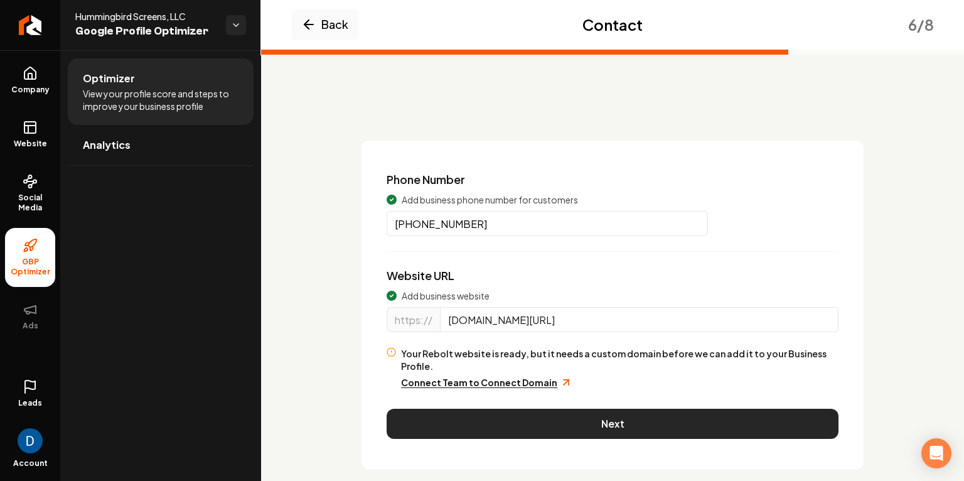
click at [579, 409] on button "Next" at bounding box center [613, 424] width 452 height 30
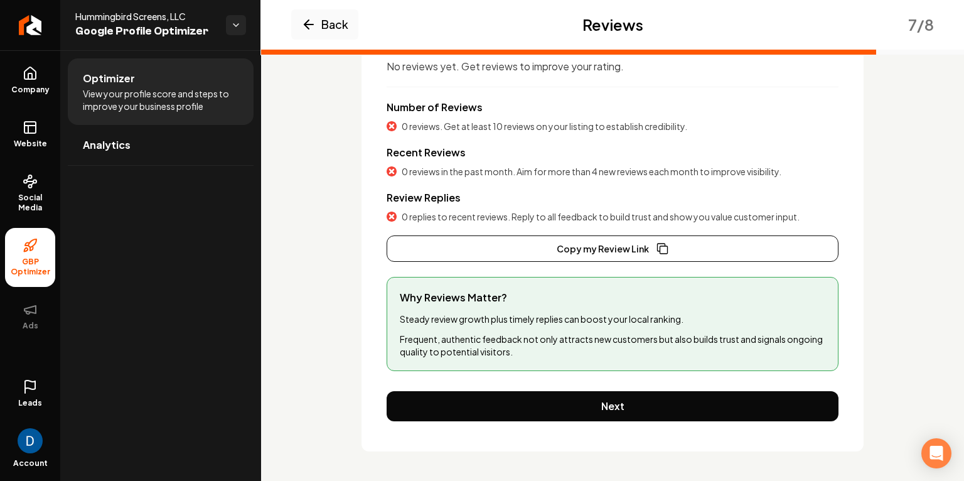
scroll to position [1, 0]
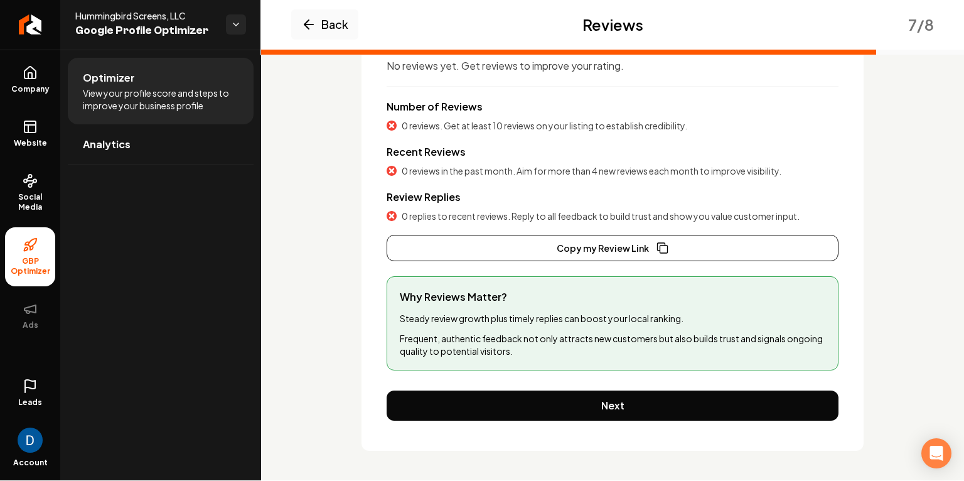
click at [568, 422] on div "Rating No reviews yet. Get reviews to improve your rating. Number of Reviews 0 …" at bounding box center [613, 228] width 502 height 445
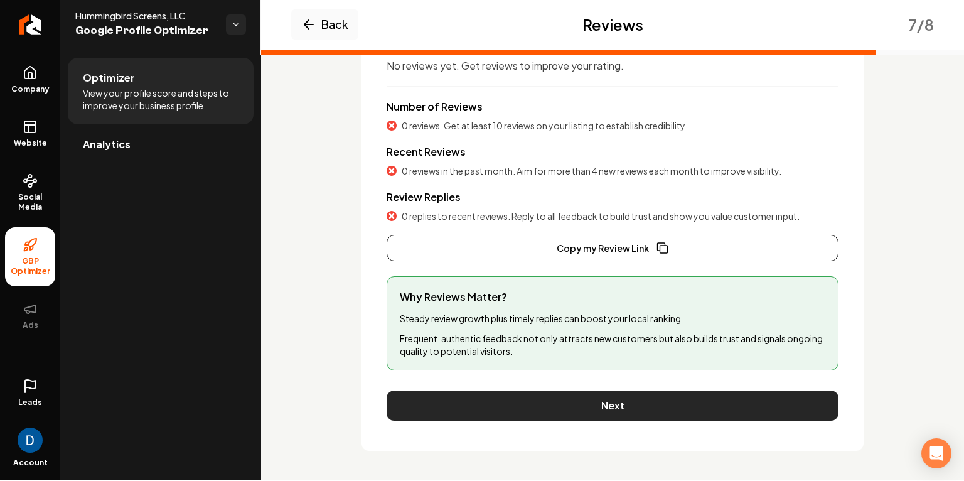
click at [582, 411] on button "Next" at bounding box center [613, 405] width 452 height 30
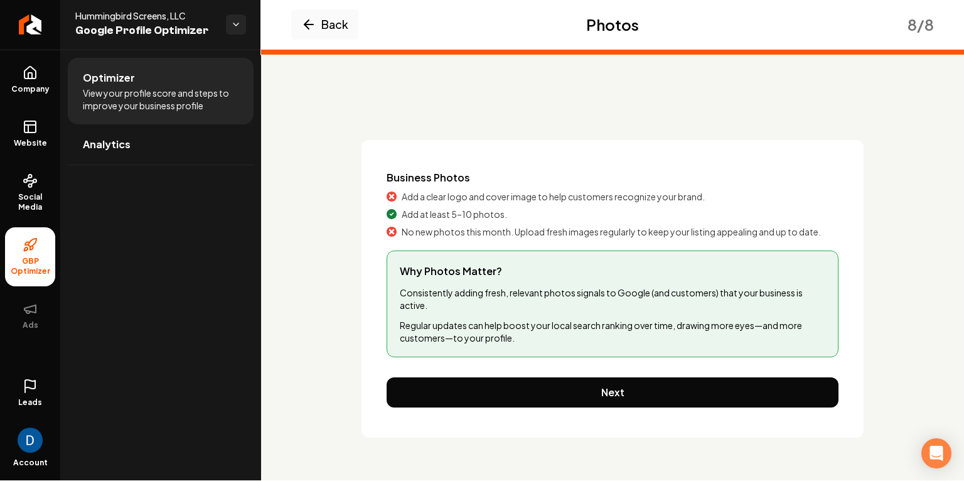
scroll to position [0, 0]
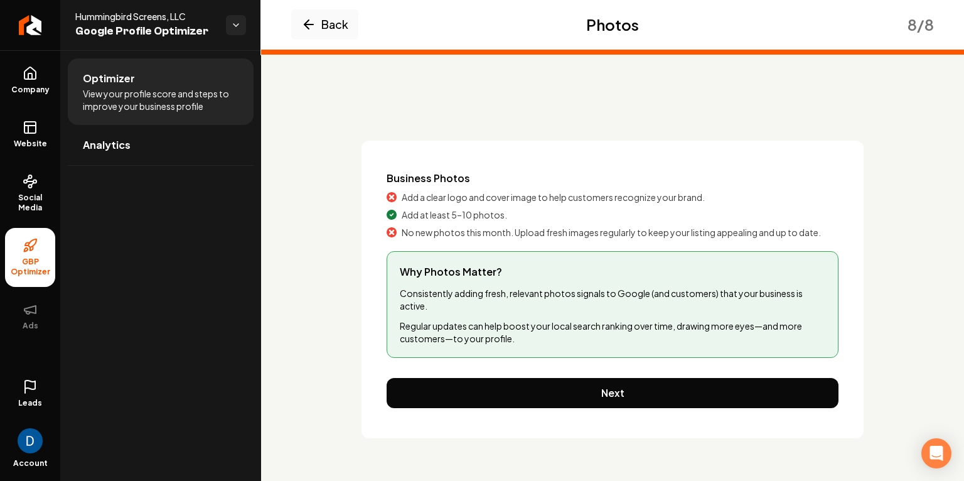
click at [429, 194] on span "Add a clear logo and cover image to help customers recognize your brand." at bounding box center [553, 197] width 303 height 13
click at [411, 198] on span "Add a clear logo and cover image to help customers recognize your brand." at bounding box center [553, 197] width 303 height 13
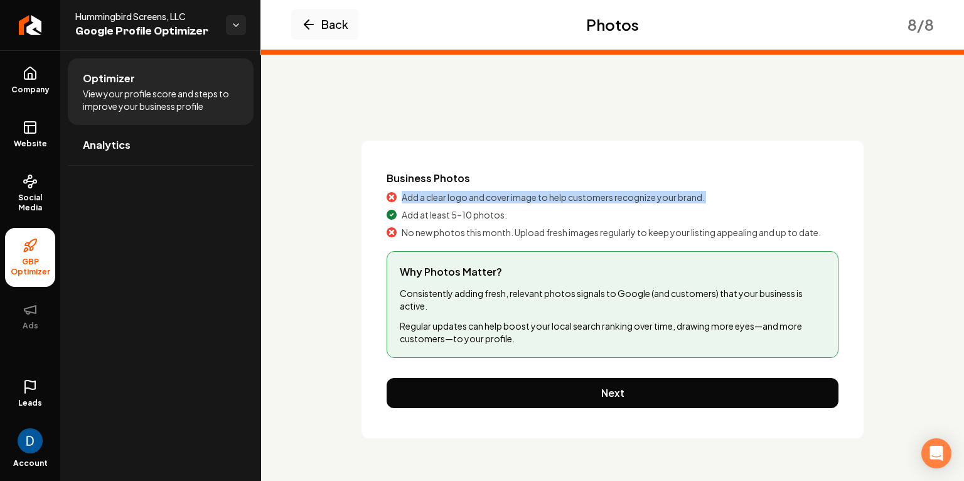
click at [411, 198] on span "Add a clear logo and cover image to help customers recognize your brand." at bounding box center [553, 197] width 303 height 13
click at [452, 238] on span "No new photos this month. Upload fresh images regularly to keep your listing ap…" at bounding box center [611, 232] width 419 height 13
click at [453, 234] on span "No new photos this month. Upload fresh images regularly to keep your listing ap…" at bounding box center [611, 232] width 419 height 13
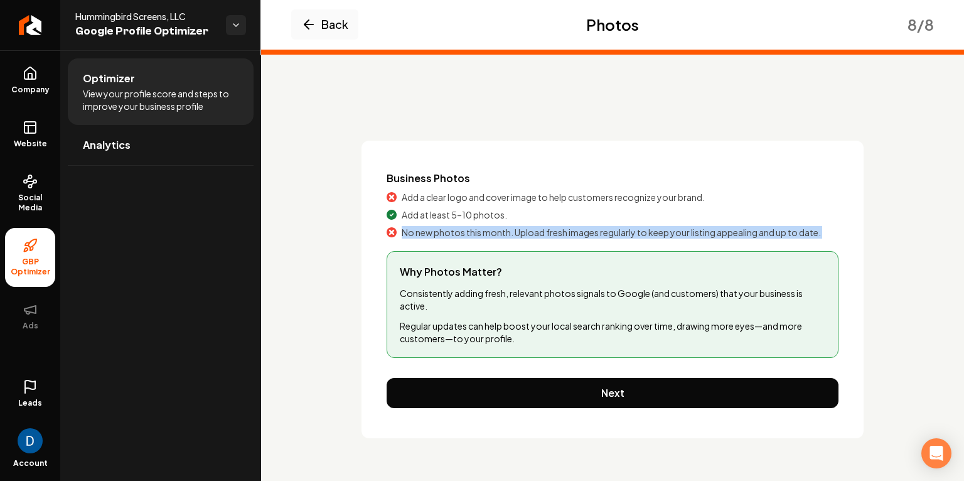
click at [453, 234] on span "No new photos this month. Upload fresh images regularly to keep your listing ap…" at bounding box center [611, 232] width 419 height 13
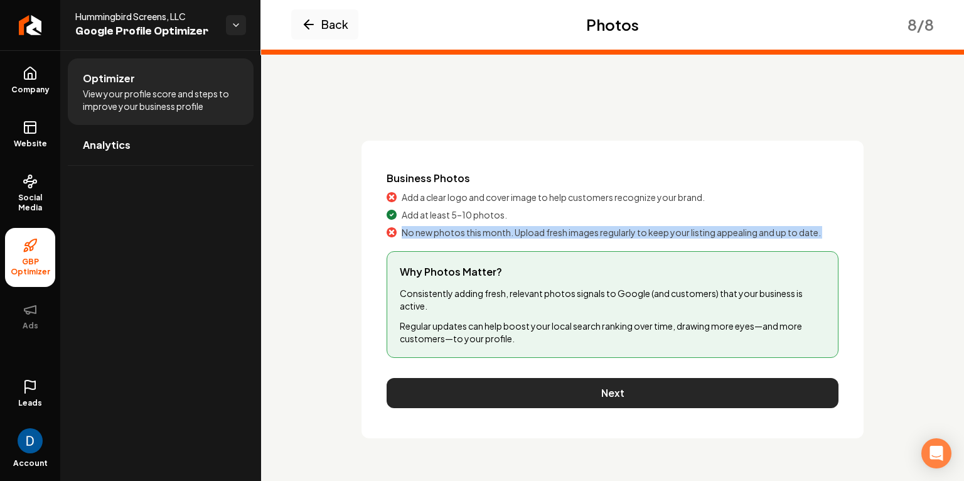
click at [685, 396] on button "Next" at bounding box center [613, 393] width 452 height 30
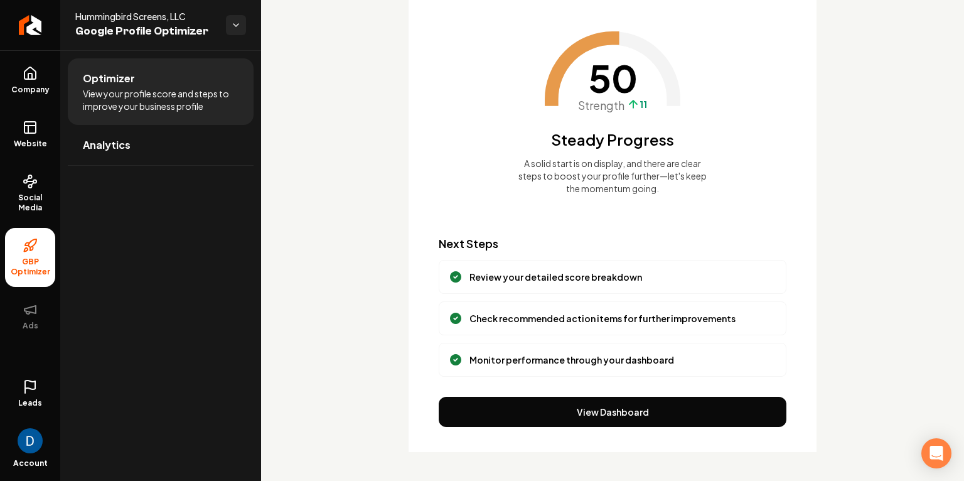
scroll to position [1, 0]
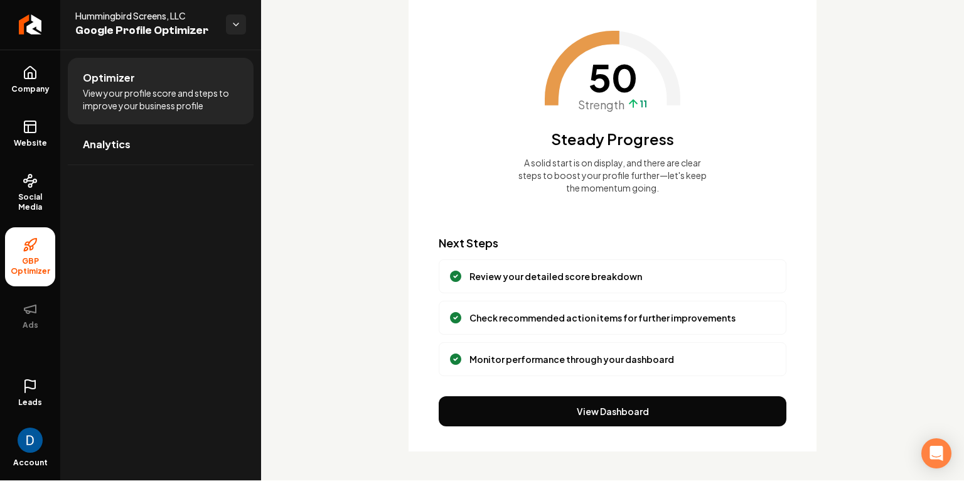
click at [596, 389] on div "50 Strength 11 Steady Progress A solid start is on display, and there are clear…" at bounding box center [613, 216] width 408 height 471
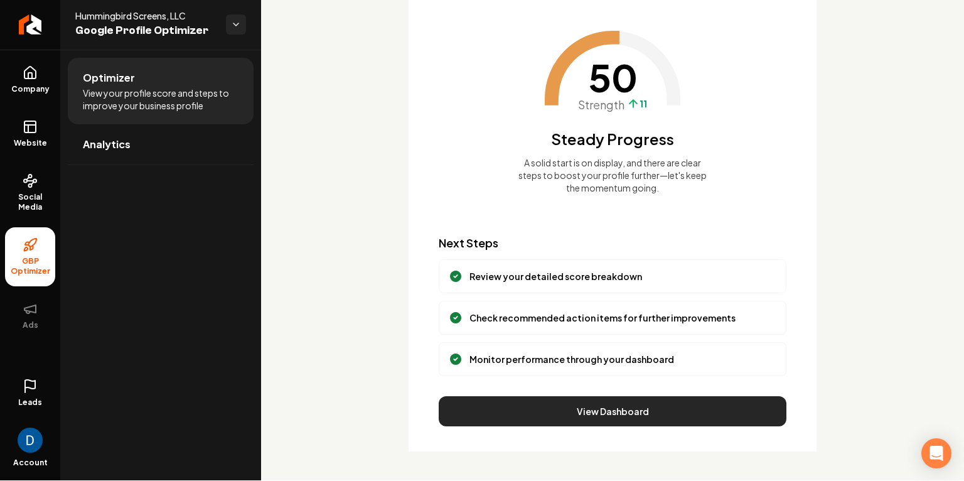
click at [598, 399] on button "View Dashboard" at bounding box center [613, 411] width 348 height 30
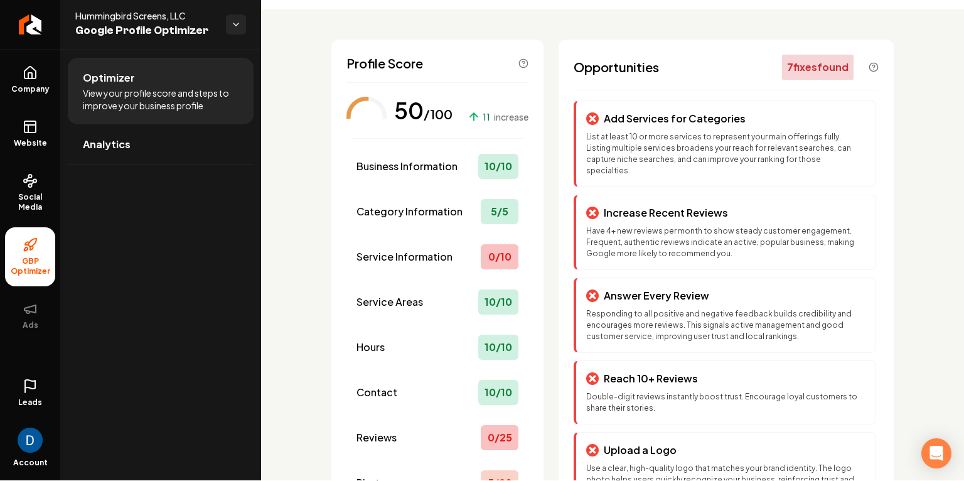
scroll to position [0, 0]
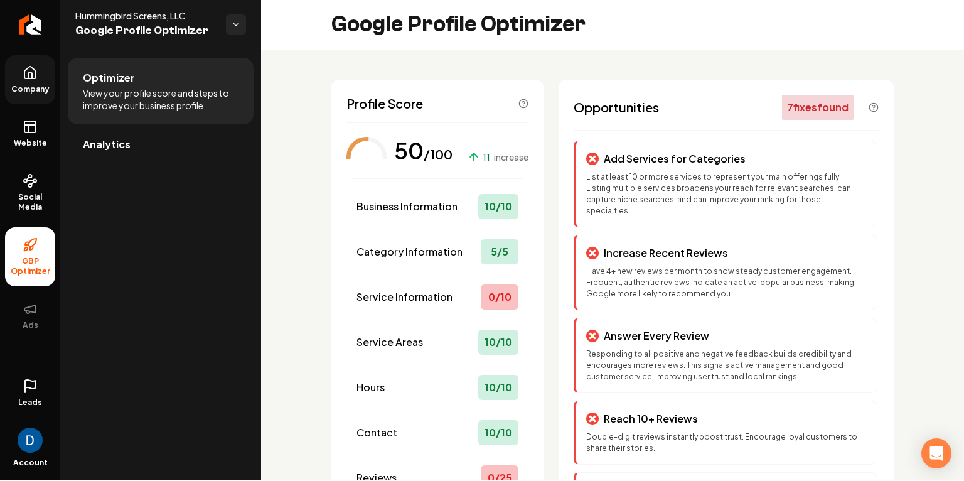
click at [38, 84] on span "Company" at bounding box center [30, 89] width 48 height 10
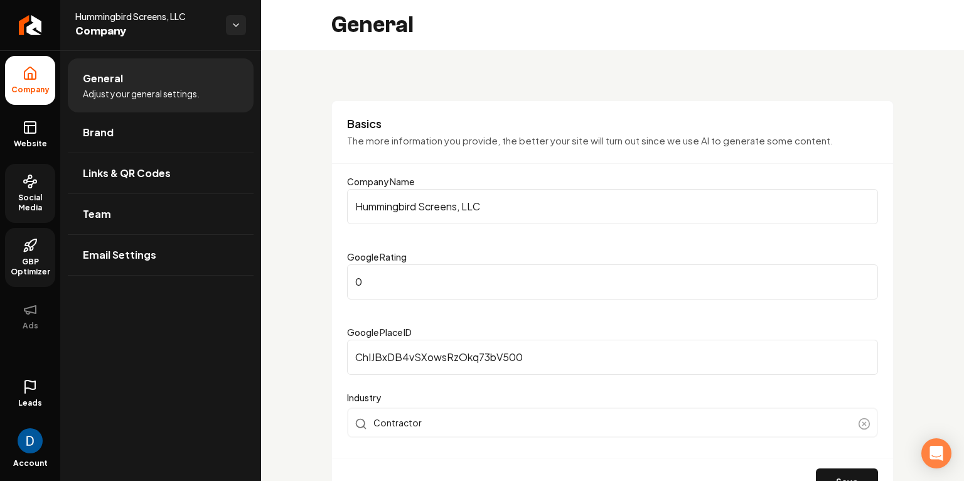
click at [28, 193] on span "Social Media" at bounding box center [30, 203] width 50 height 20
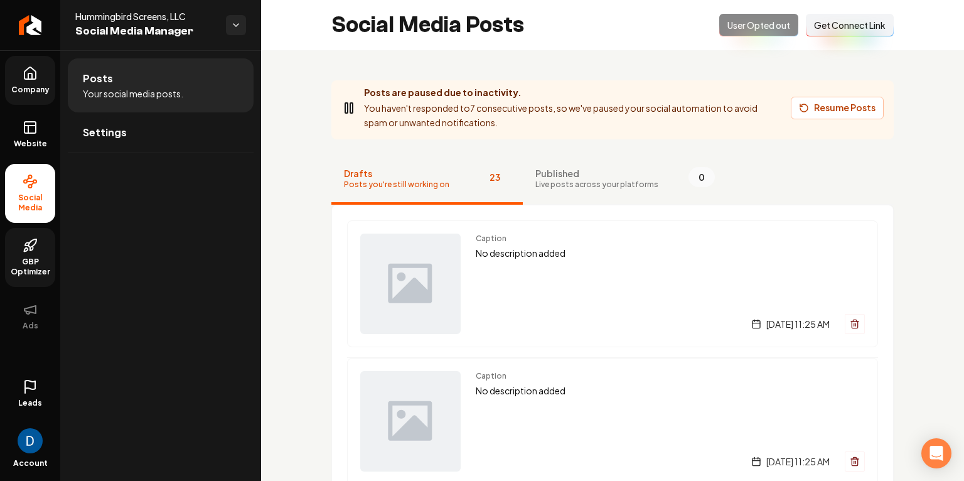
scroll to position [3, 0]
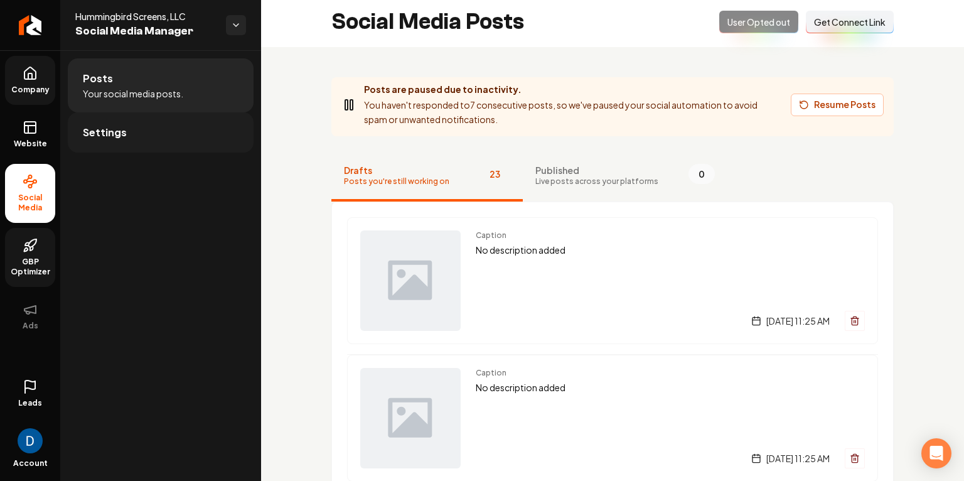
click at [188, 134] on link "Settings" at bounding box center [161, 132] width 186 height 40
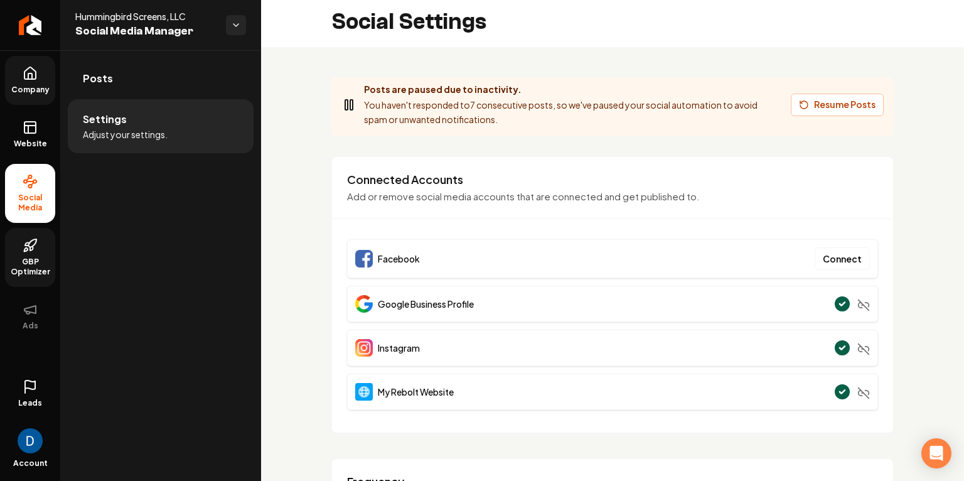
click at [419, 303] on span "Google Business Profile" at bounding box center [426, 304] width 96 height 13
click at [414, 350] on span "Instagram" at bounding box center [399, 347] width 42 height 13
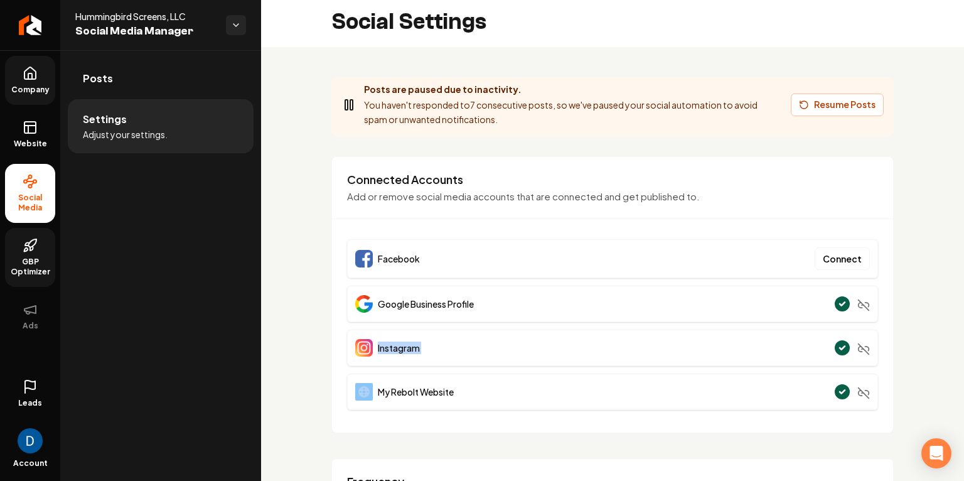
click at [414, 350] on span "Instagram" at bounding box center [399, 347] width 42 height 13
click at [437, 391] on span "My Rebolt Website" at bounding box center [416, 391] width 76 height 13
click at [127, 89] on link "Posts" at bounding box center [161, 78] width 186 height 40
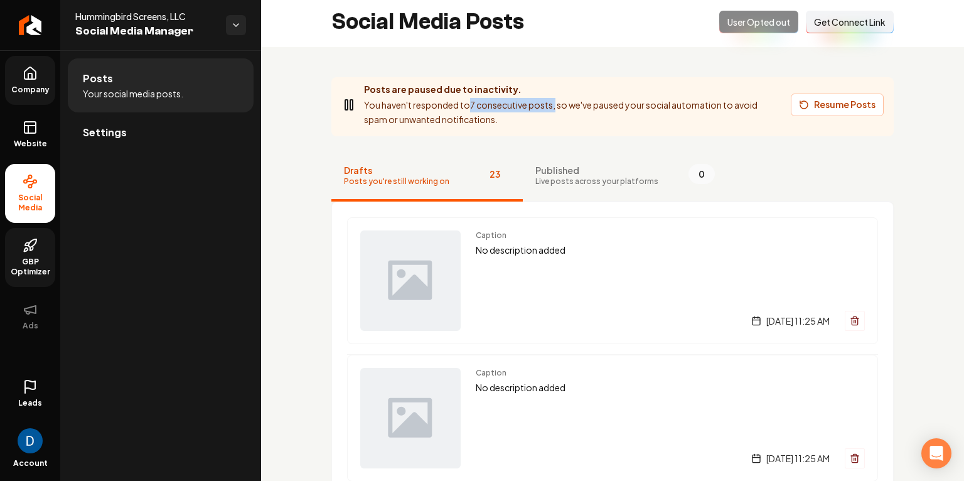
drag, startPoint x: 472, startPoint y: 107, endPoint x: 557, endPoint y: 104, distance: 84.8
click at [557, 104] on p "You haven't responded to 7 consecutive posts, so we've paused your social autom…" at bounding box center [572, 112] width 417 height 29
click at [837, 103] on button "Resume Posts" at bounding box center [837, 105] width 93 height 23
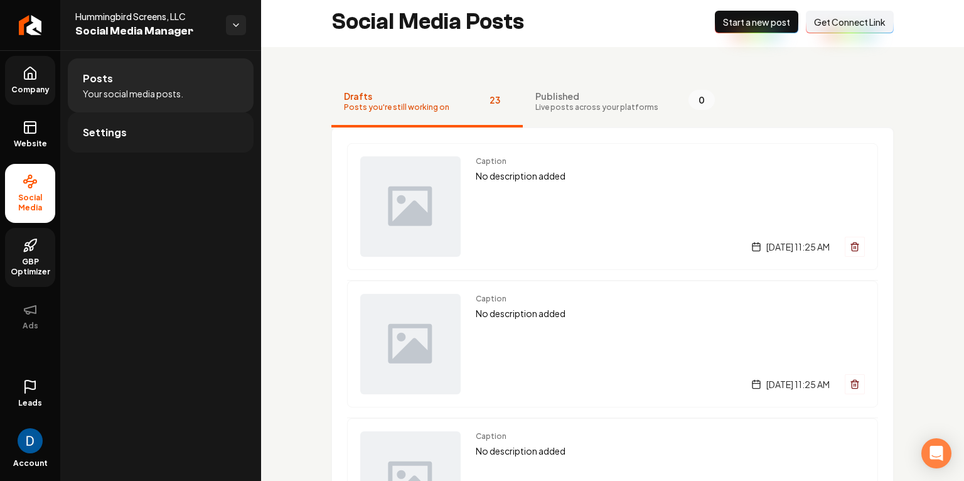
click at [92, 126] on span "Settings" at bounding box center [105, 132] width 44 height 15
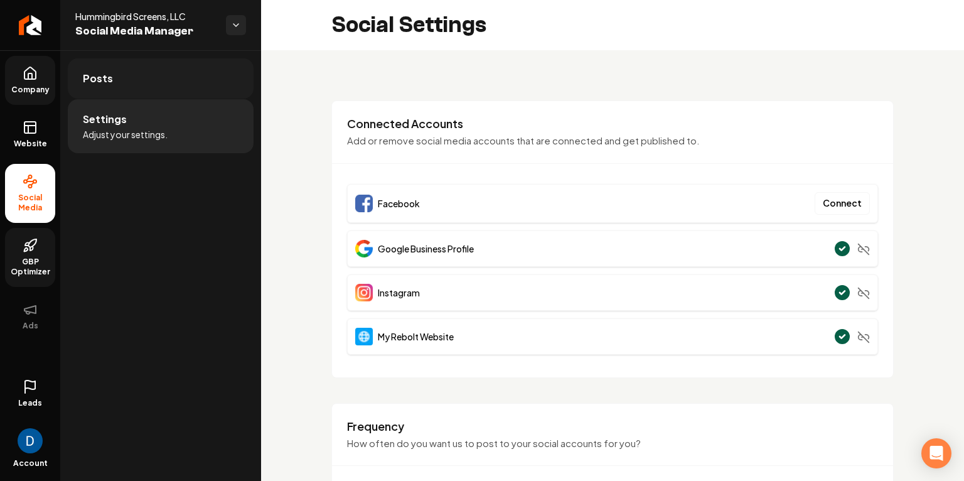
click at [188, 78] on link "Posts" at bounding box center [161, 78] width 186 height 40
